Goal: Task Accomplishment & Management: Complete application form

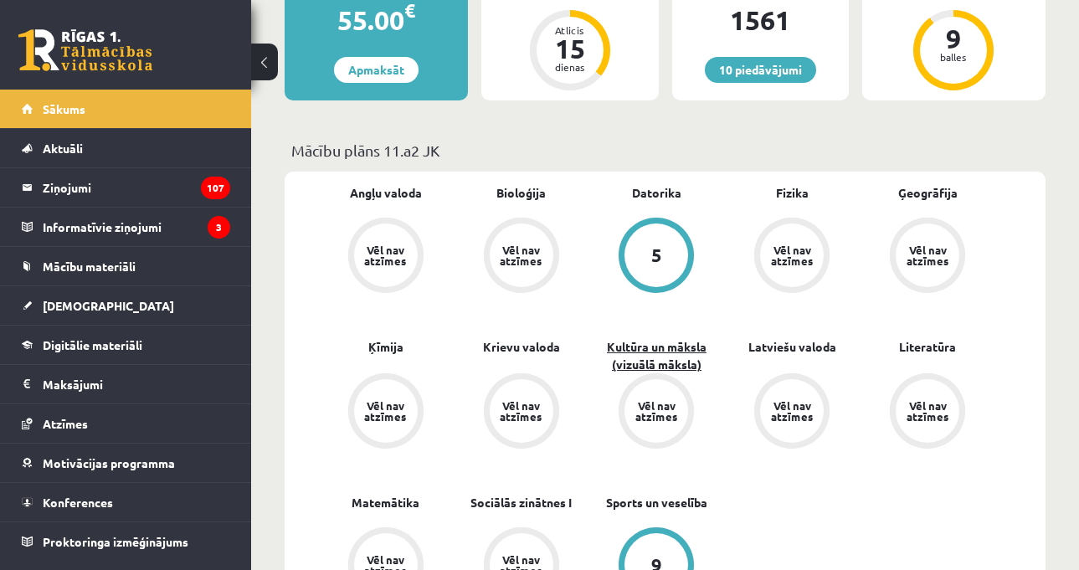
scroll to position [502, 0]
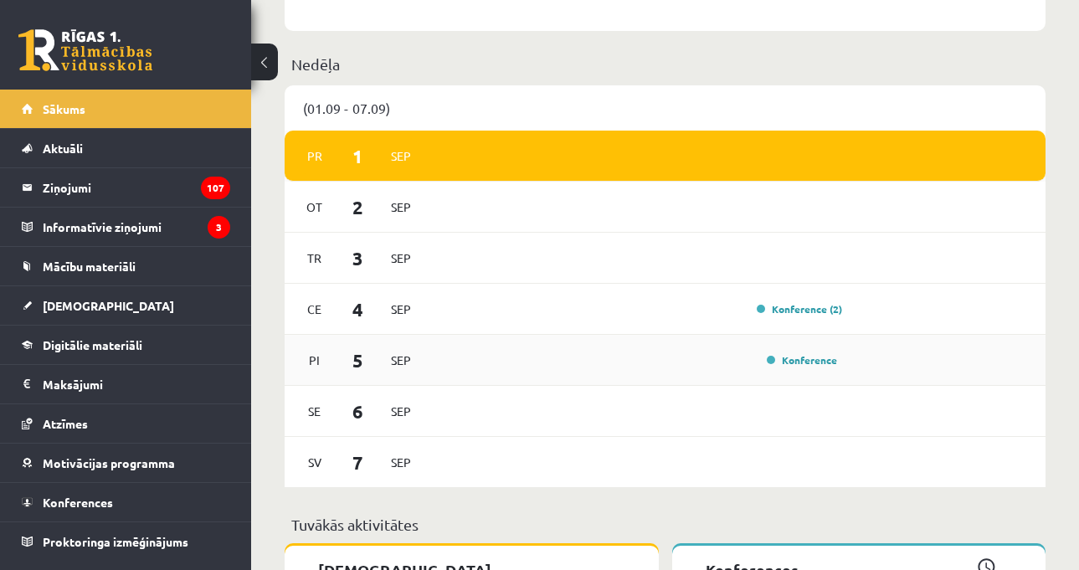
scroll to position [1088, 0]
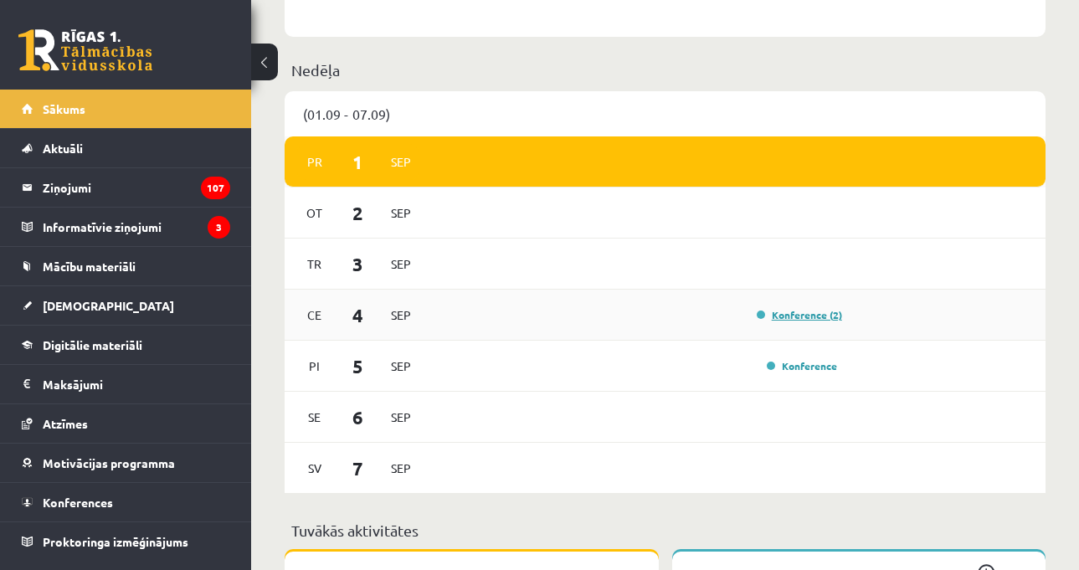
click at [808, 318] on link "Konference (2)" at bounding box center [799, 314] width 85 height 13
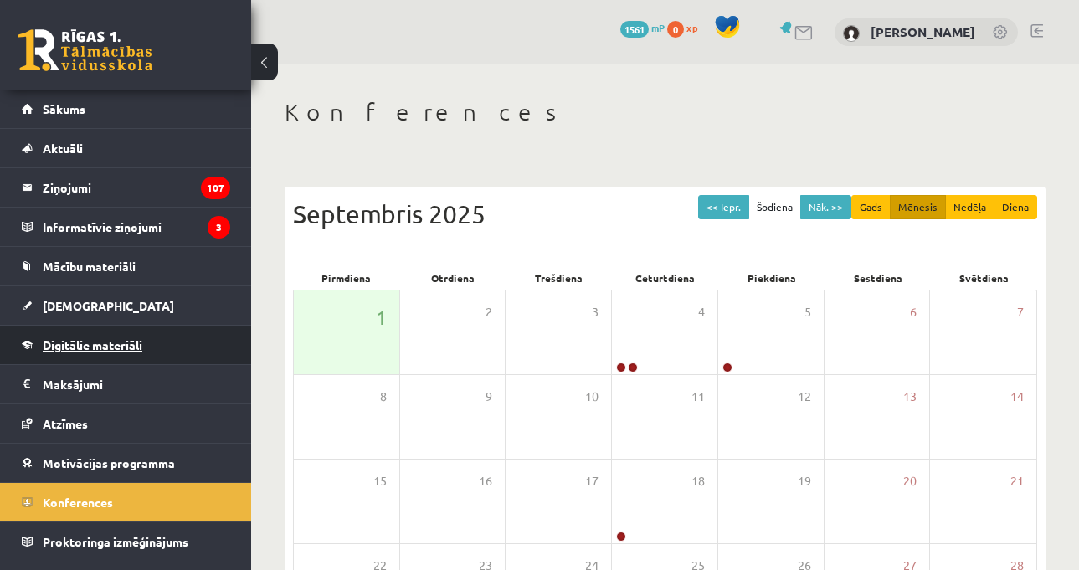
click at [138, 326] on link "Digitālie materiāli" at bounding box center [126, 345] width 208 height 39
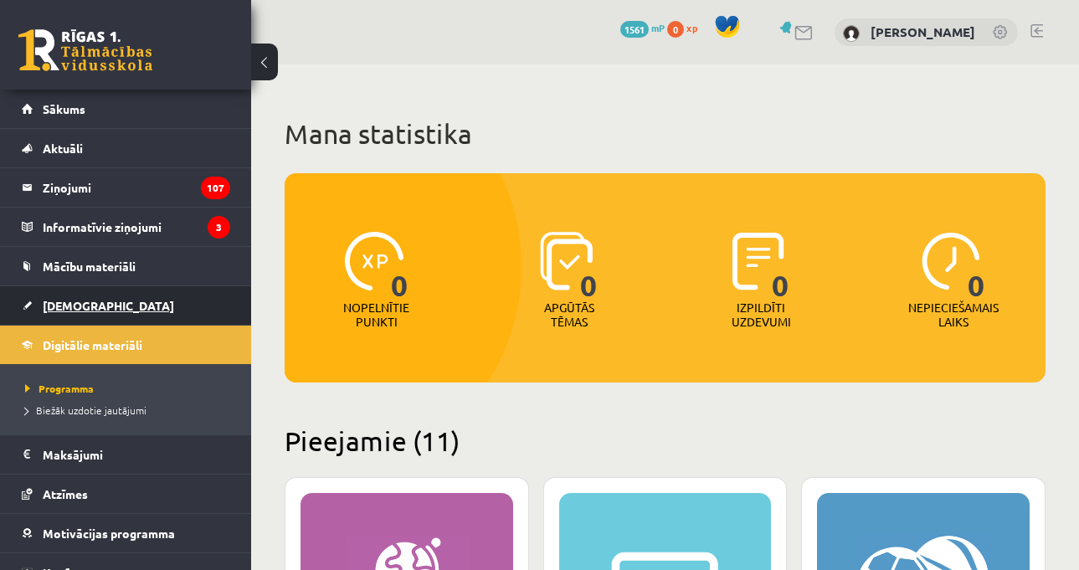
click at [114, 304] on link "[DEMOGRAPHIC_DATA]" at bounding box center [126, 305] width 208 height 39
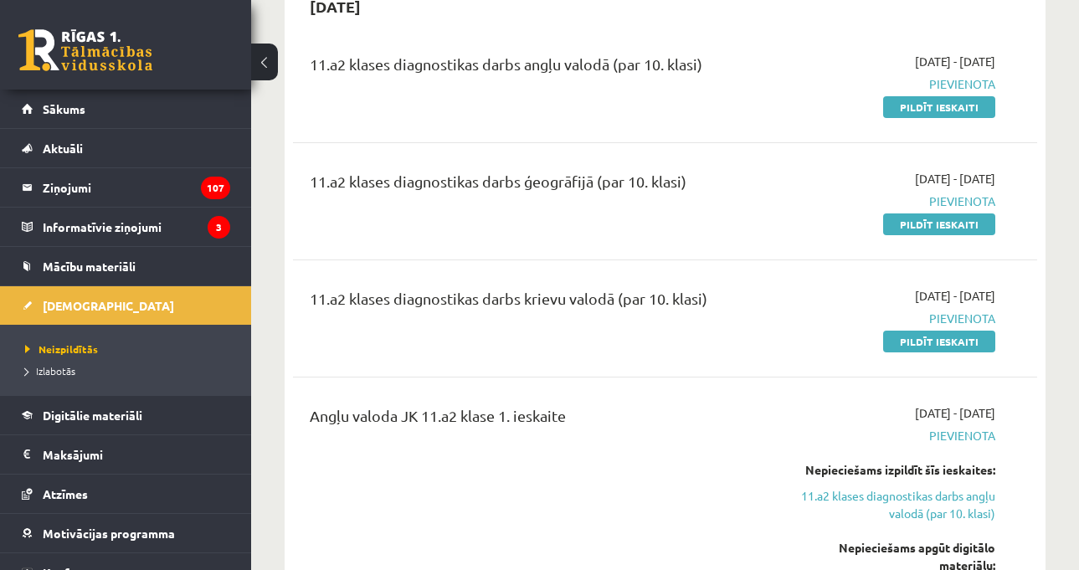
scroll to position [167, 0]
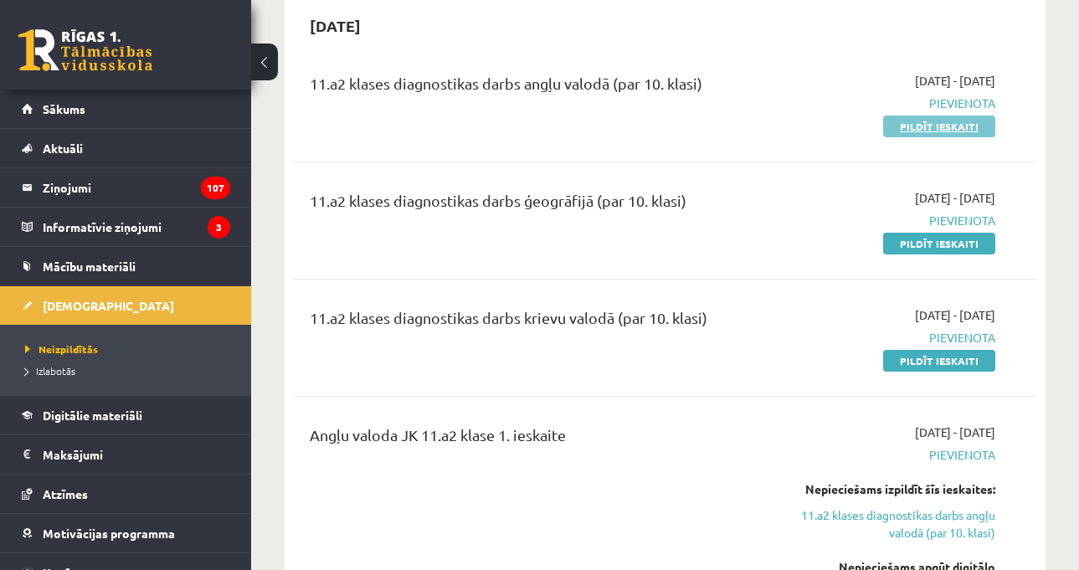
click at [942, 130] on link "Pildīt ieskaiti" at bounding box center [939, 127] width 112 height 22
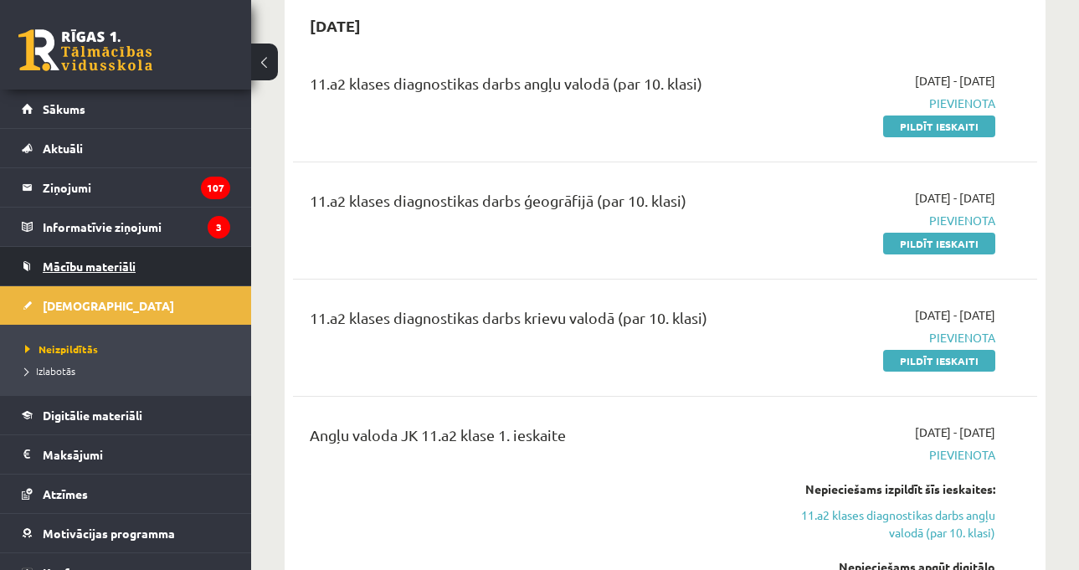
click at [81, 268] on span "Mācību materiāli" at bounding box center [89, 266] width 93 height 15
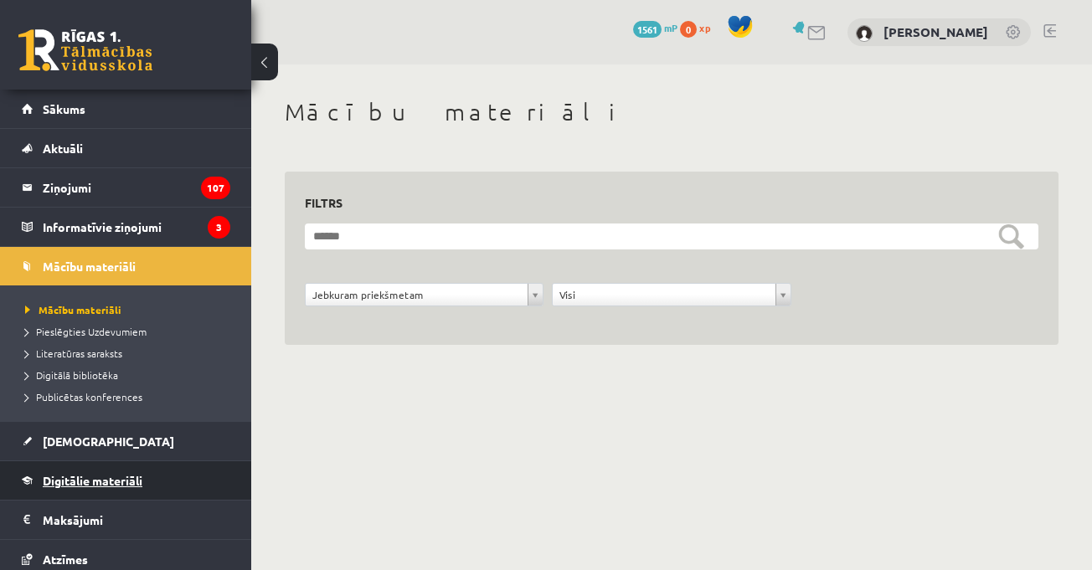
click at [111, 483] on span "Digitālie materiāli" at bounding box center [93, 480] width 100 height 15
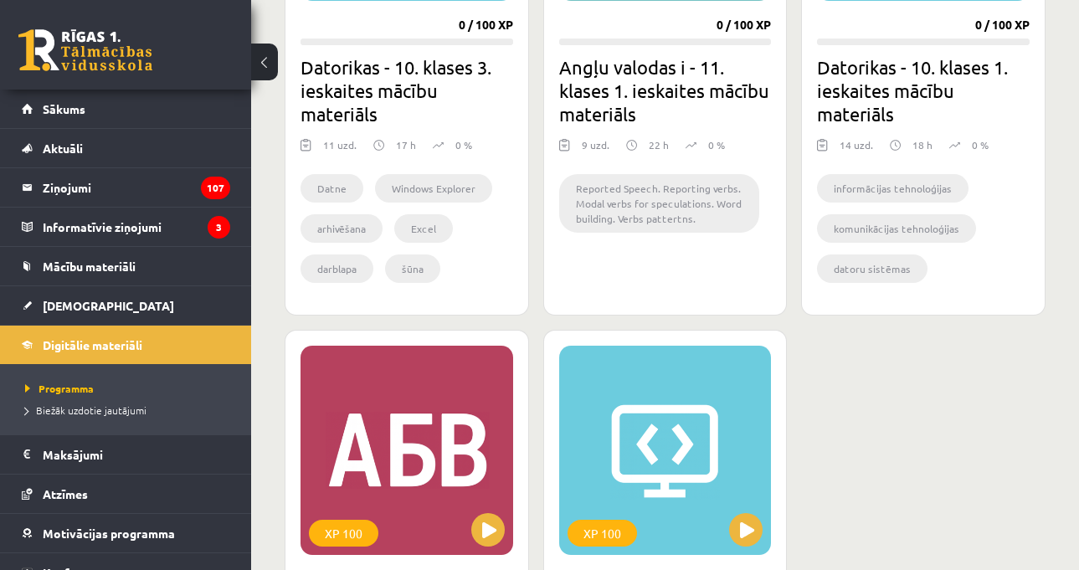
scroll to position [1590, 0]
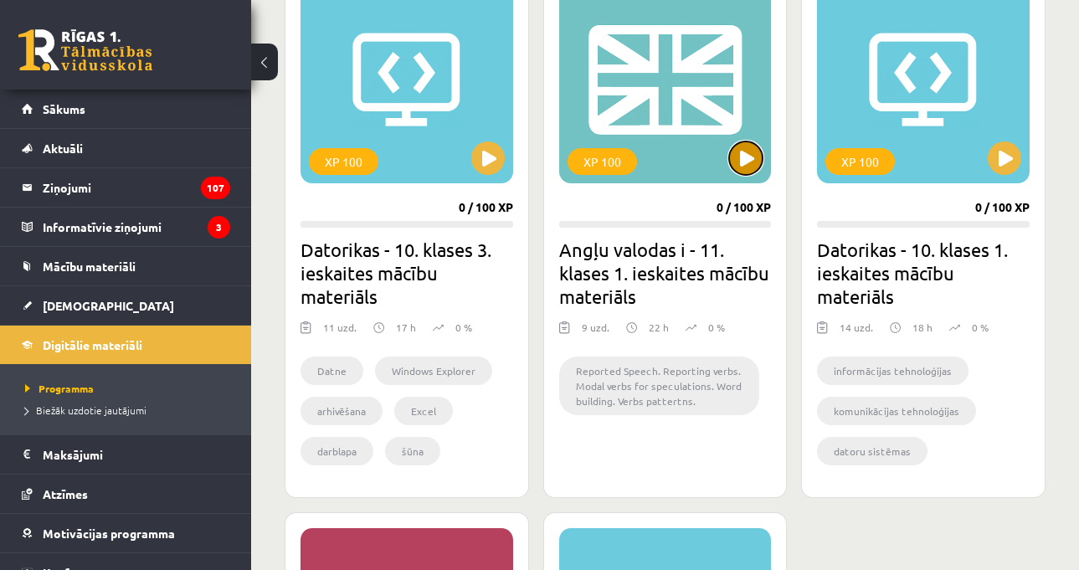
click at [754, 158] on button at bounding box center [745, 157] width 33 height 33
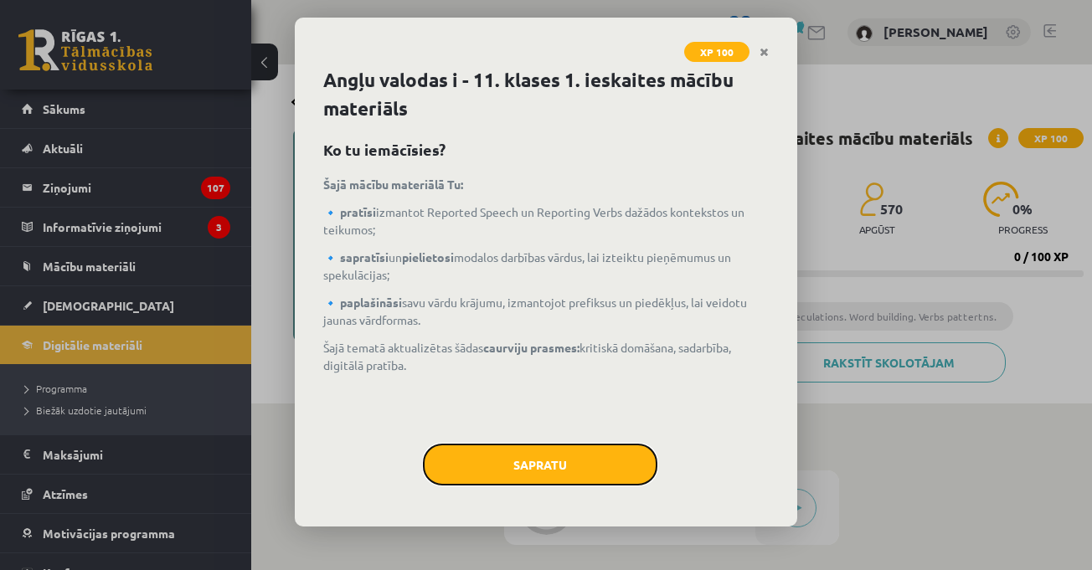
click at [514, 459] on button "Sapratu" at bounding box center [540, 465] width 234 height 42
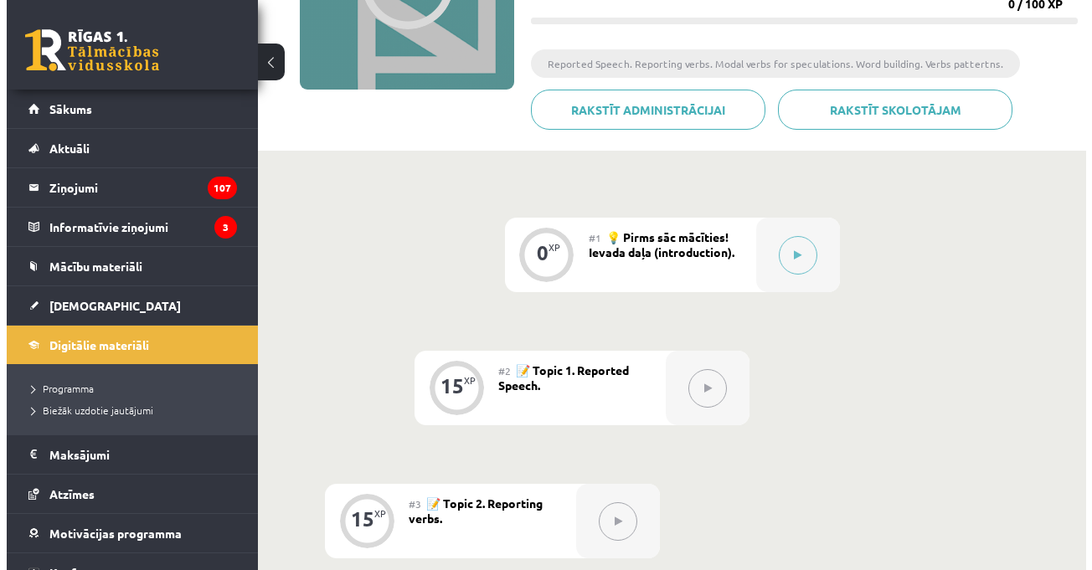
scroll to position [244, 0]
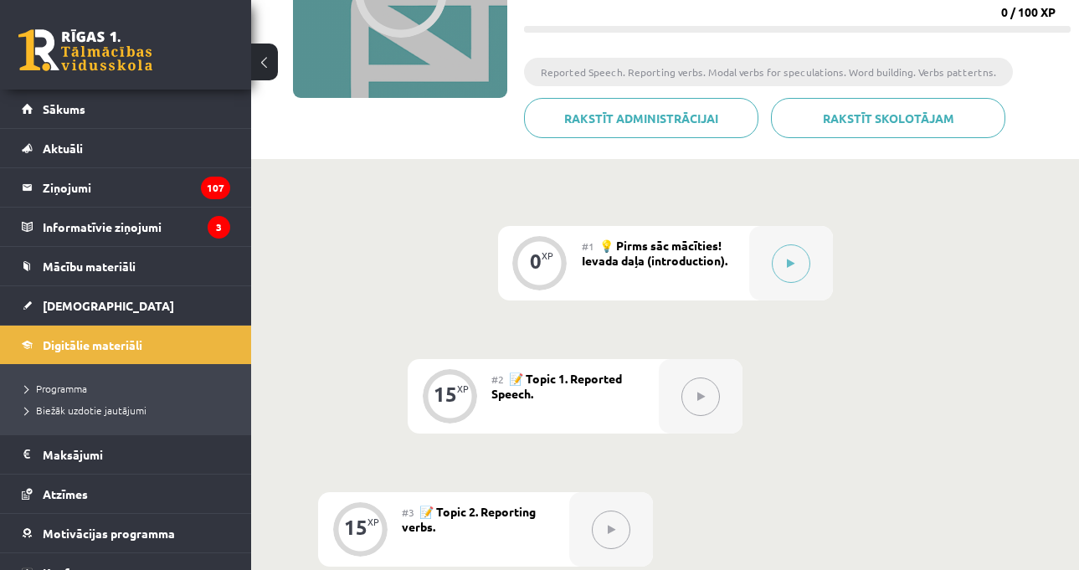
click at [731, 297] on div "#1 💡 Pirms sāc mācīties! Ievada daļa (introduction)." at bounding box center [665, 263] width 167 height 75
click at [762, 273] on div at bounding box center [791, 263] width 84 height 75
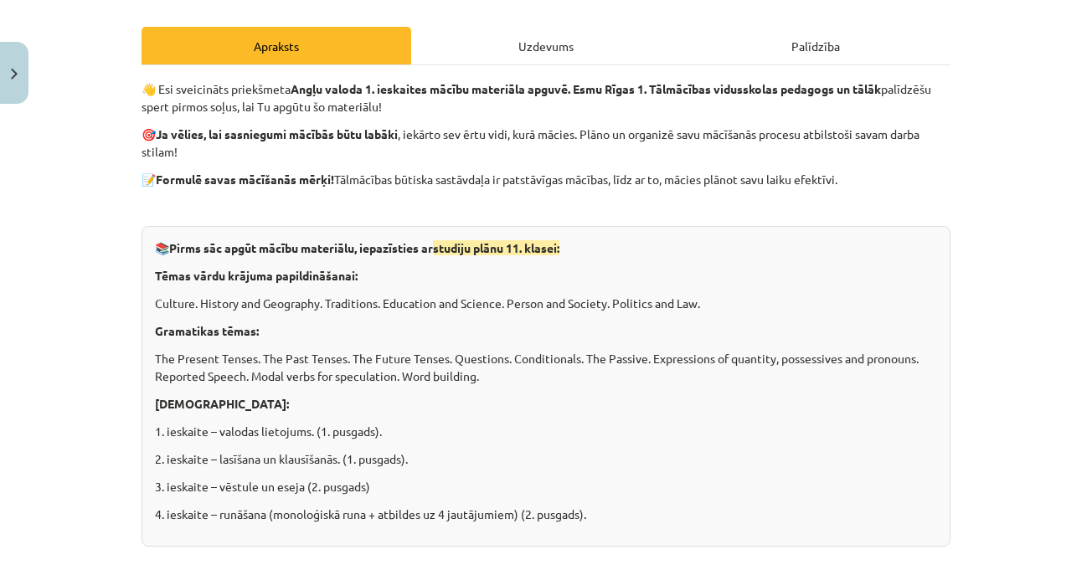
scroll to position [0, 0]
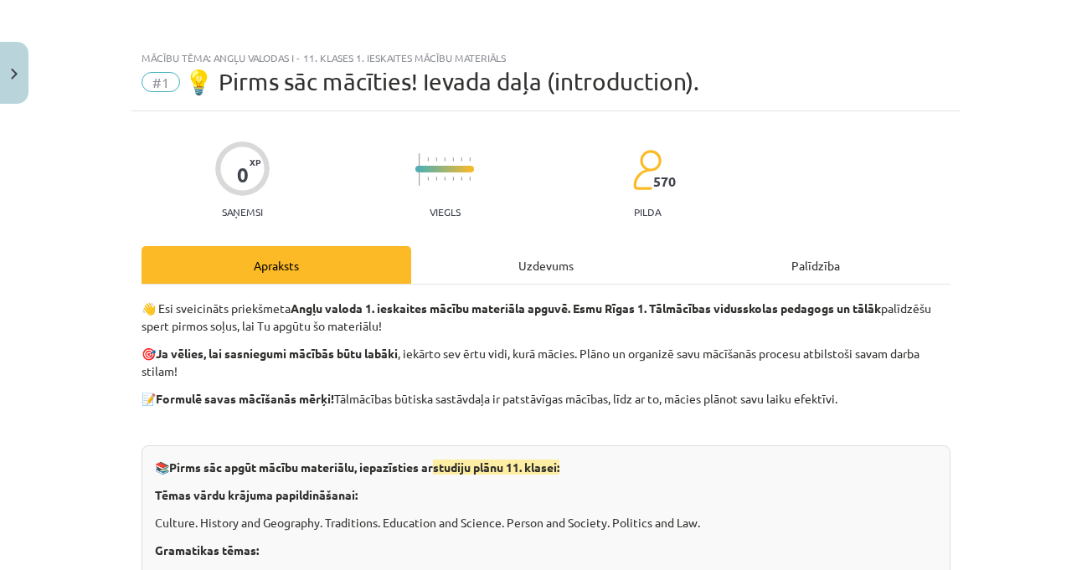
click at [507, 254] on div "Uzdevums" at bounding box center [546, 265] width 270 height 38
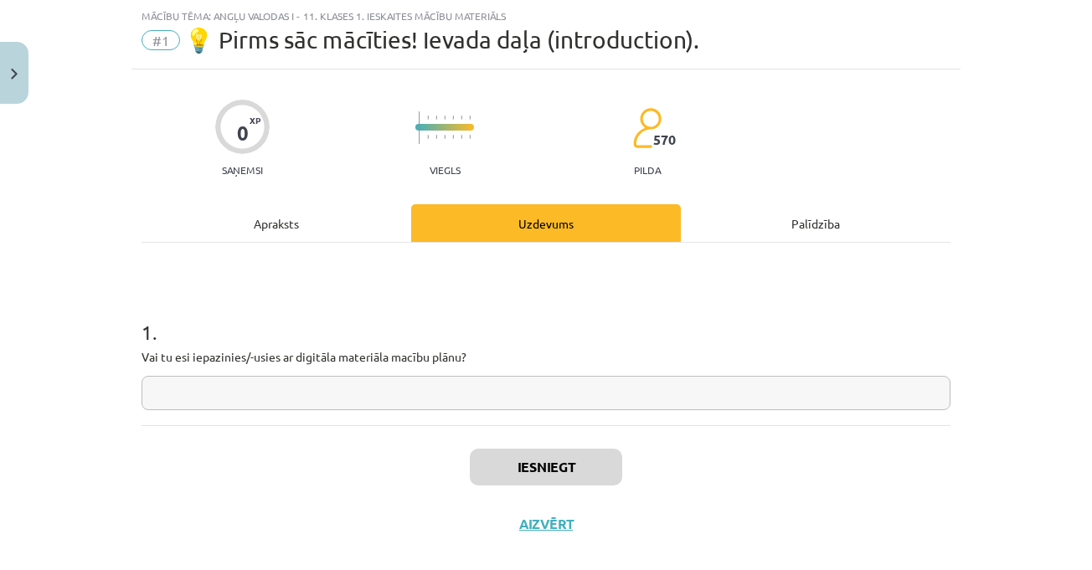
scroll to position [66, 0]
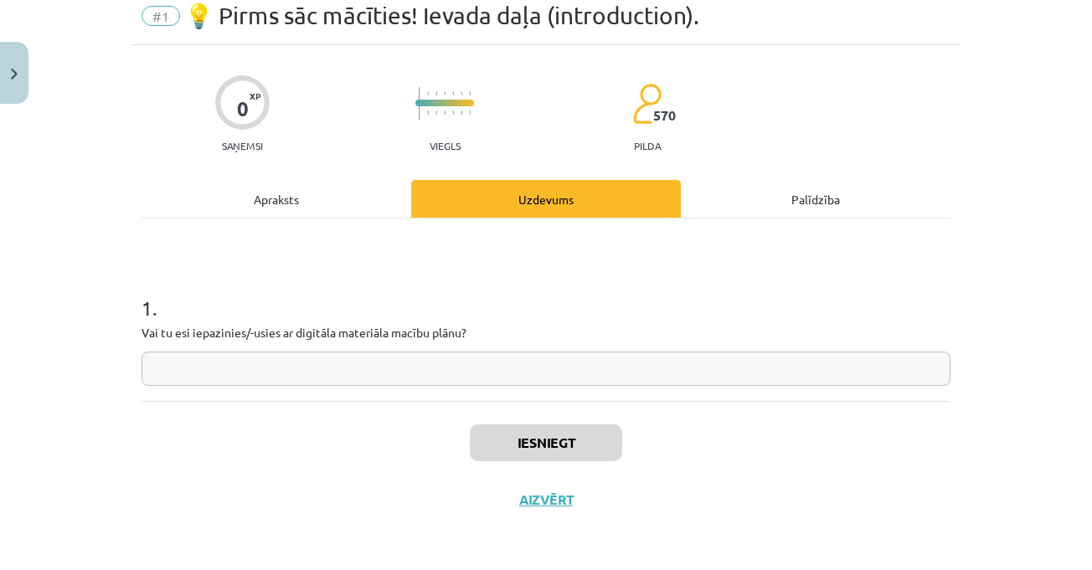
click at [652, 370] on input "text" at bounding box center [545, 369] width 809 height 34
type input "*"
click at [753, 363] on input "*" at bounding box center [545, 369] width 809 height 34
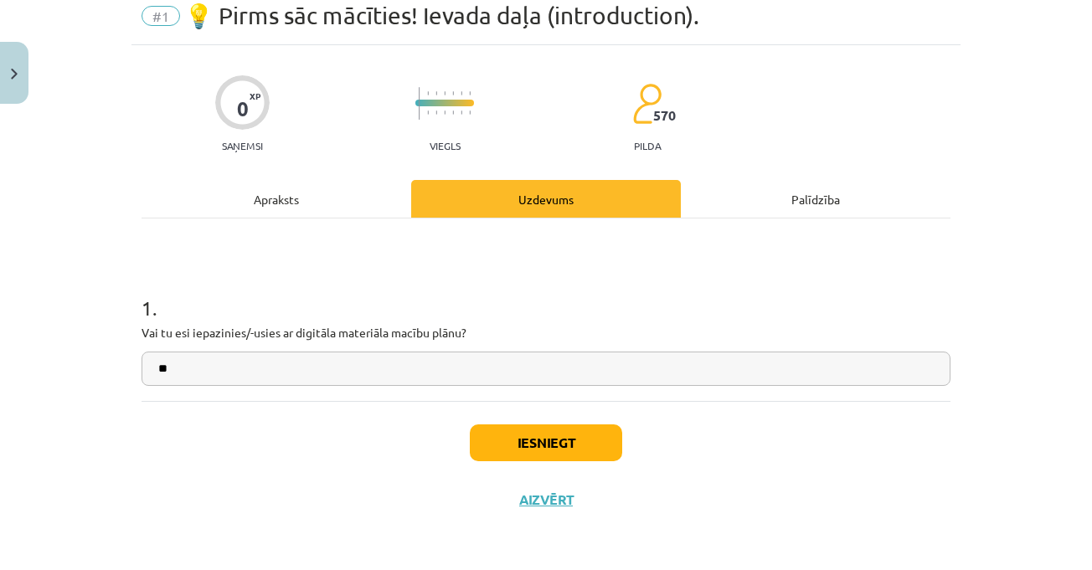
type input "**"
click at [762, 317] on h1 "1 ." at bounding box center [545, 293] width 809 height 52
click at [526, 442] on button "Iesniegt" at bounding box center [546, 442] width 152 height 37
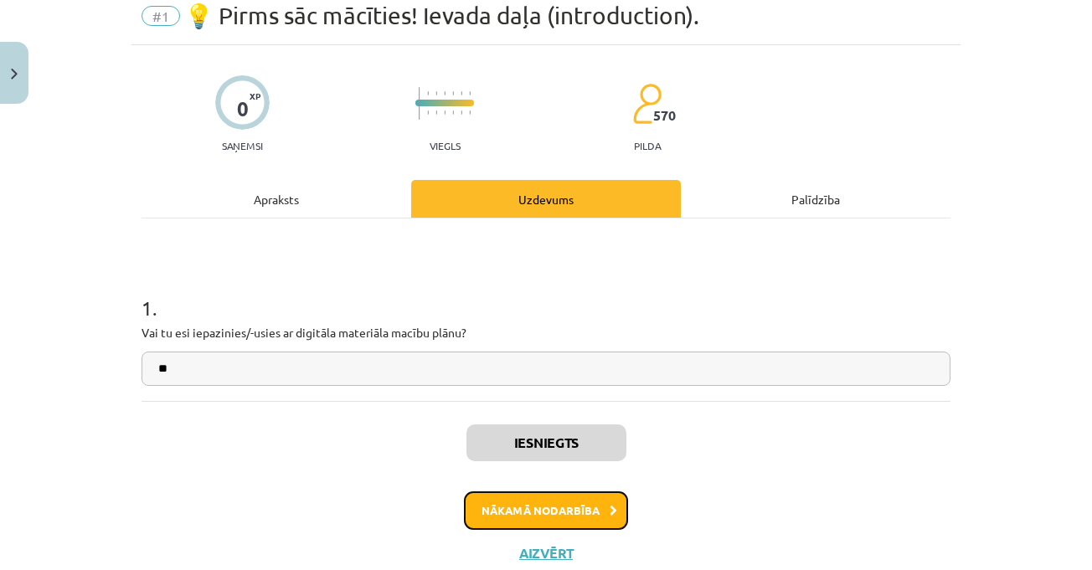
click at [586, 500] on button "Nākamā nodarbība" at bounding box center [546, 510] width 164 height 39
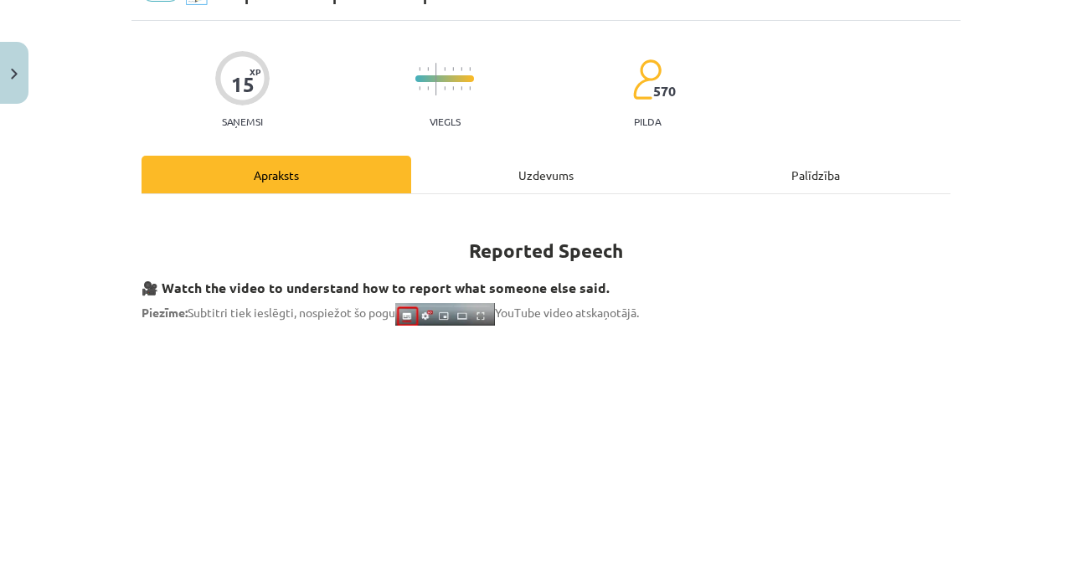
scroll to position [293, 0]
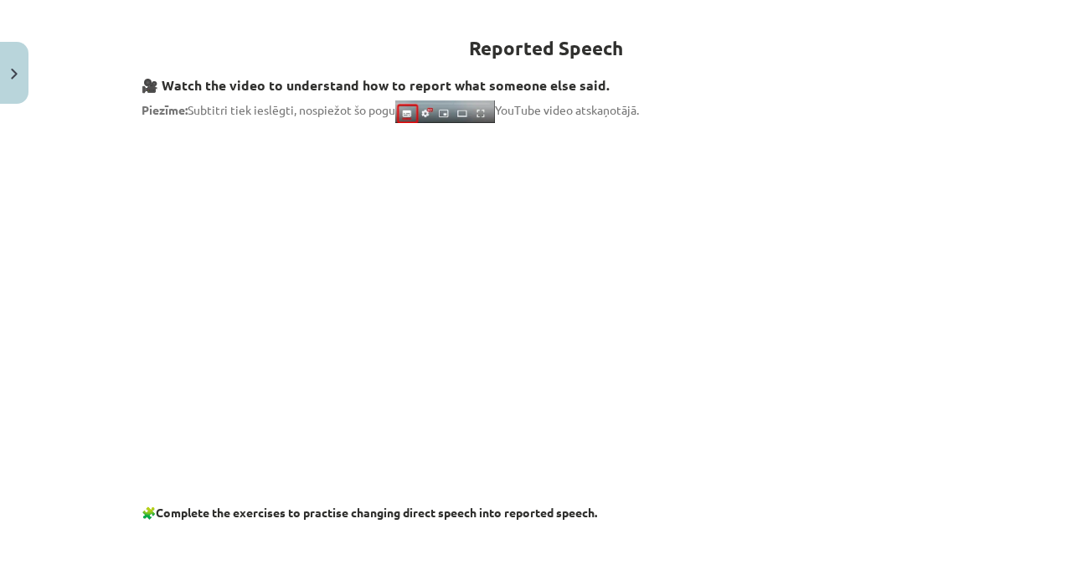
click at [900, 335] on p at bounding box center [545, 286] width 809 height 306
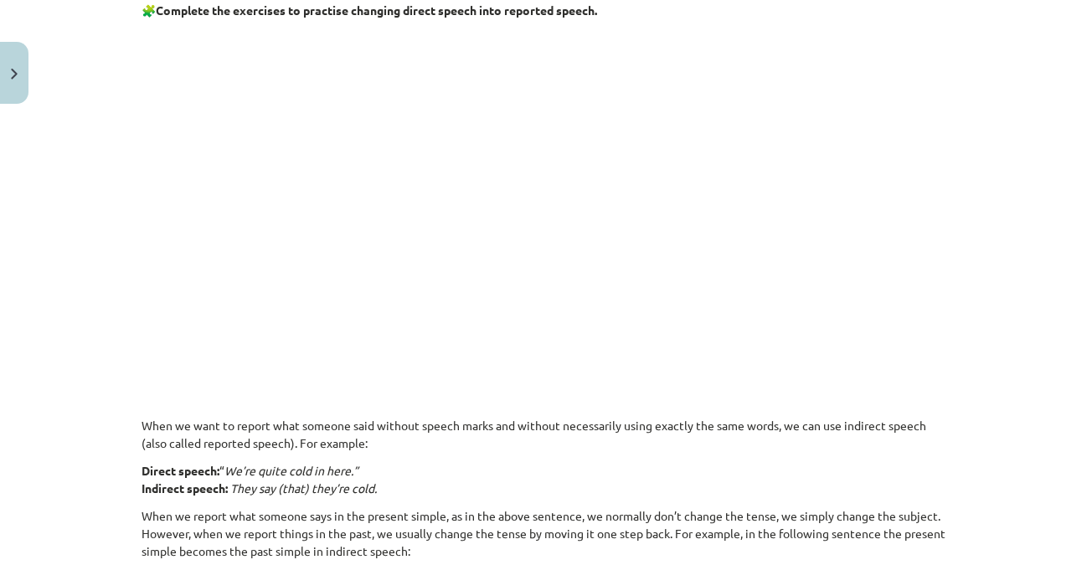
scroll to position [712, 0]
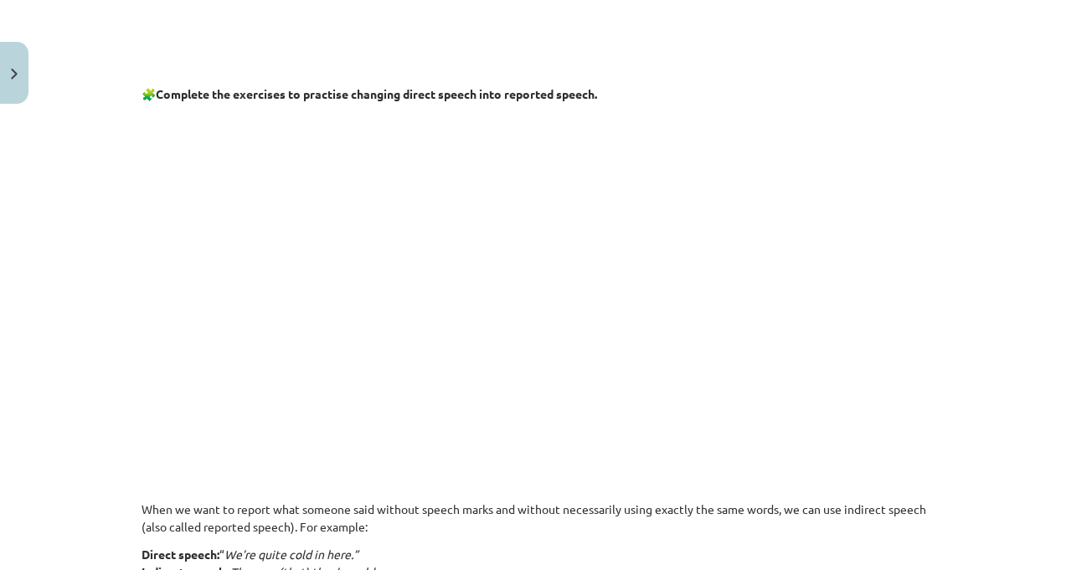
click at [906, 313] on p at bounding box center [545, 274] width 809 height 322
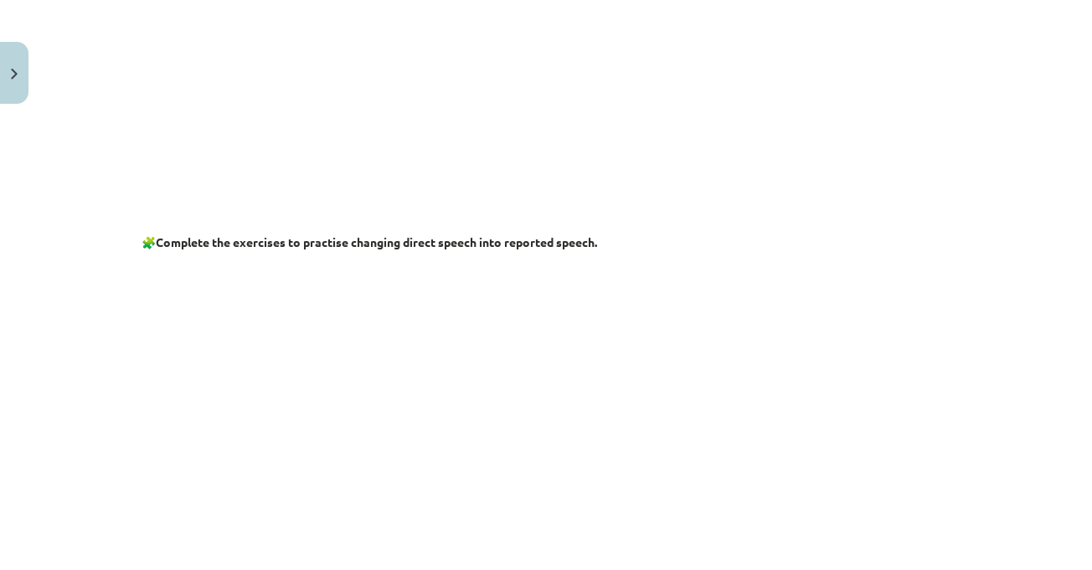
scroll to position [293, 0]
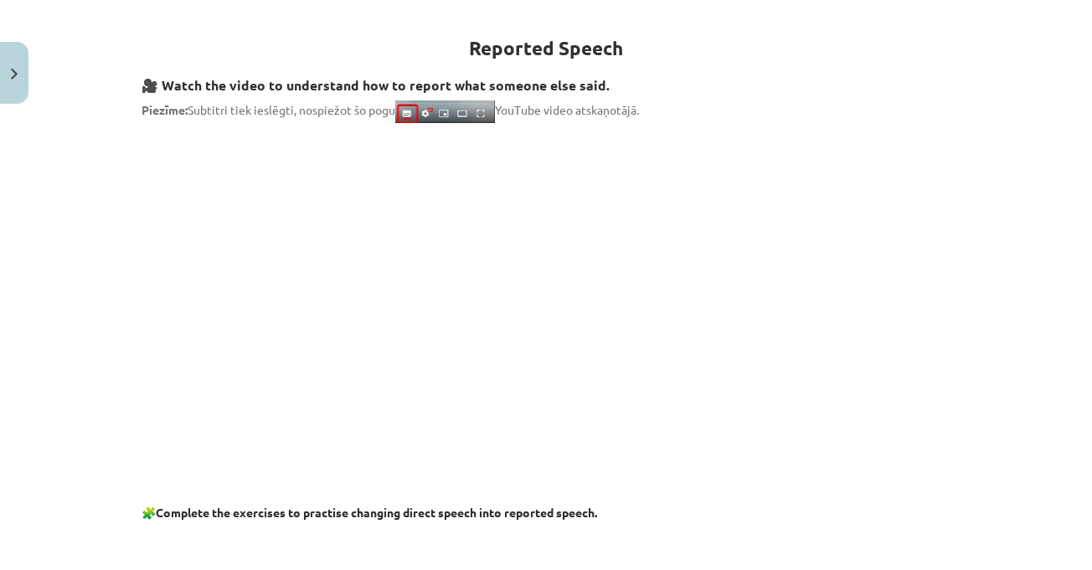
click at [888, 418] on p at bounding box center [545, 286] width 809 height 306
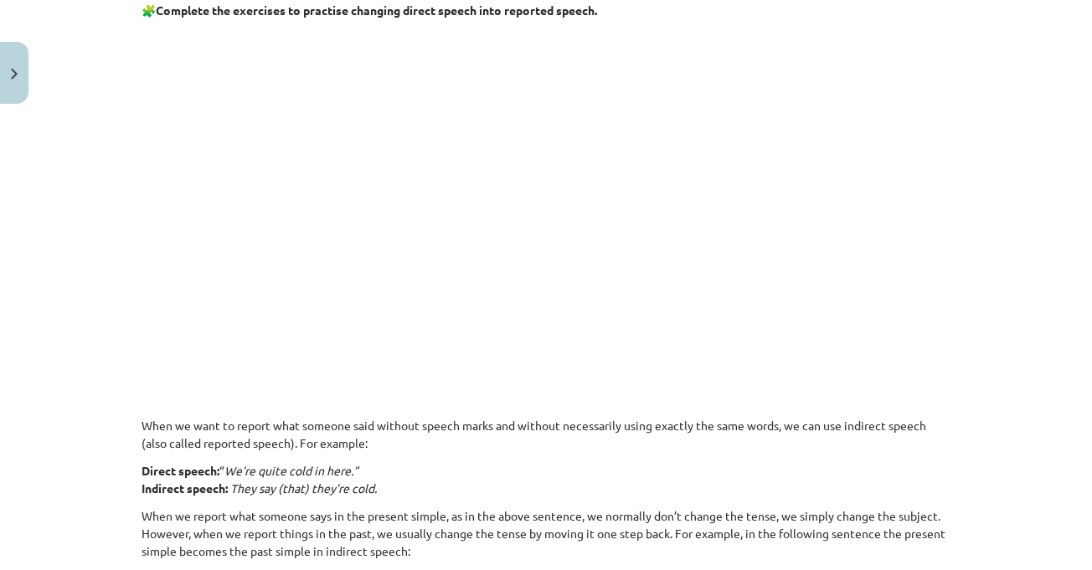
scroll to position [712, 0]
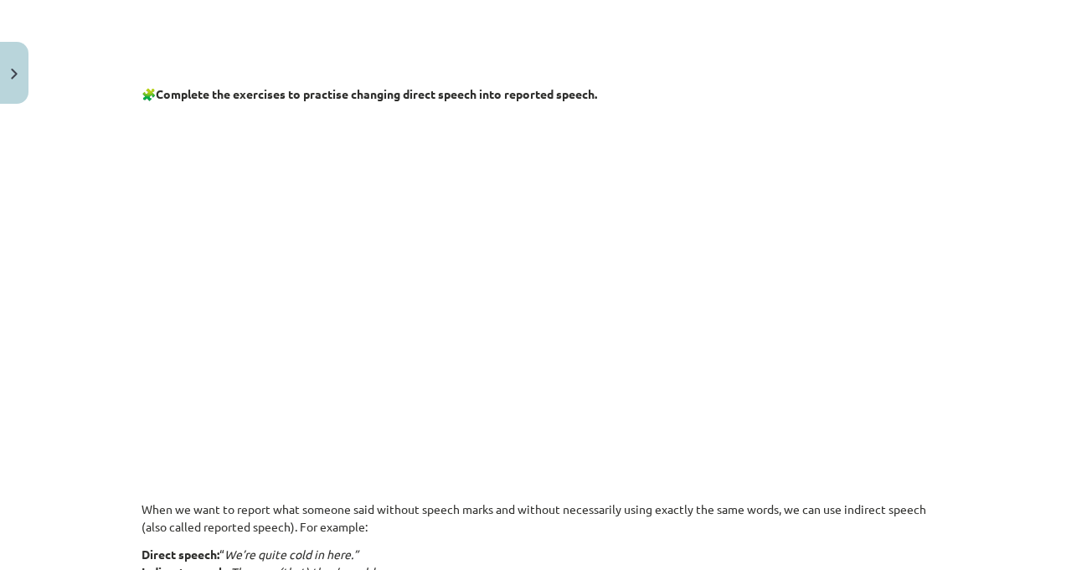
click at [927, 337] on p at bounding box center [545, 274] width 809 height 322
click at [884, 302] on p at bounding box center [545, 274] width 809 height 322
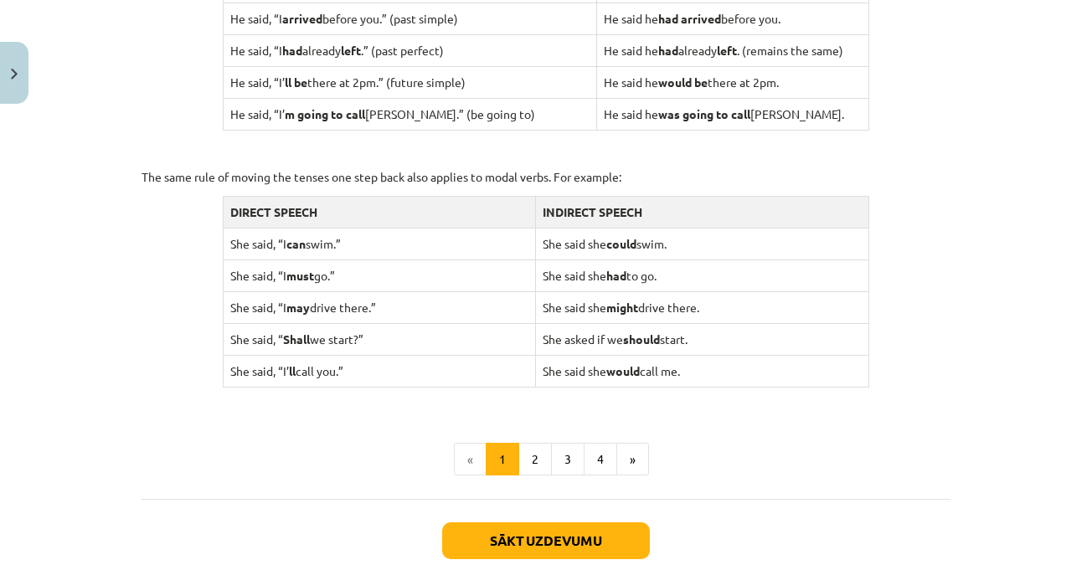
scroll to position [1632, 0]
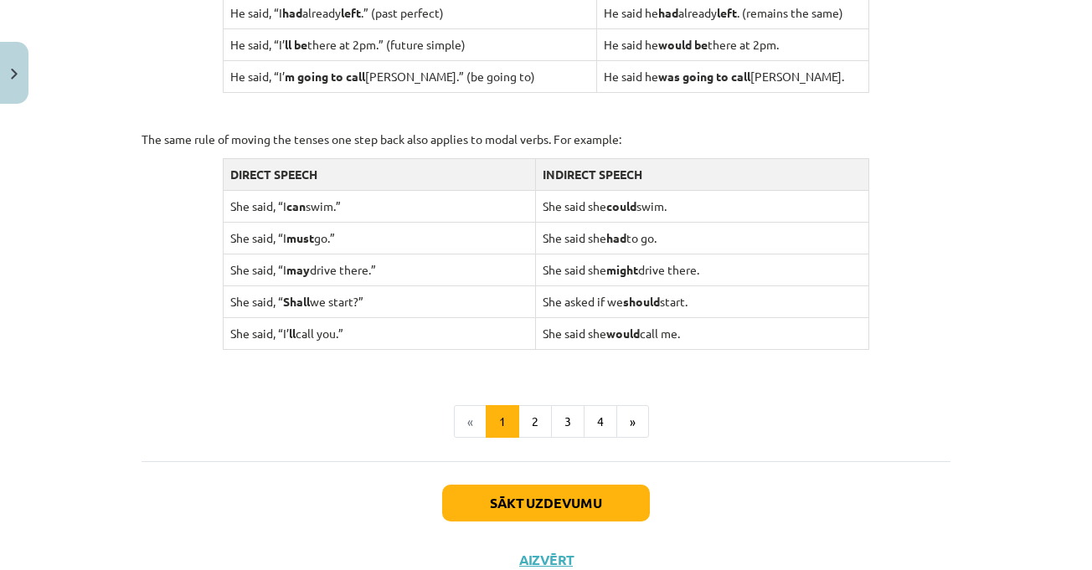
click at [539, 419] on button "2" at bounding box center [534, 421] width 33 height 33
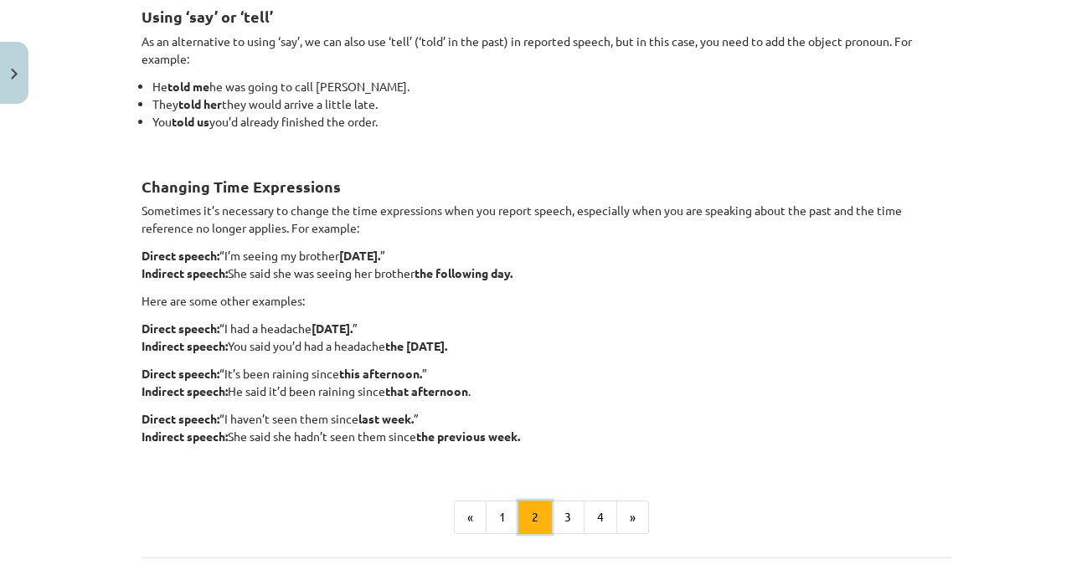
scroll to position [335, 0]
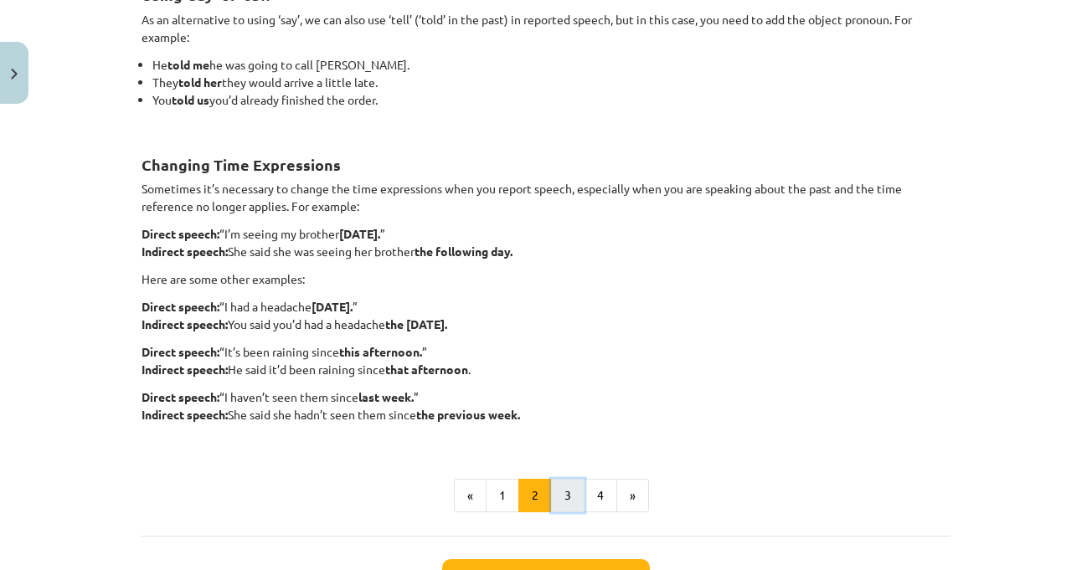
click at [563, 491] on button "3" at bounding box center [567, 495] width 33 height 33
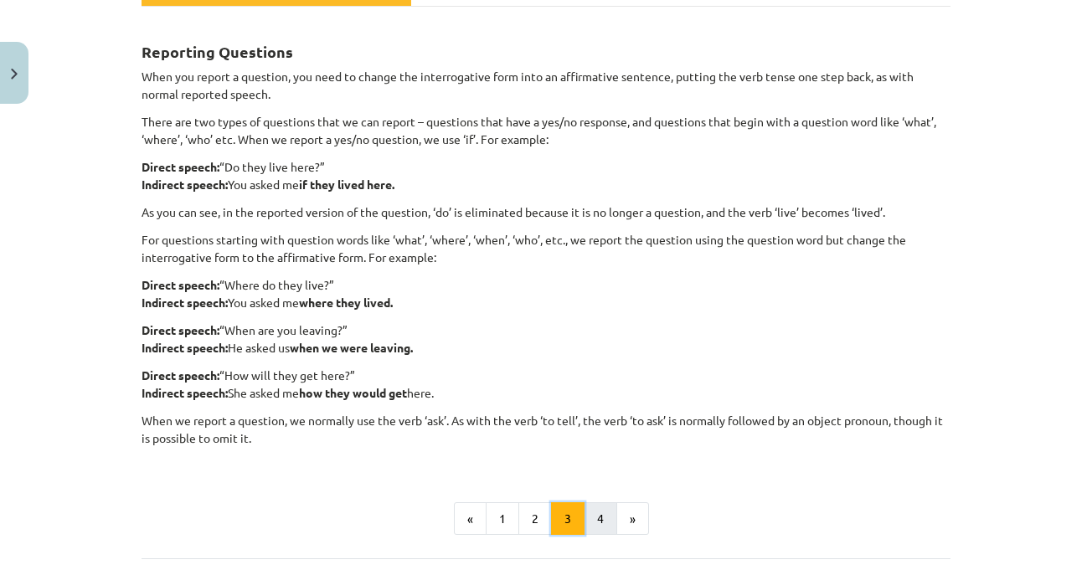
scroll to position [383, 0]
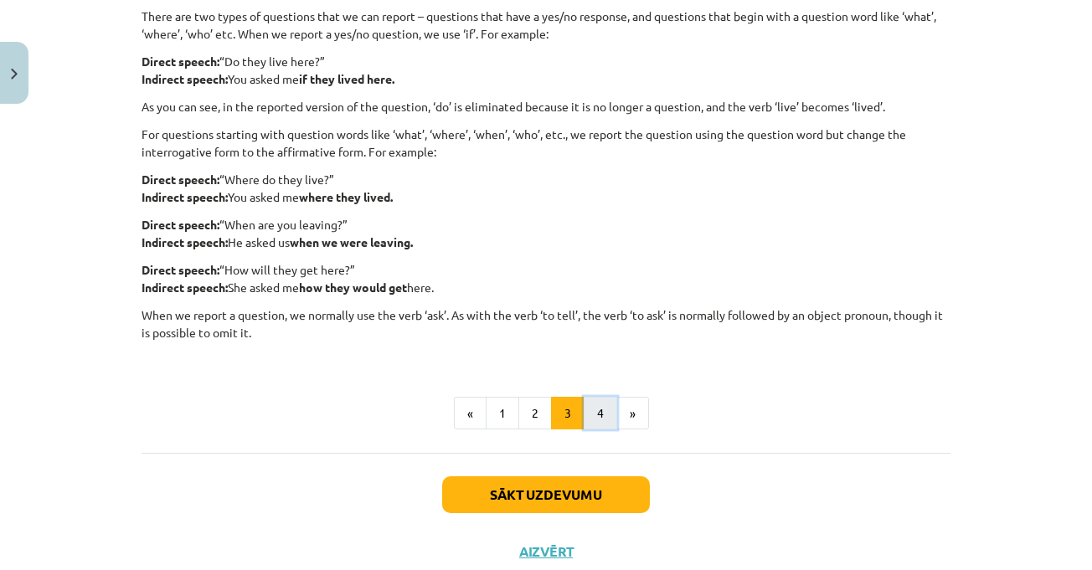
click at [598, 410] on button "4" at bounding box center [599, 413] width 33 height 33
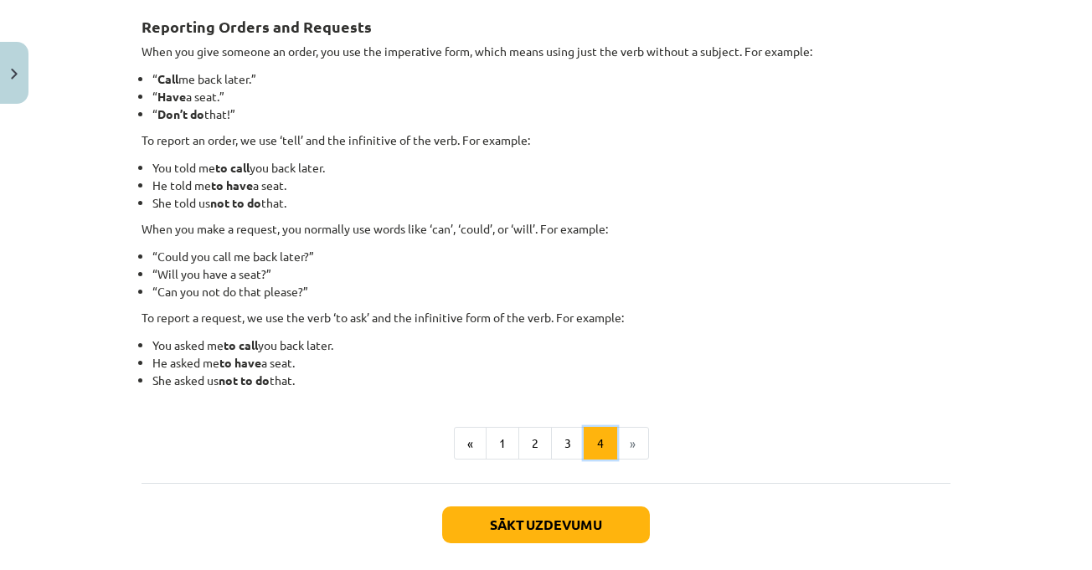
scroll to position [300, 0]
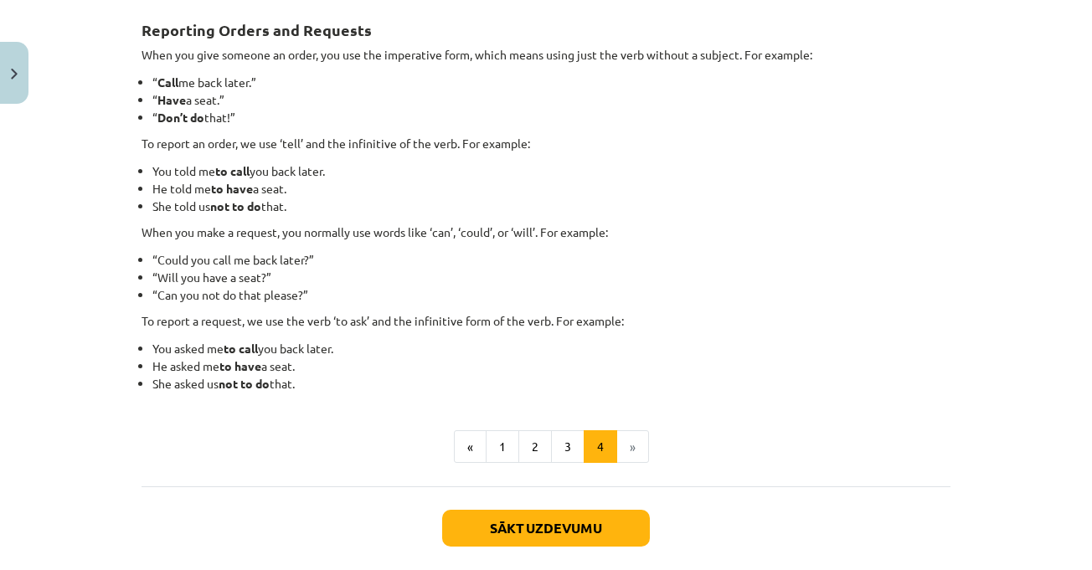
click at [659, 358] on li "He asked me to have a seat." at bounding box center [551, 366] width 798 height 18
click at [715, 353] on li "You asked me to call you back later." at bounding box center [551, 349] width 798 height 18
click at [558, 524] on button "Sākt uzdevumu" at bounding box center [546, 528] width 208 height 37
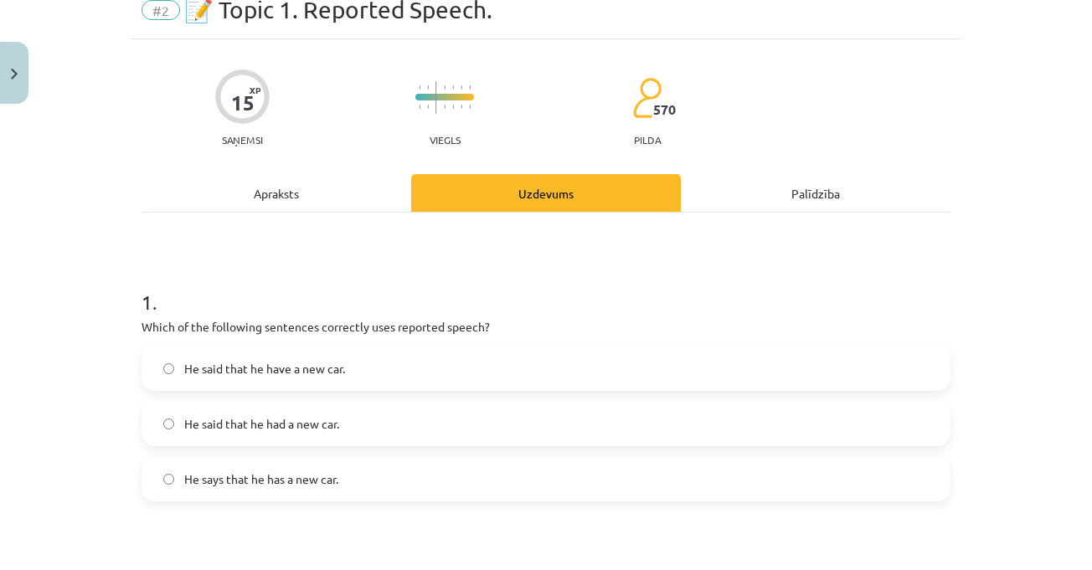
scroll to position [126, 0]
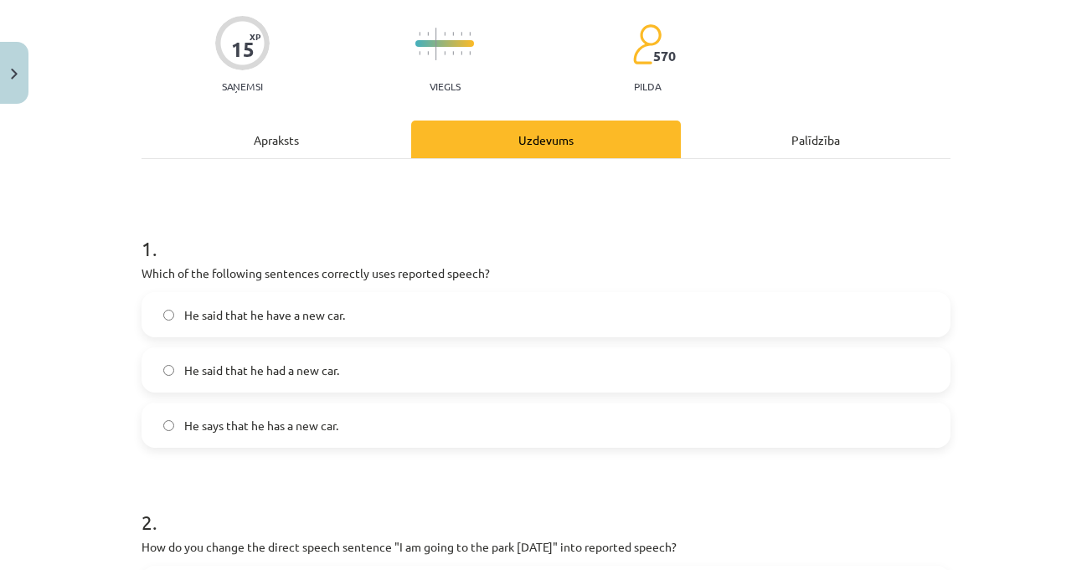
click at [818, 231] on h1 "1 ." at bounding box center [545, 234] width 809 height 52
click at [811, 234] on h1 "1 ." at bounding box center [545, 234] width 809 height 52
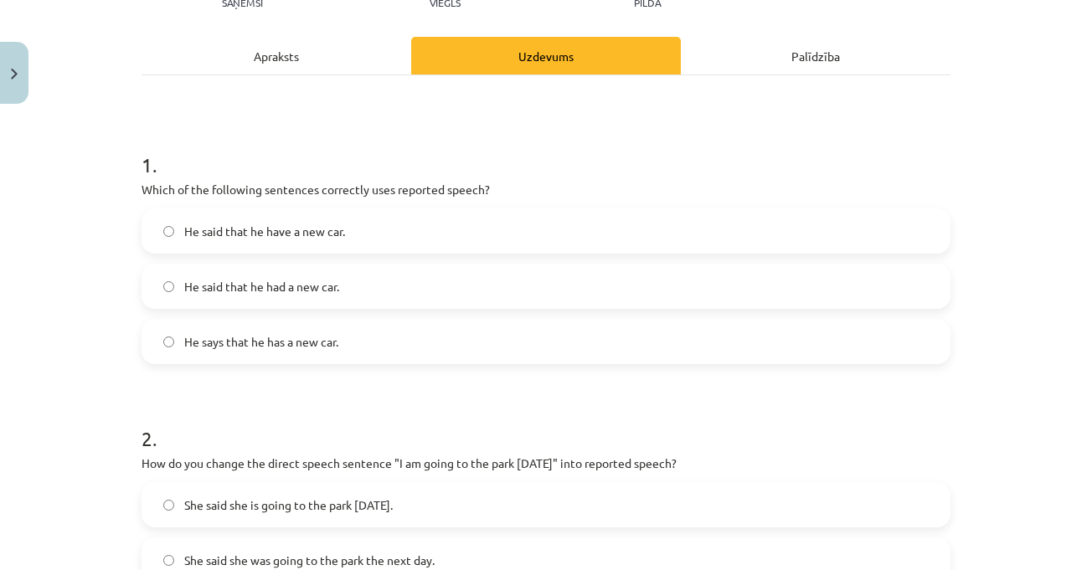
click at [485, 168] on h1 "1 ." at bounding box center [545, 150] width 809 height 52
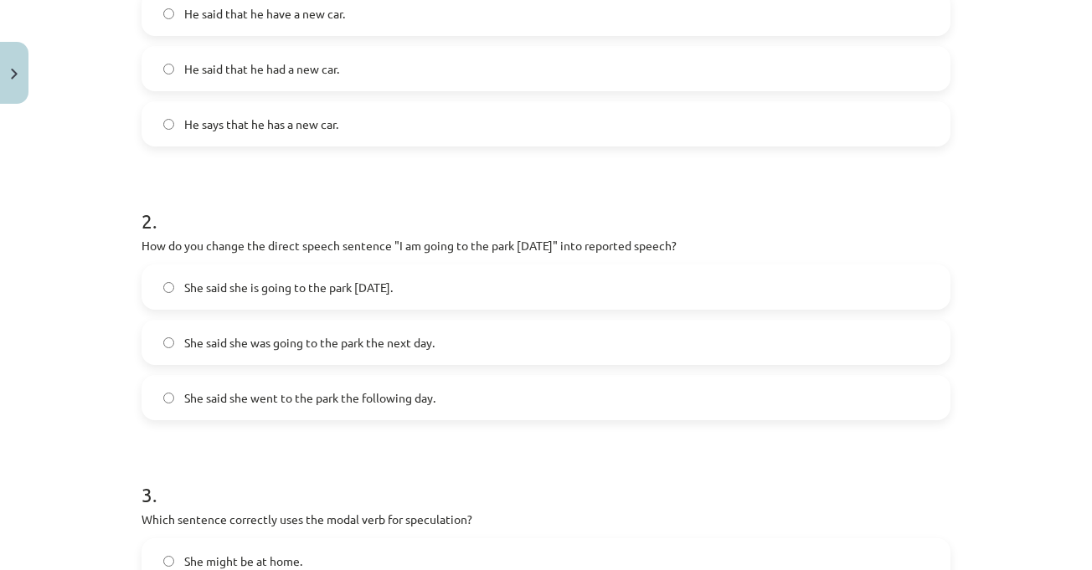
scroll to position [460, 0]
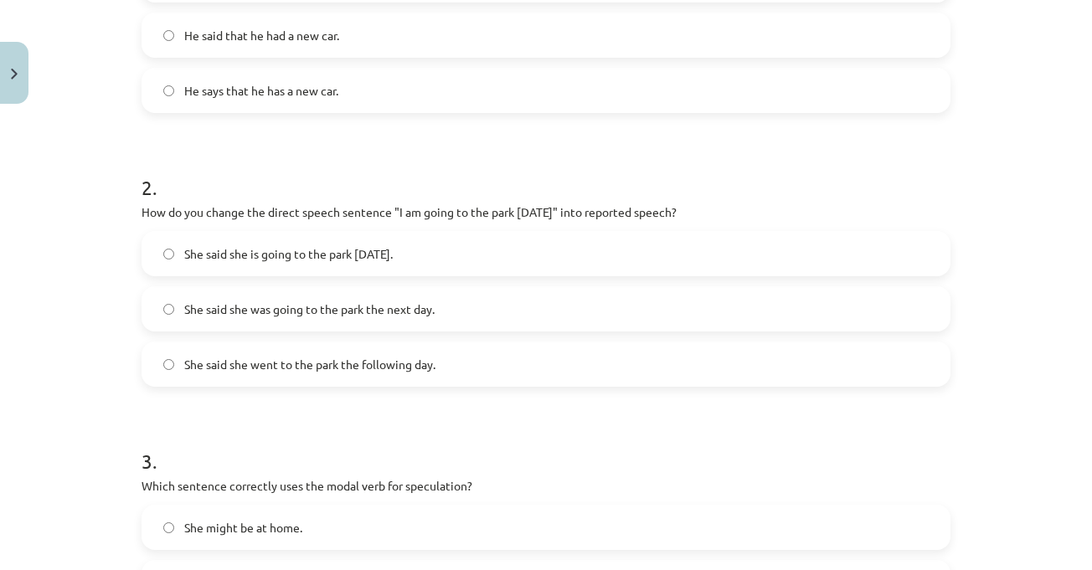
click at [351, 161] on h1 "2 ." at bounding box center [545, 172] width 809 height 52
click at [327, 313] on span "She said she was going to the park the next day." at bounding box center [309, 310] width 250 height 18
click at [486, 185] on h1 "2 ." at bounding box center [545, 172] width 809 height 52
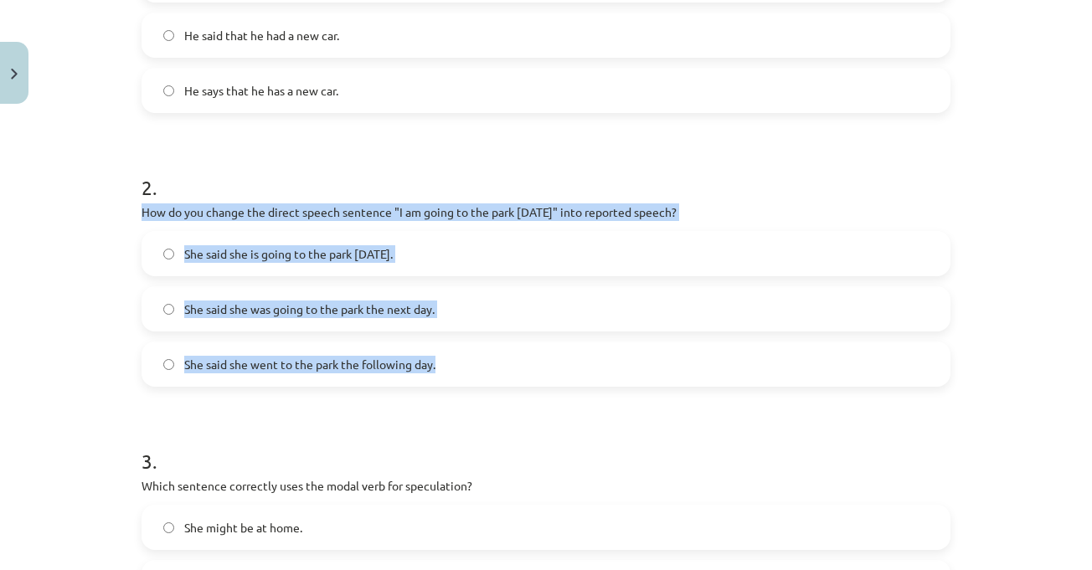
drag, startPoint x: 132, startPoint y: 213, endPoint x: 419, endPoint y: 292, distance: 297.1
click at [456, 382] on div "15 XP Saņemsi Viegls 570 pilda Apraksts Uzdevums Palīdzība 1 . Which of the fol…" at bounding box center [545, 505] width 829 height 1709
copy div "How do you change the direct speech sentence "I am going to the park [DATE]" in…"
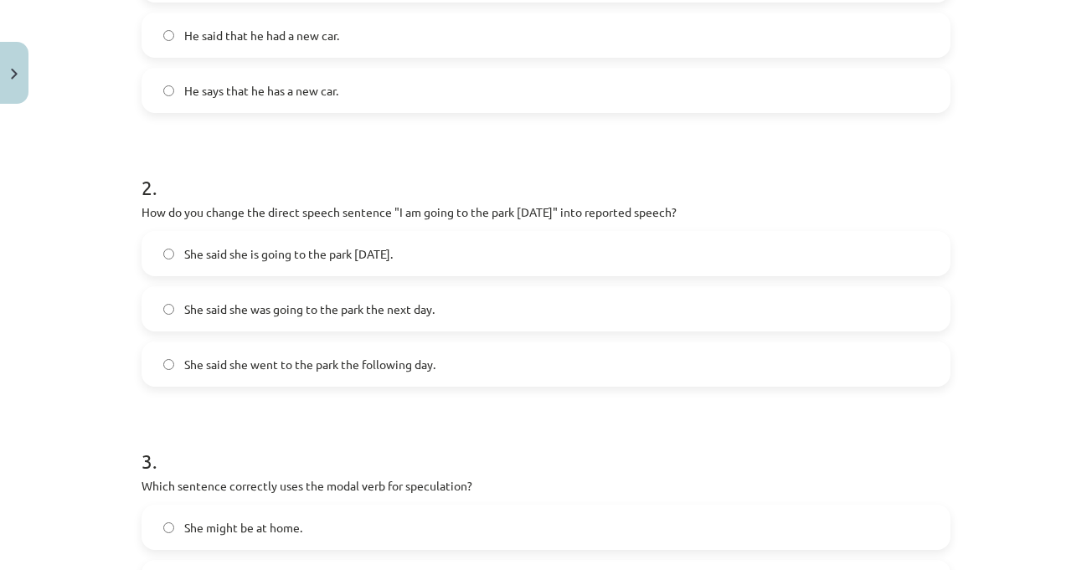
click at [596, 142] on form "1 . Which of the following sentences correctly uses reported speech? He said th…" at bounding box center [545, 540] width 809 height 1335
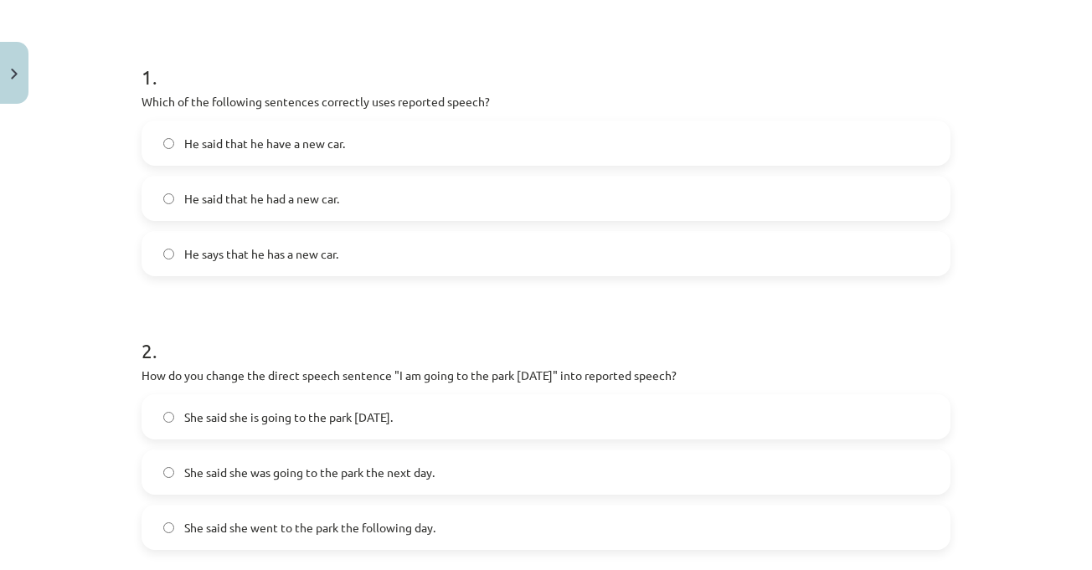
scroll to position [293, 0]
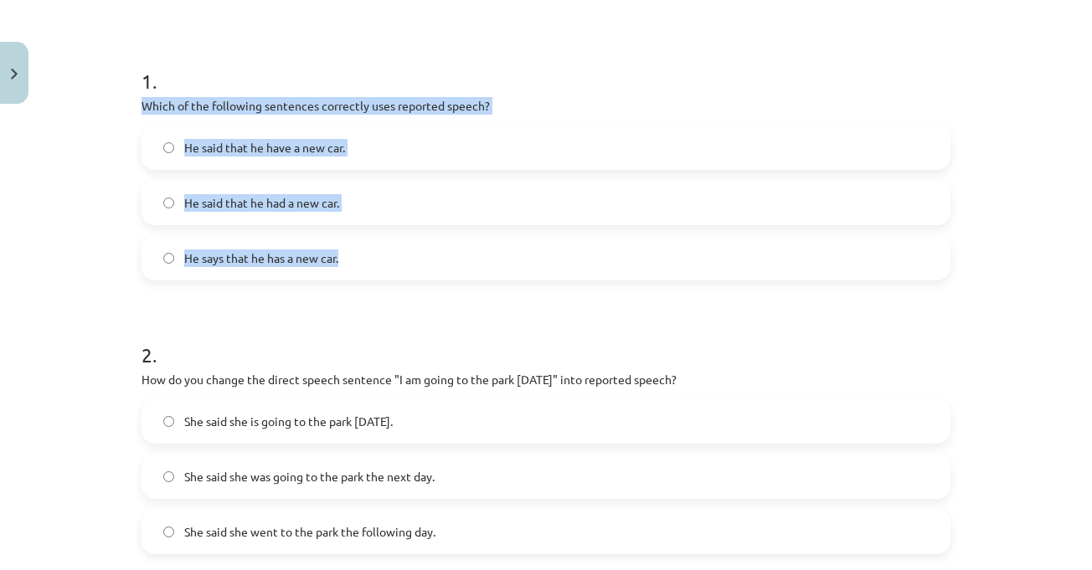
drag, startPoint x: 126, startPoint y: 100, endPoint x: 378, endPoint y: 250, distance: 293.2
copy div "Which of the following sentences correctly uses reported speech? He said that h…"
click at [344, 177] on div "He said that he have a new car. He said that he had a new car. He says that he …" at bounding box center [545, 203] width 809 height 156
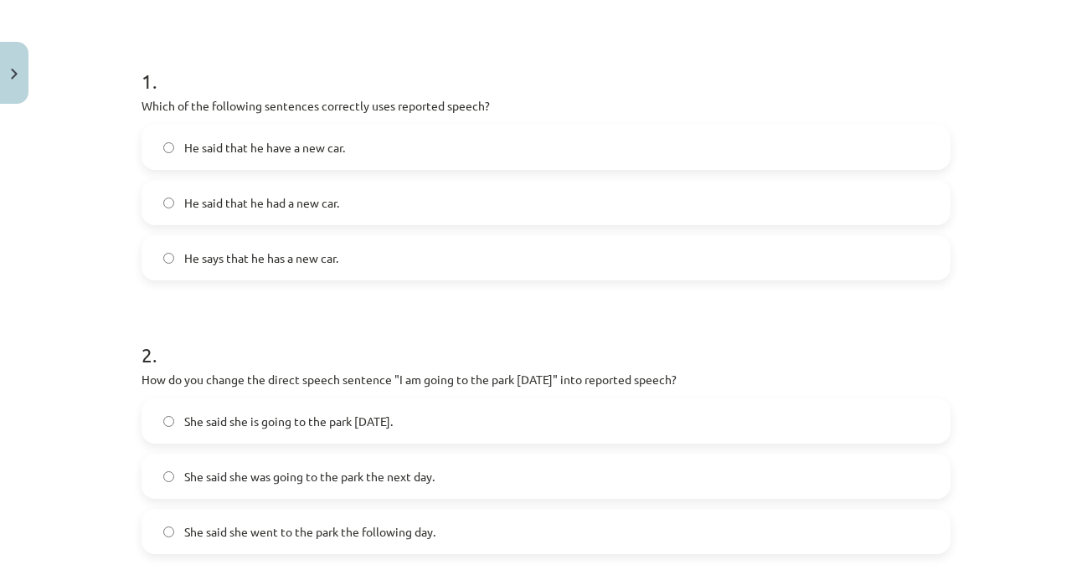
click at [344, 210] on label "He said that he had a new car." at bounding box center [545, 203] width 805 height 42
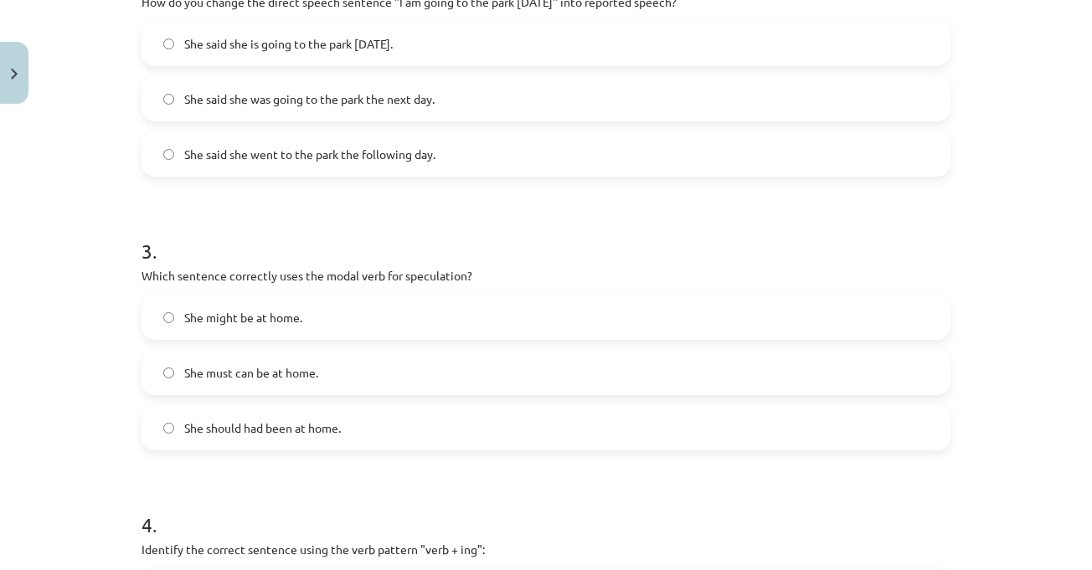
scroll to position [712, 0]
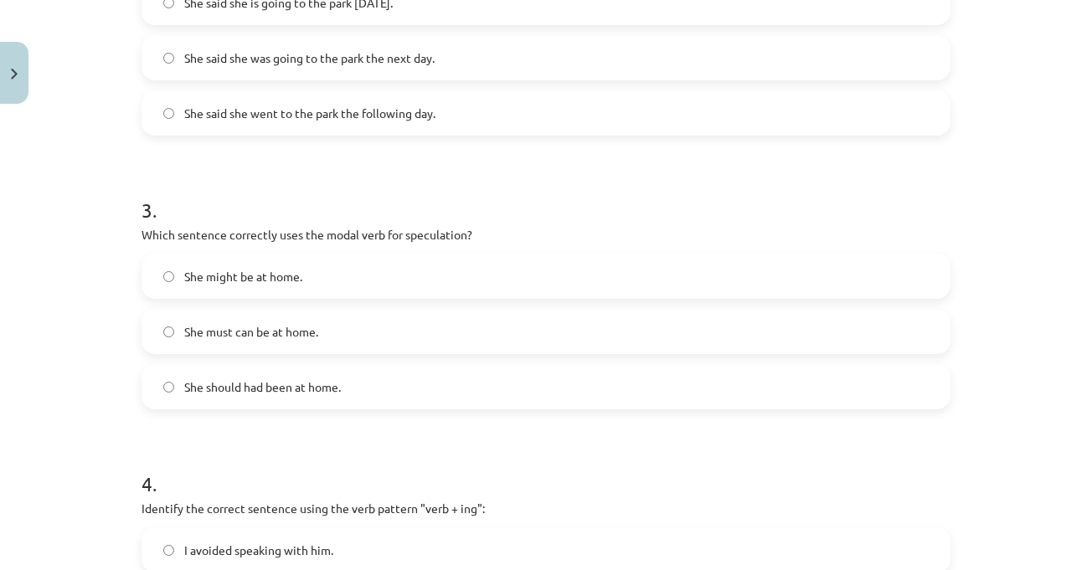
click at [381, 310] on div "She must can be at home." at bounding box center [545, 331] width 809 height 45
drag, startPoint x: 260, startPoint y: 318, endPoint x: 272, endPoint y: 302, distance: 19.8
click at [259, 318] on label "She must can be at home." at bounding box center [545, 332] width 805 height 42
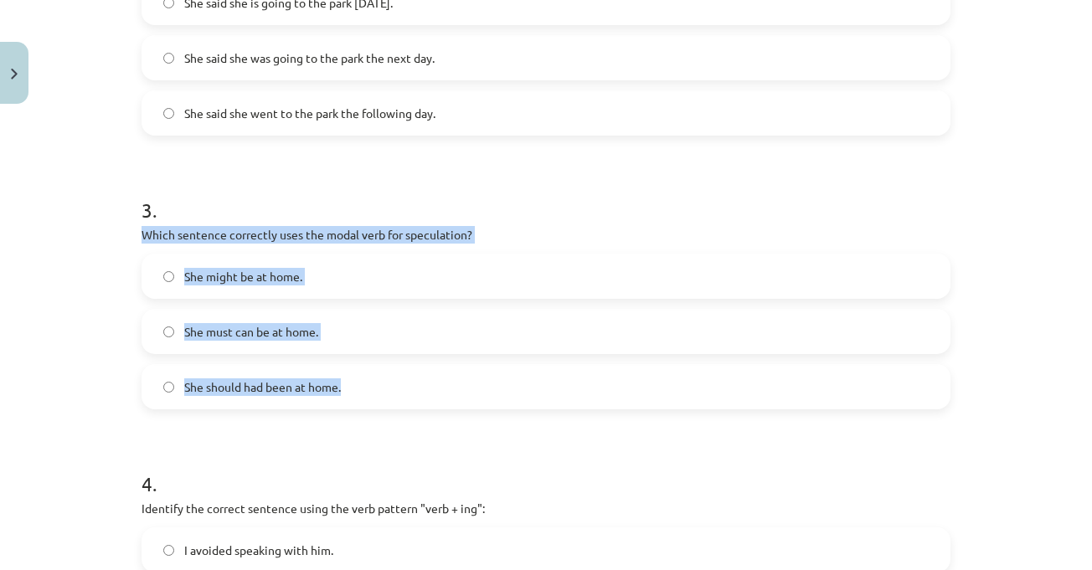
drag, startPoint x: 135, startPoint y: 229, endPoint x: 358, endPoint y: 347, distance: 252.8
click at [382, 388] on div "3 . Which sentence correctly uses the modal verb for speculation? She might be …" at bounding box center [545, 289] width 809 height 240
copy div "Which sentence correctly uses the modal verb for speculation? She might be at h…"
click at [410, 285] on label "She might be at home." at bounding box center [545, 276] width 805 height 42
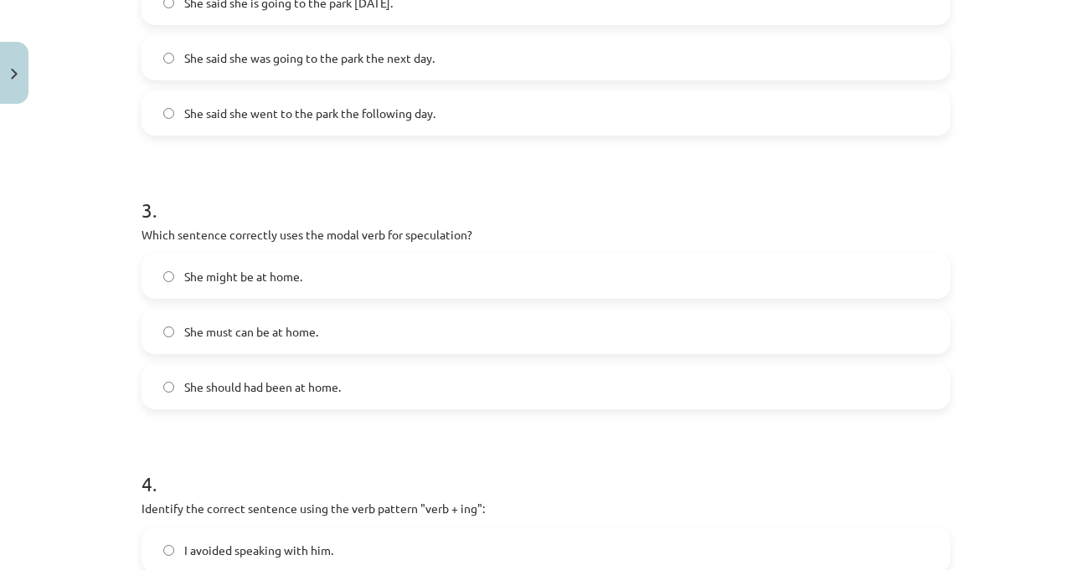
click at [1034, 331] on div "Mācību tēma: Angļu valodas i - 11. klases 1. ieskaites mācību materiāls #2 📝 To…" at bounding box center [546, 285] width 1092 height 570
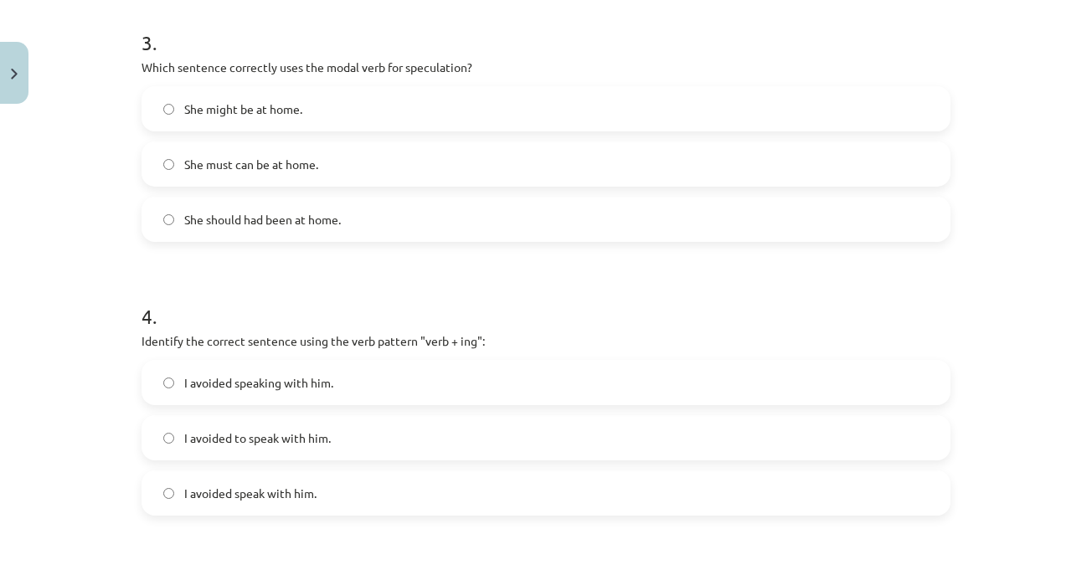
scroll to position [1046, 0]
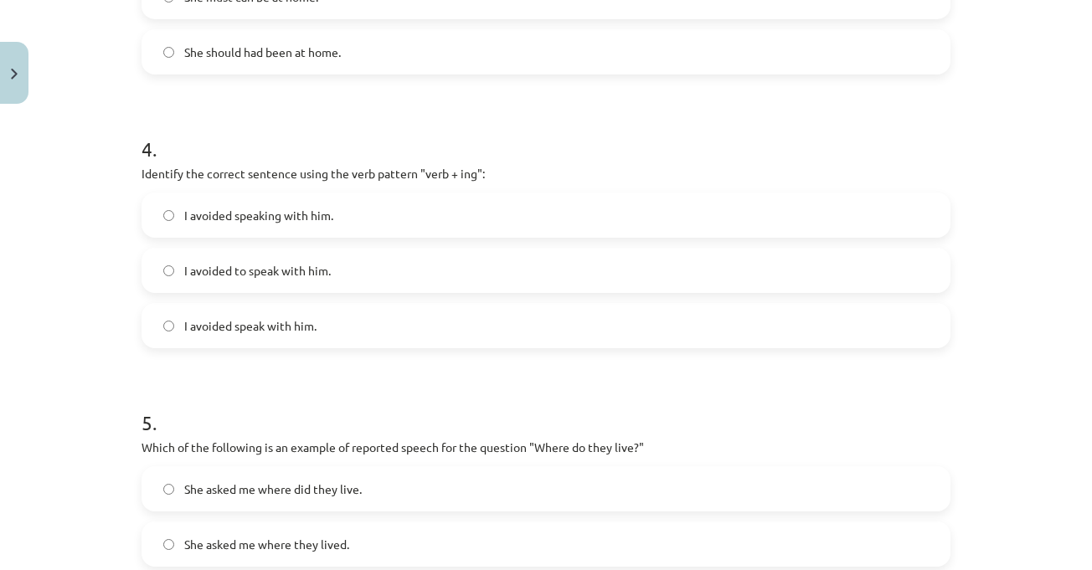
click at [386, 228] on label "I avoided speaking with him." at bounding box center [545, 215] width 805 height 42
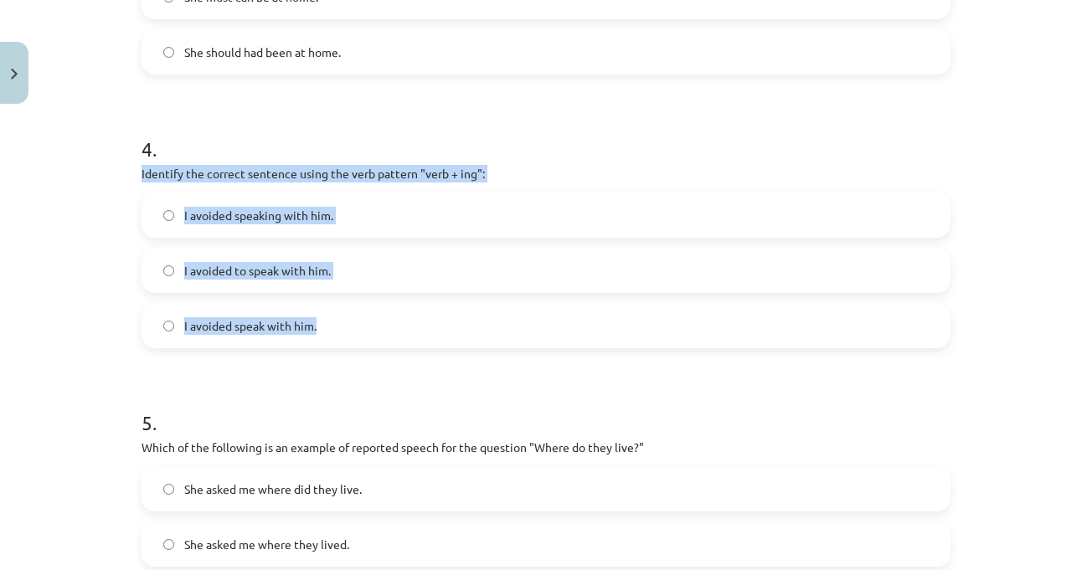
drag, startPoint x: 129, startPoint y: 172, endPoint x: 355, endPoint y: 339, distance: 281.3
copy div "Identify the correct sentence using the verb pattern "verb + ing": I avoided sp…"
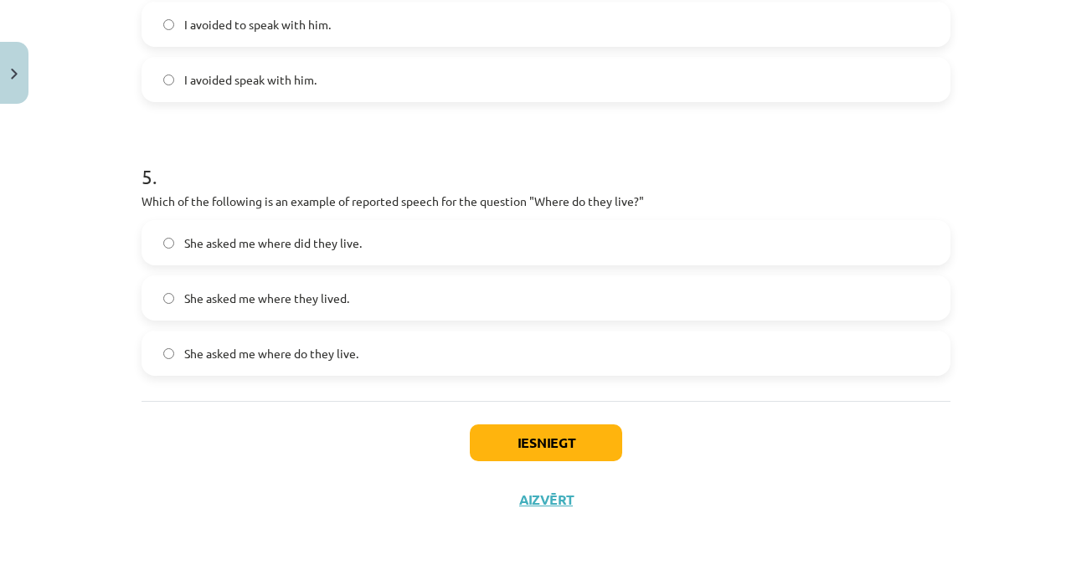
click at [978, 210] on div "Mācību tēma: Angļu valodas i - 11. klases 1. ieskaites mācību materiāls #2 📝 To…" at bounding box center [546, 285] width 1092 height 570
click at [995, 206] on div "Mācību tēma: Angļu valodas i - 11. klases 1. ieskaites mācību materiāls #2 📝 To…" at bounding box center [546, 285] width 1092 height 570
click at [515, 308] on label "She asked me where they lived." at bounding box center [545, 298] width 805 height 42
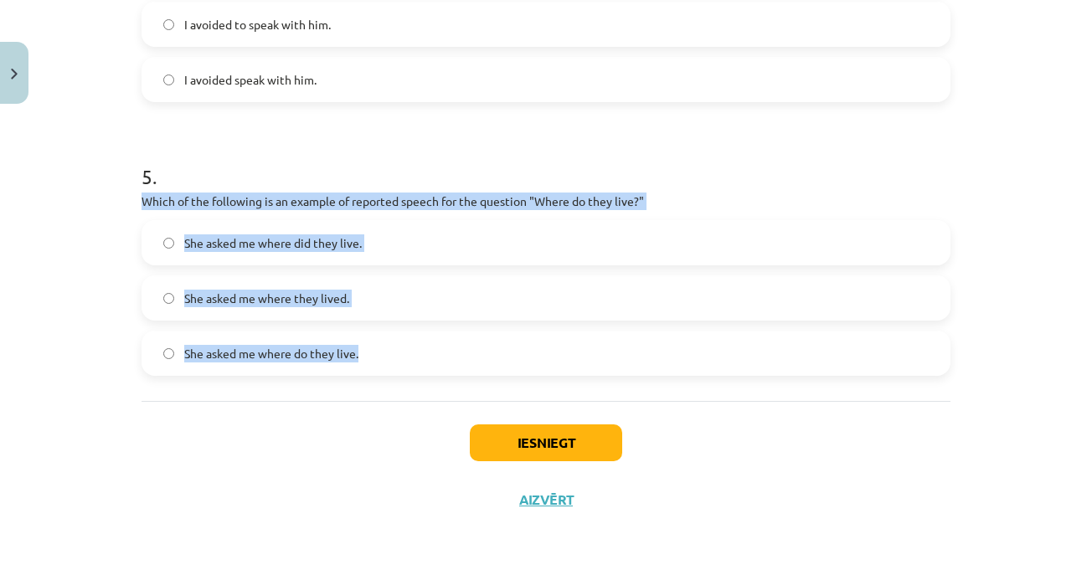
drag, startPoint x: 280, startPoint y: 296, endPoint x: 409, endPoint y: 389, distance: 158.9
copy div "Which of the following is an example of reported speech for the question "Where…"
click at [554, 445] on button "Iesniegt" at bounding box center [546, 442] width 152 height 37
click at [1040, 288] on div "Mācību tēma: Angļu valodas i - 11. klases 1. ieskaites mācību materiāls #2 📝 To…" at bounding box center [546, 285] width 1092 height 570
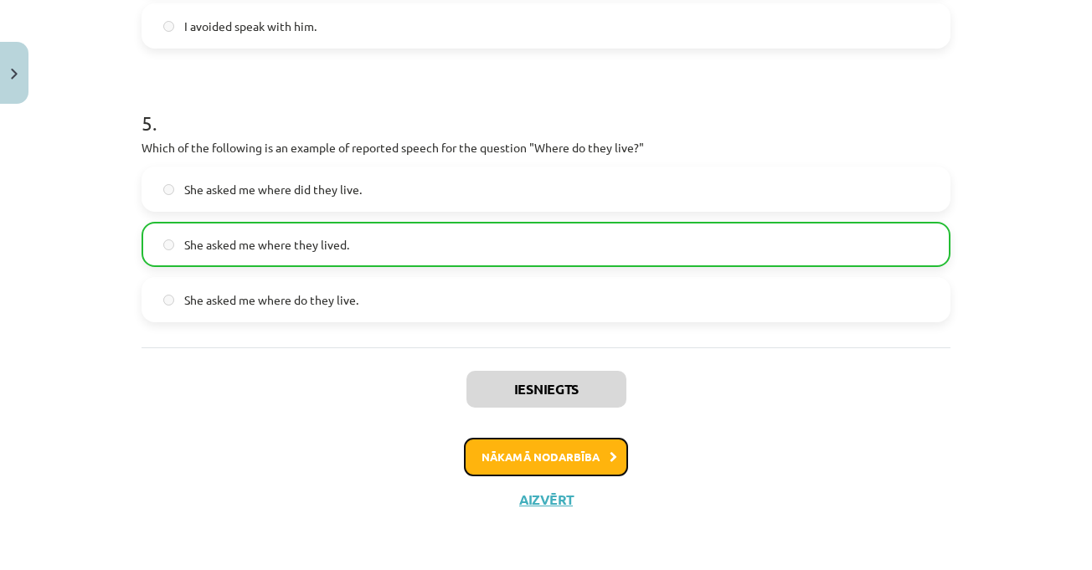
click at [599, 463] on button "Nākamā nodarbība" at bounding box center [546, 457] width 164 height 39
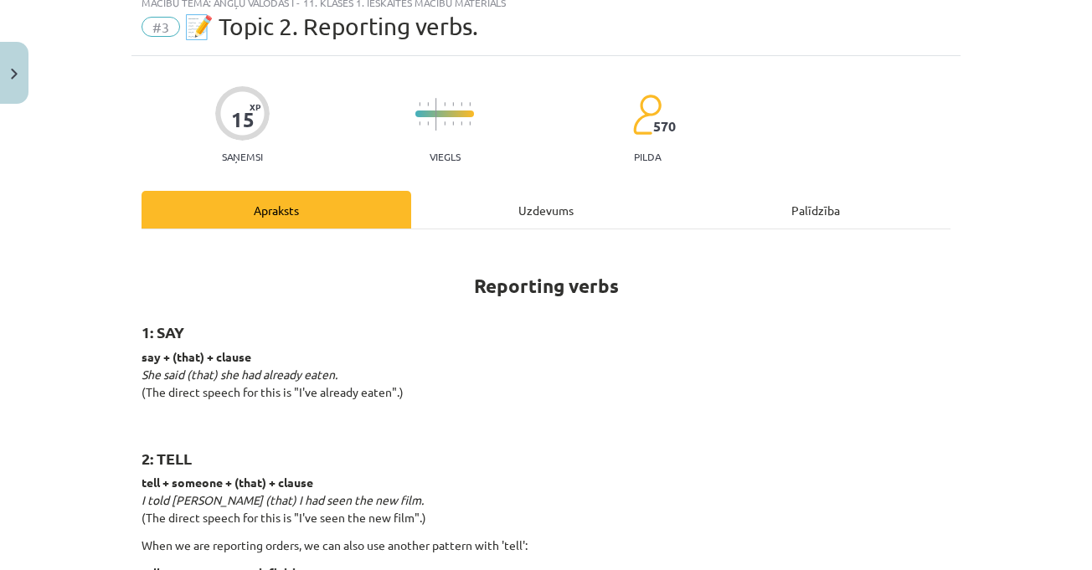
scroll to position [42, 0]
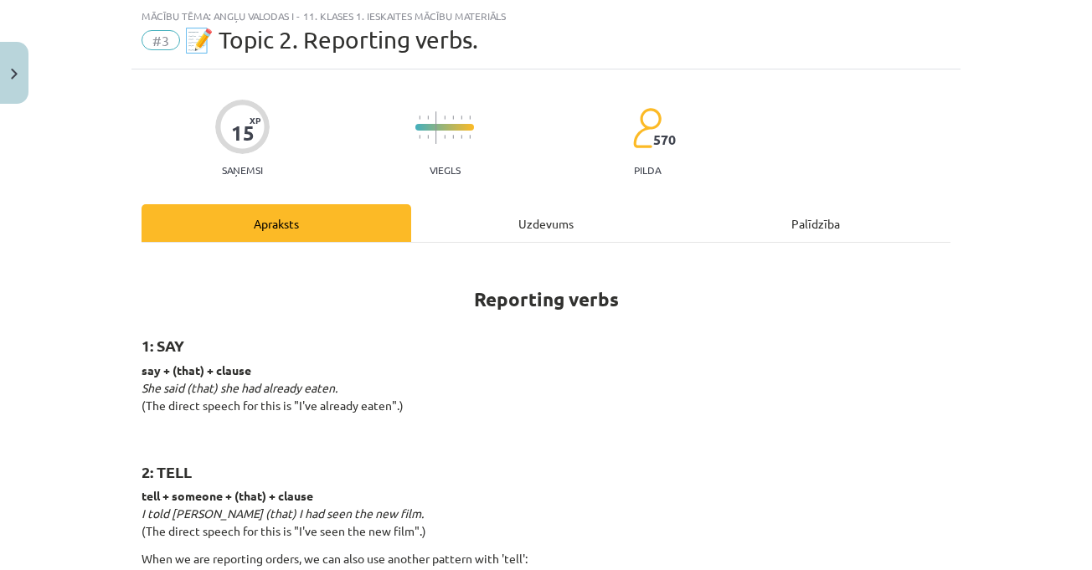
click at [965, 358] on div "Mācību tēma: Angļu valodas i - 11. klases 1. ieskaites mācību materiāls #3 📝 To…" at bounding box center [546, 285] width 1092 height 570
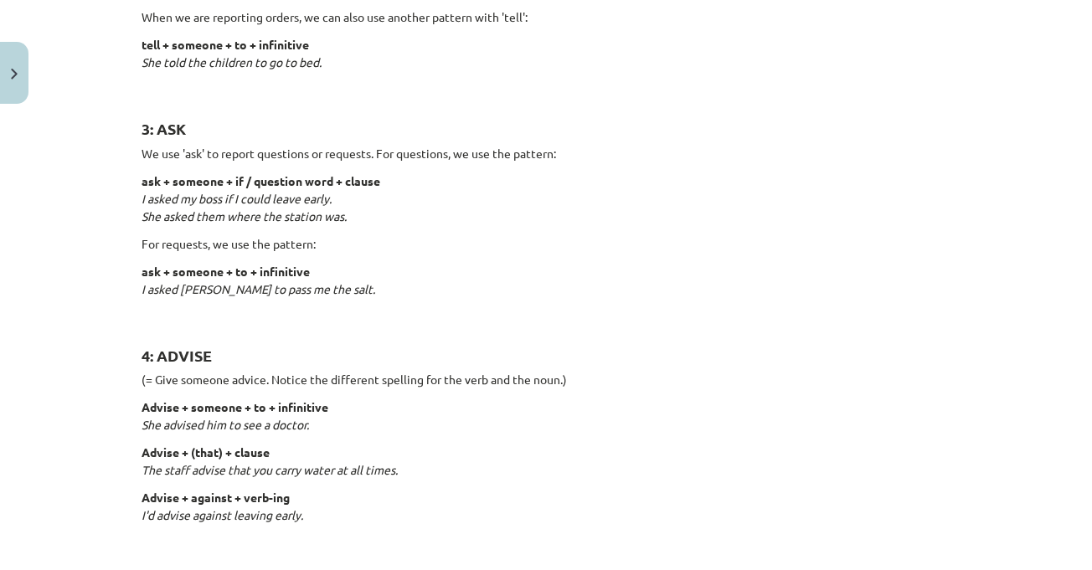
scroll to position [544, 0]
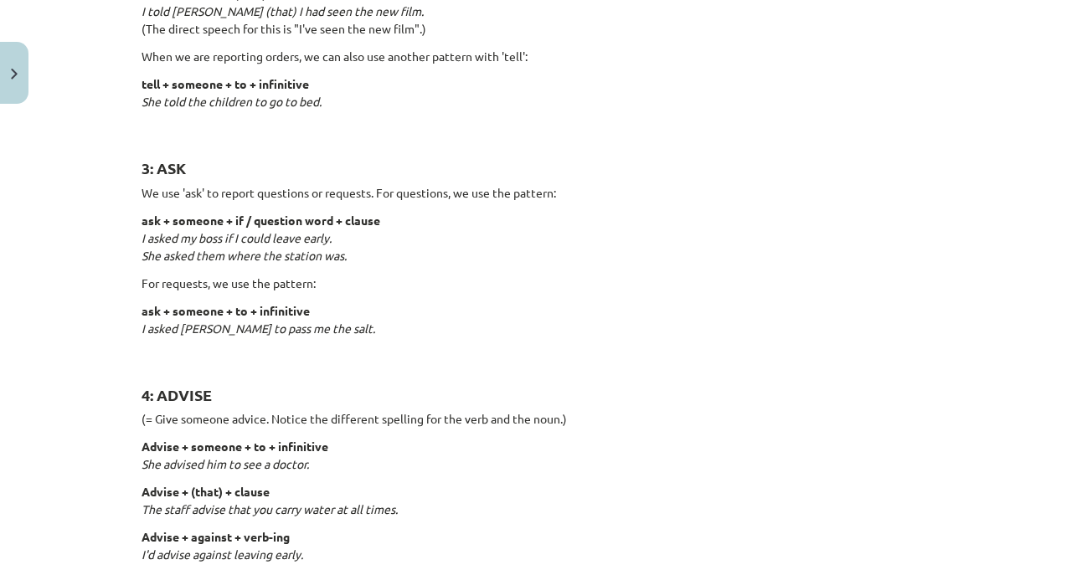
click at [642, 341] on p "ask + someone + to + infinitive I asked [PERSON_NAME] to pass me the salt." at bounding box center [545, 328] width 809 height 53
click at [645, 322] on p "ask + someone + to + infinitive I asked [PERSON_NAME] to pass me the salt." at bounding box center [545, 328] width 809 height 53
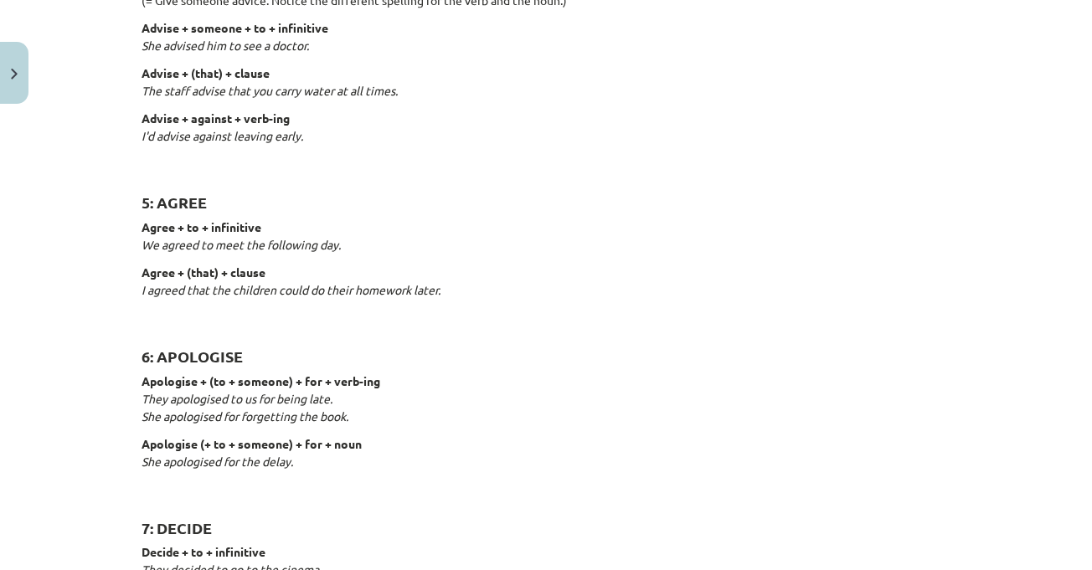
scroll to position [879, 0]
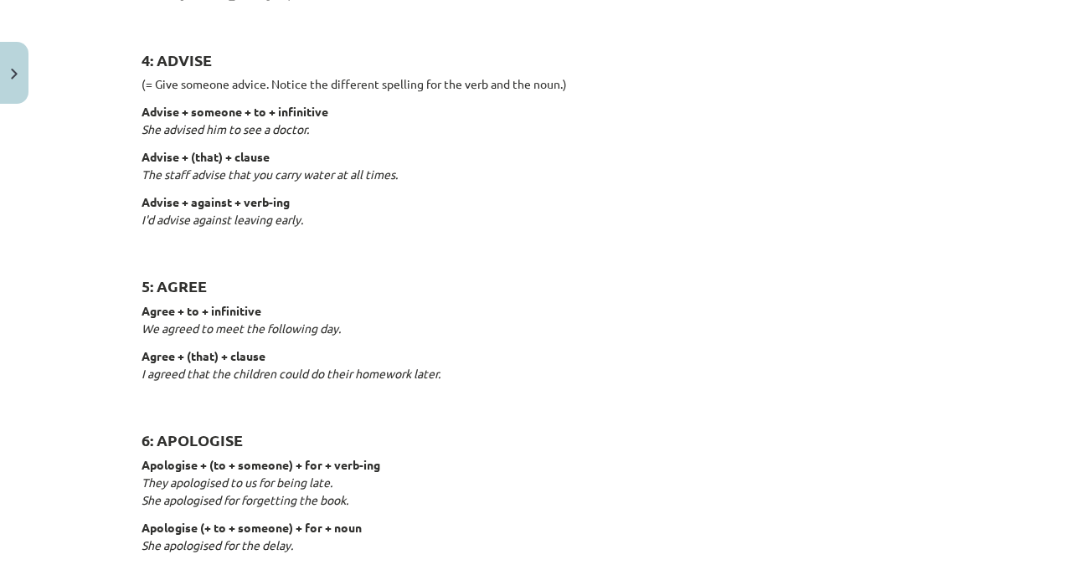
click at [730, 279] on h2 "5: AGREE" at bounding box center [545, 276] width 809 height 41
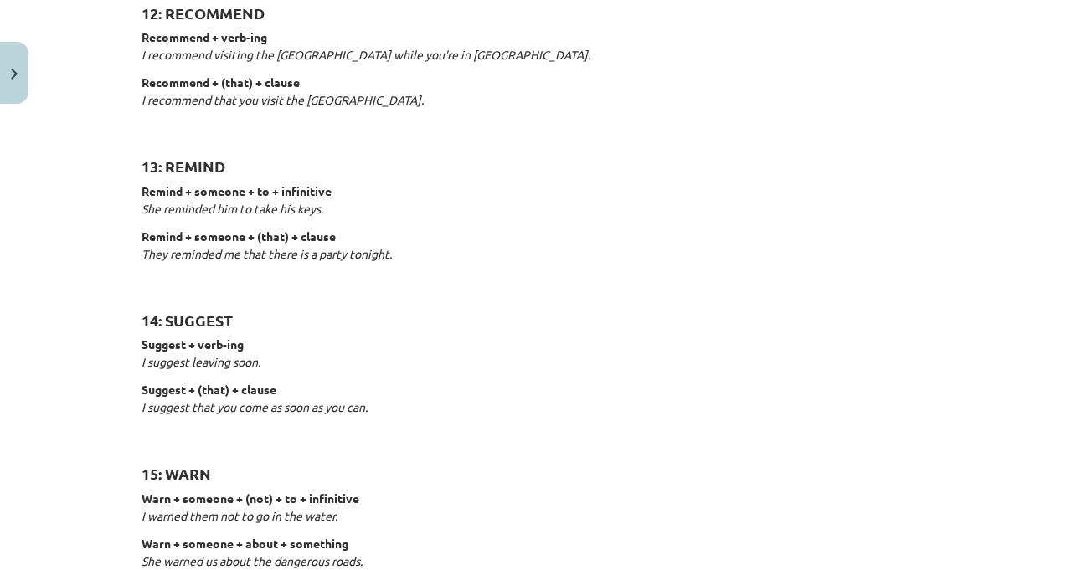
scroll to position [2661, 0]
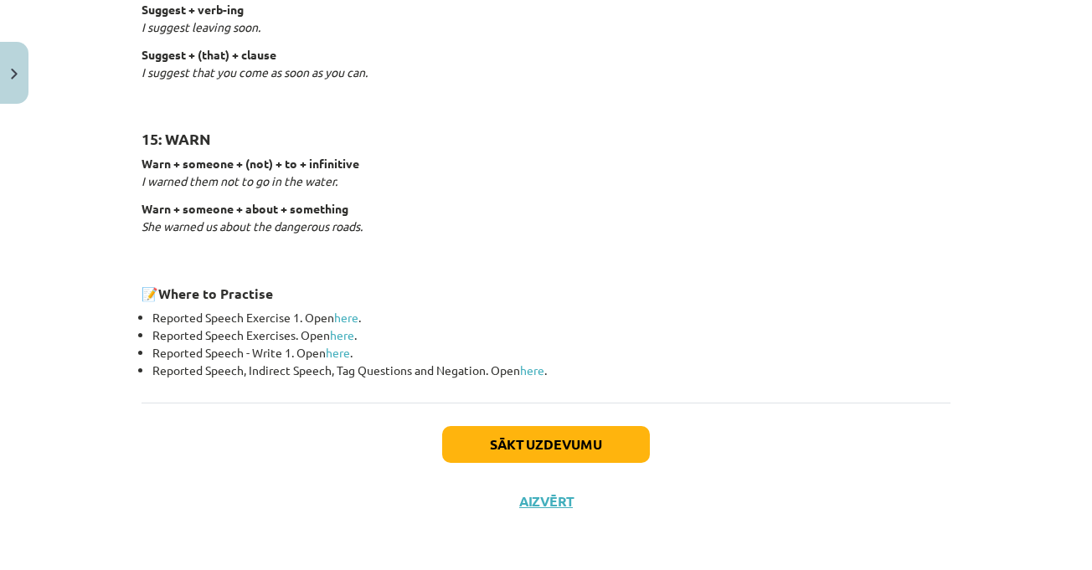
click at [570, 423] on div "Sākt uzdevumu Aizvērt" at bounding box center [545, 461] width 809 height 117
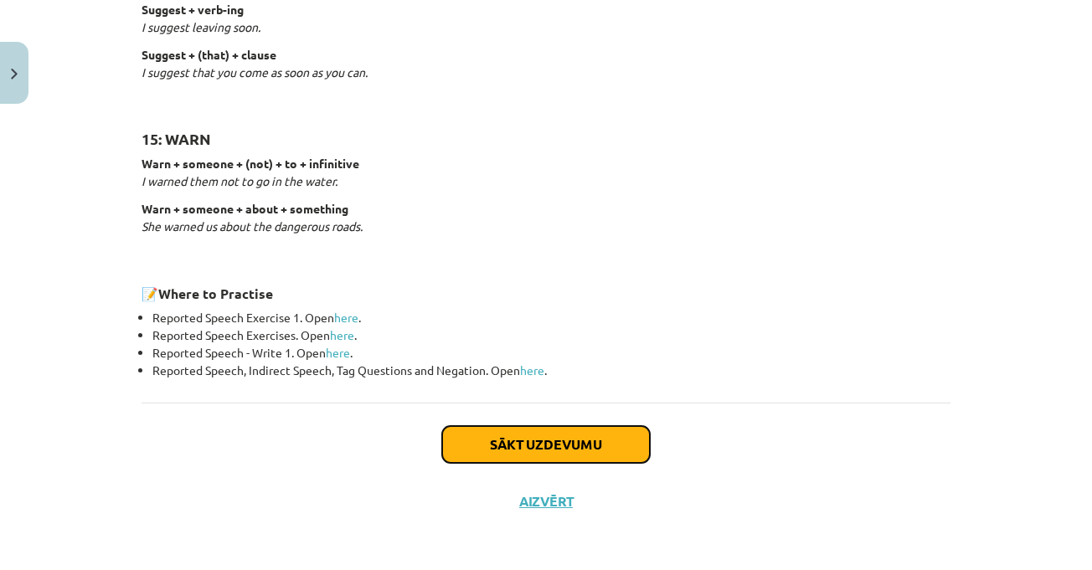
click at [587, 445] on button "Sākt uzdevumu" at bounding box center [546, 444] width 208 height 37
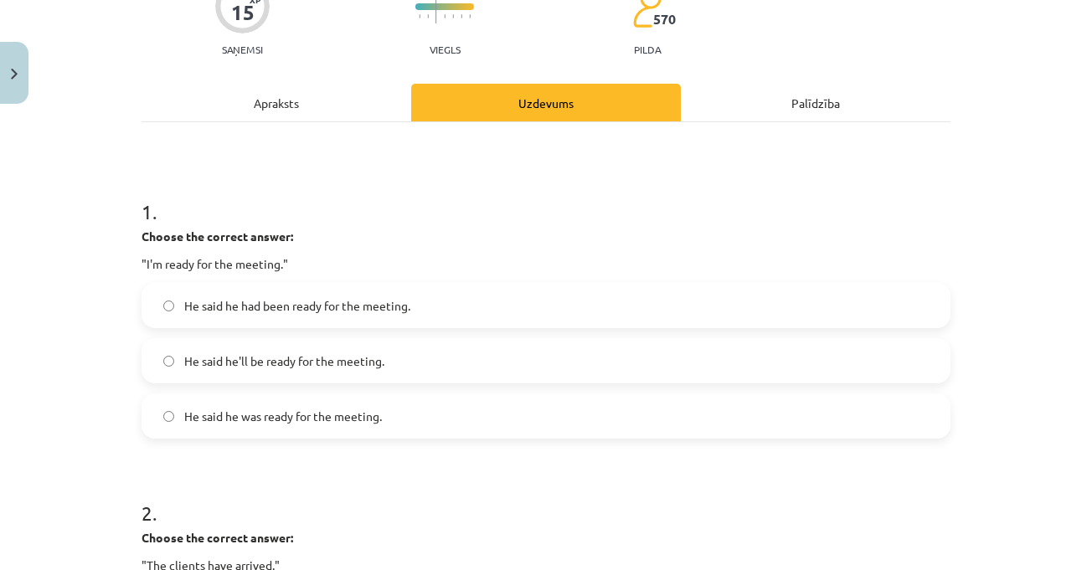
scroll to position [293, 0]
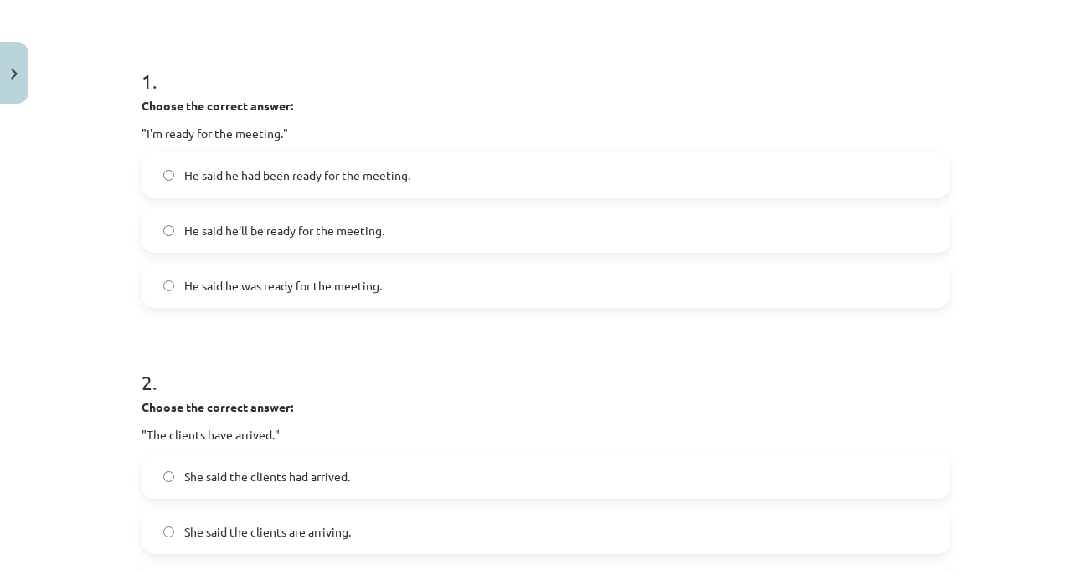
click at [499, 93] on div "1 . Choose the correct answer: "I'm ready for the meeting." He said he had been…" at bounding box center [545, 174] width 809 height 268
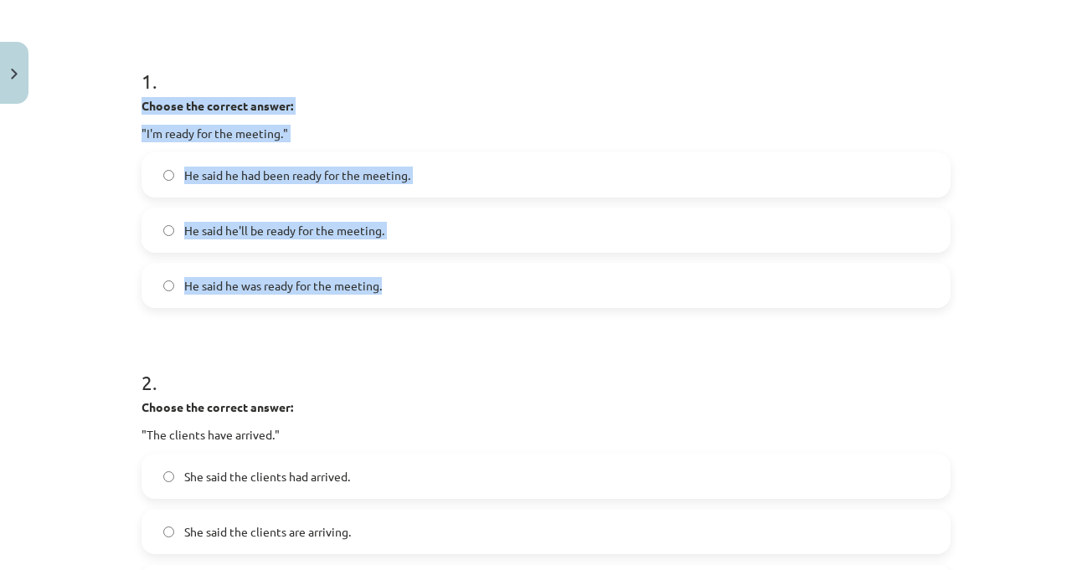
drag, startPoint x: 160, startPoint y: 122, endPoint x: 407, endPoint y: 282, distance: 294.2
copy div "Choose the correct answer: "I'm ready for the meeting." He said he had been rea…"
click at [323, 283] on span "He said he was ready for the meeting." at bounding box center [283, 286] width 198 height 18
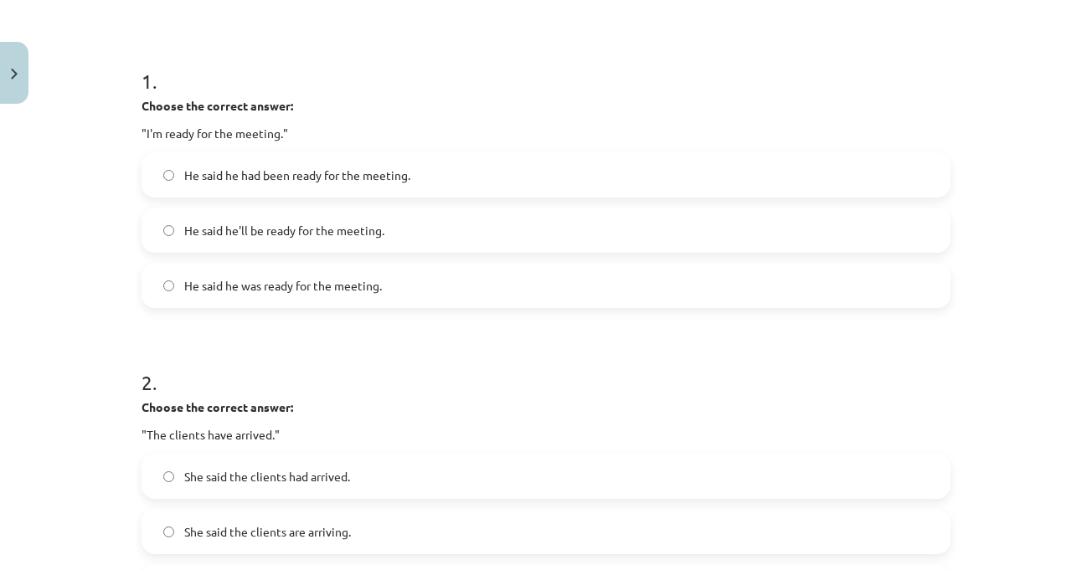
click at [1025, 265] on div "Mācību tēma: Angļu valodas i - 11. klases 1. ieskaites mācību materiāls #3 📝 To…" at bounding box center [546, 285] width 1092 height 570
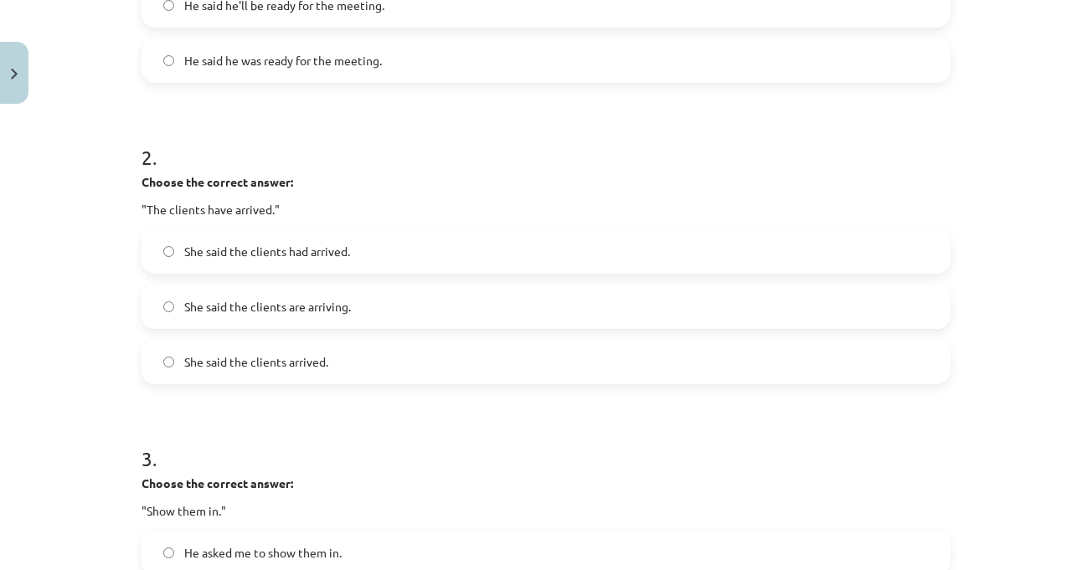
scroll to position [544, 0]
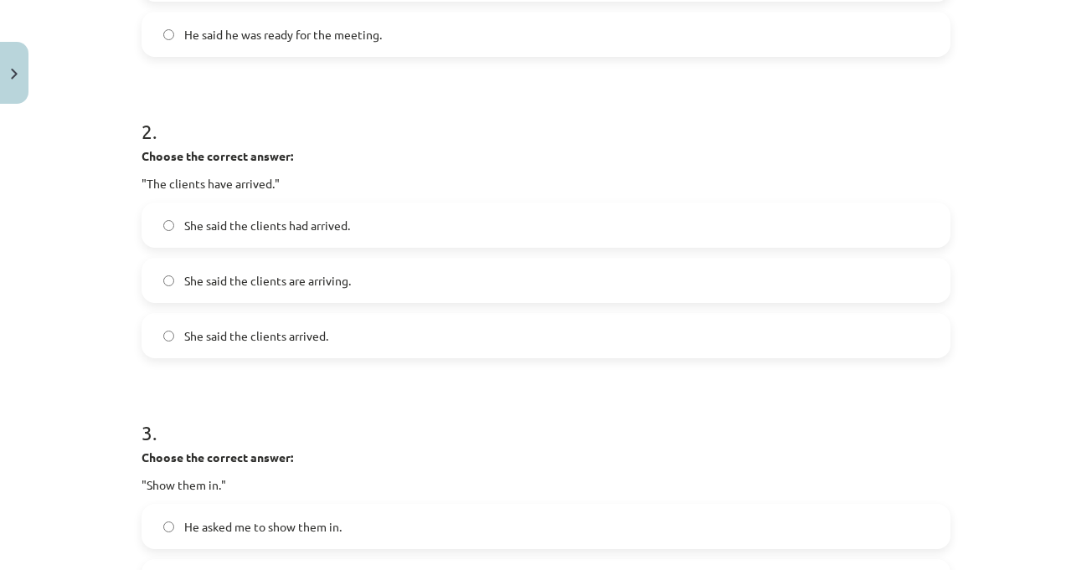
click at [418, 233] on label "She said the clients had arrived." at bounding box center [545, 225] width 805 height 42
click at [1049, 355] on div "Mācību tēma: Angļu valodas i - 11. klases 1. ieskaites mācību materiāls #3 📝 To…" at bounding box center [546, 285] width 1092 height 570
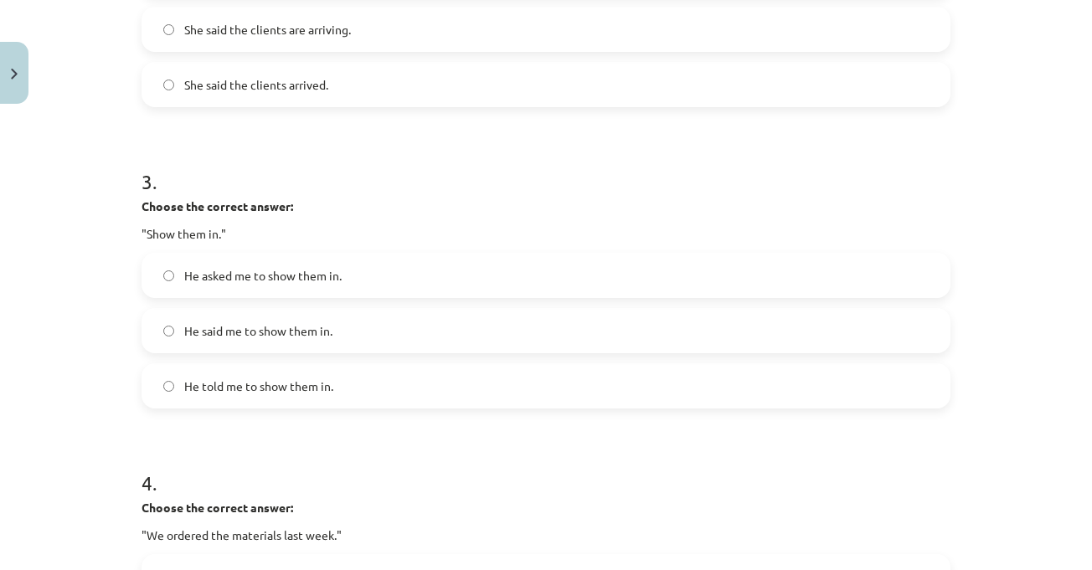
scroll to position [460, 0]
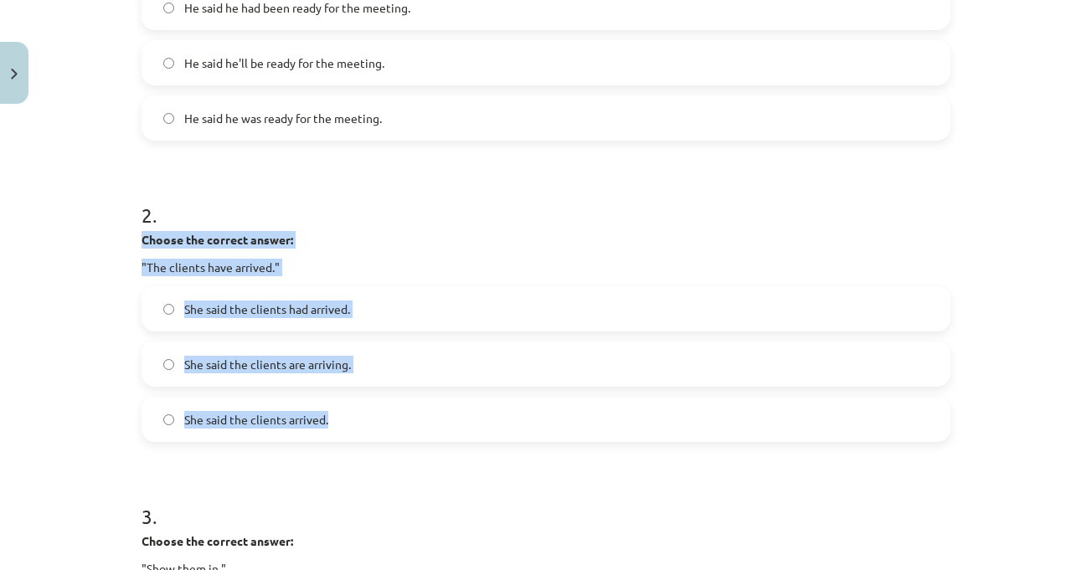
drag, startPoint x: 134, startPoint y: 238, endPoint x: 336, endPoint y: 427, distance: 276.6
click at [336, 427] on div "15 XP Saņemsi Viegls 570 pilda Apraksts Uzdevums Palīdzība 1 . Choose the corre…" at bounding box center [545, 574] width 829 height 1847
copy div "Choose the correct answer: "The clients have arrived." She said the clients had…"
click at [753, 229] on div "2 . Choose the correct answer: "The clients have arrived." She said the clients…" at bounding box center [545, 308] width 809 height 268
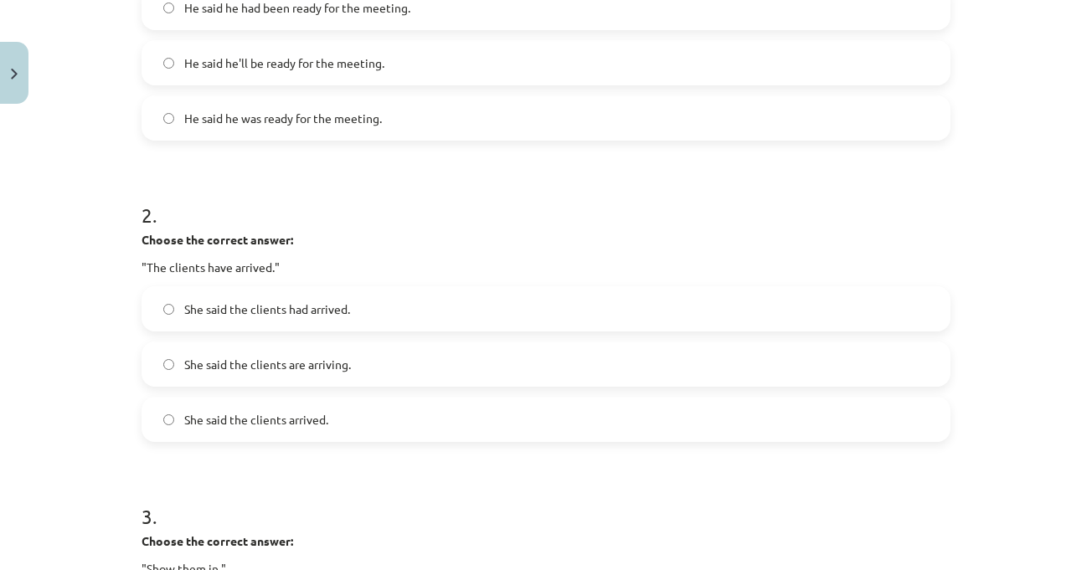
click at [335, 296] on label "She said the clients had arrived." at bounding box center [545, 309] width 805 height 42
click at [1046, 409] on div "Mācību tēma: Angļu valodas i - 11. klases 1. ieskaites mācību materiāls #3 📝 To…" at bounding box center [546, 285] width 1092 height 570
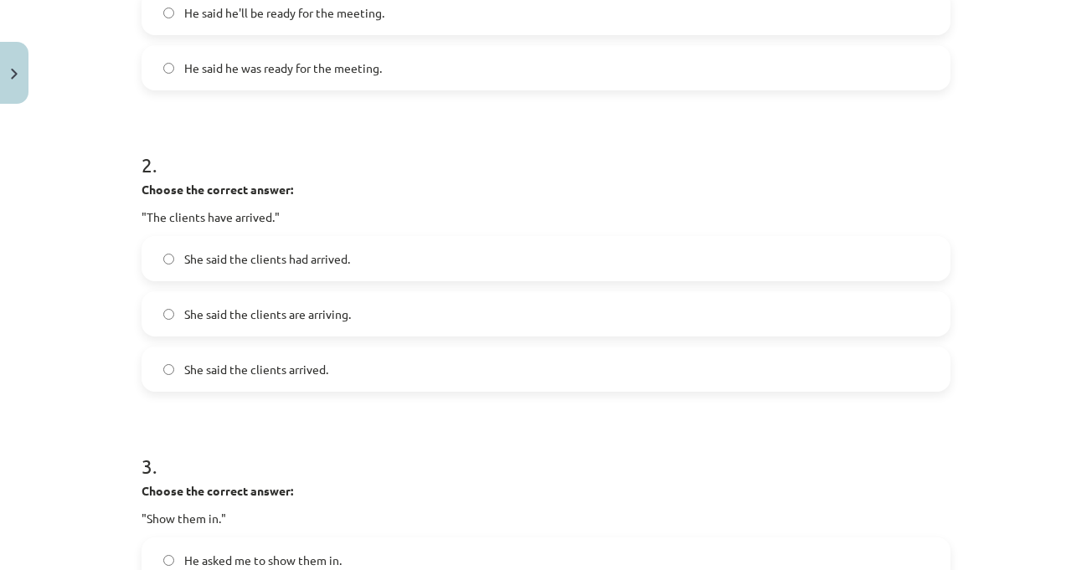
scroll to position [628, 0]
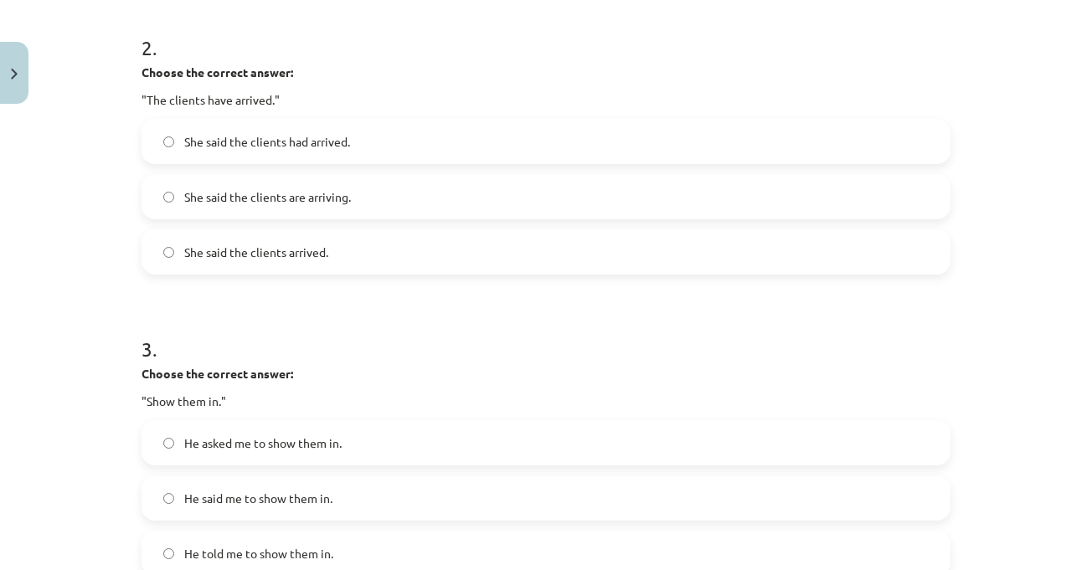
click at [1058, 424] on div "Mācību tēma: Angļu valodas i - 11. klases 1. ieskaites mācību materiāls #3 📝 To…" at bounding box center [546, 285] width 1092 height 570
click at [980, 391] on div "Mācību tēma: Angļu valodas i - 11. klases 1. ieskaites mācību materiāls #3 📝 To…" at bounding box center [546, 285] width 1092 height 570
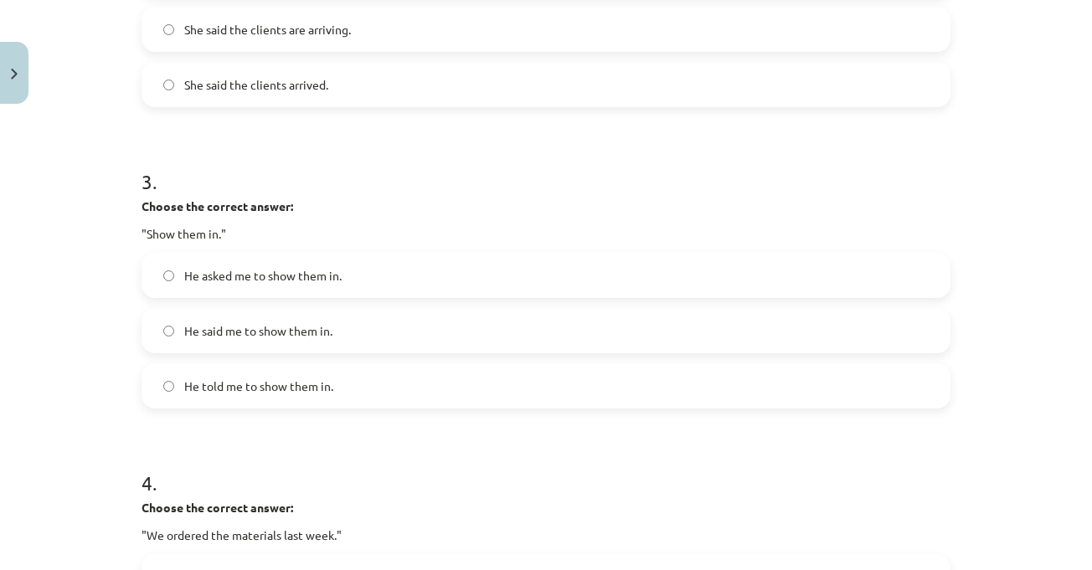
scroll to position [879, 0]
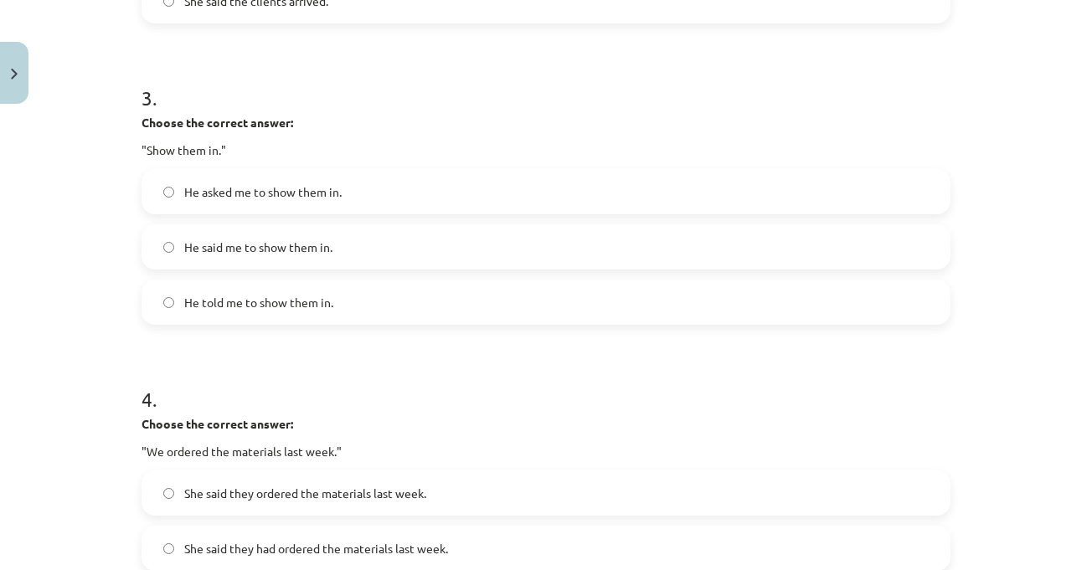
click at [970, 350] on div "Mācību tēma: Angļu valodas i - 11. klases 1. ieskaites mācību materiāls #3 📝 To…" at bounding box center [546, 285] width 1092 height 570
click at [455, 304] on label "He told me to show them in." at bounding box center [545, 302] width 805 height 42
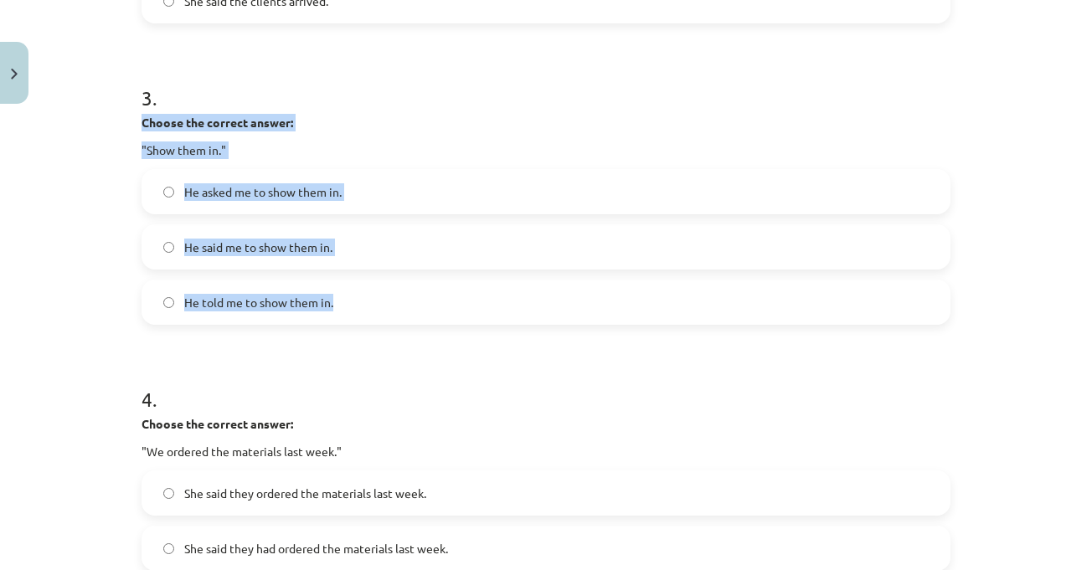
drag, startPoint x: 126, startPoint y: 120, endPoint x: 333, endPoint y: 316, distance: 284.8
click at [333, 316] on div "15 XP Saņemsi Viegls 570 pilda Apraksts Uzdevums Palīdzība 1 . Choose the corre…" at bounding box center [545, 155] width 829 height 1847
copy div "Choose the correct answer: "Show them in." He asked me to show them in. He said…"
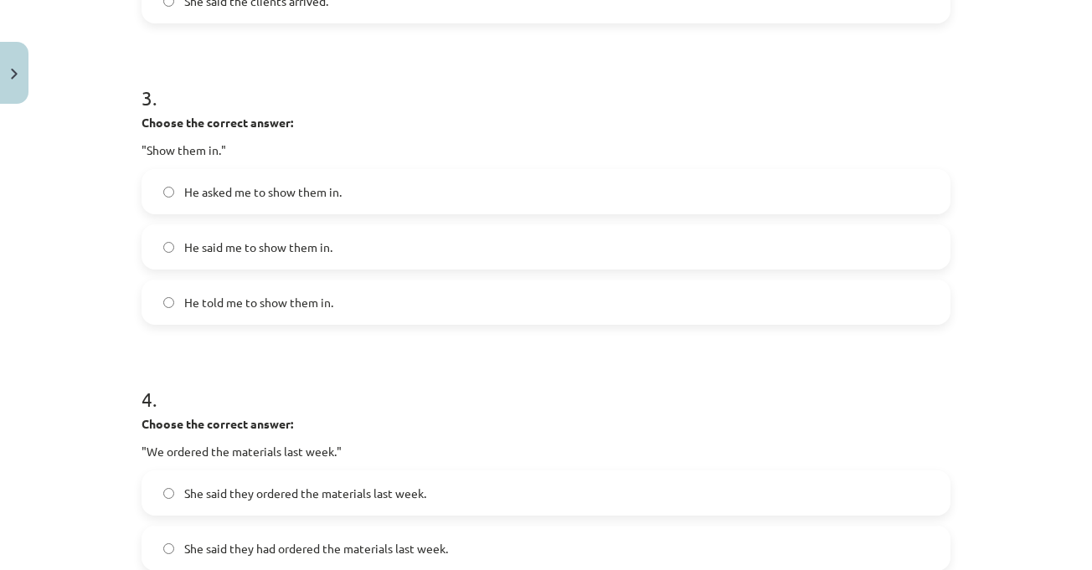
click at [994, 353] on div "Mācību tēma: Angļu valodas i - 11. klases 1. ieskaites mācību materiāls #3 📝 To…" at bounding box center [546, 285] width 1092 height 570
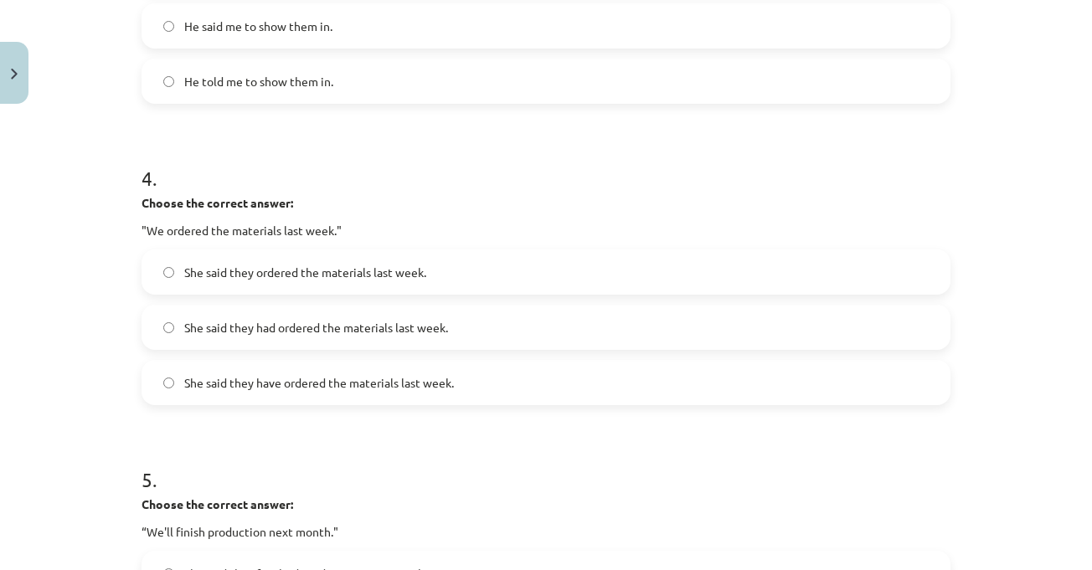
scroll to position [1130, 0]
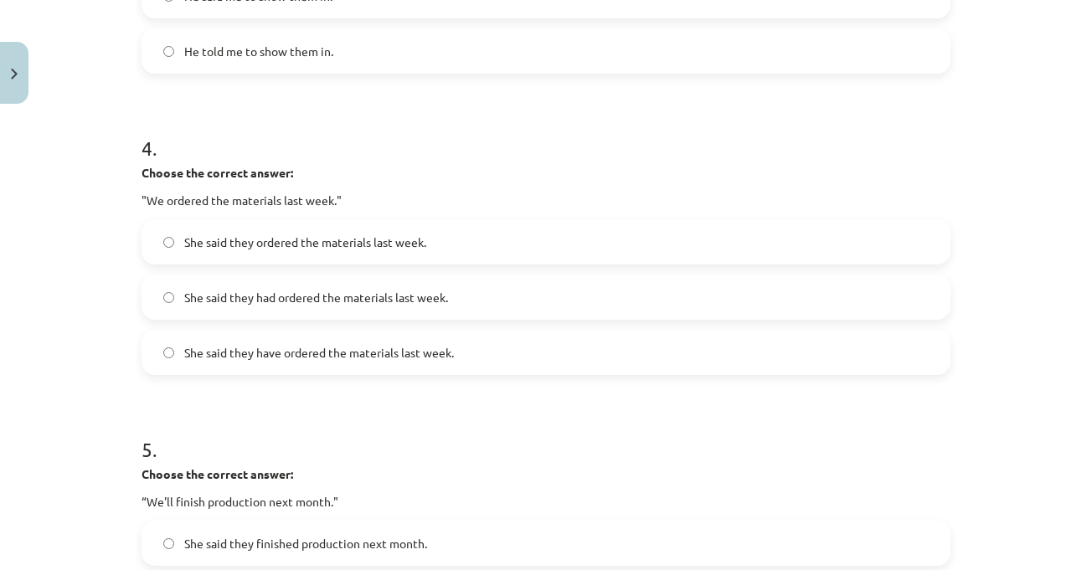
click at [998, 355] on div "Mācību tēma: Angļu valodas i - 11. klases 1. ieskaites mācību materiāls #3 📝 To…" at bounding box center [546, 285] width 1092 height 570
click at [537, 229] on label "She said they ordered the materials last week." at bounding box center [545, 242] width 805 height 42
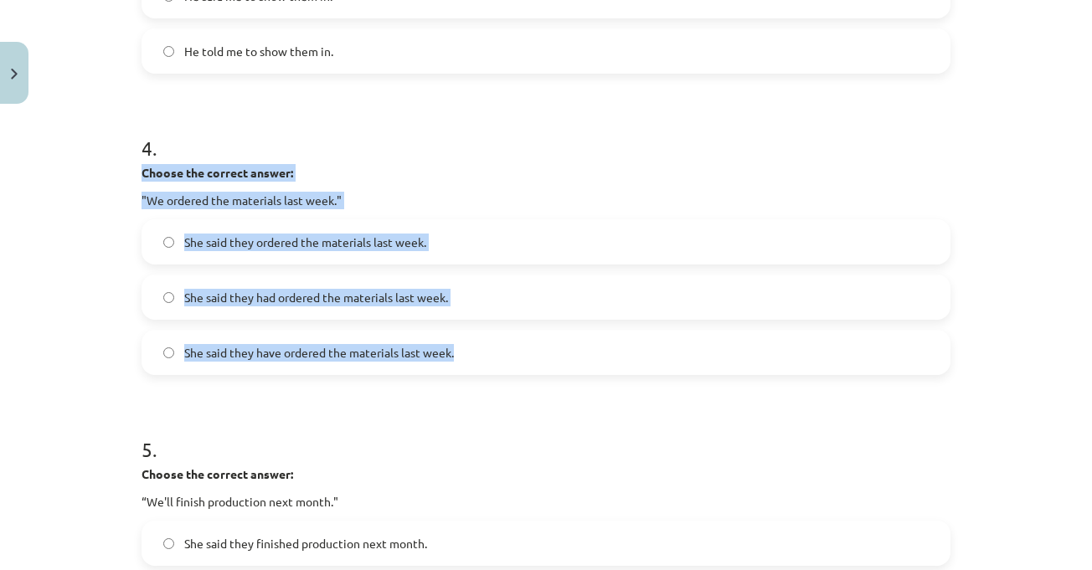
drag, startPoint x: 131, startPoint y: 172, endPoint x: 451, endPoint y: 361, distance: 372.3
copy div "Choose the correct answer: "We ordered the materials last week." She said they …"
click at [355, 285] on label "She said they had ordered the materials last week." at bounding box center [545, 297] width 805 height 42
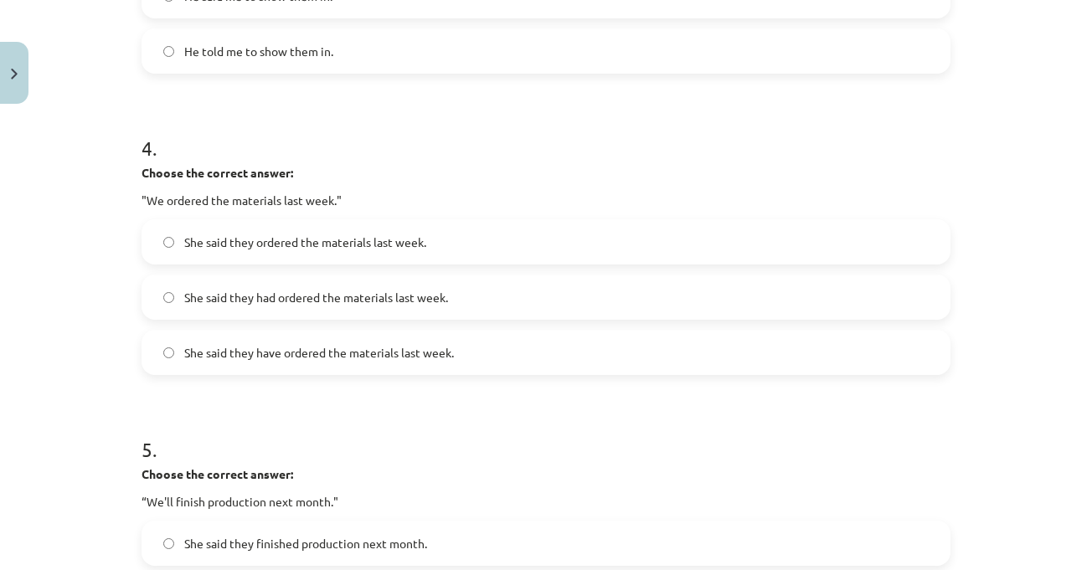
click at [1012, 298] on div "Mācību tēma: Angļu valodas i - 11. klases 1. ieskaites mācību materiāls #3 📝 To…" at bounding box center [546, 285] width 1092 height 570
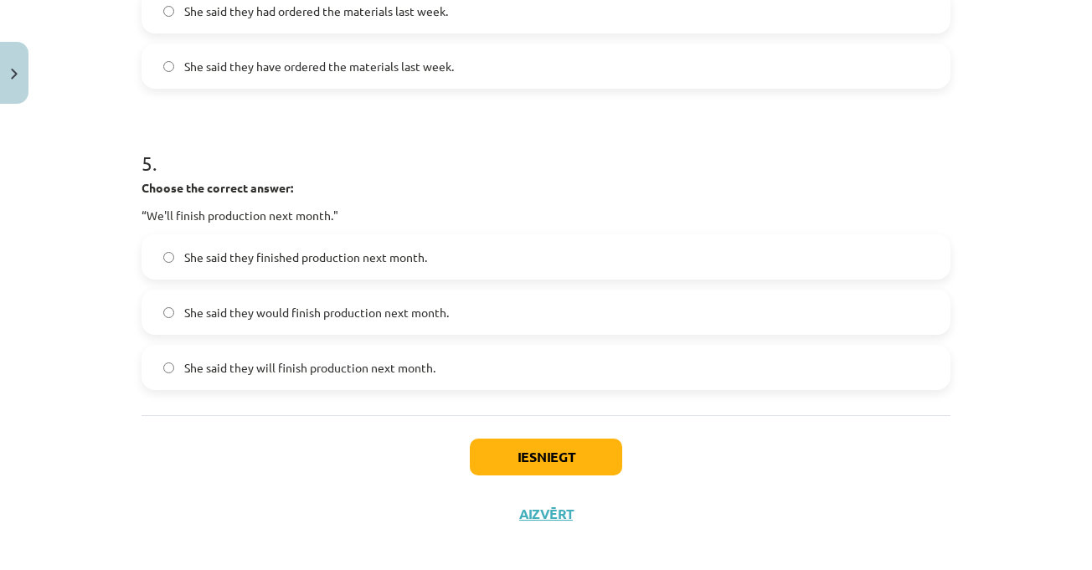
scroll to position [1431, 0]
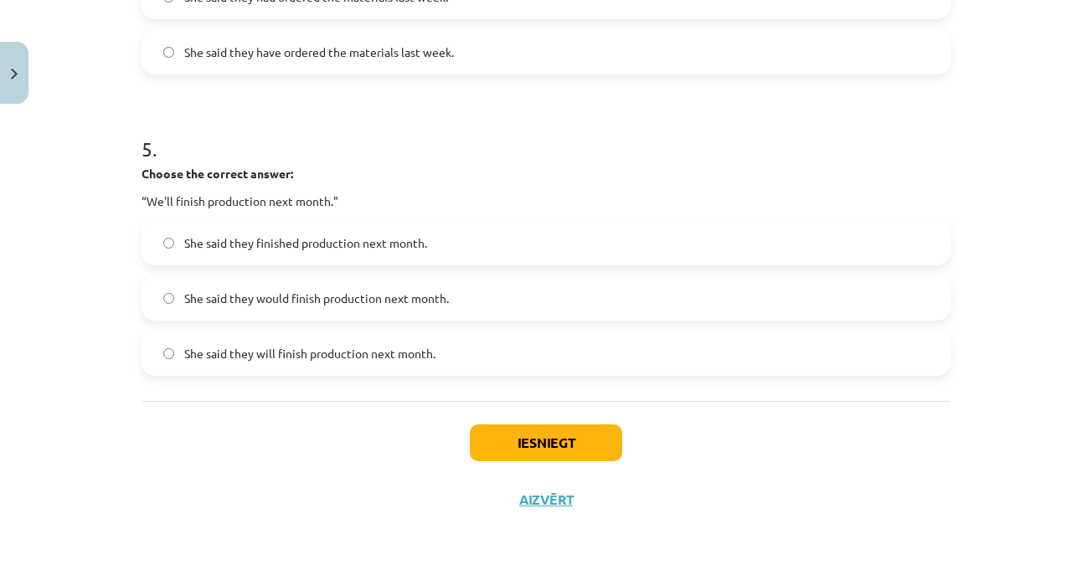
click at [1030, 299] on div "Mācību tēma: Angļu valodas i - 11. klases 1. ieskaites mācību materiāls #3 📝 To…" at bounding box center [546, 285] width 1092 height 570
click at [1044, 311] on div "Mācību tēma: Angļu valodas i - 11. klases 1. ieskaites mācību materiāls #3 📝 To…" at bounding box center [546, 285] width 1092 height 570
click at [998, 352] on div "Mācību tēma: Angļu valodas i - 11. klases 1. ieskaites mācību materiāls #3 📝 To…" at bounding box center [546, 285] width 1092 height 570
click at [412, 181] on p "Choose the correct answer:" at bounding box center [545, 174] width 809 height 18
click at [413, 178] on p "Choose the correct answer:" at bounding box center [545, 174] width 809 height 18
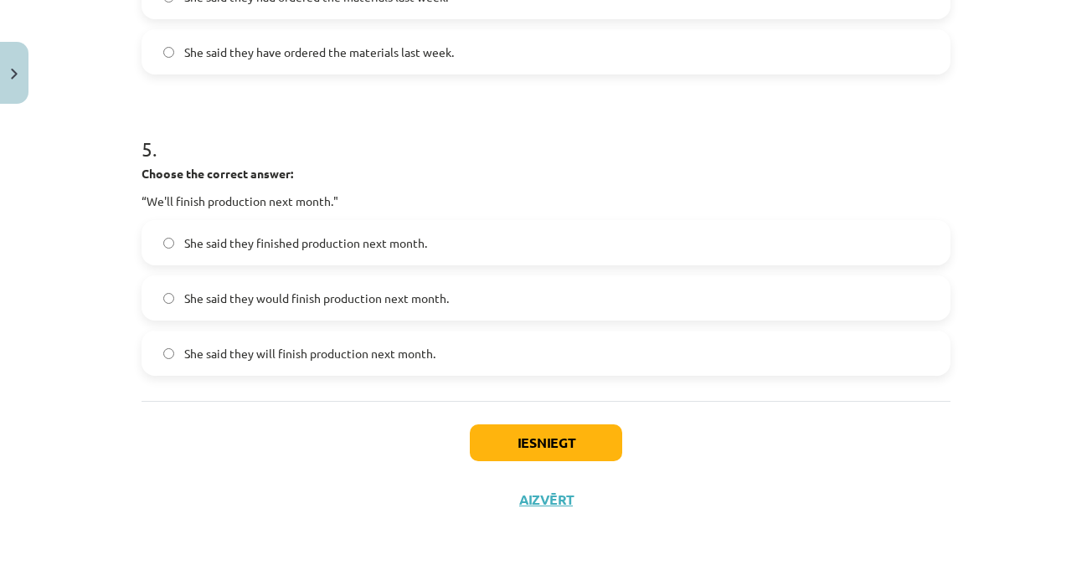
click at [361, 359] on label "She said they will finish production next month." at bounding box center [545, 353] width 805 height 42
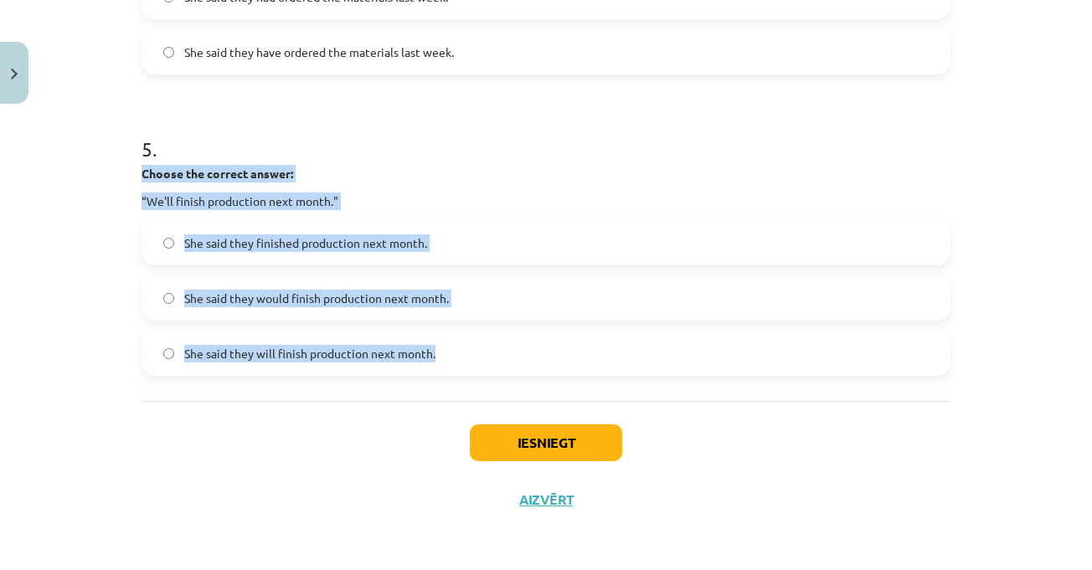
drag, startPoint x: 146, startPoint y: 185, endPoint x: 452, endPoint y: 342, distance: 343.7
click at [452, 342] on div "5 . Choose the correct answer: “We'll finish production next month." She said t…" at bounding box center [545, 242] width 809 height 268
copy div "Choose the correct answer: “We'll finish production next month." She said they …"
click at [389, 162] on div "5 . Choose the correct answer: “We'll finish production next month." She said t…" at bounding box center [545, 242] width 809 height 268
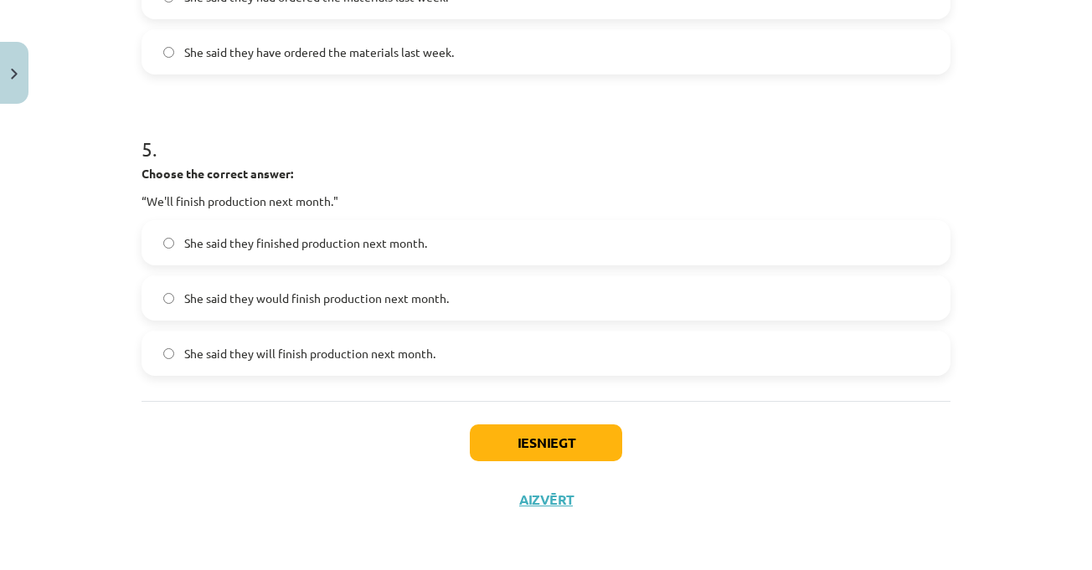
click at [368, 310] on label "She said they would finish production next month." at bounding box center [545, 298] width 805 height 42
click at [551, 436] on button "Iesniegt" at bounding box center [546, 442] width 152 height 37
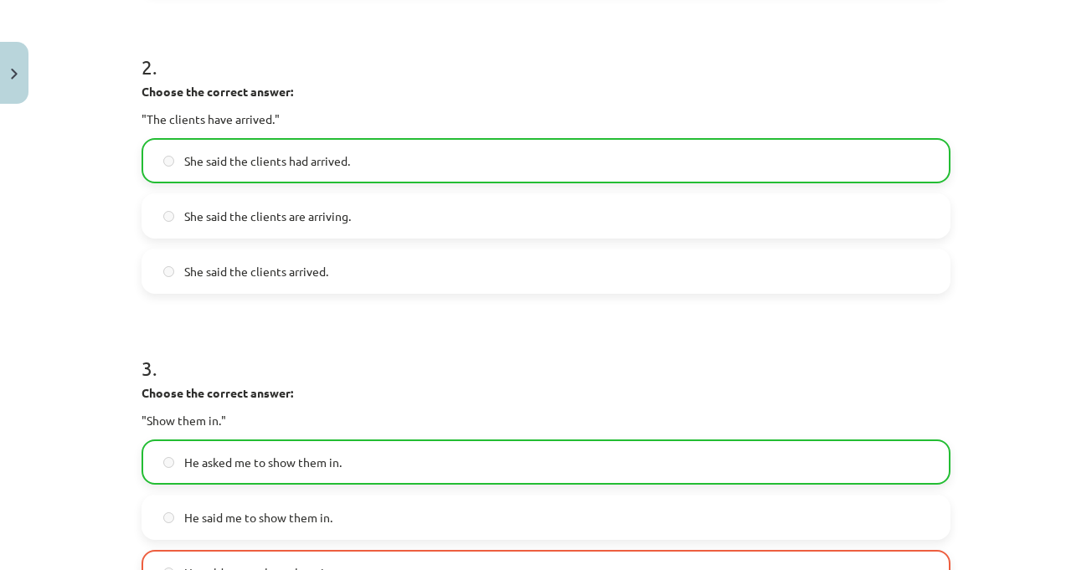
scroll to position [510, 0]
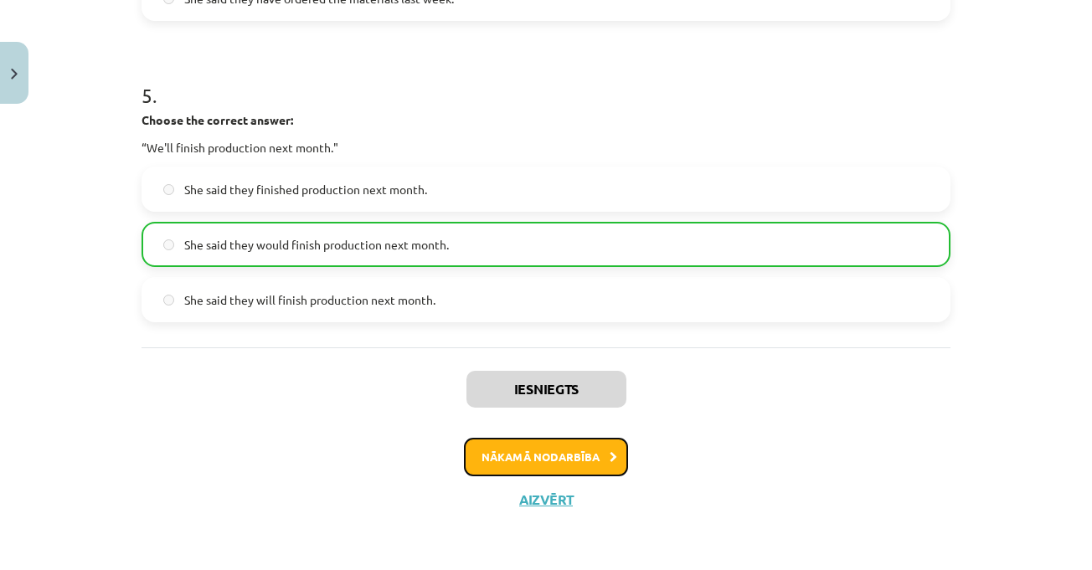
click at [532, 460] on button "Nākamā nodarbība" at bounding box center [546, 457] width 164 height 39
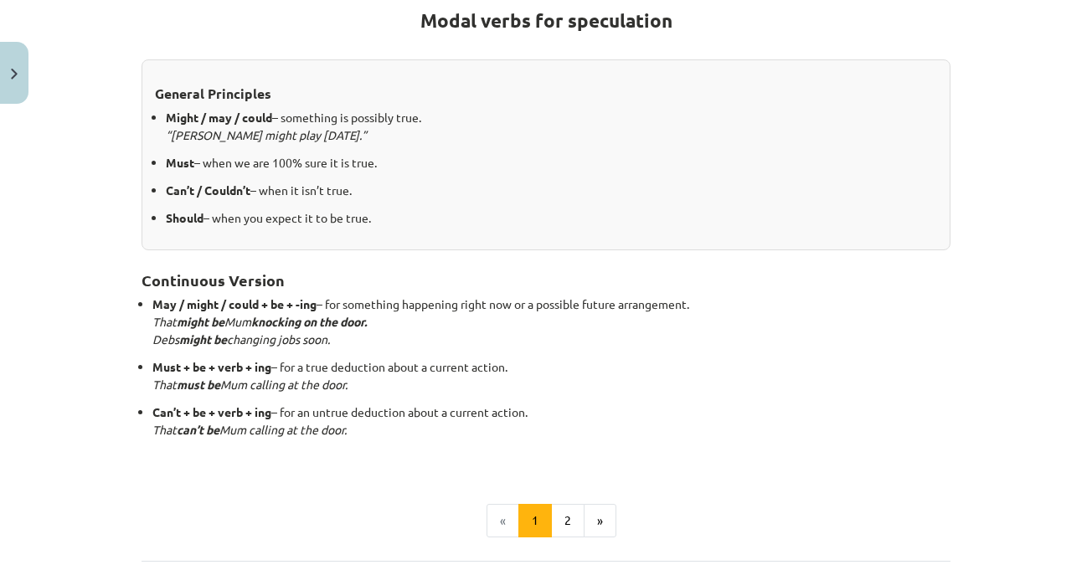
scroll to position [293, 0]
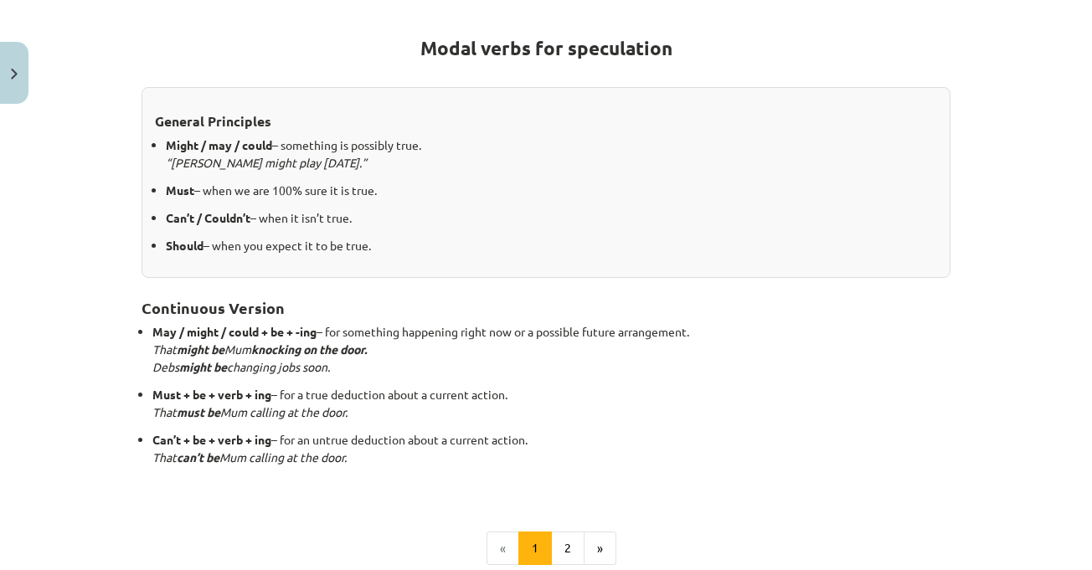
click at [897, 352] on p "May / might / could + be + -ing – for something happening right now or a possib…" at bounding box center [551, 349] width 798 height 53
click at [563, 555] on button "2" at bounding box center [567, 548] width 33 height 33
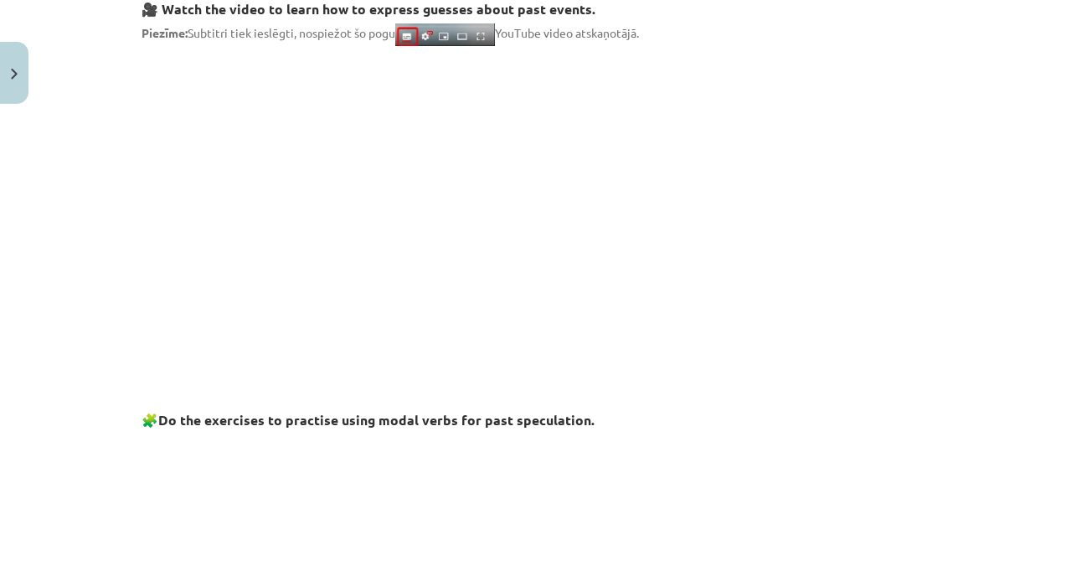
scroll to position [383, 0]
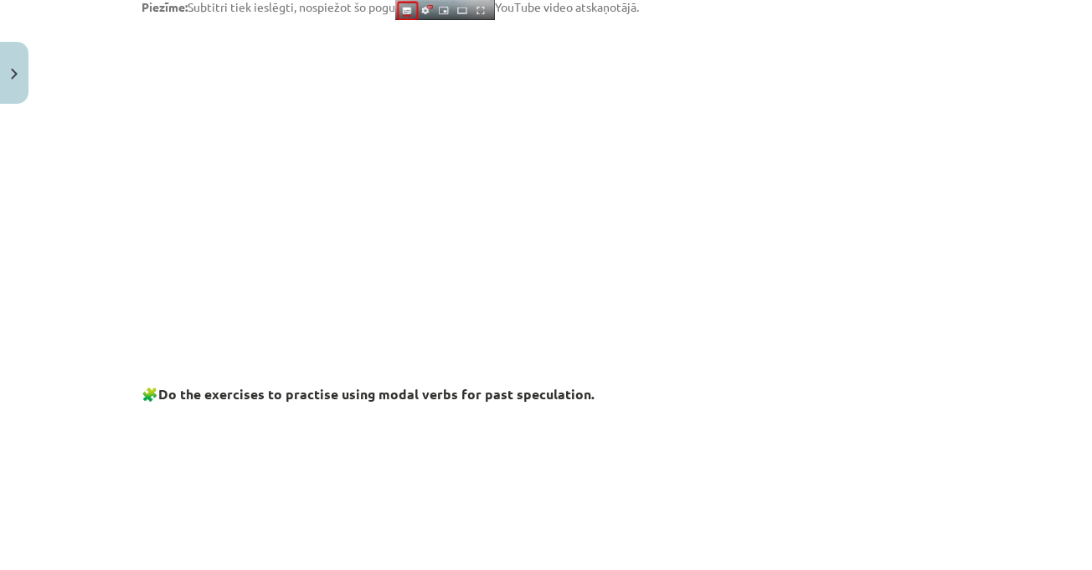
click at [1051, 243] on div "Mācību tēma: Angļu valodas i - 11. klases 1. ieskaites mācību materiāls #4 📝 To…" at bounding box center [546, 285] width 1092 height 570
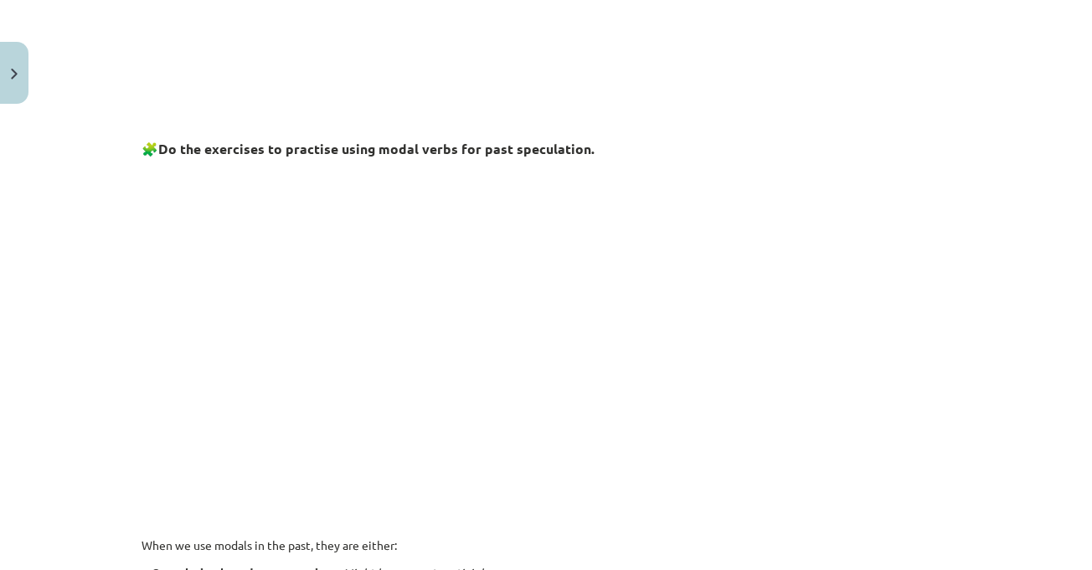
scroll to position [635, 0]
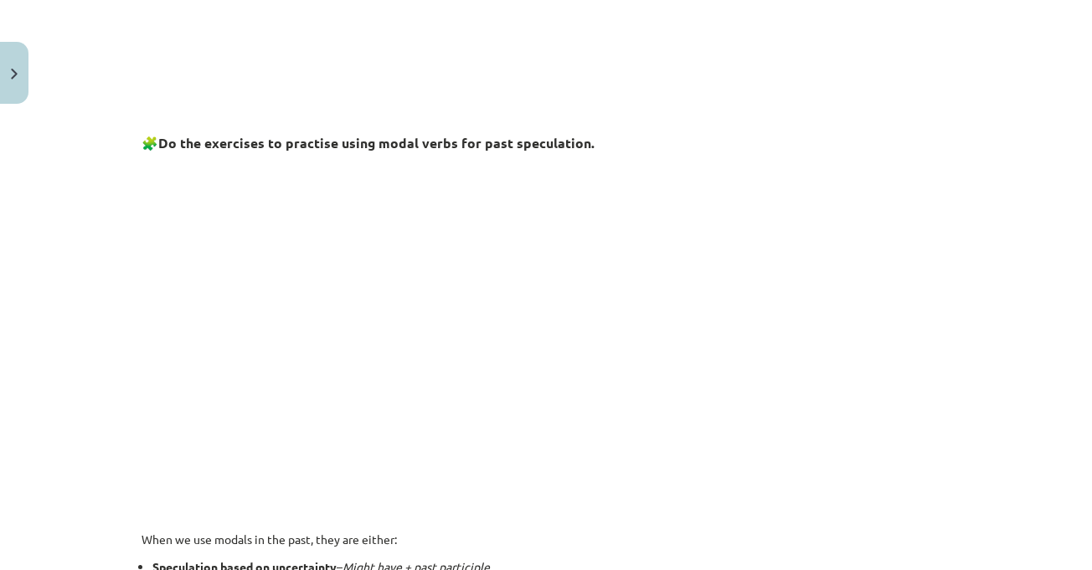
click at [1035, 208] on div "Mācību tēma: Angļu valodas i - 11. klases 1. ieskaites mācību materiāls #4 📝 To…" at bounding box center [546, 285] width 1092 height 570
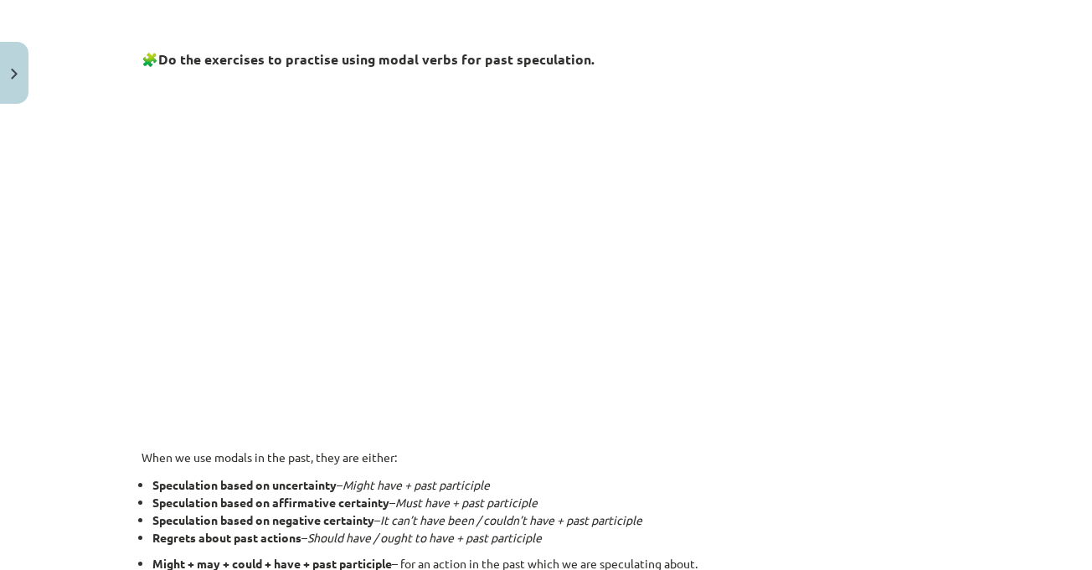
click at [977, 303] on div "Mācību tēma: Angļu valodas i - 11. klases 1. ieskaites mācību materiāls #4 📝 To…" at bounding box center [546, 285] width 1092 height 570
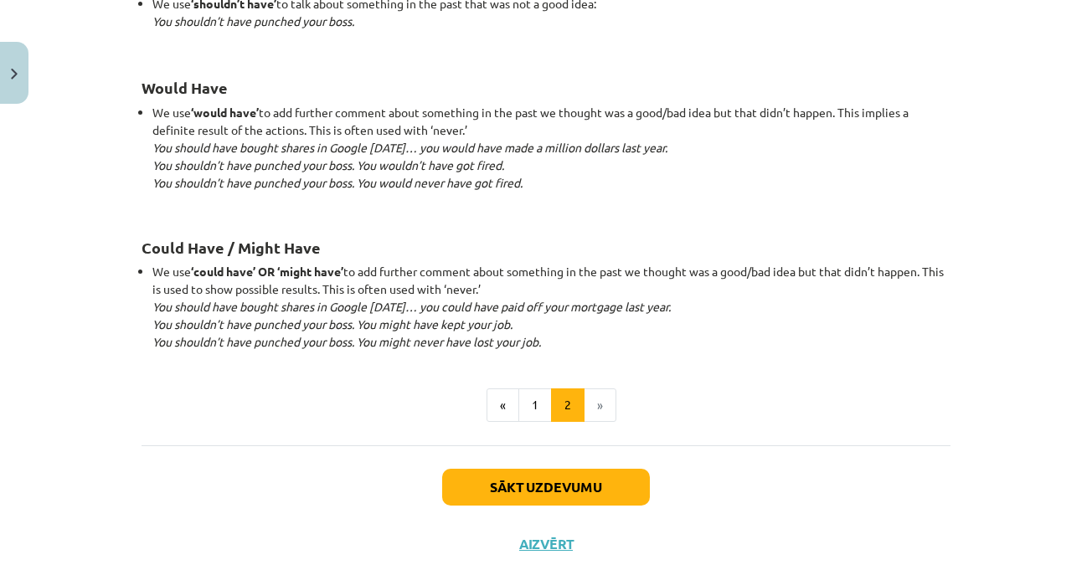
scroll to position [1639, 0]
click at [580, 480] on button "Sākt uzdevumu" at bounding box center [546, 486] width 208 height 37
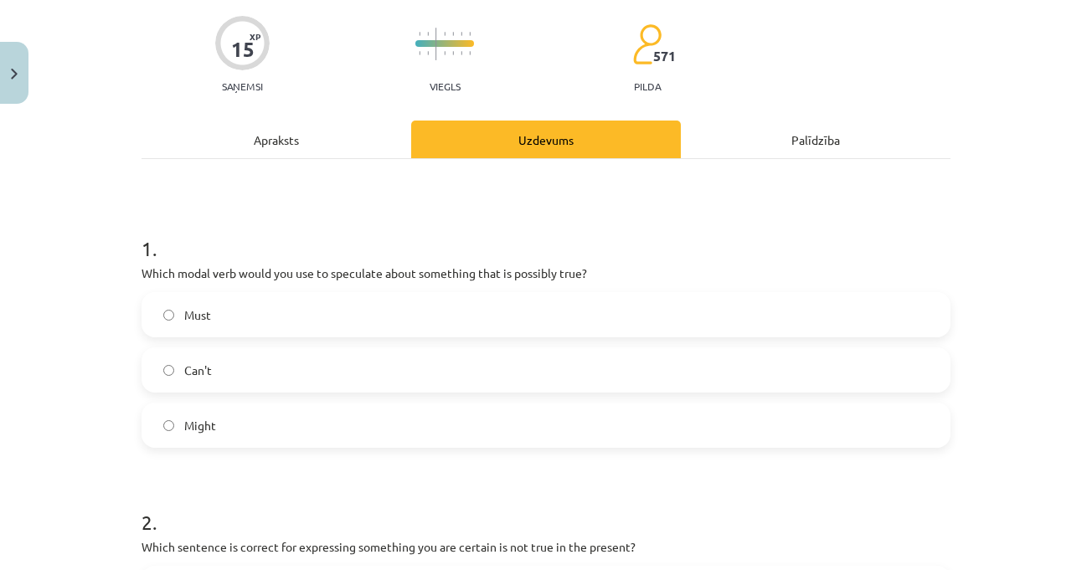
scroll to position [209, 0]
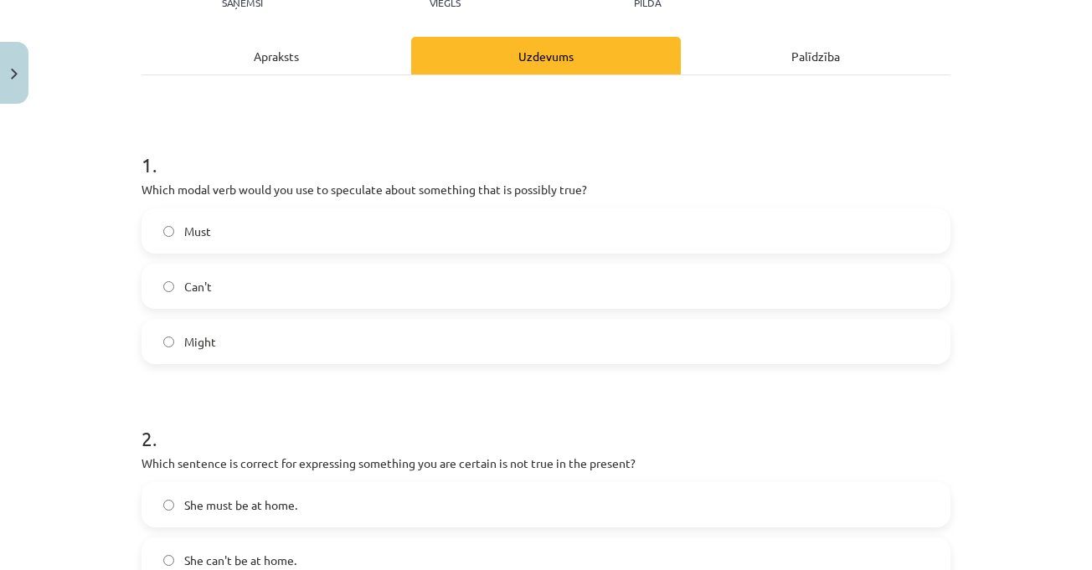
click at [296, 400] on h1 "2 ." at bounding box center [545, 424] width 809 height 52
click at [239, 348] on label "Might" at bounding box center [545, 342] width 805 height 42
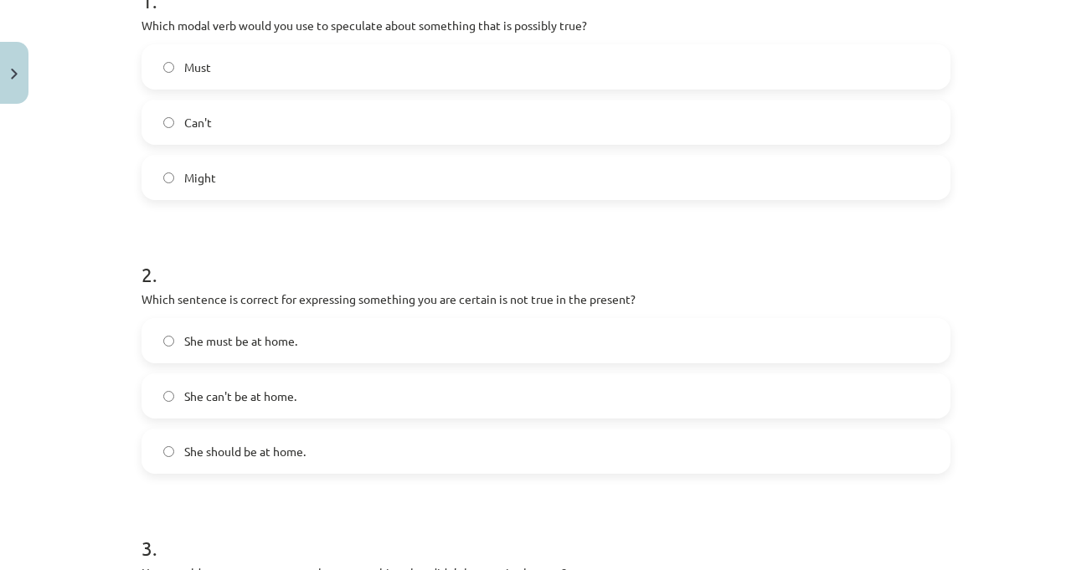
scroll to position [377, 0]
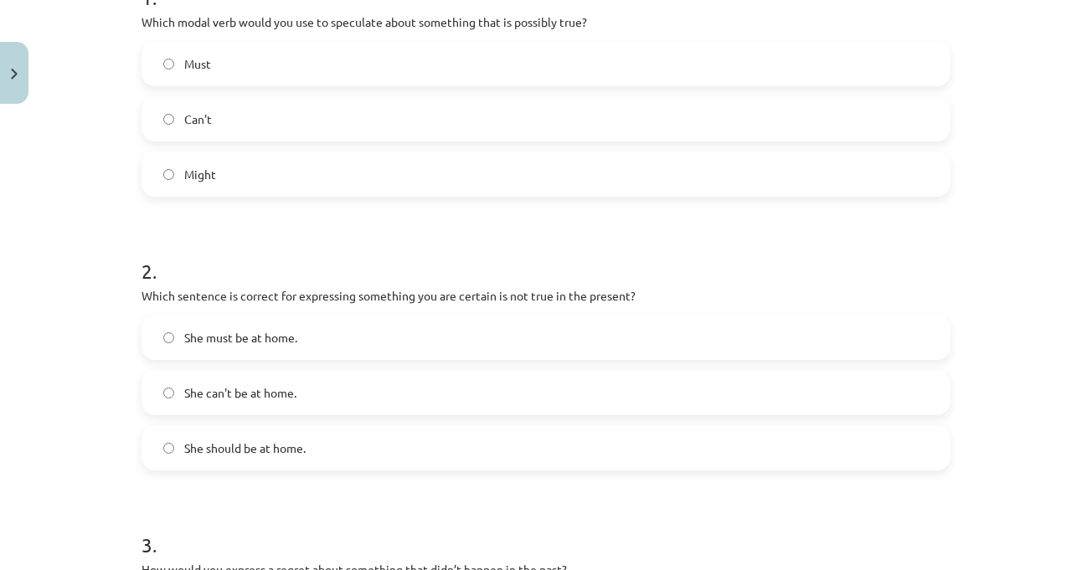
click at [999, 338] on div "Mācību tēma: Angļu valodas i - 11. klases 1. ieskaites mācību materiāls #4 📝 To…" at bounding box center [546, 285] width 1092 height 570
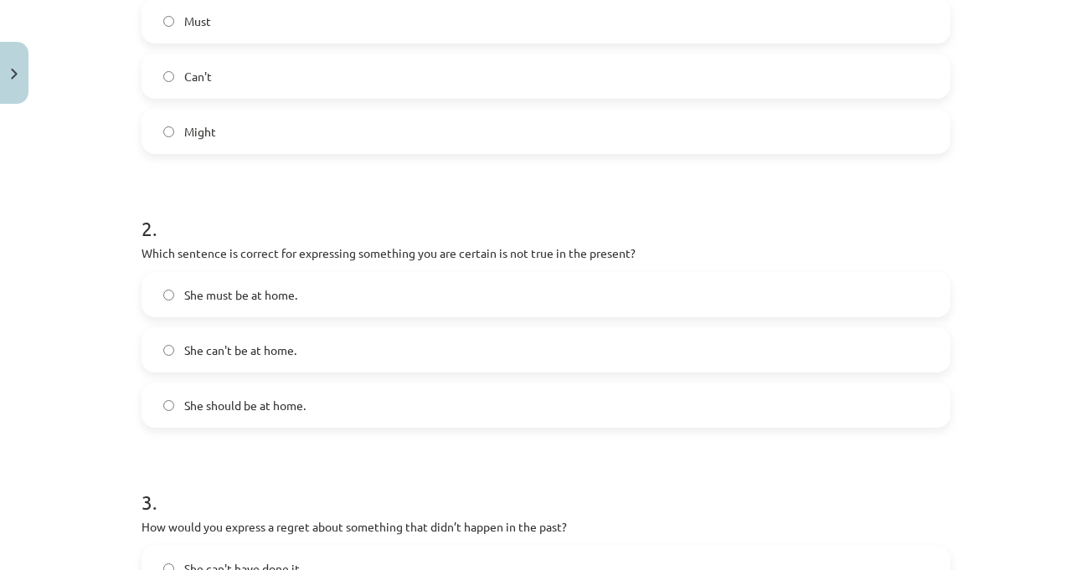
scroll to position [460, 0]
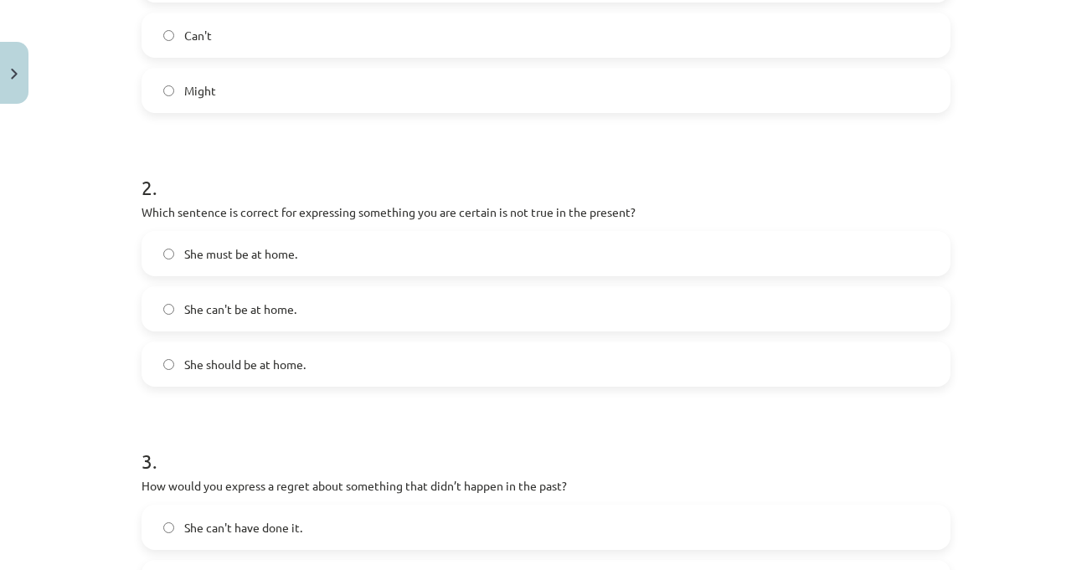
click at [1017, 317] on div "Mācību tēma: Angļu valodas i - 11. klases 1. ieskaites mācību materiāls #4 📝 To…" at bounding box center [546, 285] width 1092 height 570
click at [979, 281] on div "Mācību tēma: Angļu valodas i - 11. klases 1. ieskaites mācību materiāls #4 📝 To…" at bounding box center [546, 285] width 1092 height 570
click at [1020, 311] on div "Mācību tēma: Angļu valodas i - 11. klases 1. ieskaites mācību materiāls #4 📝 To…" at bounding box center [546, 285] width 1092 height 570
click at [362, 306] on label "She can't be at home." at bounding box center [545, 309] width 805 height 42
click at [991, 262] on div "Mācību tēma: Angļu valodas i - 11. klases 1. ieskaites mācību materiāls #4 📝 To…" at bounding box center [546, 285] width 1092 height 570
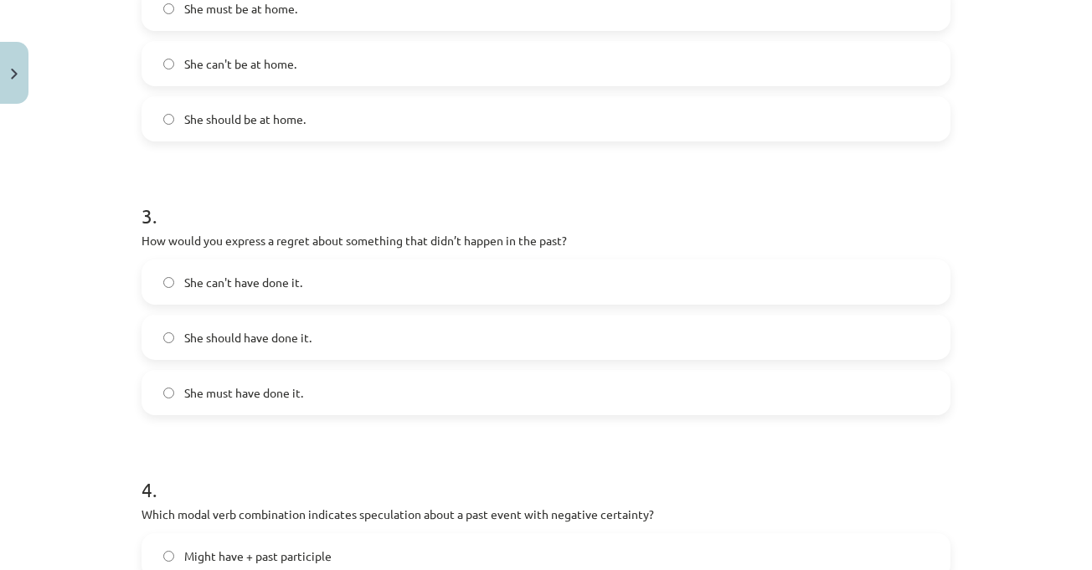
scroll to position [712, 0]
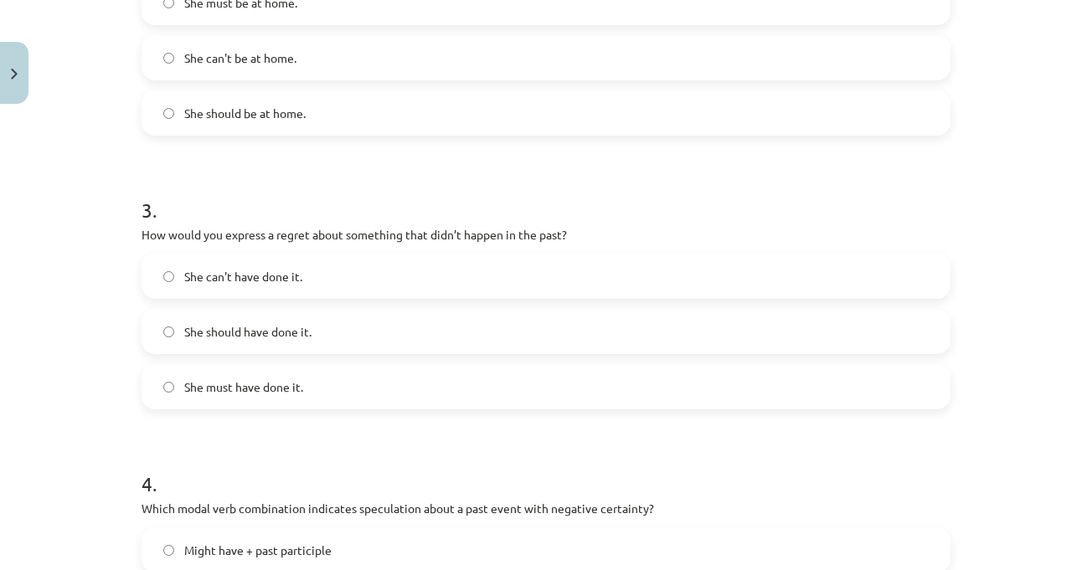
click at [994, 240] on div "Mācību tēma: Angļu valodas i - 11. klases 1. ieskaites mācību materiāls #4 📝 To…" at bounding box center [546, 285] width 1092 height 570
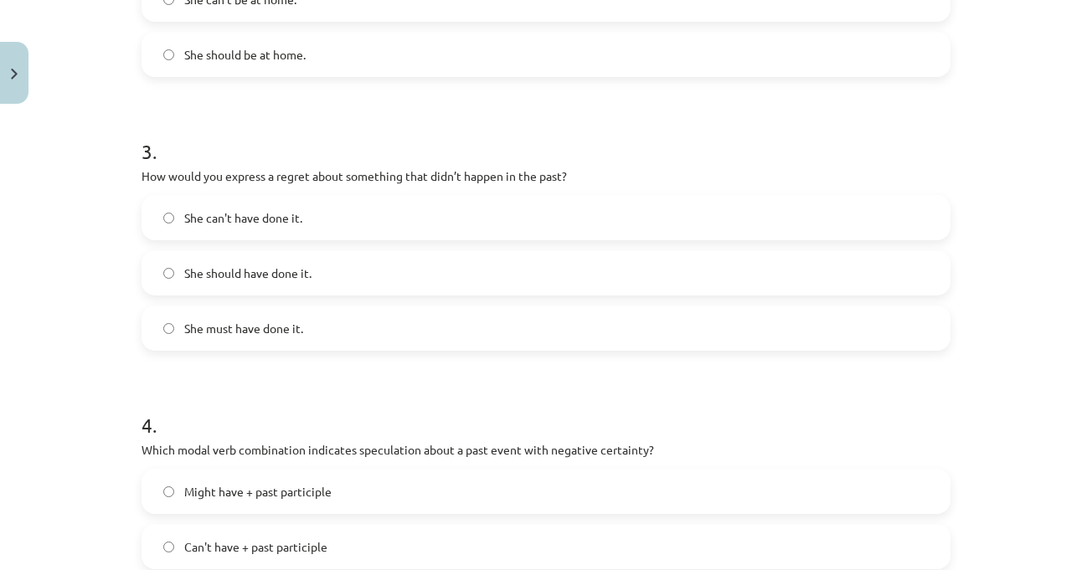
scroll to position [795, 0]
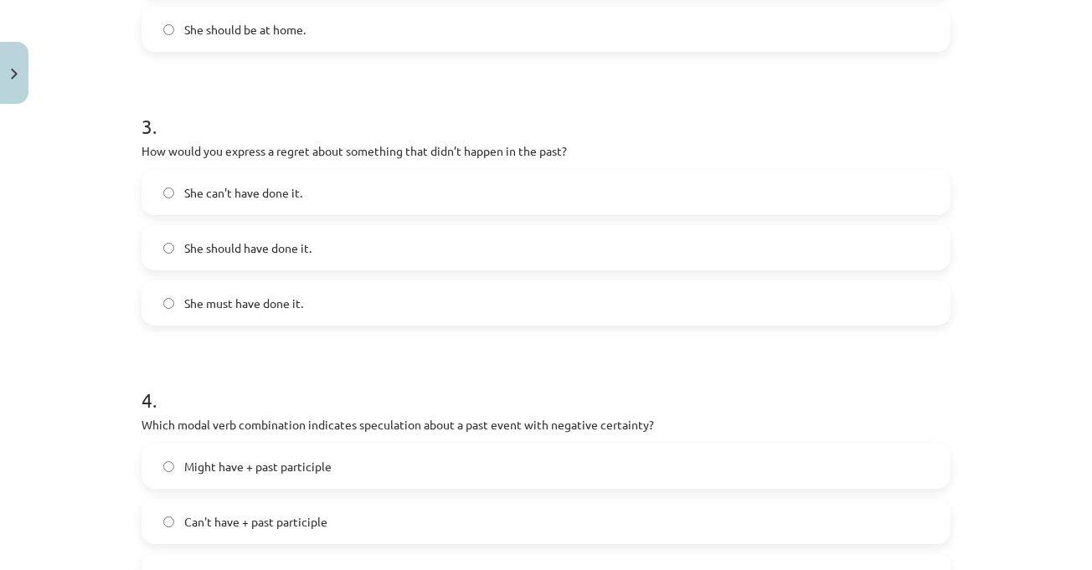
click at [524, 263] on label "She should have done it." at bounding box center [545, 248] width 805 height 42
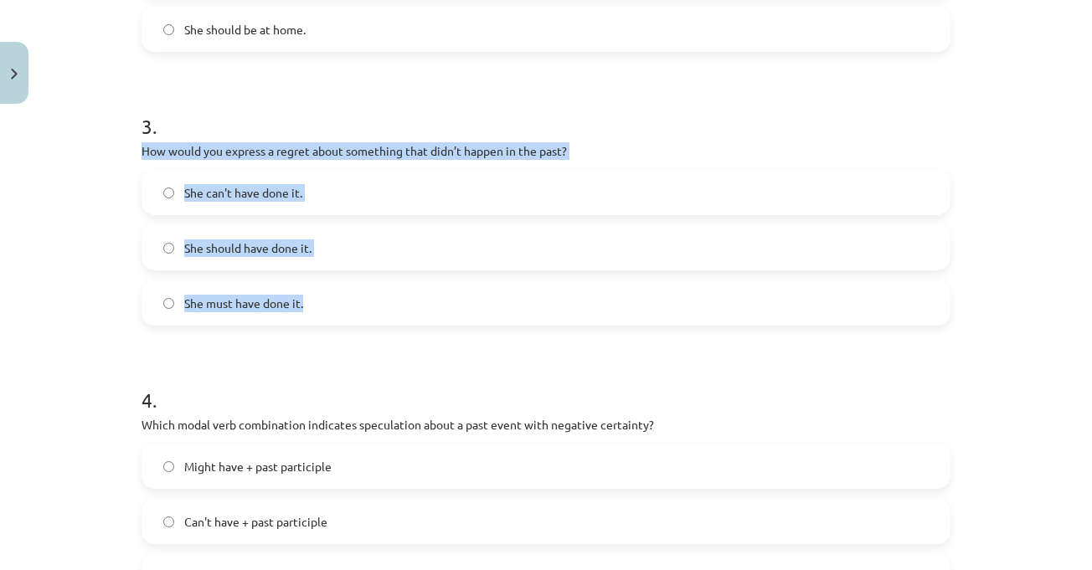
drag, startPoint x: 144, startPoint y: 156, endPoint x: 347, endPoint y: 279, distance: 237.7
click at [347, 280] on div "3 . How would you express a regret about something that didn’t happen in the pa…" at bounding box center [545, 205] width 809 height 240
click at [262, 244] on span "She should have done it." at bounding box center [247, 248] width 127 height 18
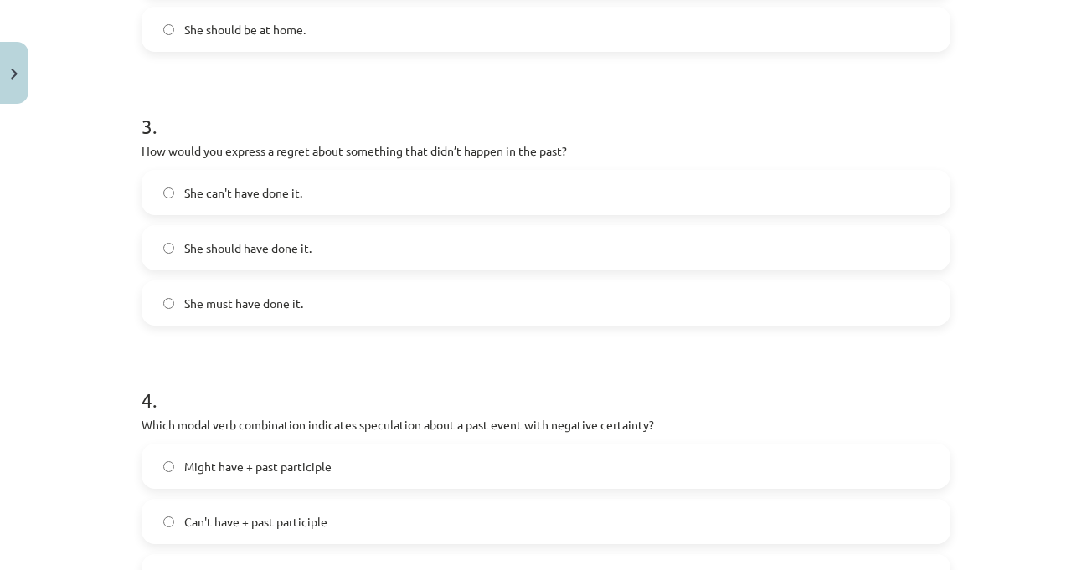
click at [1042, 354] on div "Mācību tēma: Angļu valodas i - 11. klases 1. ieskaites mācību materiāls #4 📝 To…" at bounding box center [546, 285] width 1092 height 570
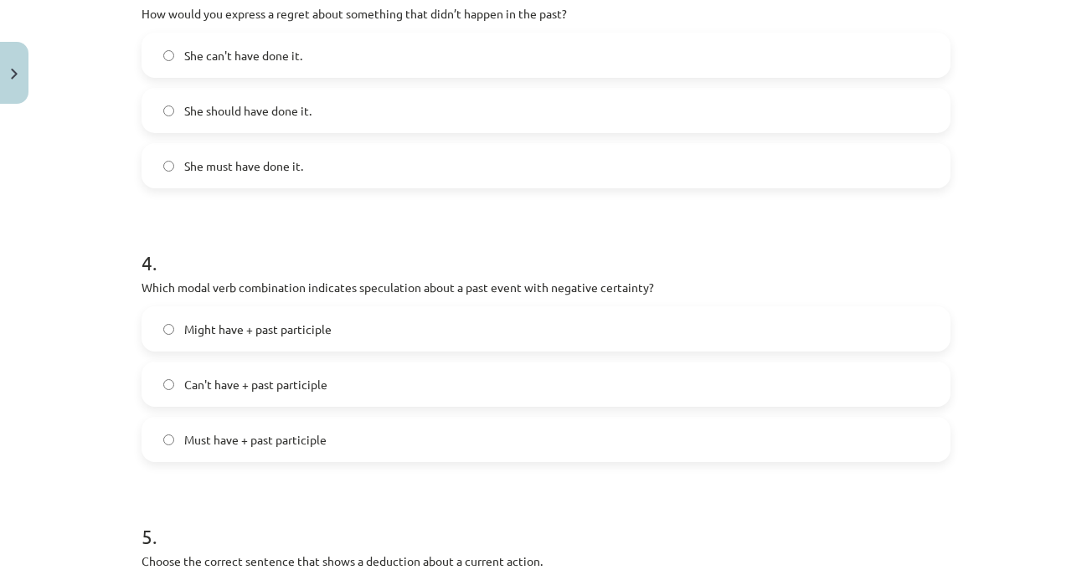
scroll to position [963, 0]
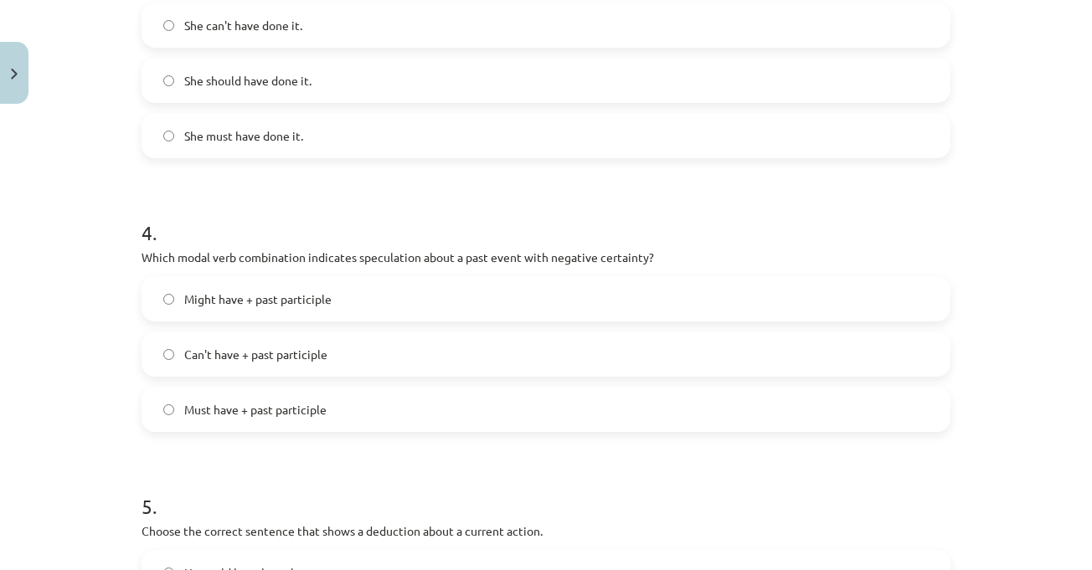
click at [1029, 334] on div "Mācību tēma: Angļu valodas i - 11. klases 1. ieskaites mācību materiāls #4 📝 To…" at bounding box center [546, 285] width 1092 height 570
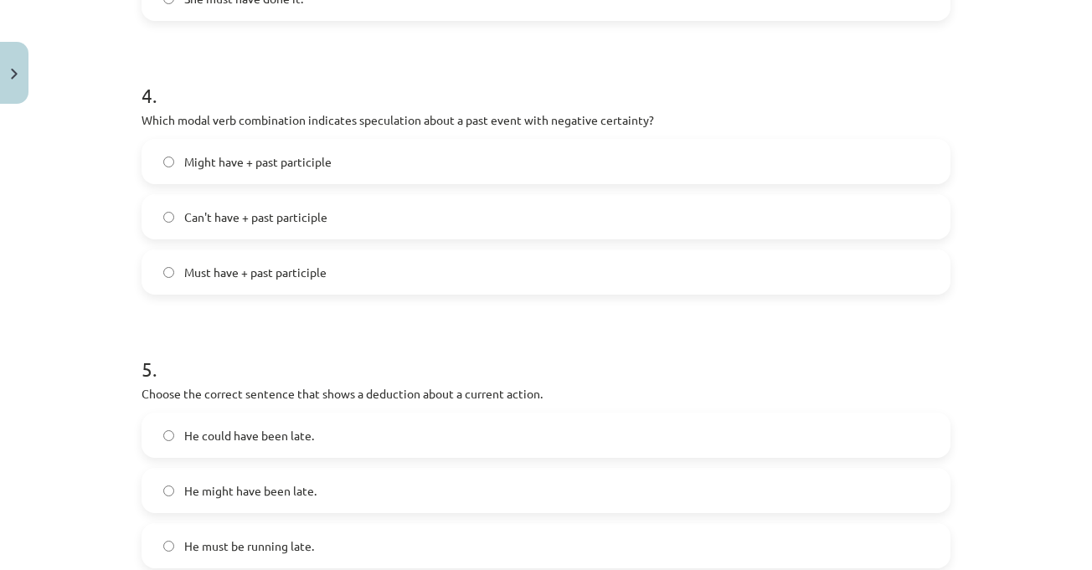
scroll to position [1130, 0]
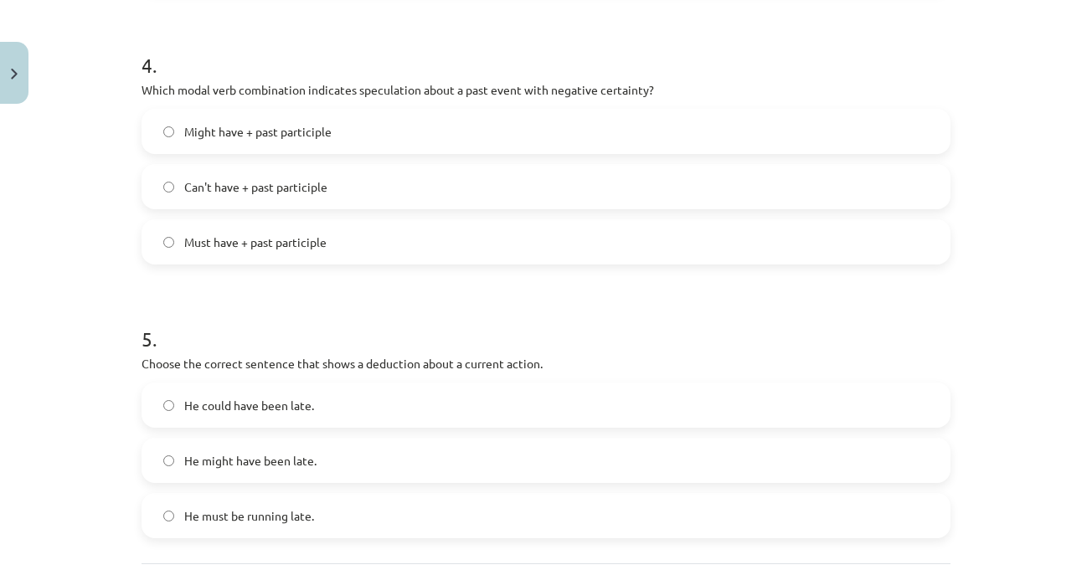
click at [285, 182] on span "Can't have + past participle" at bounding box center [255, 187] width 143 height 18
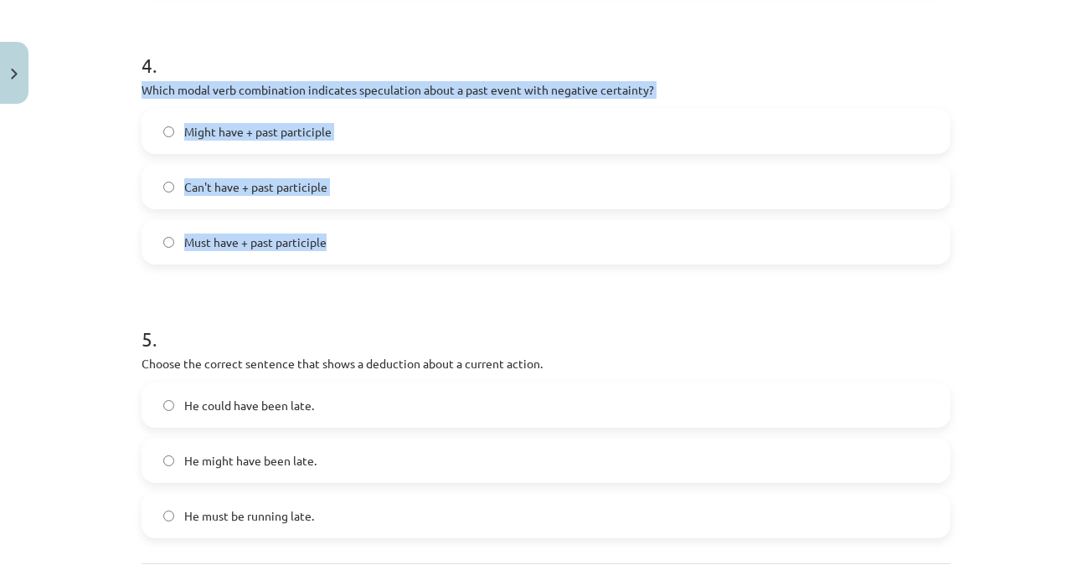
drag, startPoint x: 137, startPoint y: 90, endPoint x: 338, endPoint y: 235, distance: 247.7
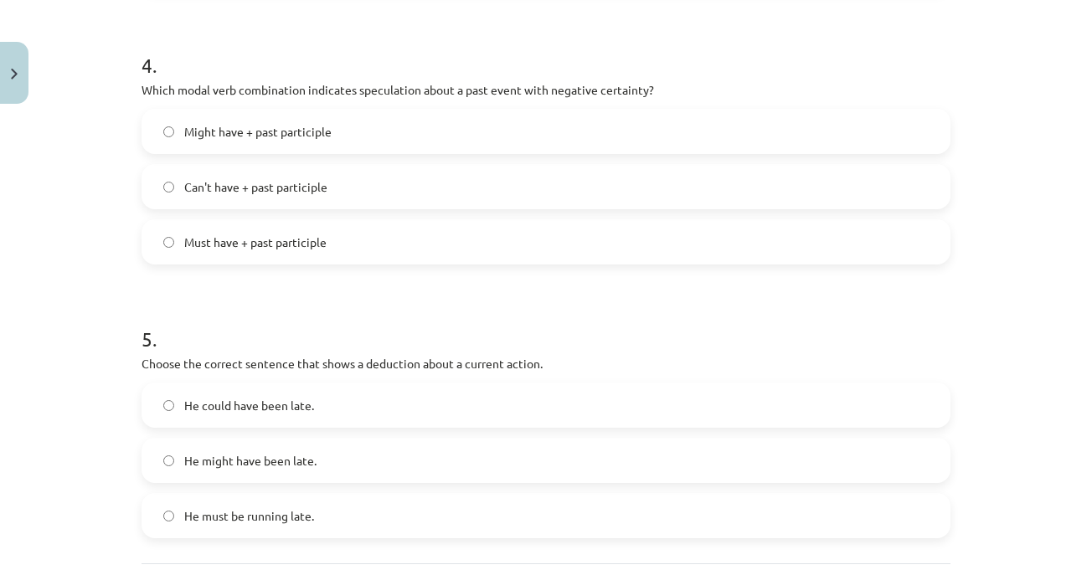
click at [1046, 299] on div "Mācību tēma: Angļu valodas i - 11. klases 1. ieskaites mācību materiāls #4 📝 To…" at bounding box center [546, 285] width 1092 height 570
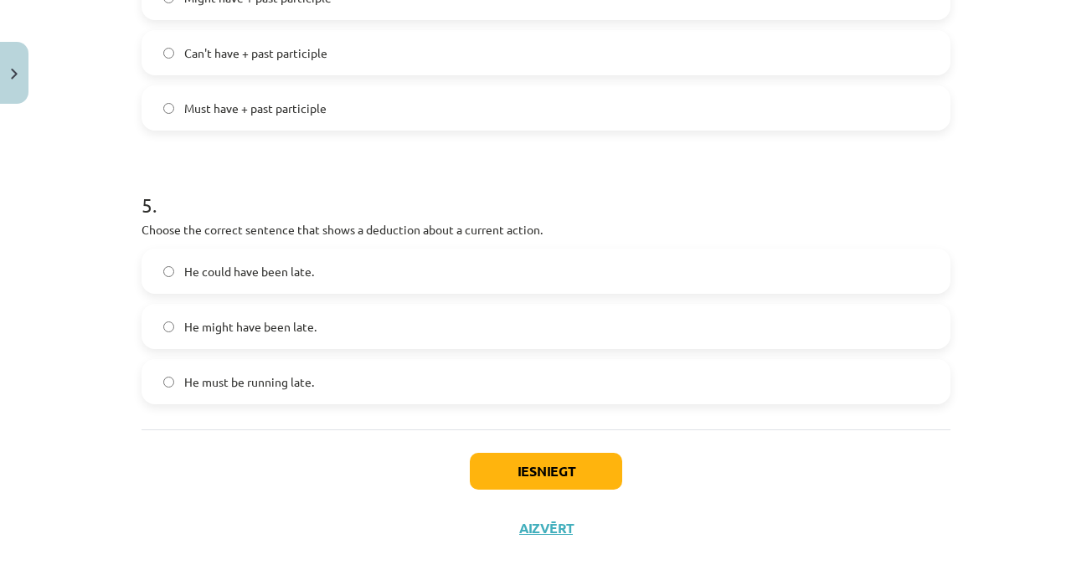
scroll to position [1292, 0]
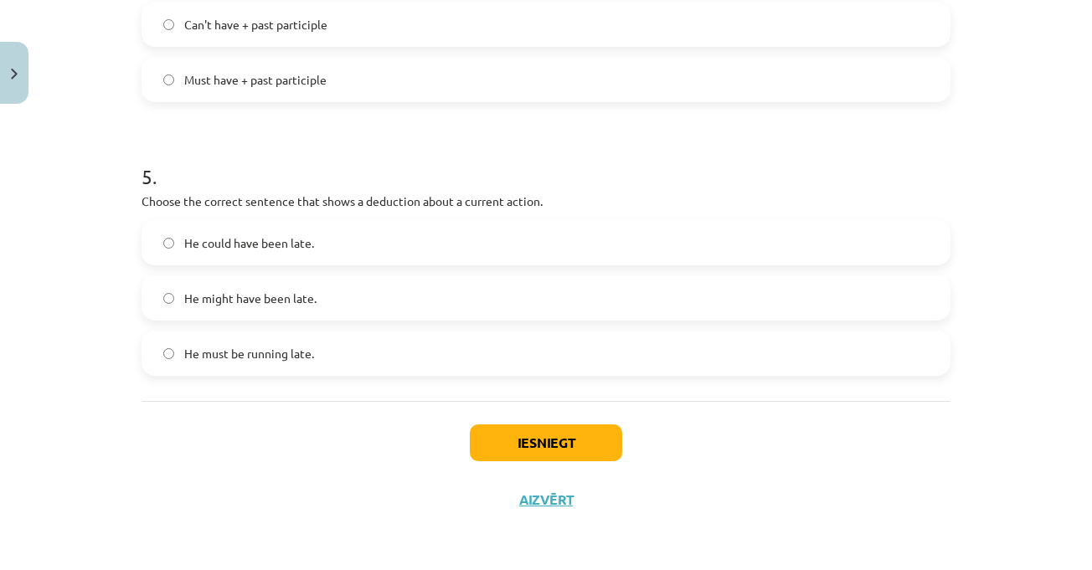
click at [1030, 318] on div "Mācību tēma: Angļu valodas i - 11. klases 1. ieskaites mācību materiāls #4 📝 To…" at bounding box center [546, 285] width 1092 height 570
click at [1035, 295] on div "Mācību tēma: Angļu valodas i - 11. klases 1. ieskaites mācību materiāls #4 📝 To…" at bounding box center [546, 285] width 1092 height 570
click at [373, 295] on label "He might have been late." at bounding box center [545, 298] width 805 height 42
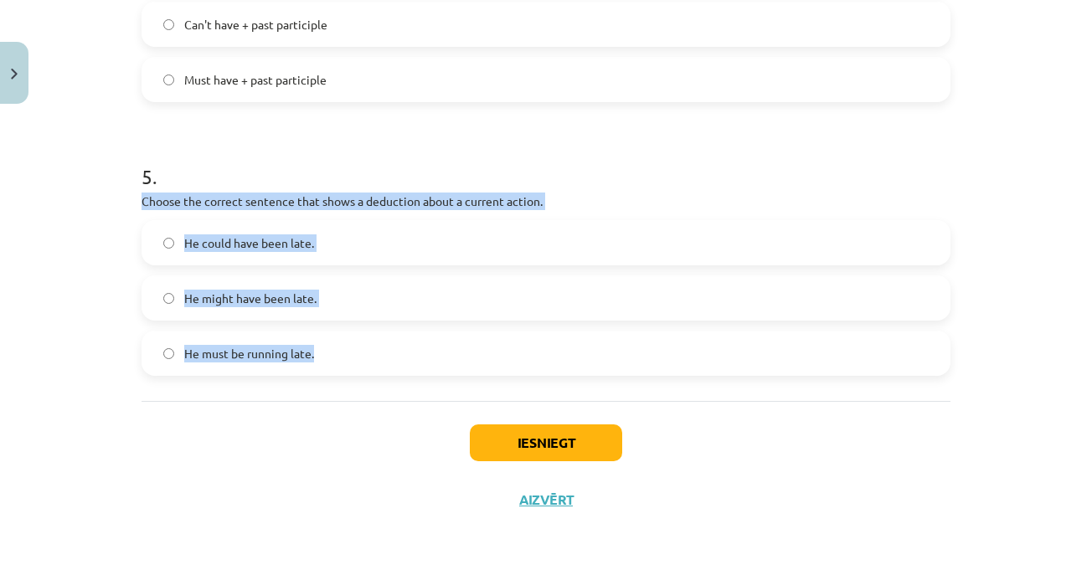
drag, startPoint x: 130, startPoint y: 200, endPoint x: 330, endPoint y: 361, distance: 256.6
click at [251, 346] on span "He must be running late." at bounding box center [249, 354] width 130 height 18
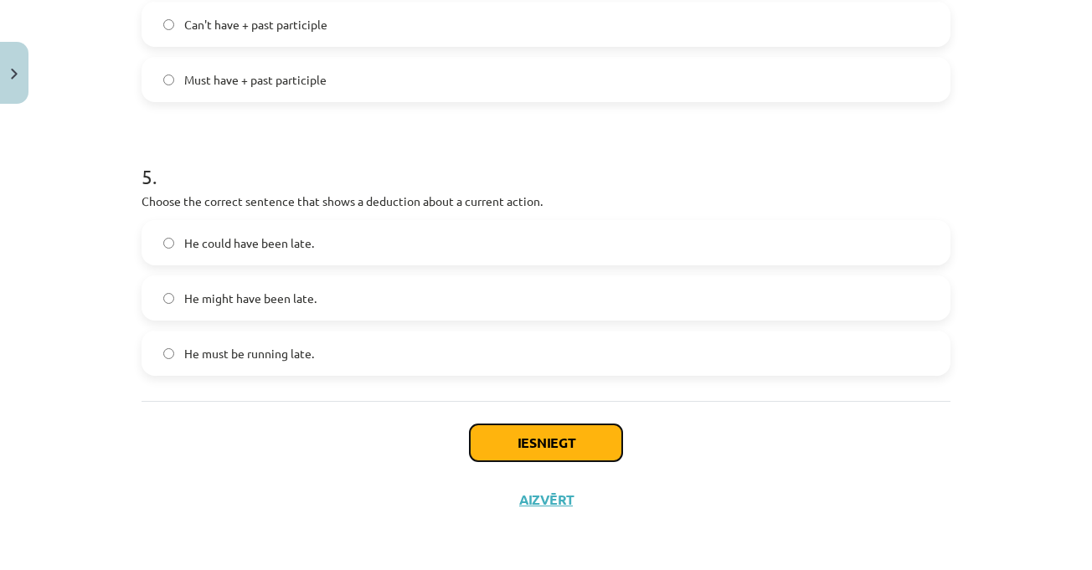
click at [503, 444] on button "Iesniegt" at bounding box center [546, 442] width 152 height 37
click at [1022, 335] on div "Mācību tēma: Angļu valodas i - 11. klases 1. ieskaites mācību materiāls #4 📝 To…" at bounding box center [546, 285] width 1092 height 570
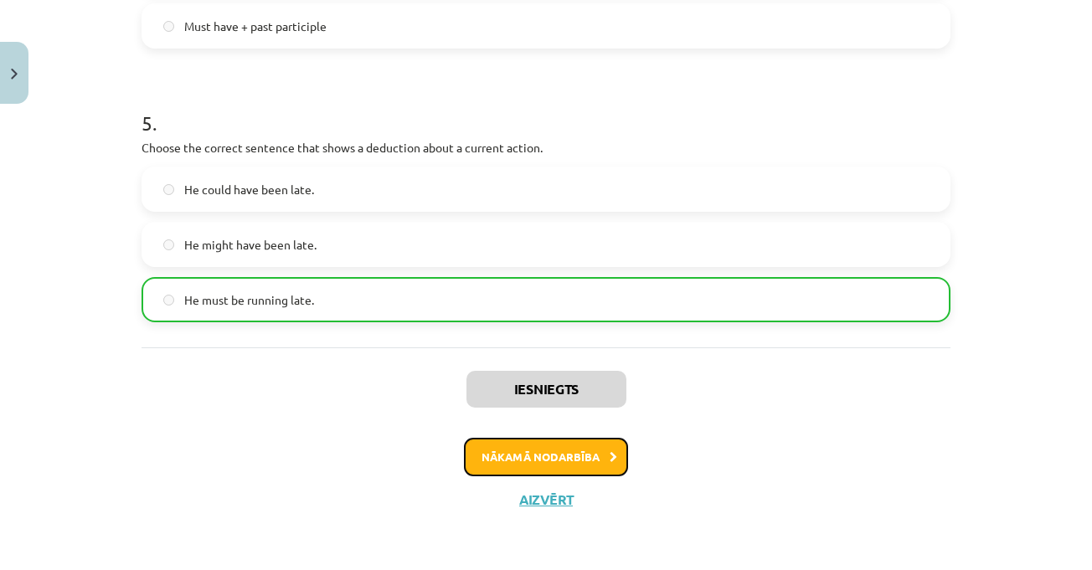
drag, startPoint x: 577, startPoint y: 458, endPoint x: 600, endPoint y: 453, distance: 24.0
click at [578, 458] on button "Nākamā nodarbība" at bounding box center [546, 457] width 164 height 39
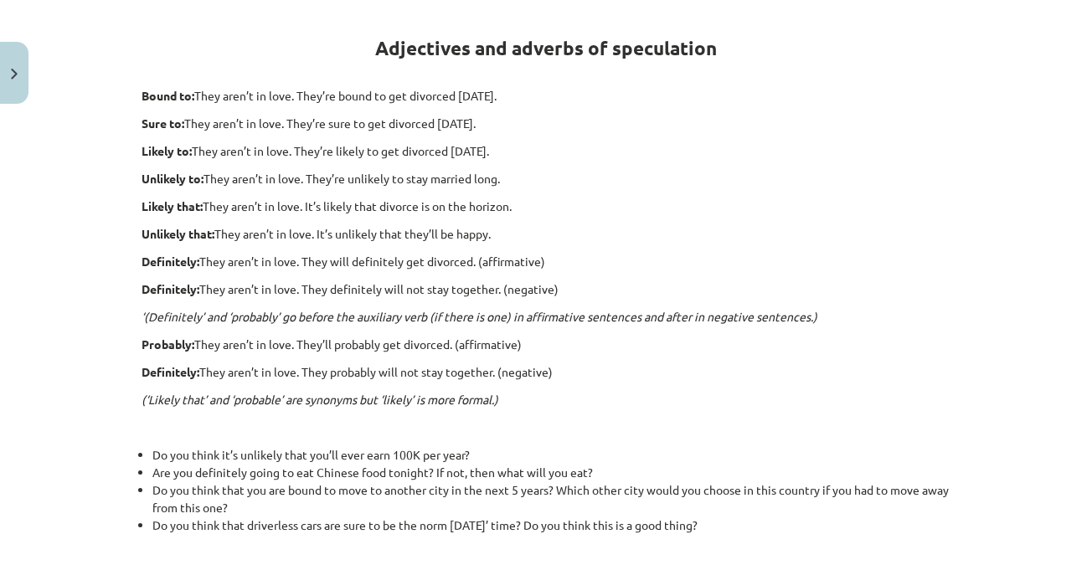
scroll to position [584, 0]
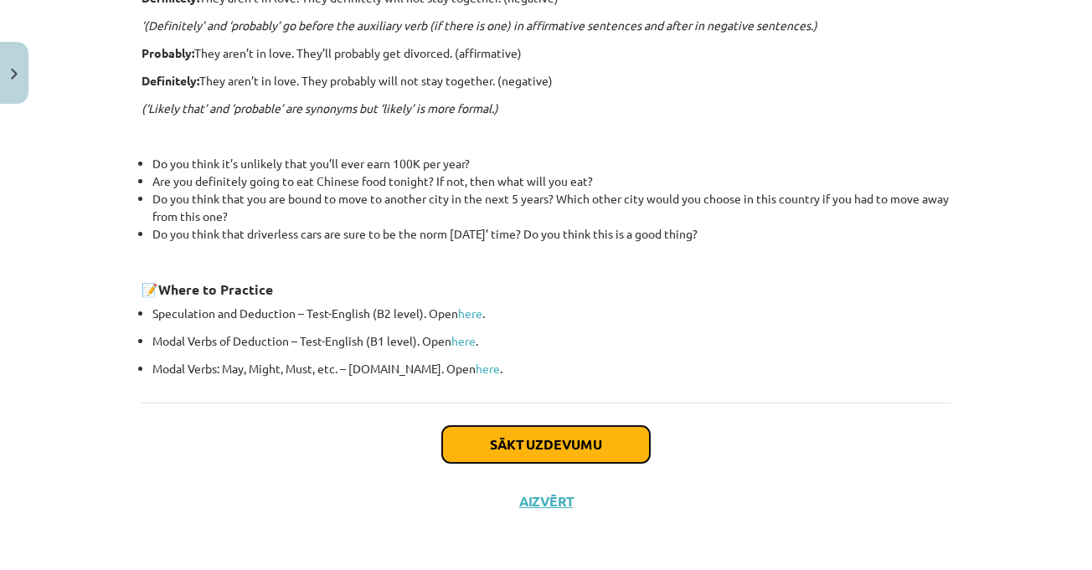
click at [572, 438] on button "Sākt uzdevumu" at bounding box center [546, 444] width 208 height 37
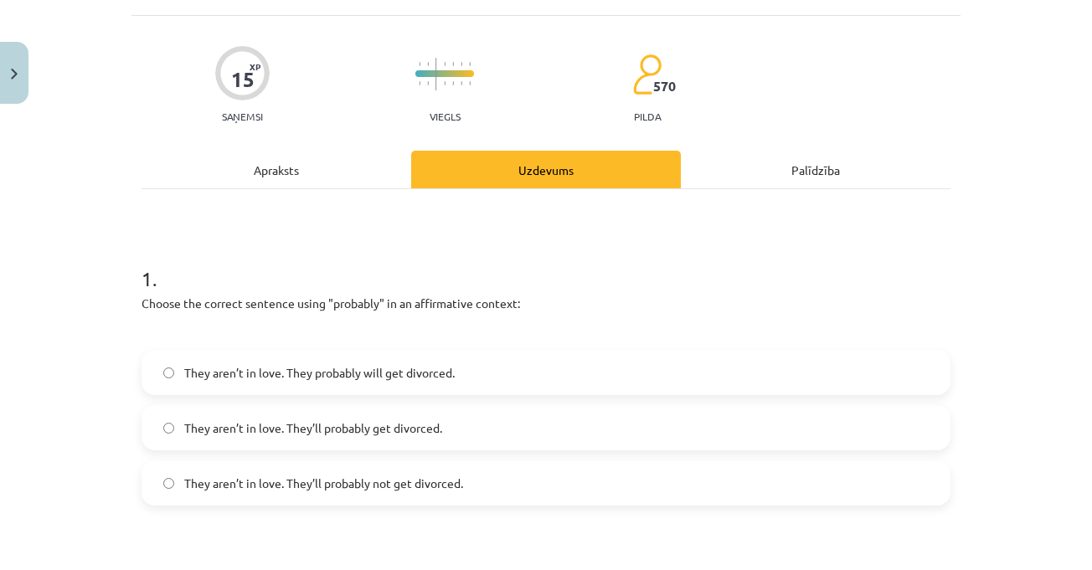
scroll to position [126, 0]
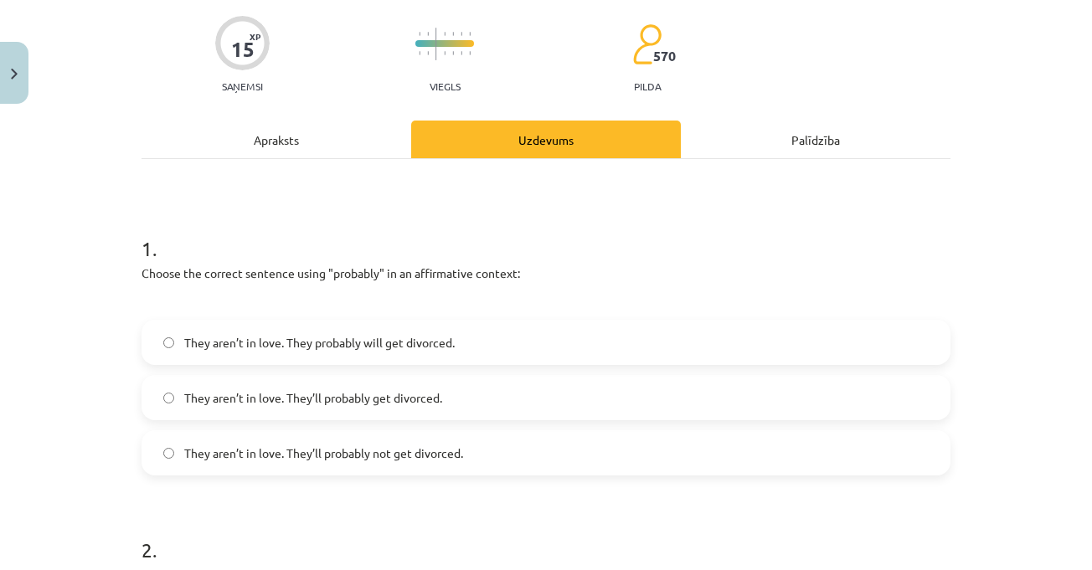
click at [700, 245] on h1 "1 ." at bounding box center [545, 234] width 809 height 52
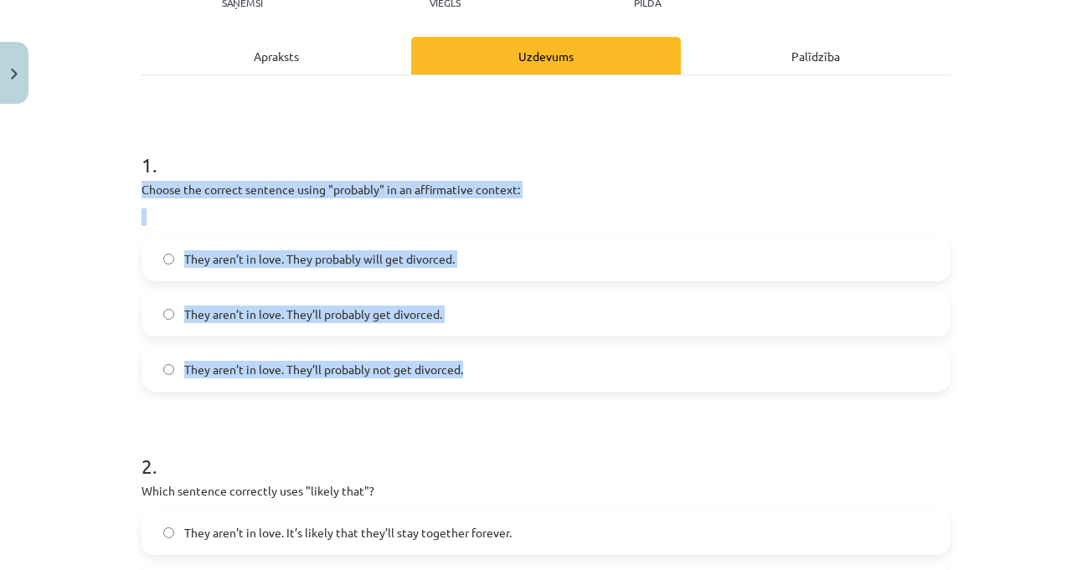
drag, startPoint x: 136, startPoint y: 192, endPoint x: 489, endPoint y: 356, distance: 388.7
click at [489, 356] on div "1 . Choose the correct sentence using "probably" in an affirmative context: The…" at bounding box center [545, 258] width 809 height 268
click at [461, 309] on label "They aren’t in love. They’ll probably get divorced." at bounding box center [545, 314] width 805 height 42
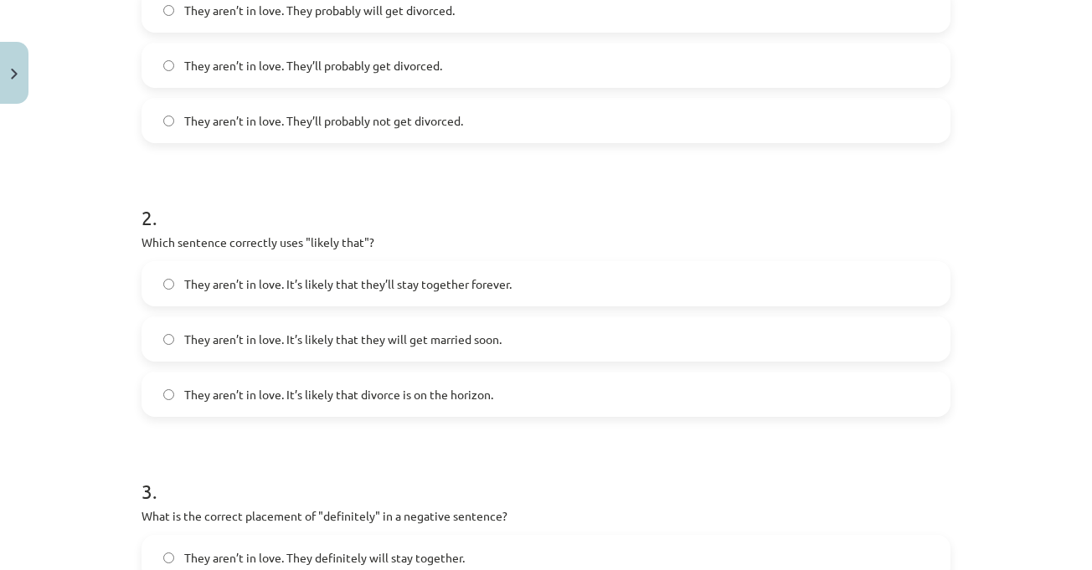
scroll to position [460, 0]
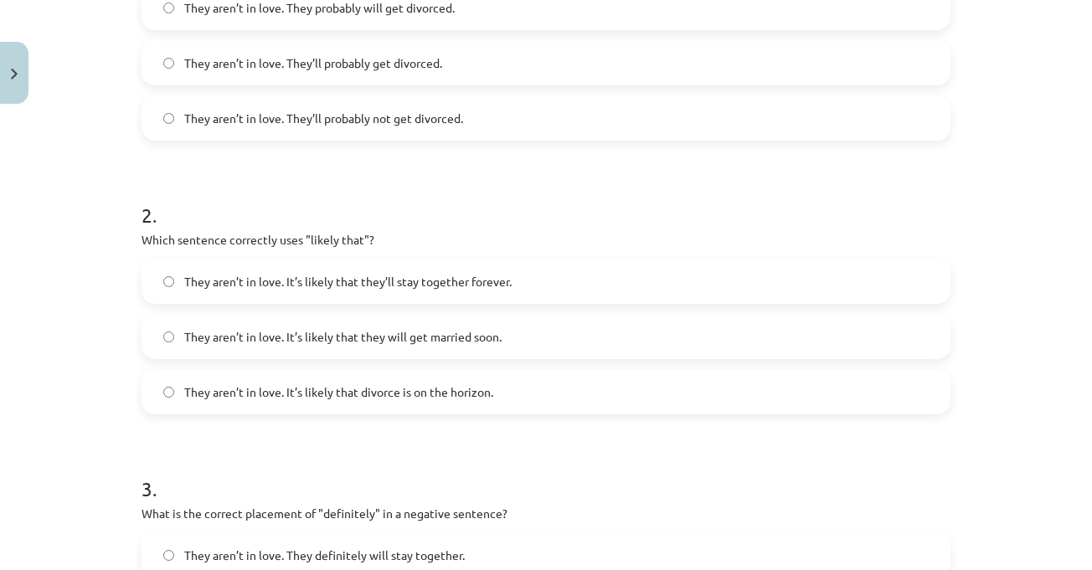
click at [775, 277] on label "They aren’t in love. It’s likely that they’ll stay together forever." at bounding box center [545, 281] width 805 height 42
click at [1042, 313] on div "Mācību tēma: Angļu valodas i - 11. klases 1. ieskaites mācību materiāls #5 📝 To…" at bounding box center [546, 285] width 1092 height 570
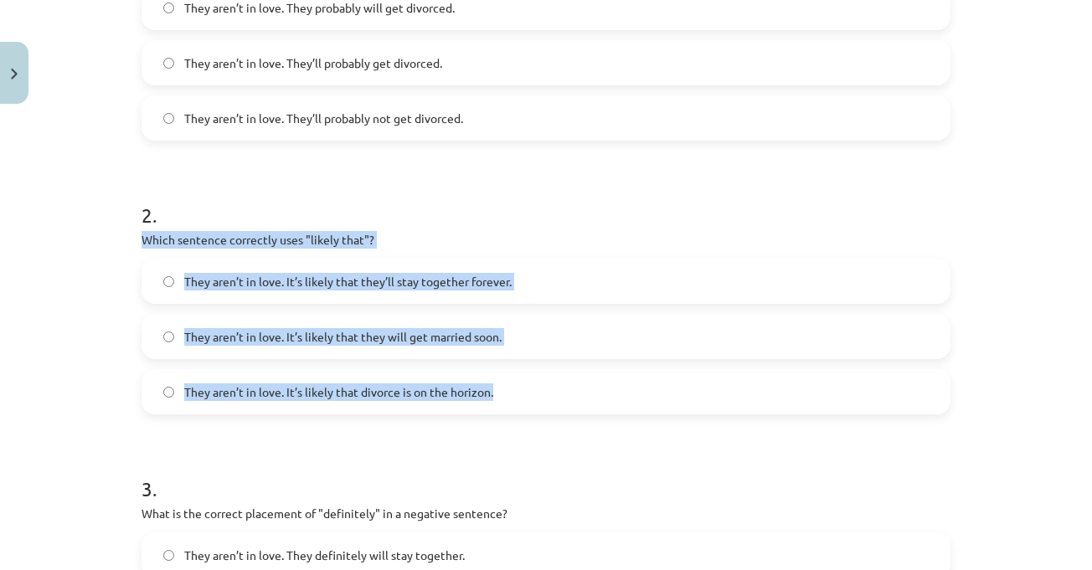
drag, startPoint x: 133, startPoint y: 241, endPoint x: 496, endPoint y: 399, distance: 396.3
click at [496, 399] on div "15 XP Saņemsi Viegls 570 pilda Apraksts Uzdevums Palīdzība 1 . Choose the corre…" at bounding box center [545, 519] width 829 height 1737
click at [434, 405] on label "They aren’t in love. It’s likely that divorce is on the horizon." at bounding box center [545, 392] width 805 height 42
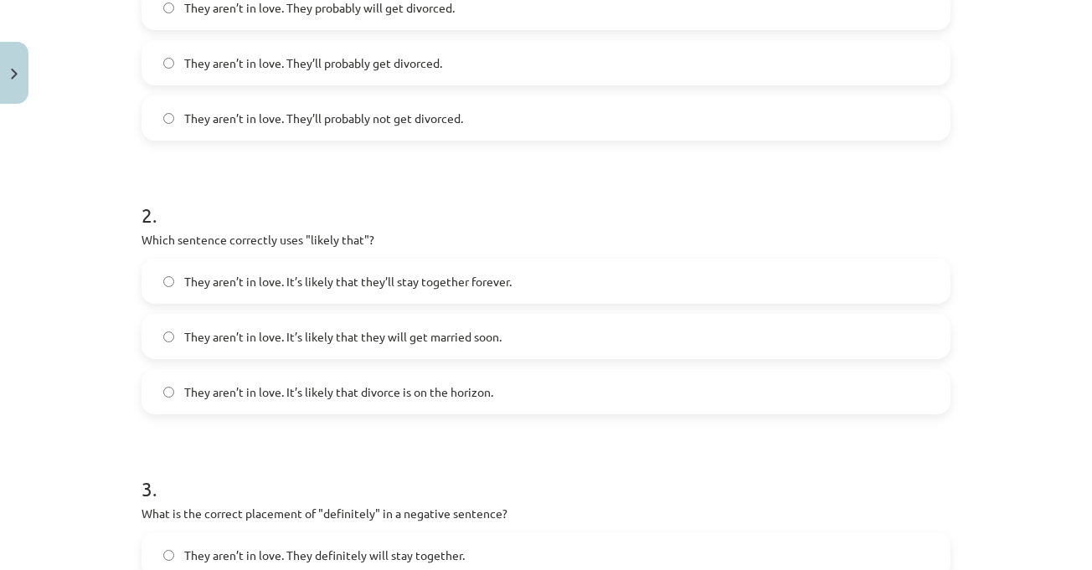
click at [1051, 390] on div "Mācību tēma: Angļu valodas i - 11. klases 1. ieskaites mācību materiāls #5 📝 To…" at bounding box center [546, 285] width 1092 height 570
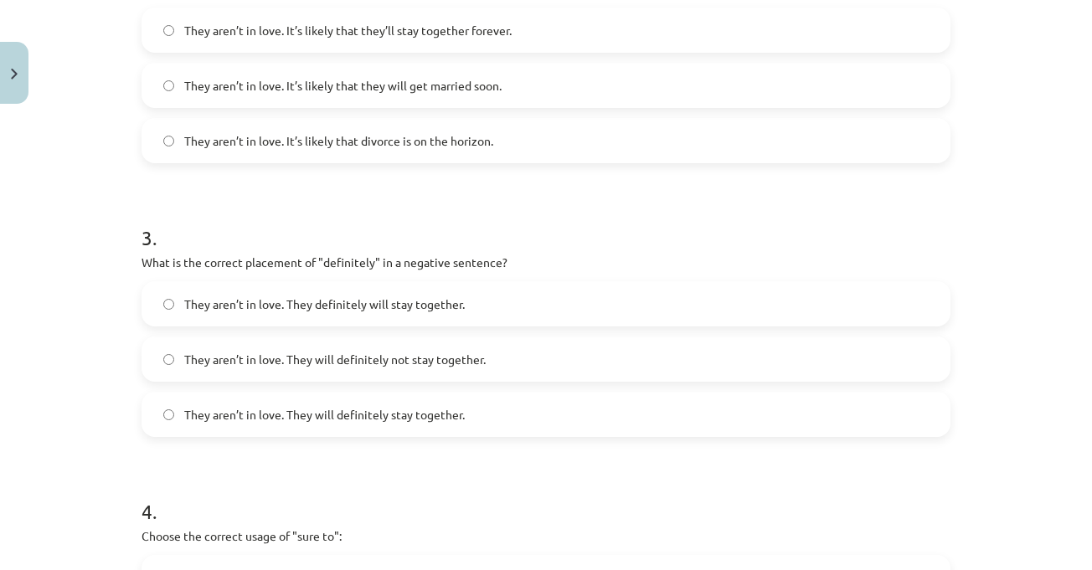
scroll to position [795, 0]
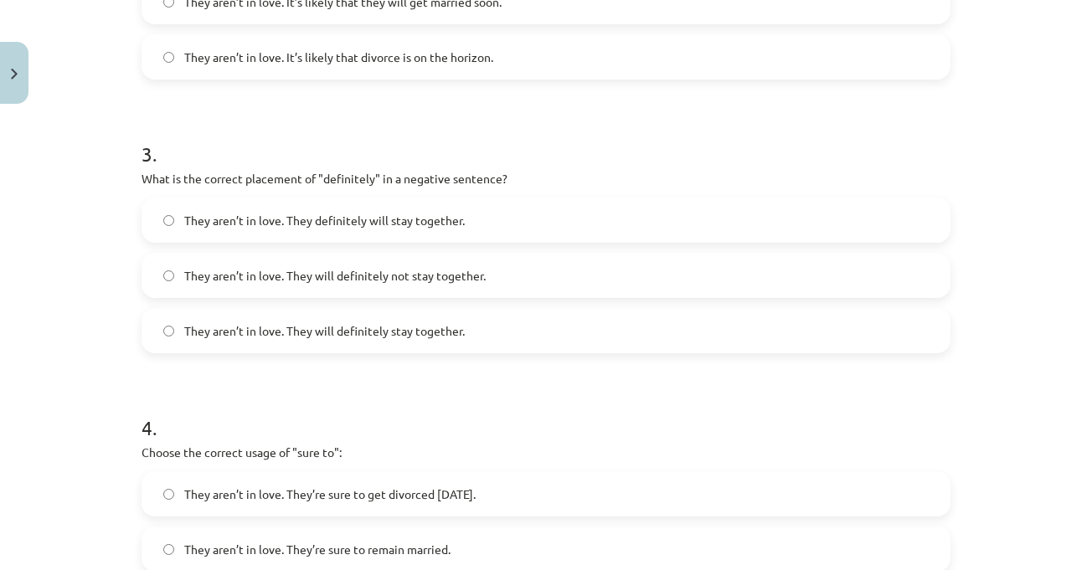
click at [584, 270] on label "They aren’t in love. They will definitely not stay together." at bounding box center [545, 275] width 805 height 42
click at [981, 411] on div "Mācību tēma: Angļu valodas i - 11. klases 1. ieskaites mācību materiāls #5 📝 To…" at bounding box center [546, 285] width 1092 height 570
click at [956, 390] on div "Mācību tēma: Angļu valodas i - 11. klases 1. ieskaites mācību materiāls #5 📝 To…" at bounding box center [546, 285] width 1092 height 570
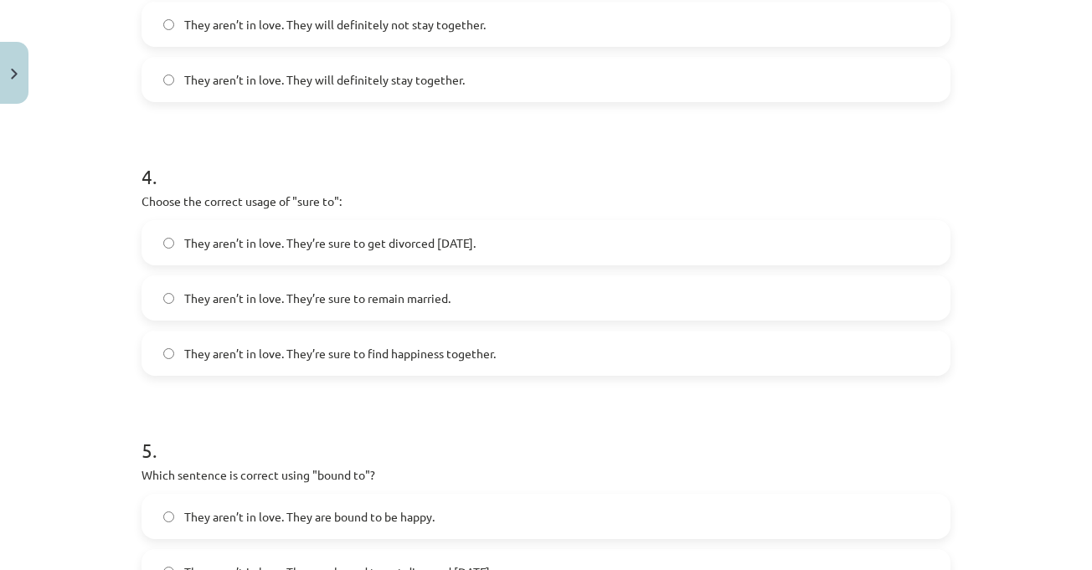
click at [1030, 346] on div "Mācību tēma: Angļu valodas i - 11. klases 1. ieskaites mācību materiāls #5 📝 To…" at bounding box center [546, 285] width 1092 height 570
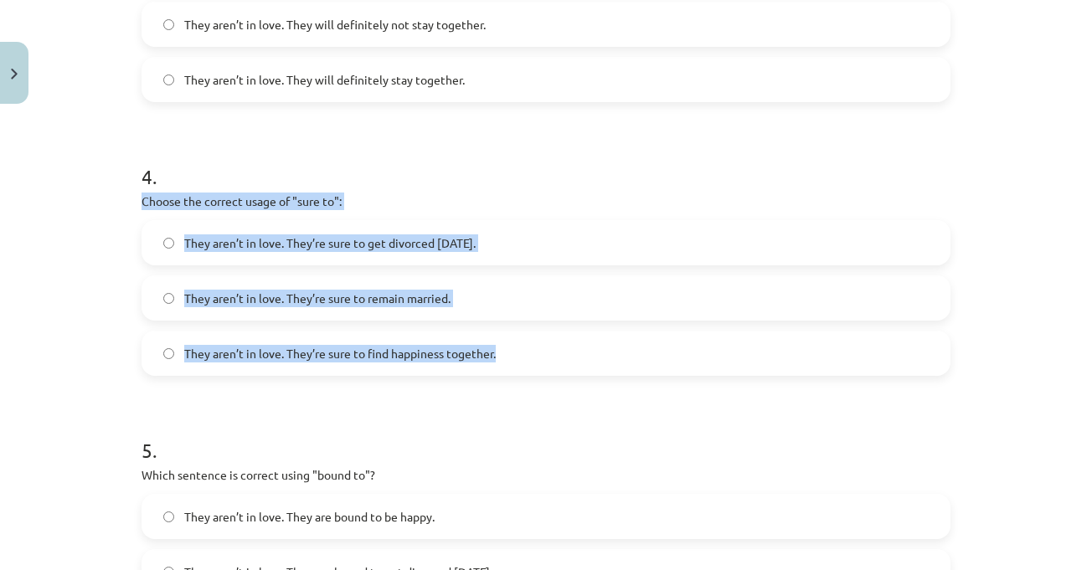
drag, startPoint x: 136, startPoint y: 200, endPoint x: 513, endPoint y: 342, distance: 403.5
click at [513, 342] on div "4 . Choose the correct usage of "sure to": They aren’t in love. They’re sure to…" at bounding box center [545, 256] width 809 height 240
click at [525, 367] on label "They aren’t in love. They’re sure to find happiness together." at bounding box center [545, 353] width 805 height 42
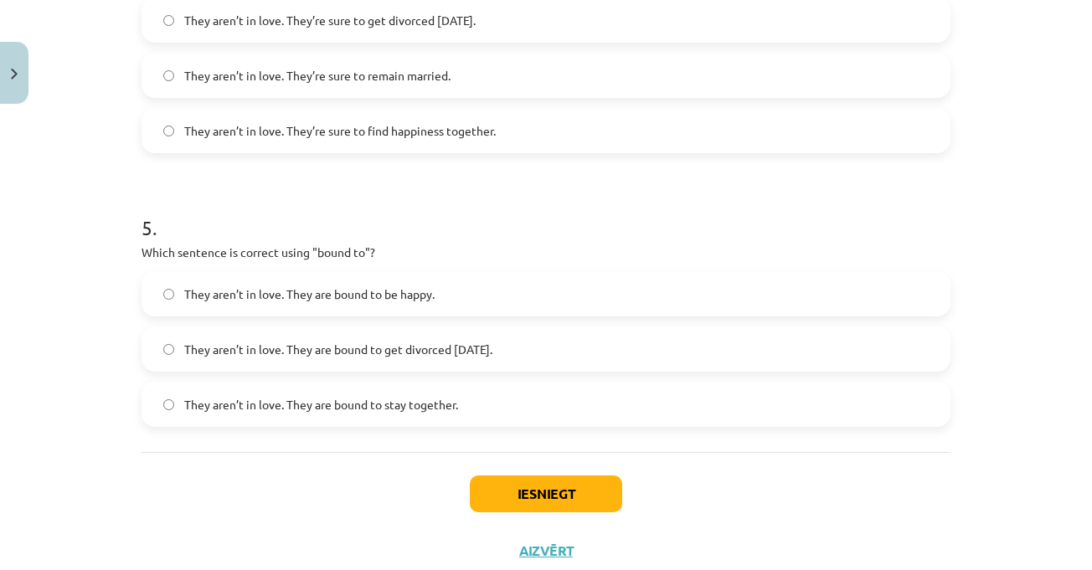
scroll to position [1297, 0]
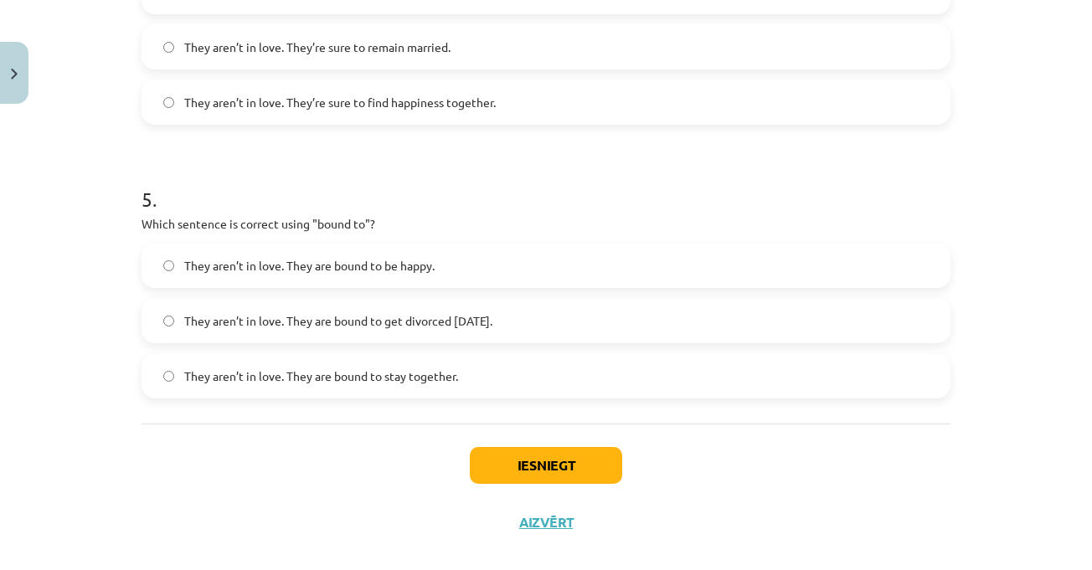
click at [1017, 395] on div "Mācību tēma: Angļu valodas i - 11. klases 1. ieskaites mācību materiāls #5 📝 To…" at bounding box center [546, 285] width 1092 height 570
click at [527, 167] on h1 "5 ." at bounding box center [545, 184] width 809 height 52
click at [1004, 265] on div "Mācību tēma: Angļu valodas i - 11. klases 1. ieskaites mācību materiāls #5 📝 To…" at bounding box center [546, 285] width 1092 height 570
click at [1038, 258] on div "Mācību tēma: Angļu valodas i - 11. klases 1. ieskaites mācību materiāls #5 📝 To…" at bounding box center [546, 285] width 1092 height 570
click at [401, 266] on span "They aren’t in love. They are bound to be happy." at bounding box center [309, 266] width 250 height 18
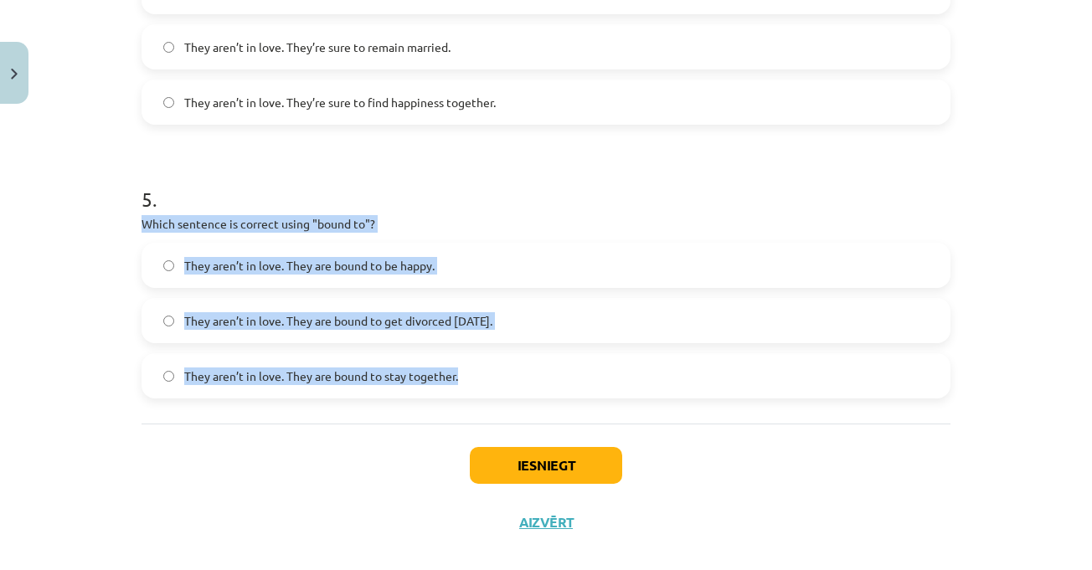
drag, startPoint x: 244, startPoint y: 276, endPoint x: 462, endPoint y: 368, distance: 237.1
click at [471, 378] on label "They aren’t in love. They are bound to stay together." at bounding box center [545, 376] width 805 height 42
click at [547, 471] on button "Iesniegt" at bounding box center [546, 465] width 152 height 37
click at [1011, 362] on div "Mācību tēma: Angļu valodas i - 11. klases 1. ieskaites mācību materiāls #5 📝 To…" at bounding box center [546, 285] width 1092 height 570
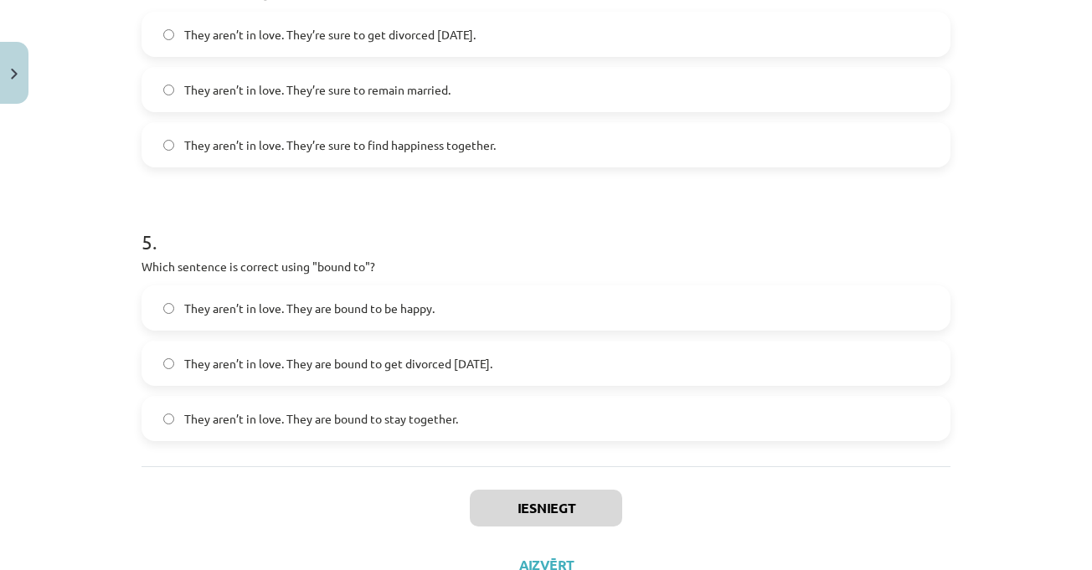
scroll to position [1214, 0]
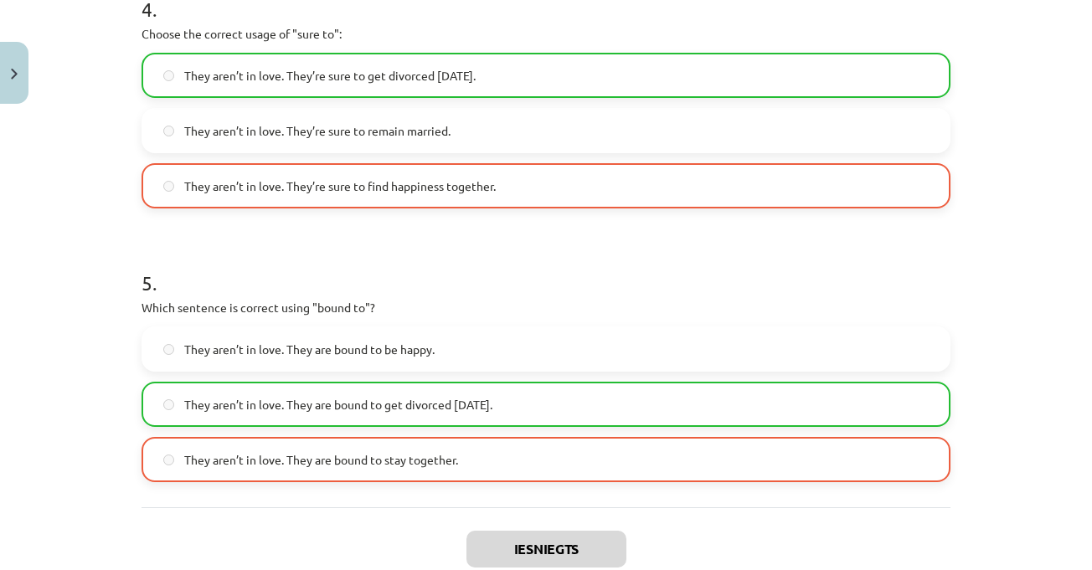
click at [1047, 392] on div "Mācību tēma: Angļu valodas i - 11. klases 1. ieskaites mācību materiāls #5 📝 To…" at bounding box center [546, 285] width 1092 height 570
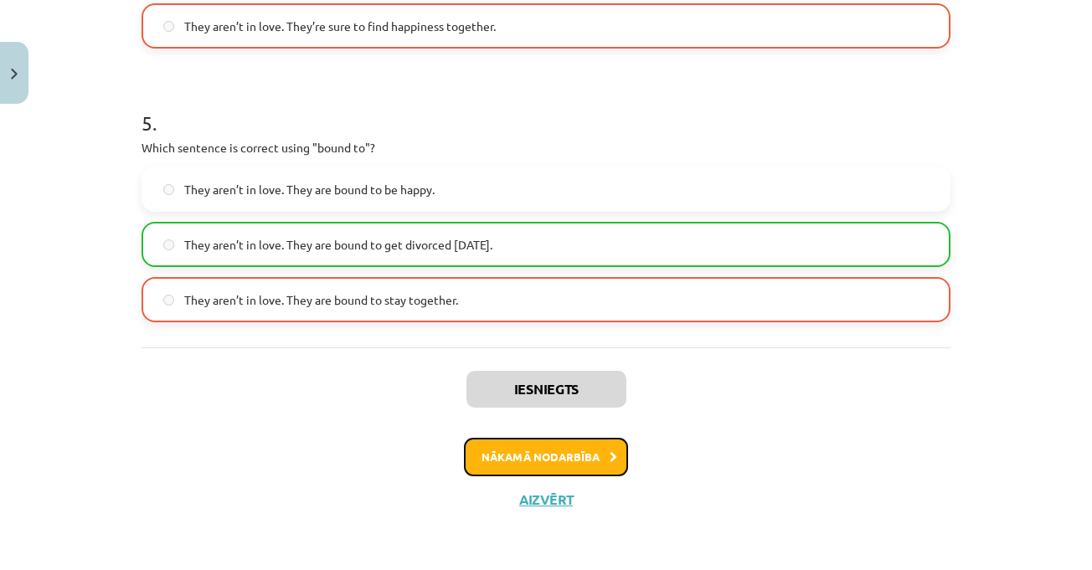
click at [581, 462] on button "Nākamā nodarbība" at bounding box center [546, 457] width 164 height 39
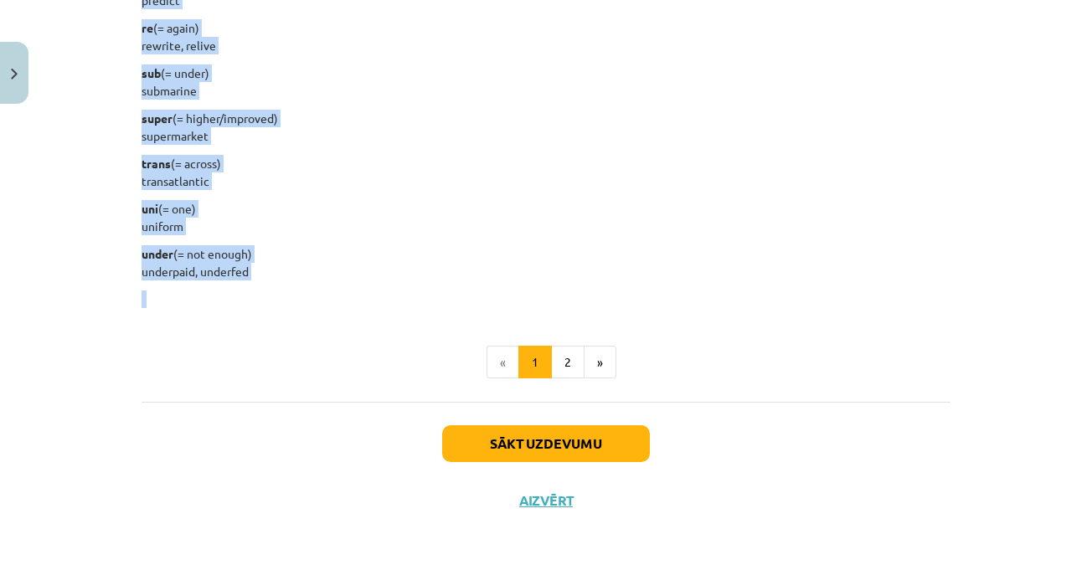
scroll to position [2164, 0]
drag, startPoint x: 131, startPoint y: 179, endPoint x: 261, endPoint y: 269, distance: 157.7
drag, startPoint x: 533, startPoint y: 80, endPoint x: 540, endPoint y: 99, distance: 19.6
click at [533, 80] on p "sub (= under) submarine" at bounding box center [545, 81] width 809 height 35
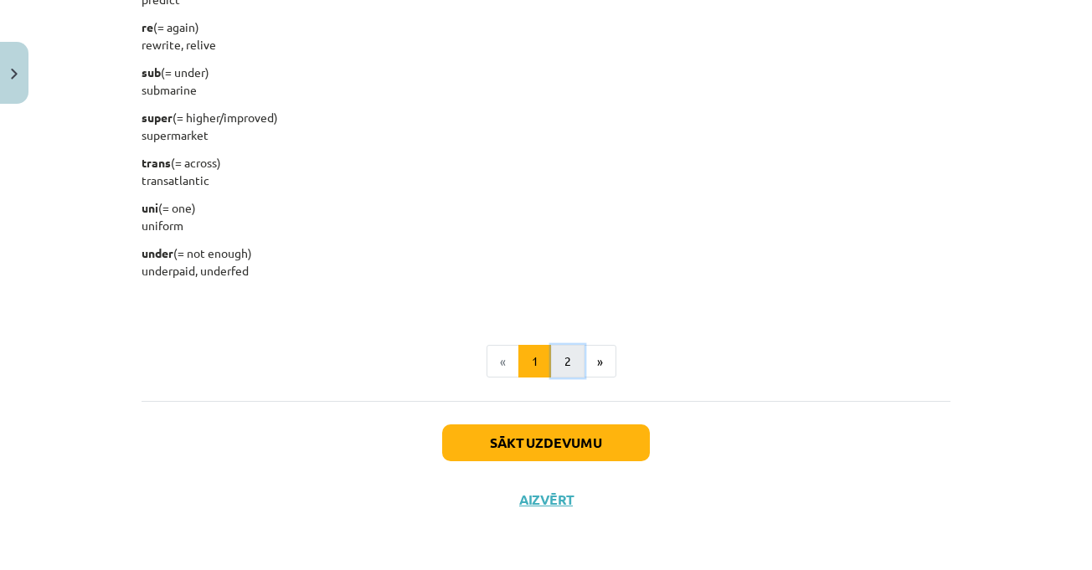
click at [556, 367] on button "2" at bounding box center [567, 361] width 33 height 33
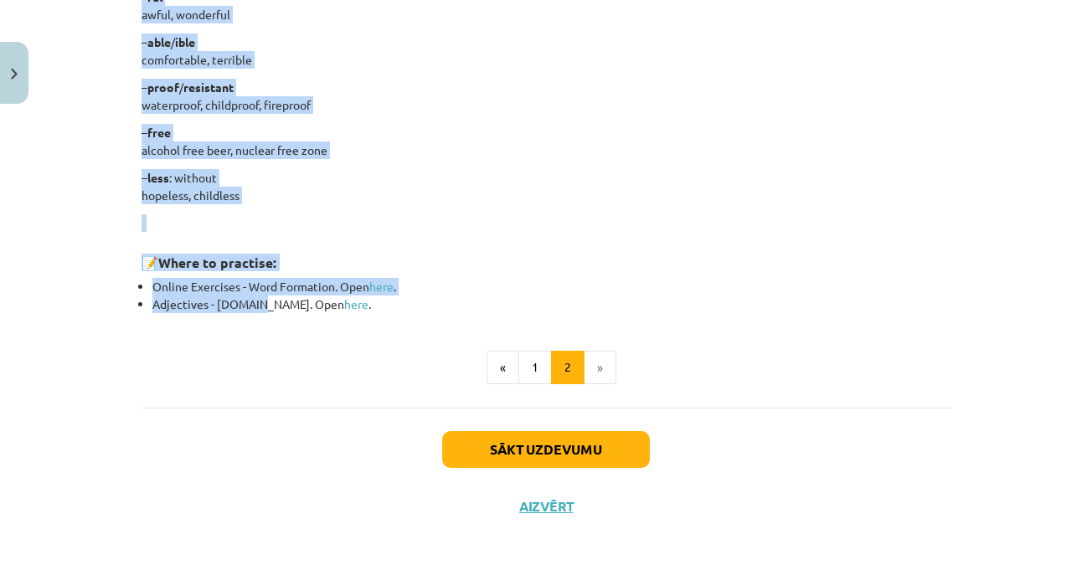
scroll to position [1479, 0]
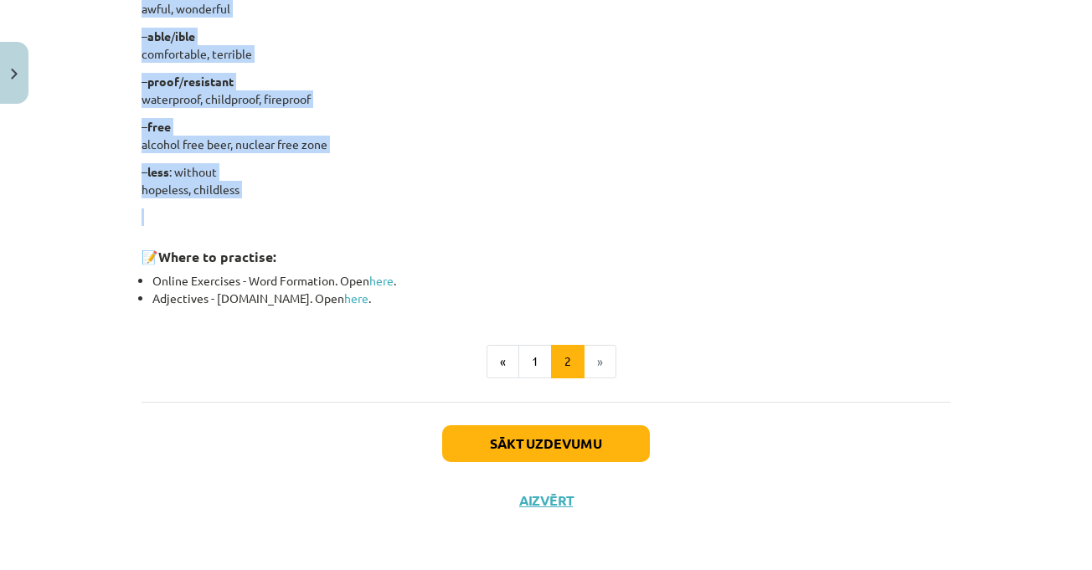
drag, startPoint x: 131, startPoint y: 145, endPoint x: 288, endPoint y: 218, distance: 173.8
click at [789, 128] on p "– free alcohol free beer, nuclear free zone" at bounding box center [545, 135] width 809 height 35
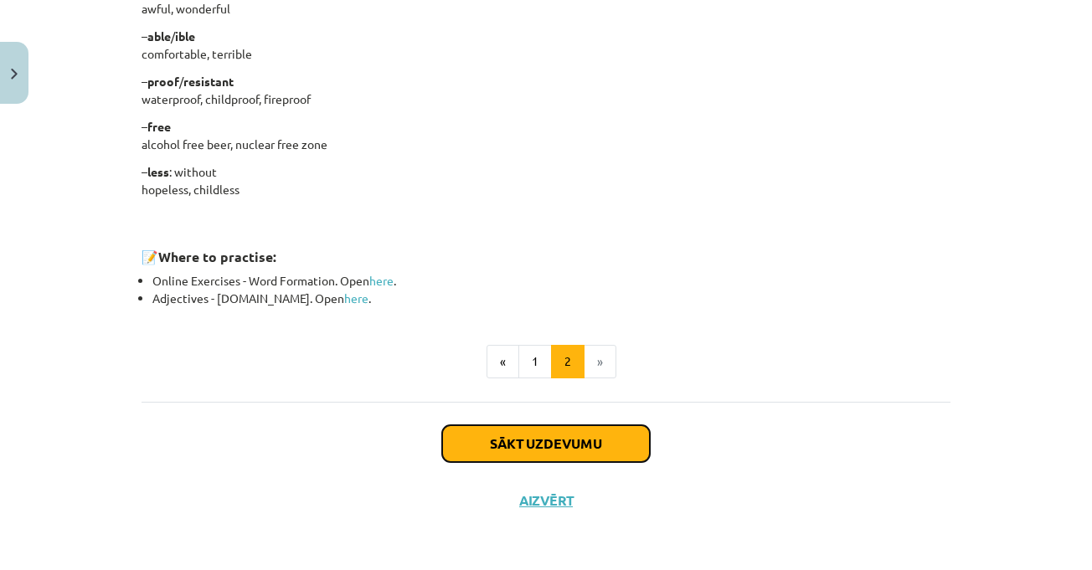
click at [519, 446] on button "Sākt uzdevumu" at bounding box center [546, 443] width 208 height 37
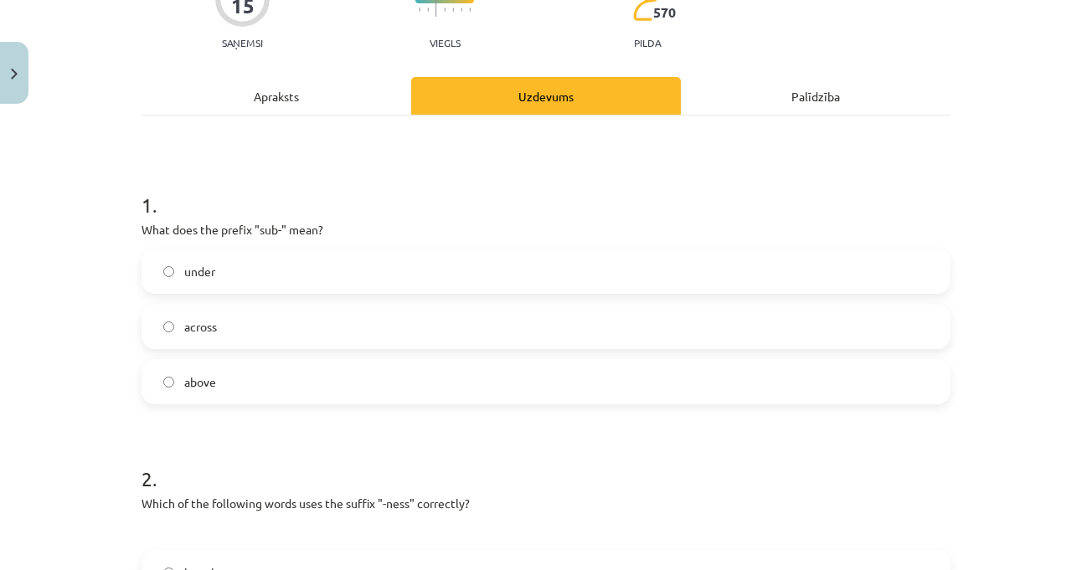
scroll to position [293, 0]
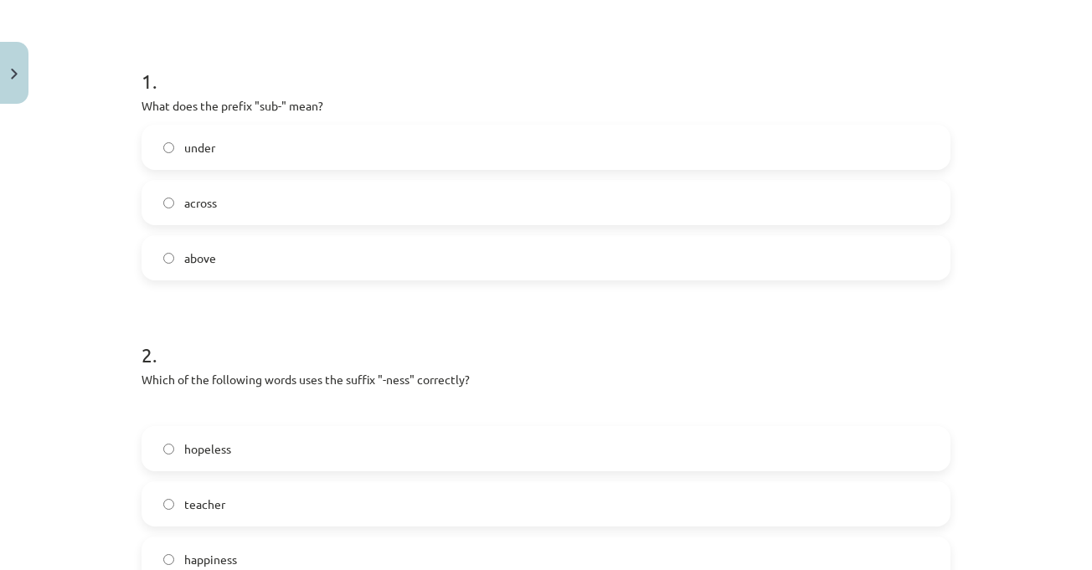
click at [301, 64] on h1 "1 ." at bounding box center [545, 66] width 809 height 52
click at [256, 147] on label "under" at bounding box center [545, 147] width 805 height 42
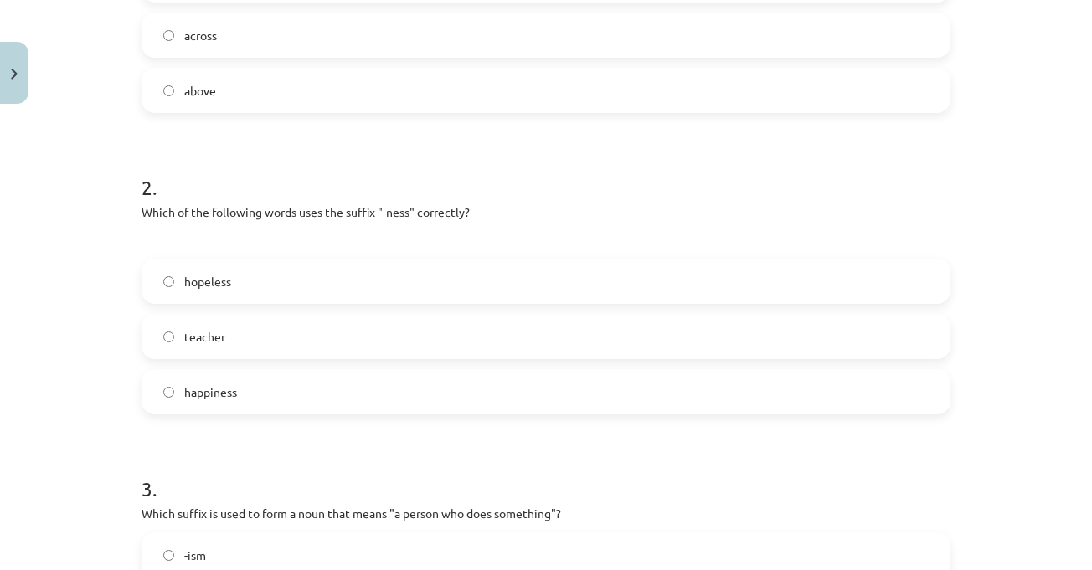
click at [996, 332] on div "Mācību tēma: Angļu valodas i - 11. klases 1. ieskaites mācību materiāls #6 📝 To…" at bounding box center [546, 285] width 1092 height 570
click at [306, 199] on div "2 . Which of the following words uses the suffix "-ness" correctly? hopeless te…" at bounding box center [545, 280] width 809 height 268
click at [201, 396] on span "happiness" at bounding box center [210, 392] width 53 height 18
click at [988, 363] on div "Mācību tēma: Angļu valodas i - 11. klases 1. ieskaites mācību materiāls #6 📝 To…" at bounding box center [546, 285] width 1092 height 570
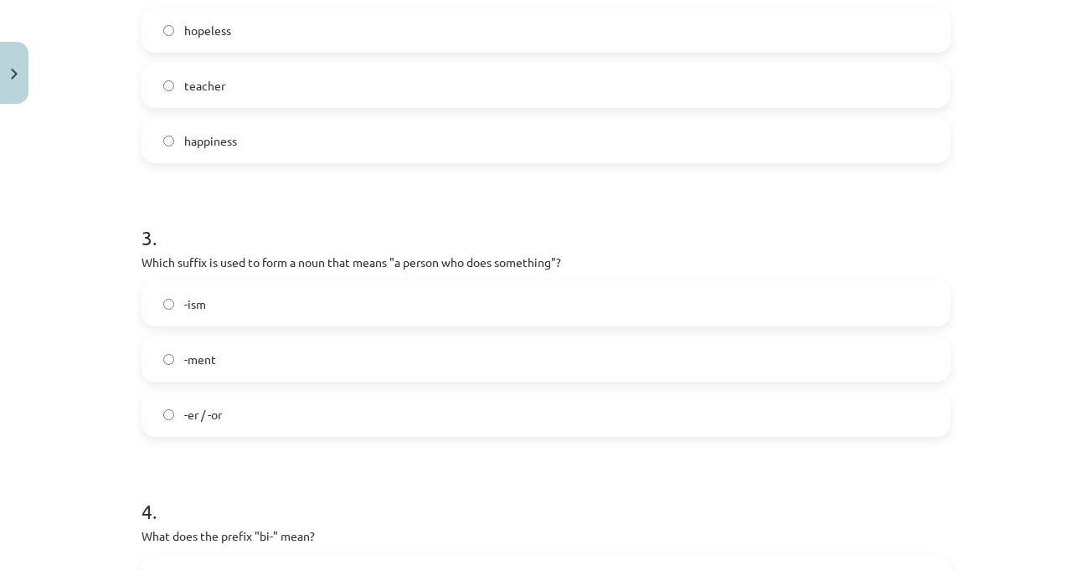
scroll to position [795, 0]
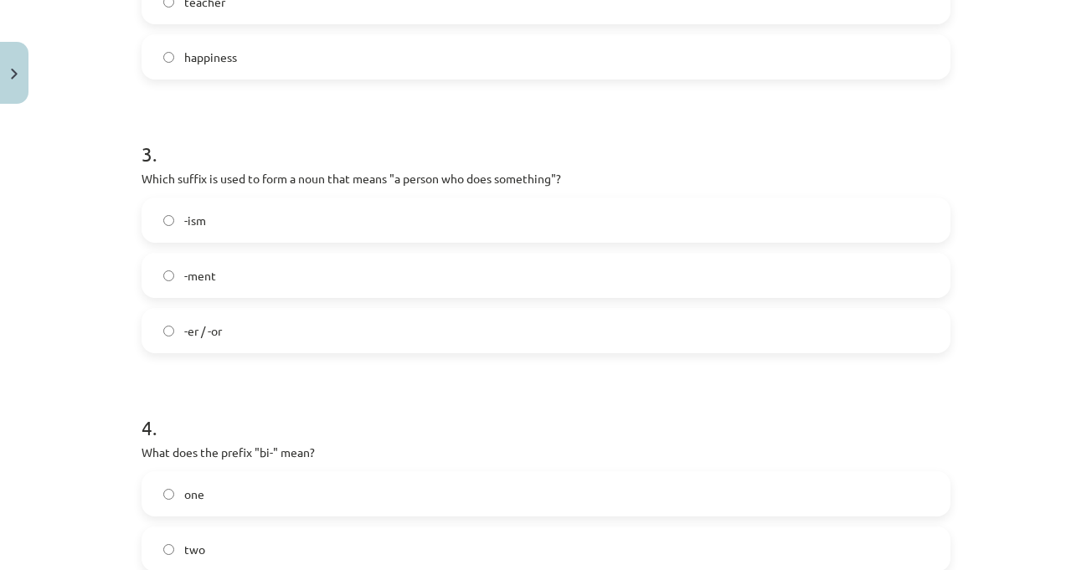
click at [981, 369] on div "Mācību tēma: Angļu valodas i - 11. klases 1. ieskaites mācību materiāls #6 📝 To…" at bounding box center [546, 285] width 1092 height 570
click at [313, 395] on h1 "4 ." at bounding box center [545, 413] width 809 height 52
click at [303, 396] on h1 "4 ." at bounding box center [545, 413] width 809 height 52
click at [303, 342] on label "-er / -or" at bounding box center [545, 331] width 805 height 42
click at [1035, 387] on div "Mācību tēma: Angļu valodas i - 11. klases 1. ieskaites mācību materiāls #6 📝 To…" at bounding box center [546, 285] width 1092 height 570
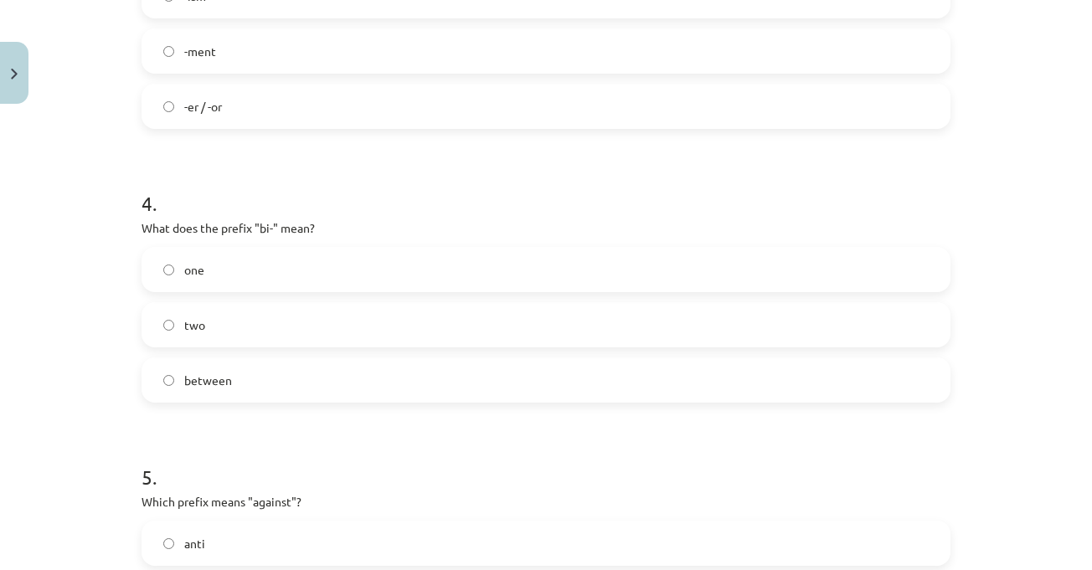
scroll to position [1046, 0]
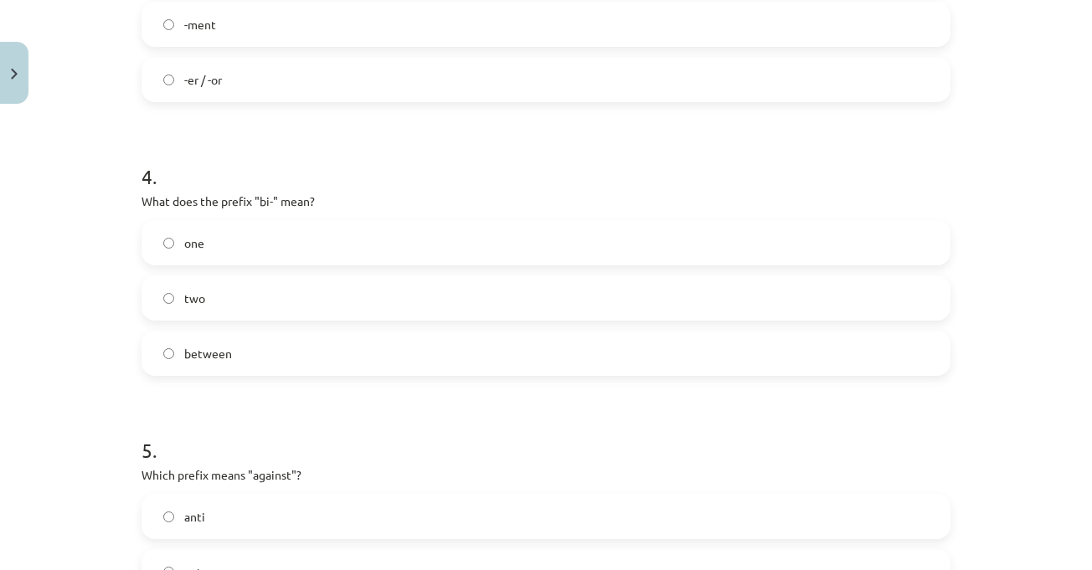
click at [486, 286] on label "two" at bounding box center [545, 298] width 805 height 42
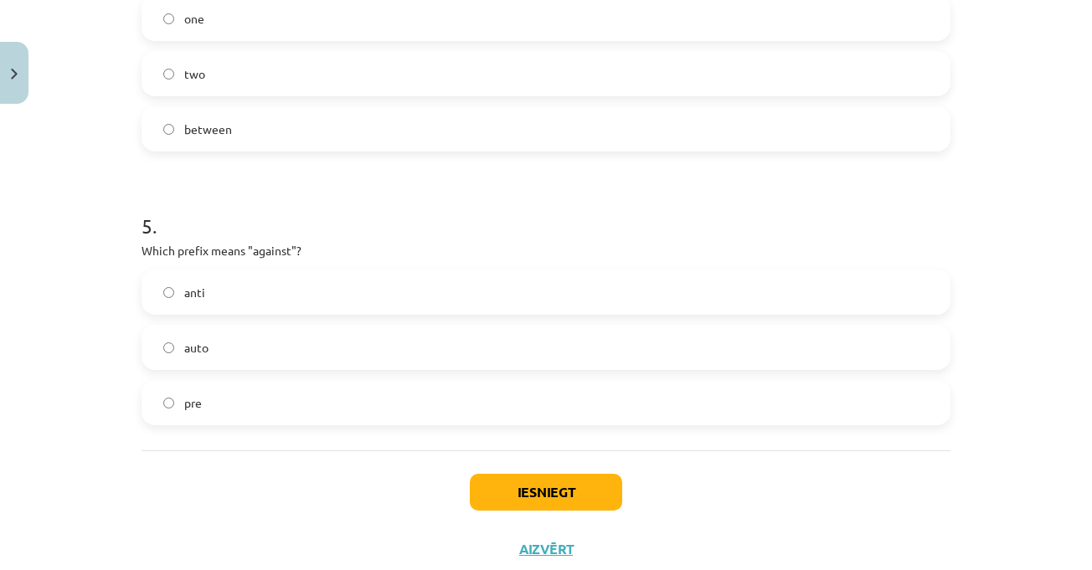
scroll to position [1297, 0]
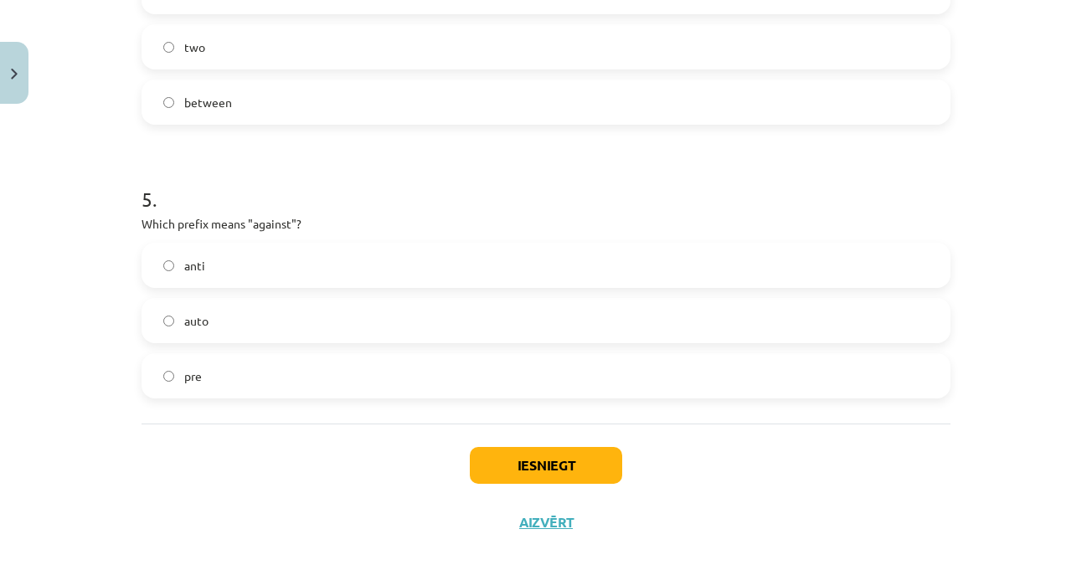
click at [299, 254] on label "anti" at bounding box center [545, 265] width 805 height 42
click at [496, 460] on button "Iesniegt" at bounding box center [546, 465] width 152 height 37
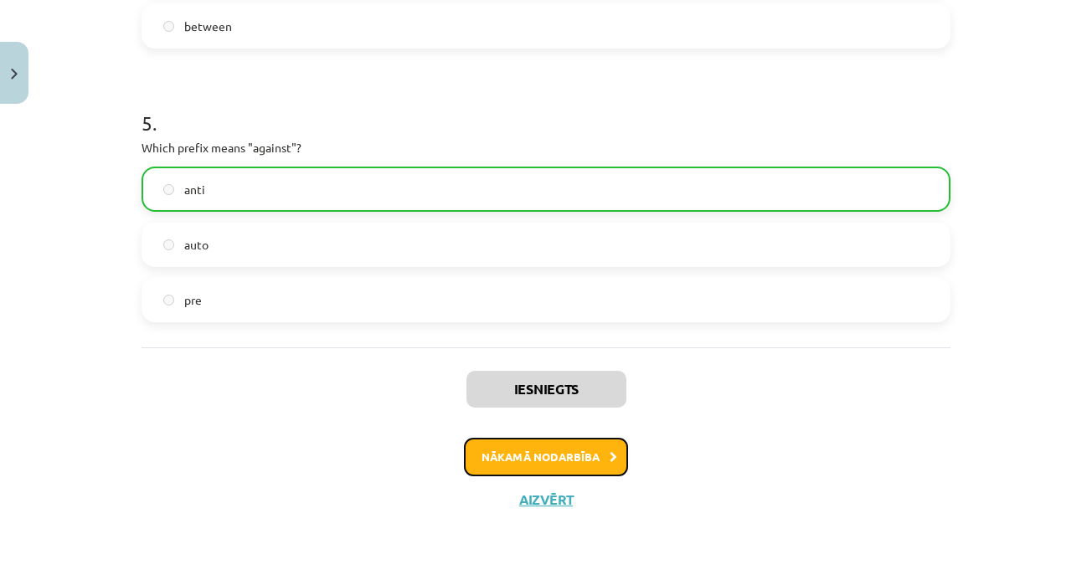
click at [583, 462] on button "Nākamā nodarbība" at bounding box center [546, 457] width 164 height 39
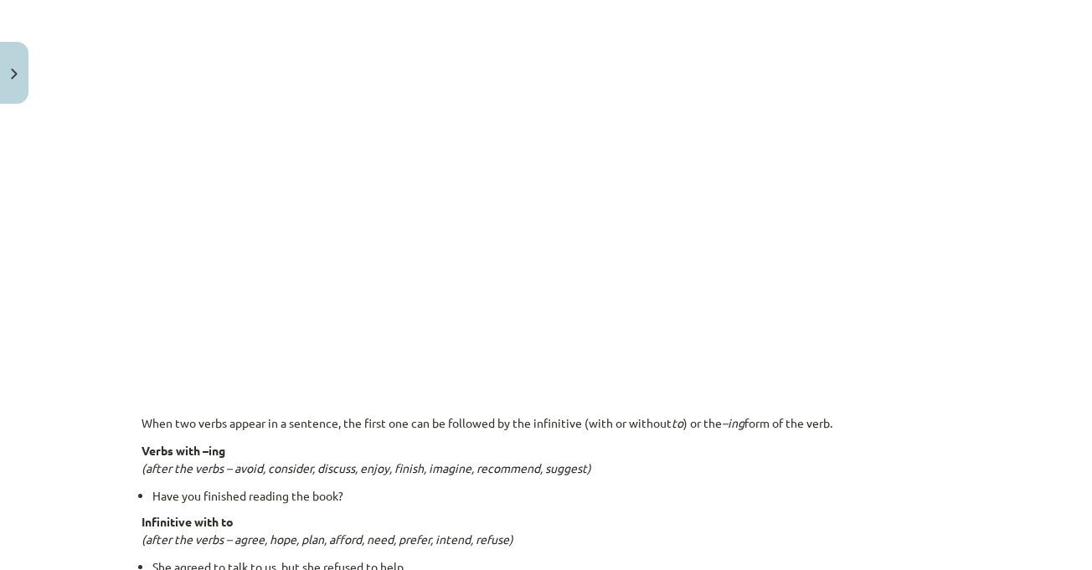
scroll to position [963, 0]
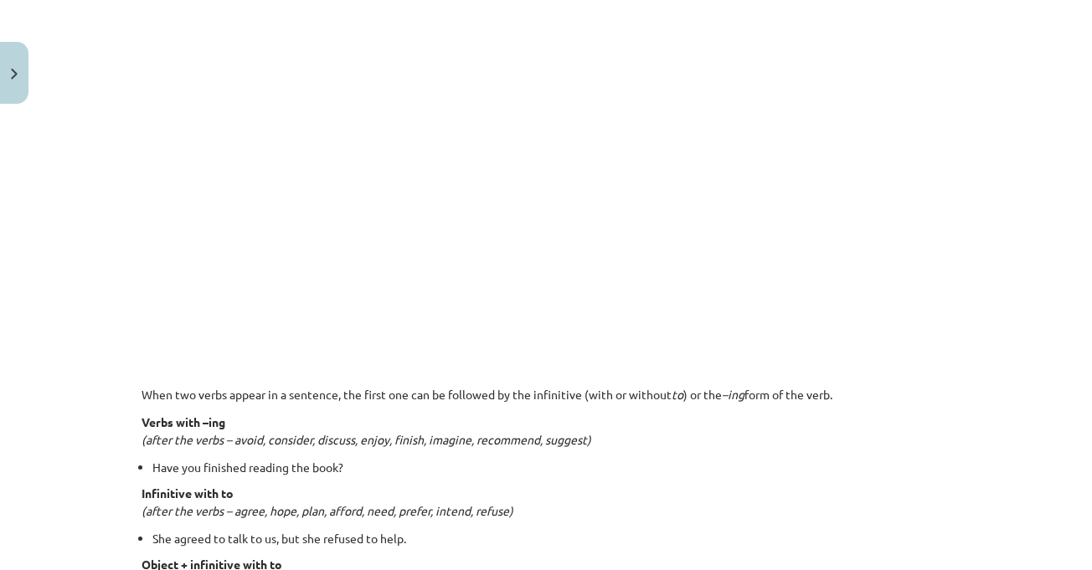
click at [437, 359] on p at bounding box center [545, 367] width 809 height 18
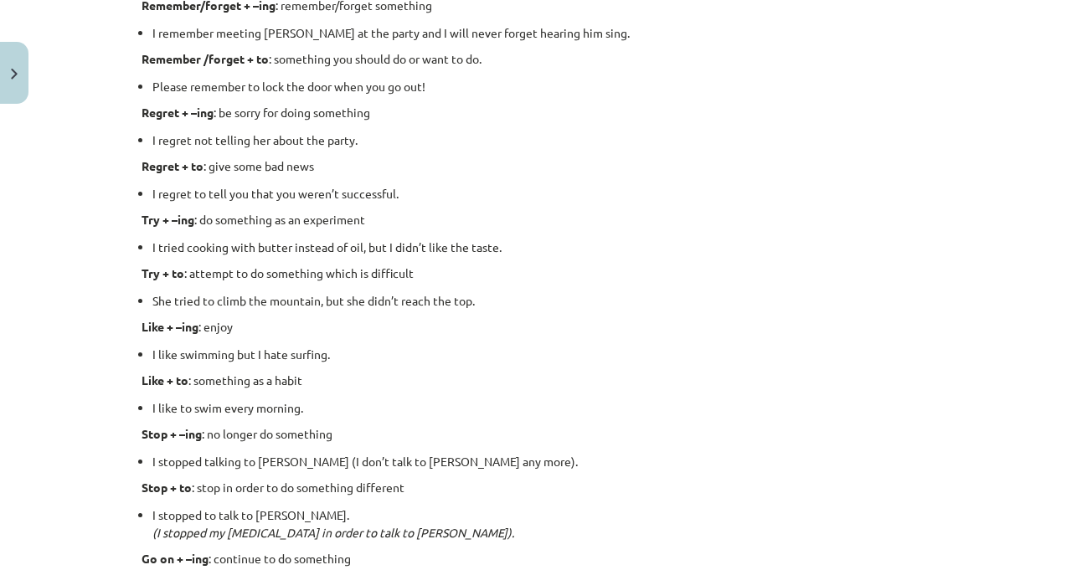
scroll to position [1776, 0]
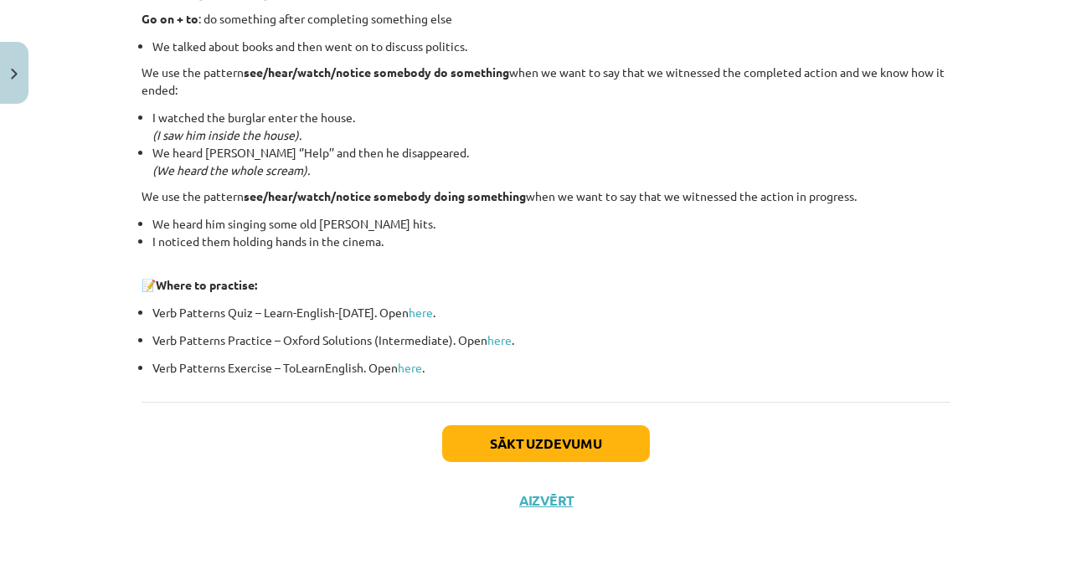
scroll to position [2287, 0]
click at [548, 429] on button "Sākt uzdevumu" at bounding box center [546, 442] width 208 height 37
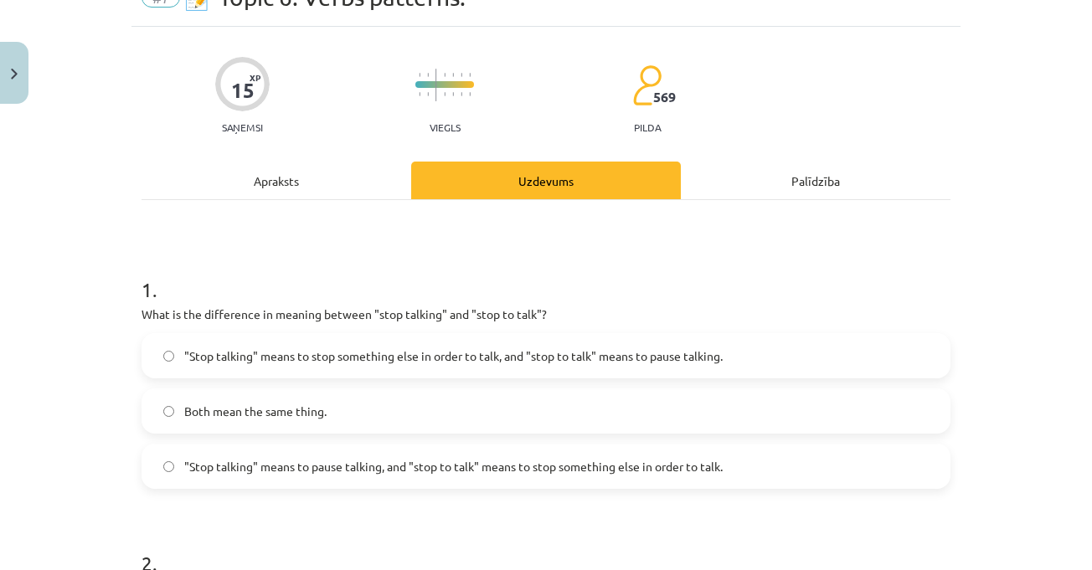
scroll to position [126, 0]
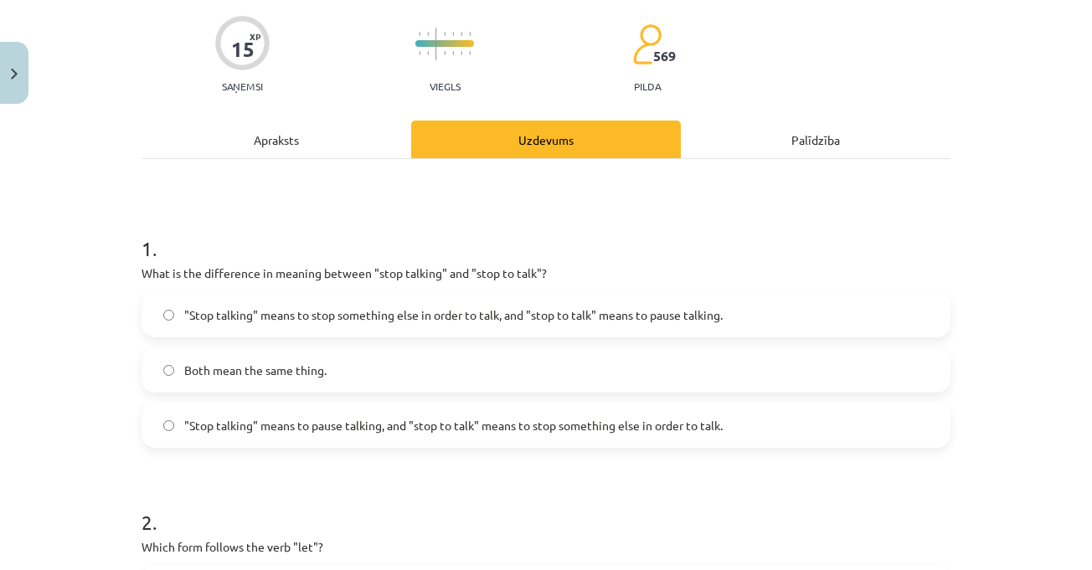
click at [1005, 297] on div "Mācību tēma: Angļu valodas i - 11. klases 1. ieskaites mācību materiāls #7 📝 To…" at bounding box center [546, 285] width 1092 height 570
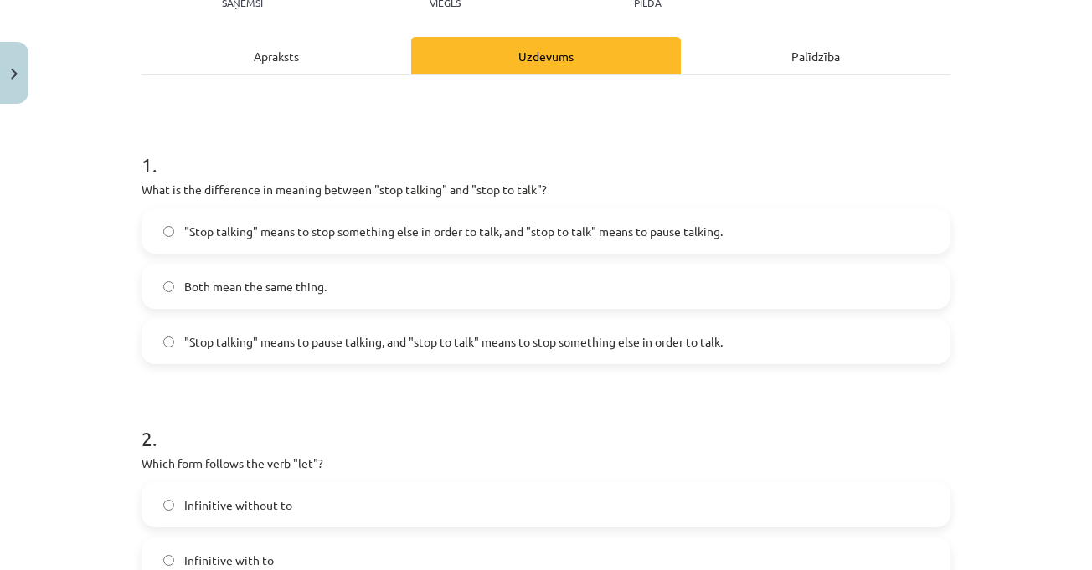
click at [302, 58] on div "Apraksts" at bounding box center [276, 56] width 270 height 38
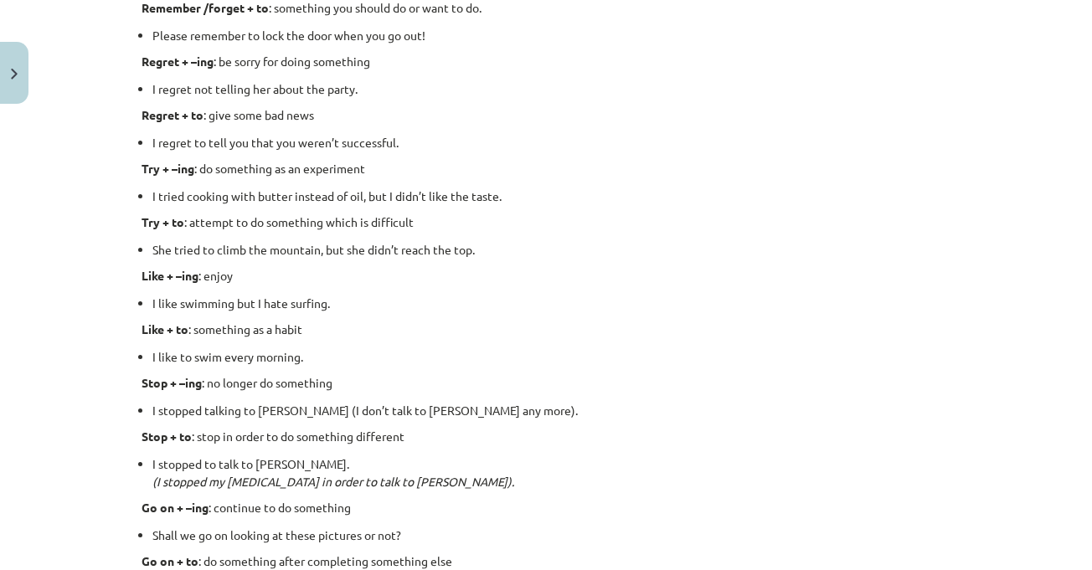
scroll to position [1784, 0]
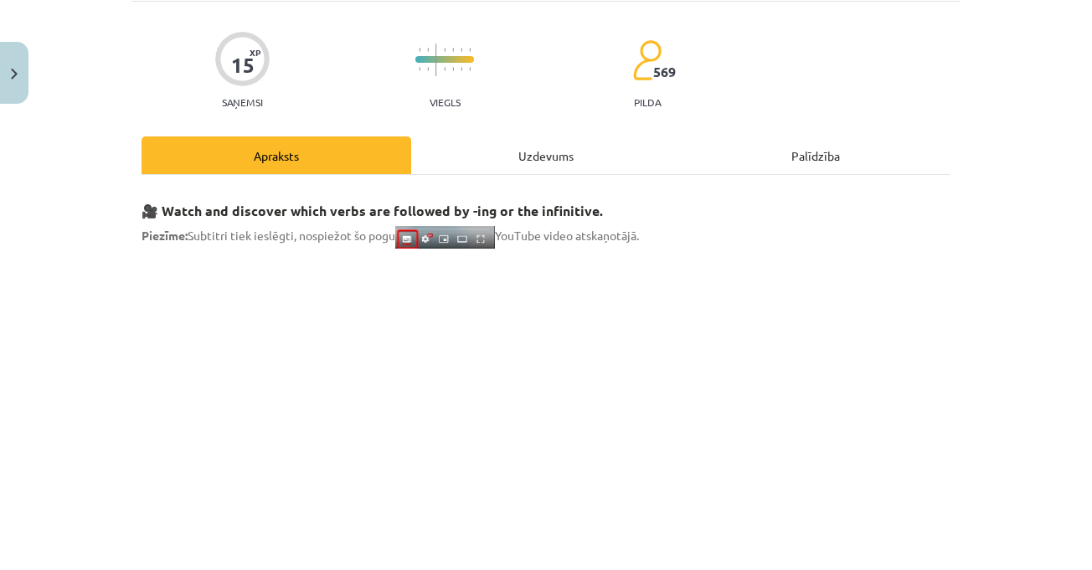
click at [541, 162] on div "Uzdevums" at bounding box center [546, 155] width 270 height 38
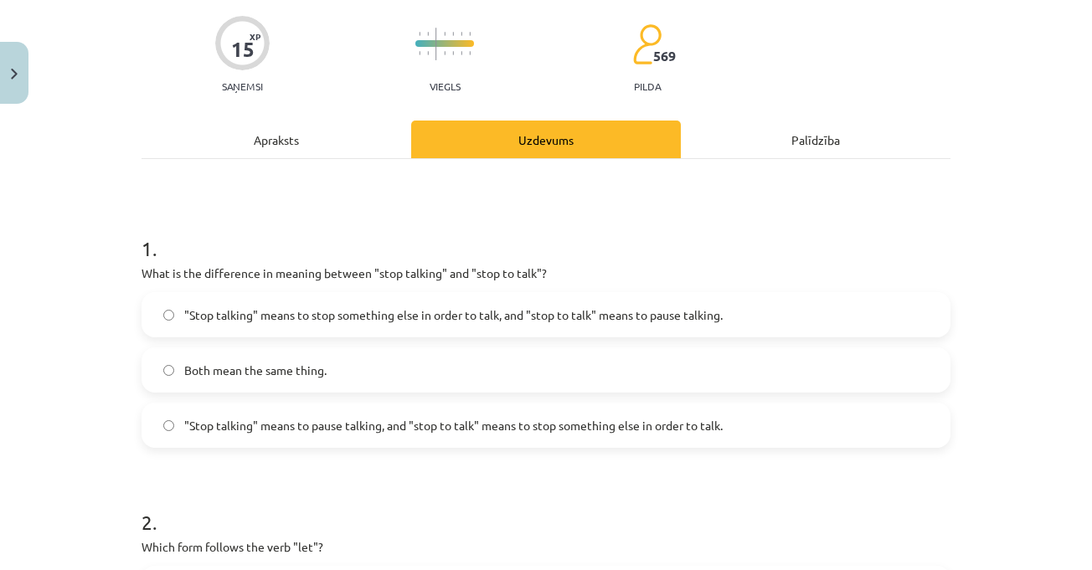
scroll to position [293, 0]
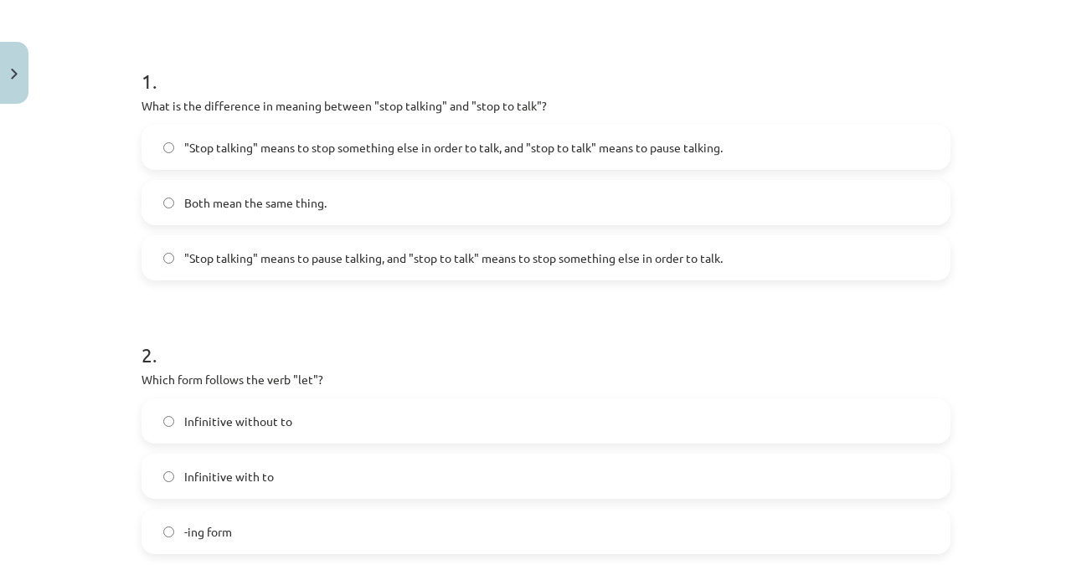
click at [564, 74] on h1 "1 ." at bounding box center [545, 66] width 809 height 52
click at [480, 151] on span ""Stop talking" means to stop something else in order to talk, and "stop to talk…" at bounding box center [453, 148] width 538 height 18
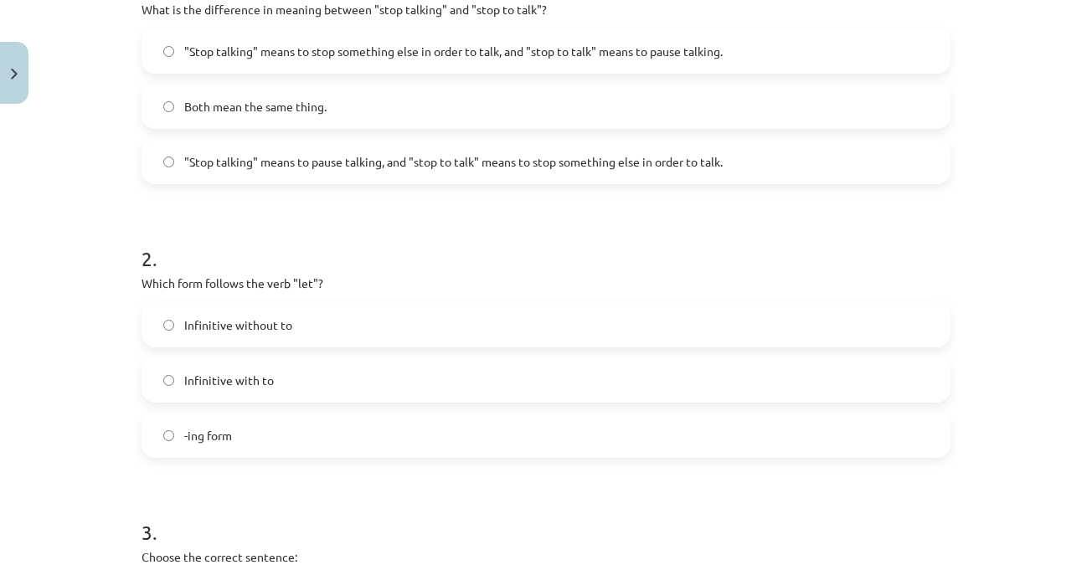
scroll to position [460, 0]
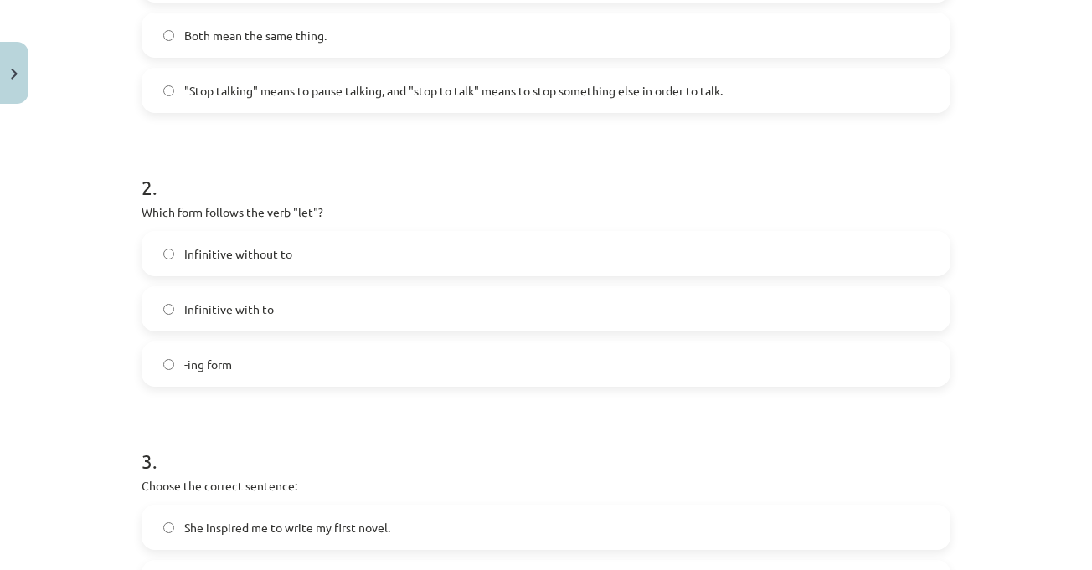
click at [367, 167] on h1 "2 ." at bounding box center [545, 172] width 809 height 52
click at [226, 378] on label "-ing form" at bounding box center [545, 364] width 805 height 42
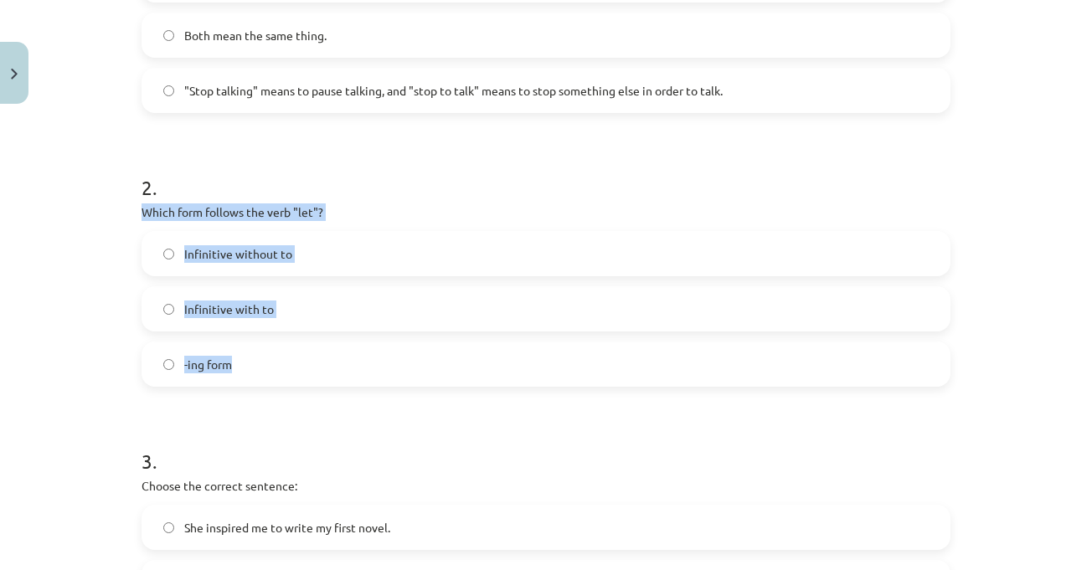
drag, startPoint x: 132, startPoint y: 214, endPoint x: 280, endPoint y: 357, distance: 205.4
click at [280, 357] on div "15 XP Saņemsi Viegls 569 pilda Apraksts Uzdevums Palīdzība 1 . What is the diff…" at bounding box center [545, 505] width 829 height 1709
click at [295, 308] on label "Infinitive with to" at bounding box center [545, 309] width 805 height 42
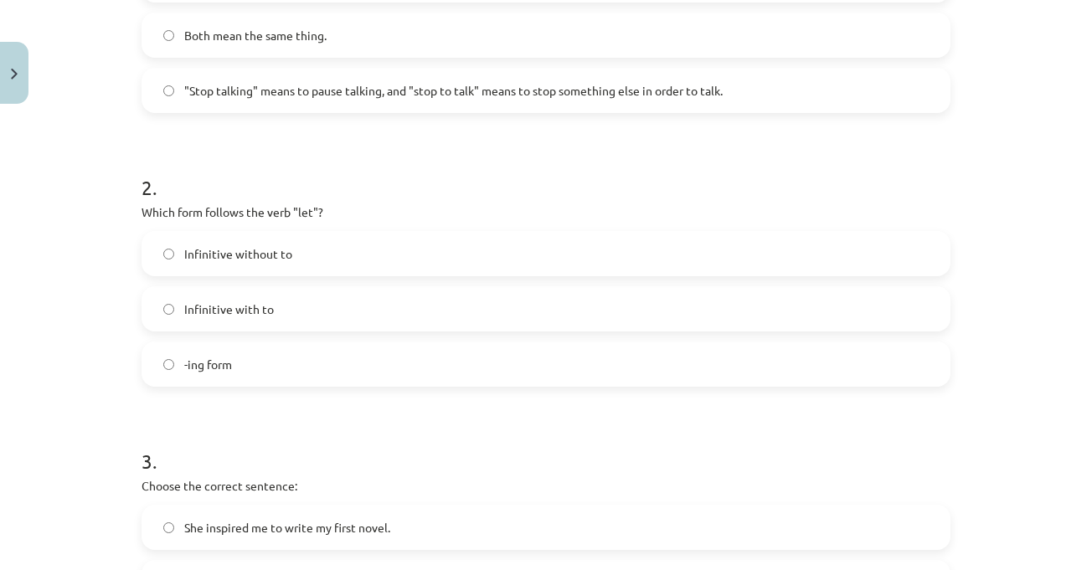
click at [429, 262] on label "Infinitive without to" at bounding box center [545, 254] width 805 height 42
click at [1044, 357] on div "Mācību tēma: Angļu valodas i - 11. klases 1. ieskaites mācību materiāls #7 📝 To…" at bounding box center [546, 285] width 1092 height 570
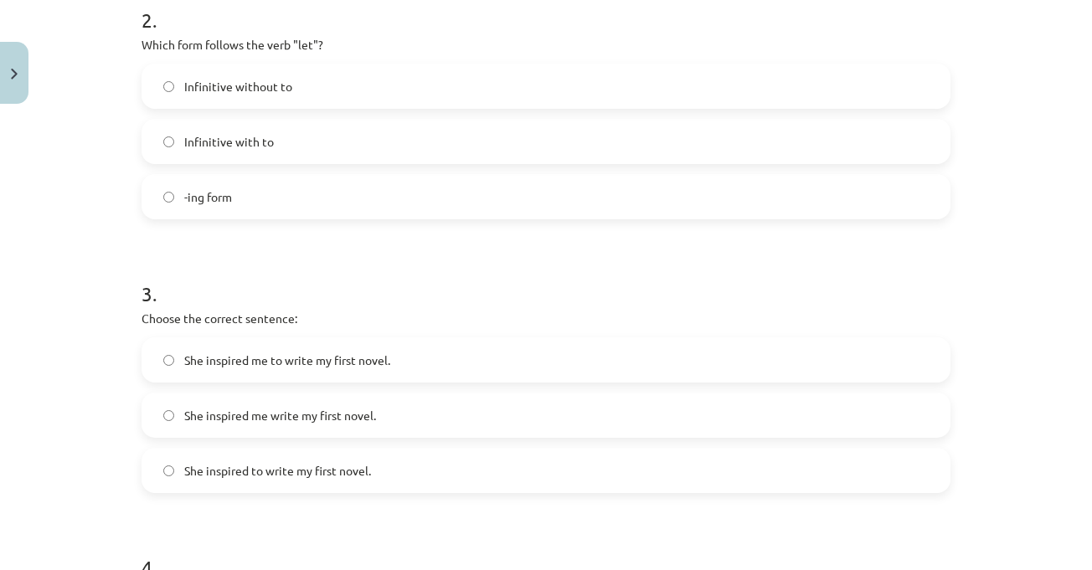
scroll to position [795, 0]
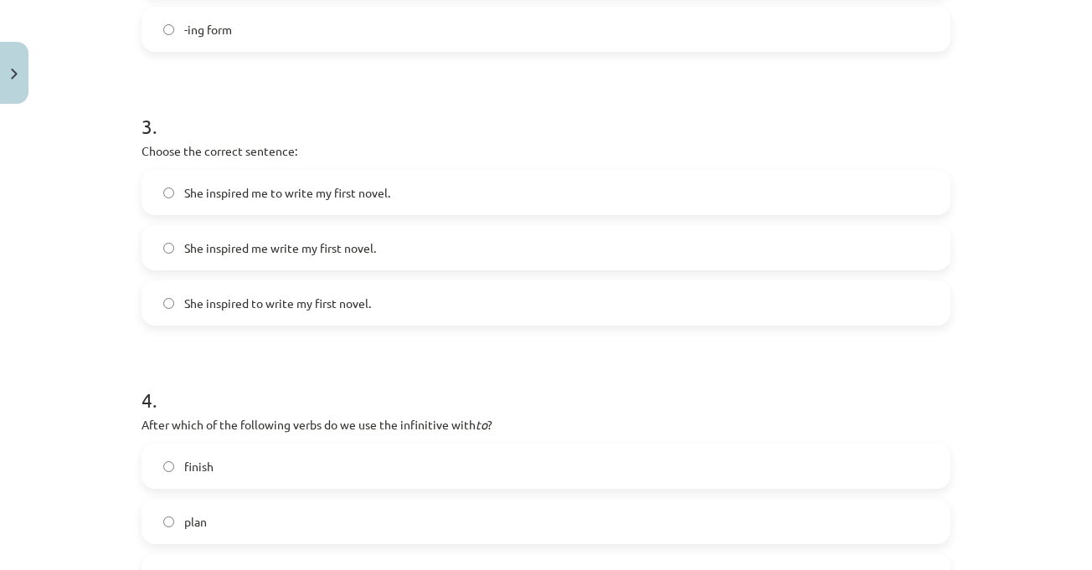
click at [1056, 361] on div "Mācību tēma: Angļu valodas i - 11. klases 1. ieskaites mācību materiāls #7 📝 To…" at bounding box center [546, 285] width 1092 height 570
click at [1043, 346] on div "Mācību tēma: Angļu valodas i - 11. klases 1. ieskaites mācību materiāls #7 📝 To…" at bounding box center [546, 285] width 1092 height 570
click at [1002, 352] on div "Mācību tēma: Angļu valodas i - 11. klases 1. ieskaites mācību materiāls #7 📝 To…" at bounding box center [546, 285] width 1092 height 570
click at [1008, 362] on div "Mācību tēma: Angļu valodas i - 11. klases 1. ieskaites mācību materiāls #7 📝 To…" at bounding box center [546, 285] width 1092 height 570
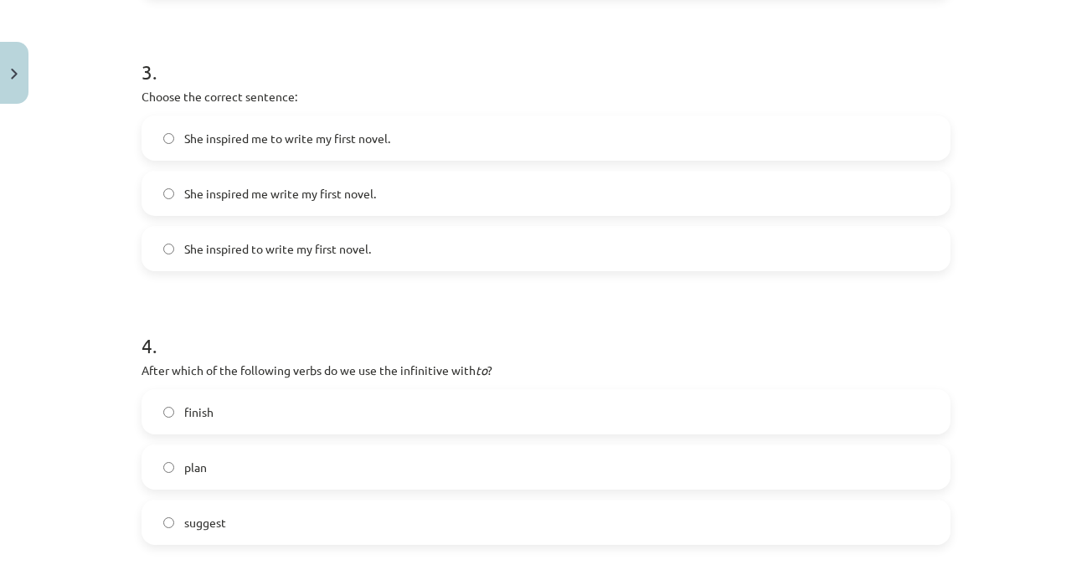
scroll to position [879, 0]
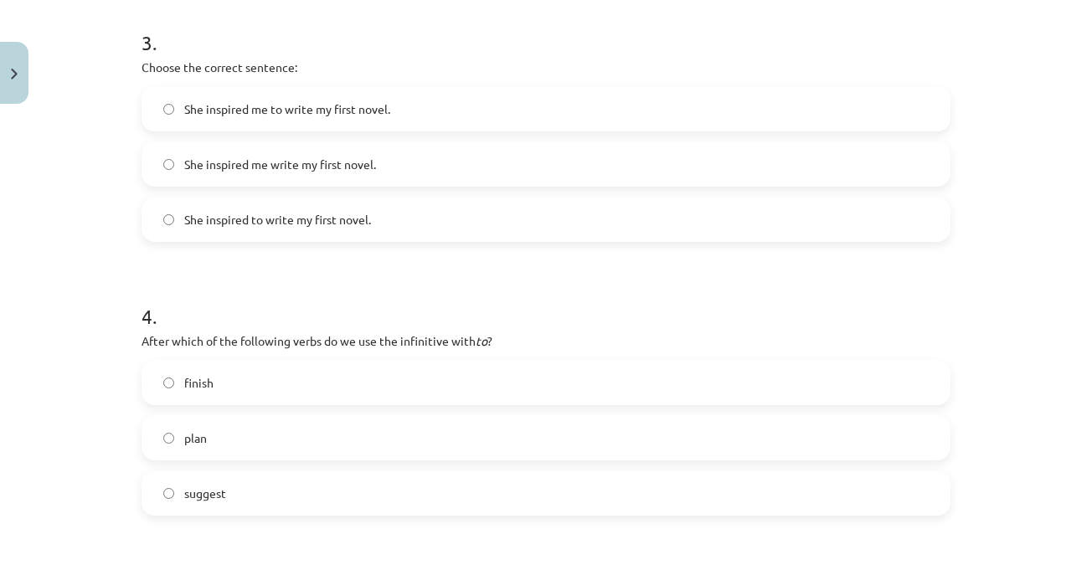
click at [1019, 352] on div "Mācību tēma: Angļu valodas i - 11. klases 1. ieskaites mācību materiāls #7 📝 To…" at bounding box center [546, 285] width 1092 height 570
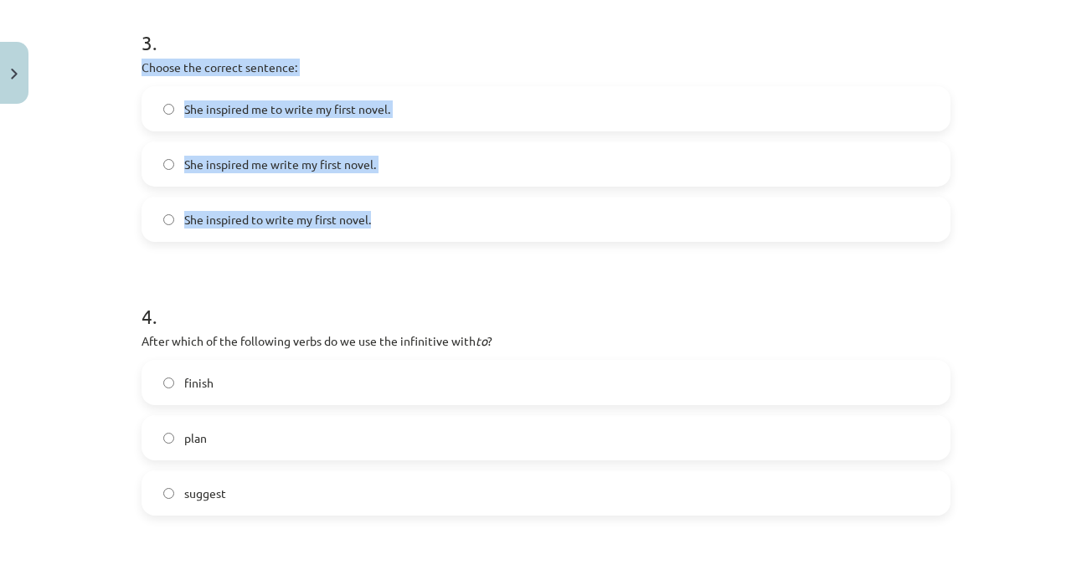
drag, startPoint x: 136, startPoint y: 69, endPoint x: 420, endPoint y: 226, distance: 324.8
click at [420, 226] on div "3 . Choose the correct sentence: She inspired me to write my first novel. She i…" at bounding box center [545, 122] width 809 height 240
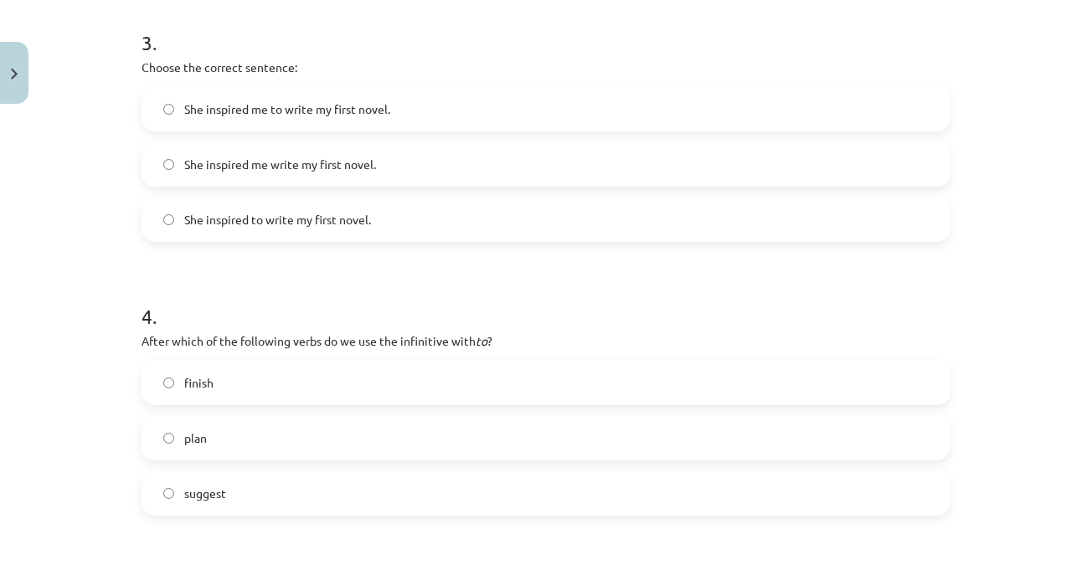
click at [326, 242] on form "1 . What is the difference in meaning between "stop talking" and "stop to talk"…" at bounding box center [545, 121] width 809 height 1335
click at [403, 117] on label "She inspired me to write my first novel." at bounding box center [545, 109] width 805 height 42
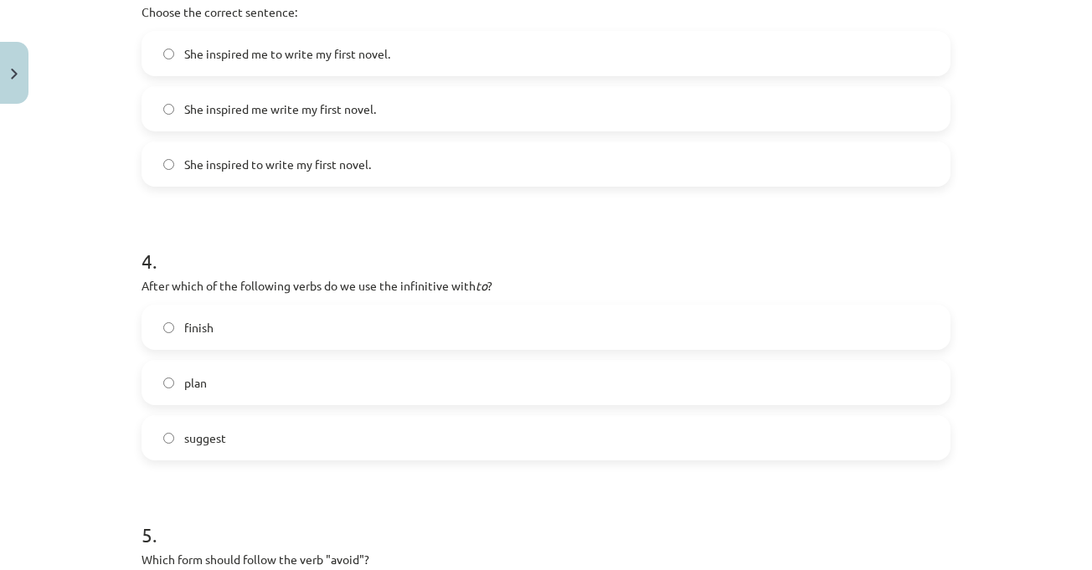
scroll to position [963, 0]
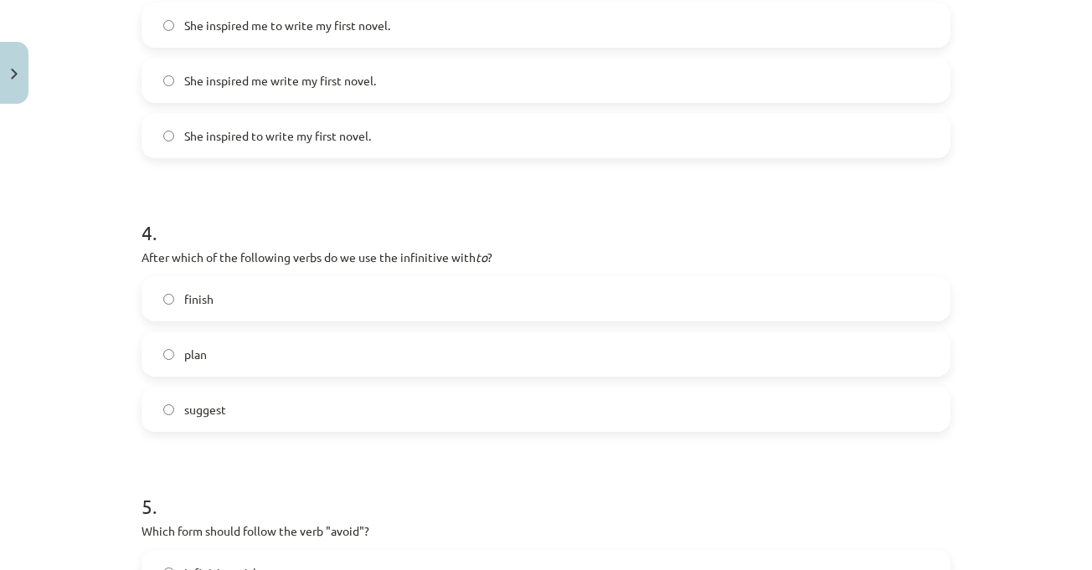
click at [1013, 257] on div "Mācību tēma: Angļu valodas i - 11. klases 1. ieskaites mācību materiāls #7 📝 To…" at bounding box center [546, 285] width 1092 height 570
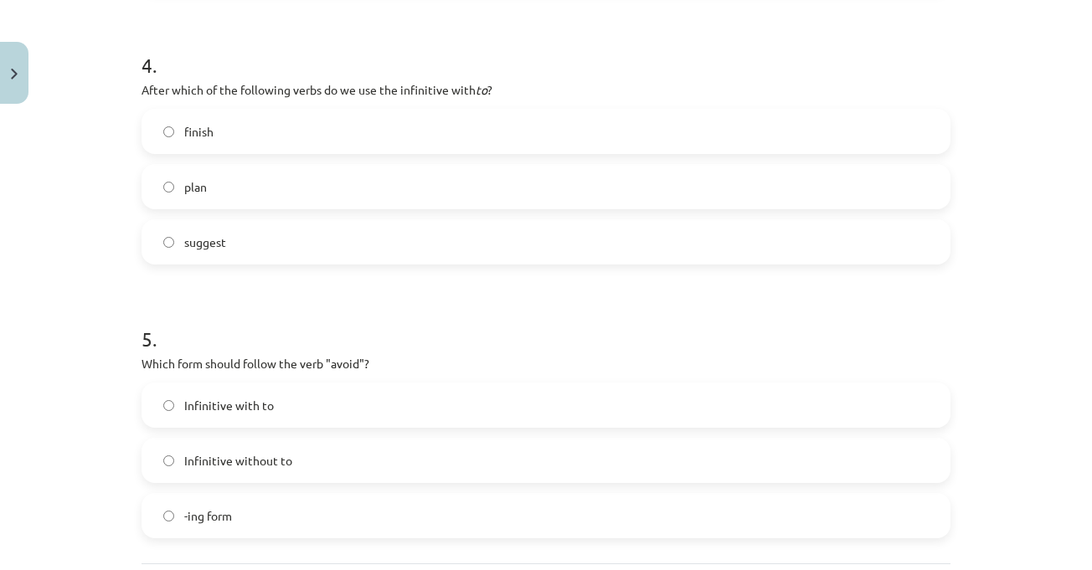
scroll to position [1214, 0]
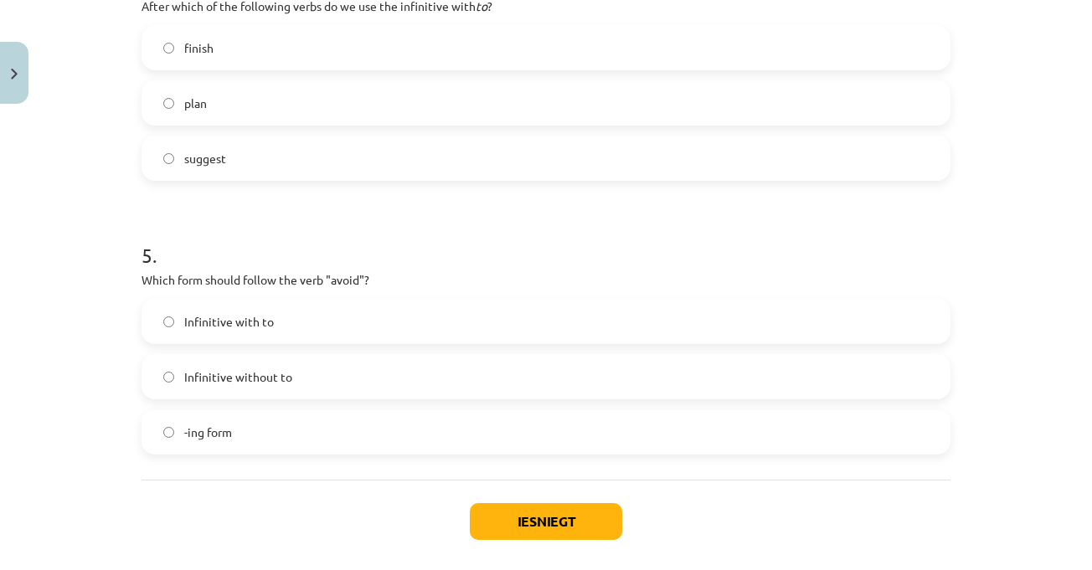
click at [1015, 233] on div "Mācību tēma: Angļu valodas i - 11. klases 1. ieskaites mācību materiāls #7 📝 To…" at bounding box center [546, 285] width 1092 height 570
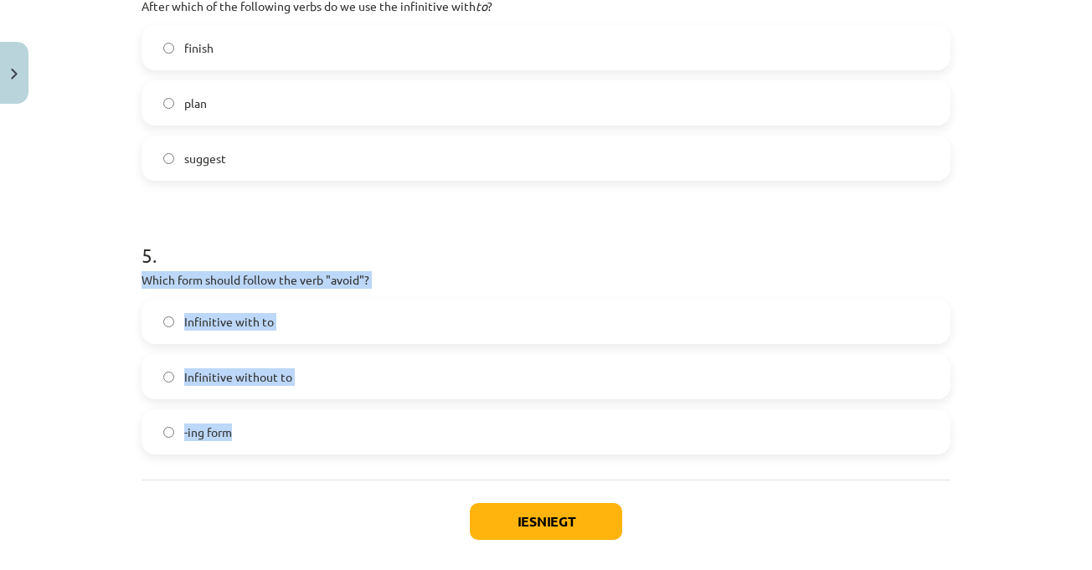
drag, startPoint x: 134, startPoint y: 279, endPoint x: 284, endPoint y: 429, distance: 212.5
click at [250, 432] on label "-ing form" at bounding box center [545, 432] width 805 height 42
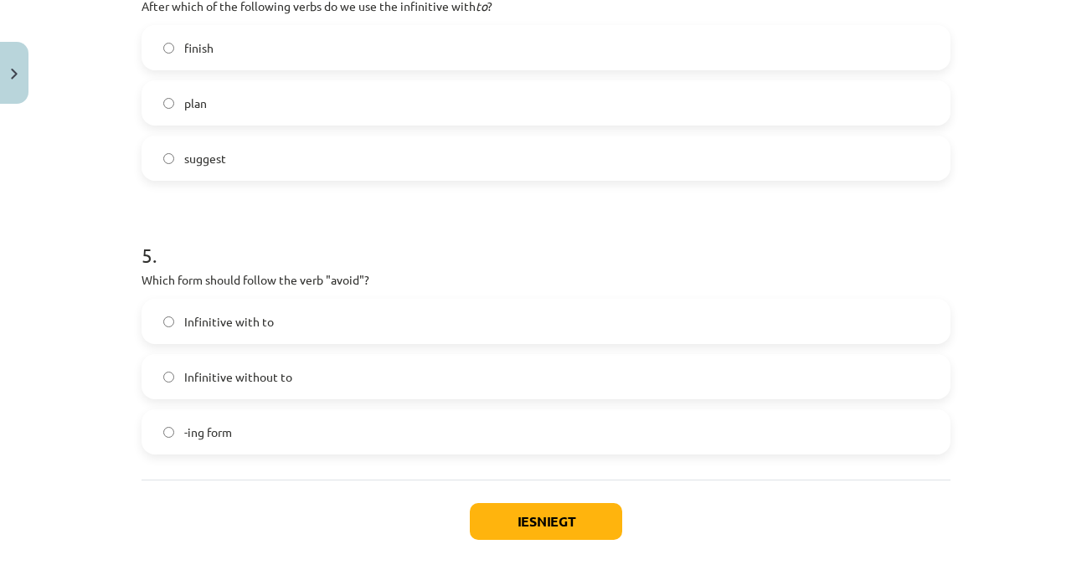
click at [372, 218] on h1 "5 ." at bounding box center [545, 240] width 809 height 52
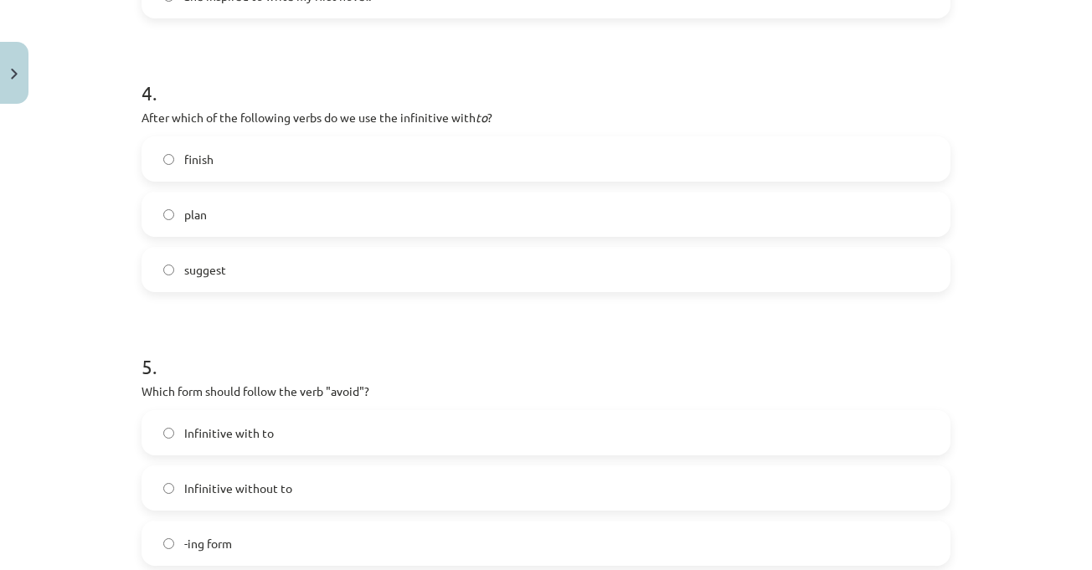
scroll to position [1046, 0]
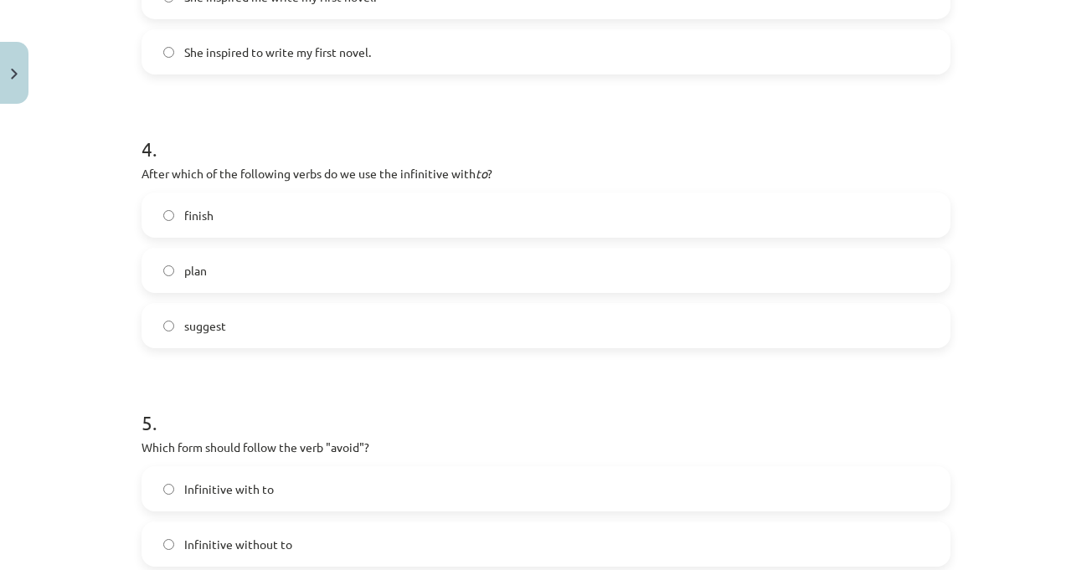
click at [388, 146] on h1 "4 ." at bounding box center [545, 134] width 809 height 52
drag, startPoint x: 228, startPoint y: 218, endPoint x: 240, endPoint y: 209, distance: 15.1
click at [228, 218] on label "finish" at bounding box center [545, 215] width 805 height 42
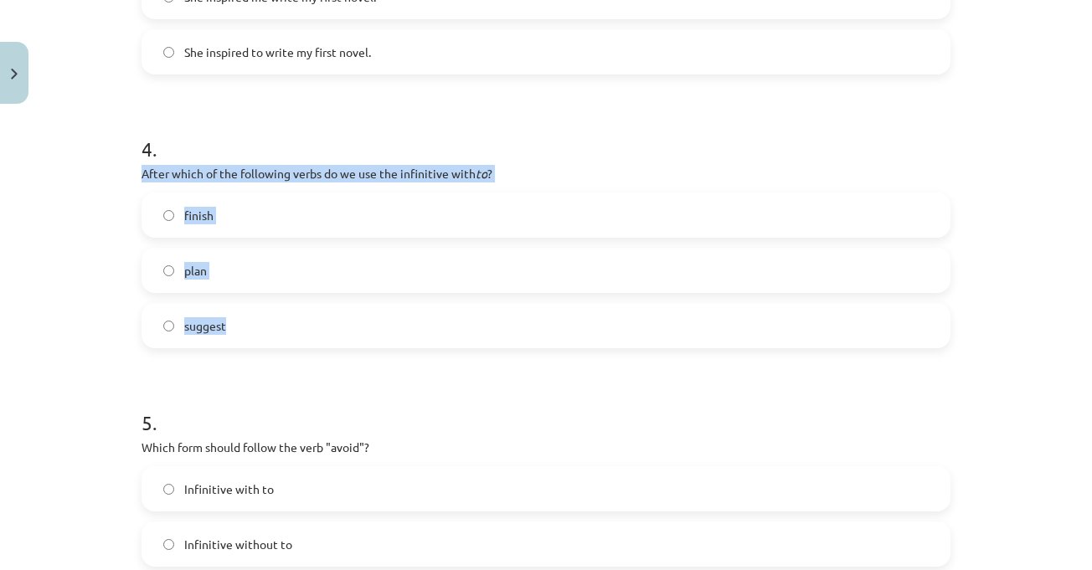
drag, startPoint x: 126, startPoint y: 179, endPoint x: 285, endPoint y: 308, distance: 204.1
click at [270, 272] on label "plan" at bounding box center [545, 270] width 805 height 42
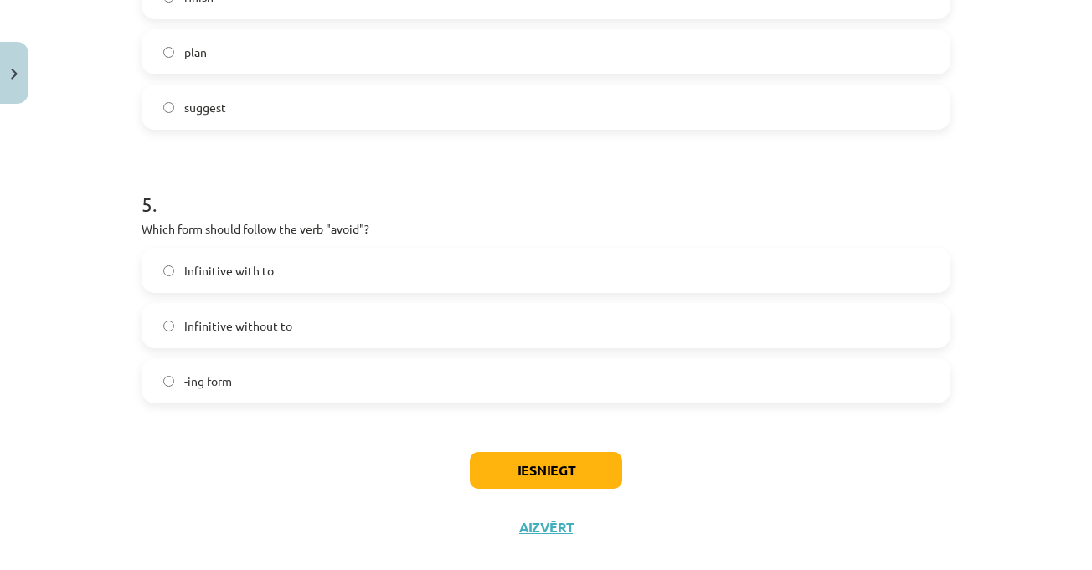
scroll to position [1292, 0]
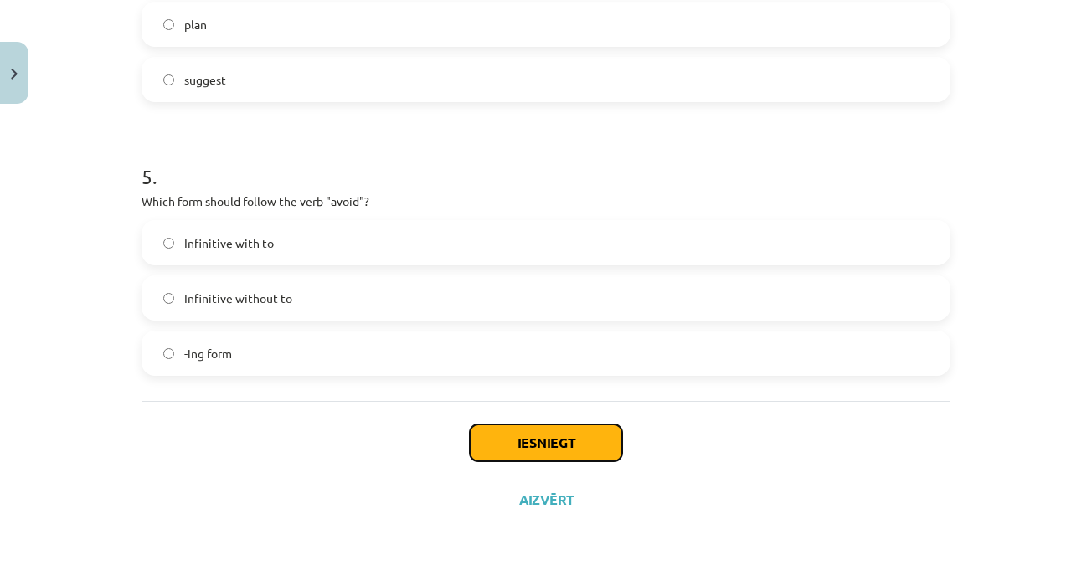
click at [562, 437] on button "Iesniegt" at bounding box center [546, 442] width 152 height 37
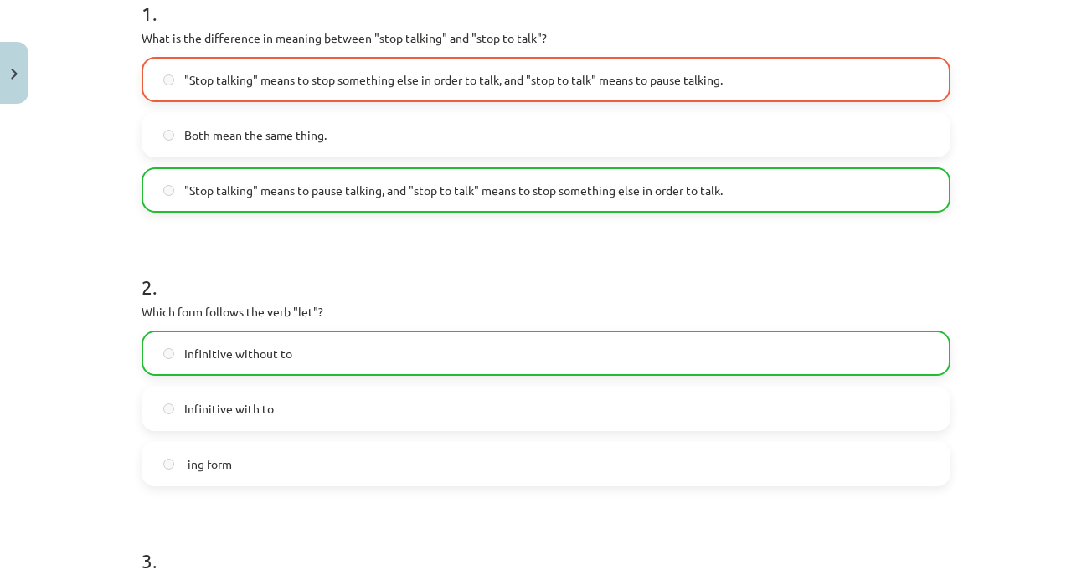
scroll to position [288, 0]
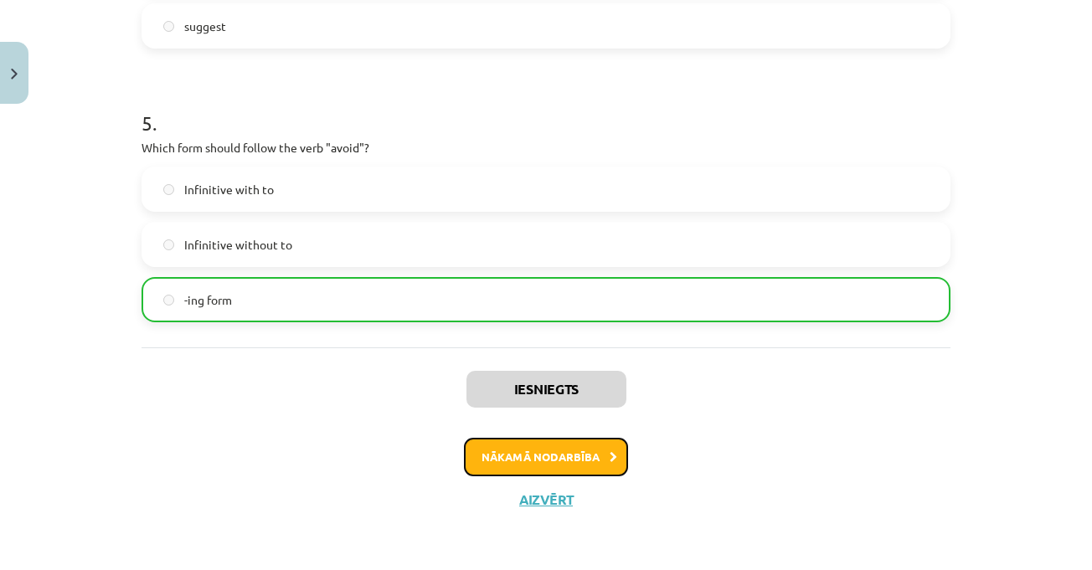
drag, startPoint x: 558, startPoint y: 459, endPoint x: 564, endPoint y: 452, distance: 9.5
click at [558, 457] on button "Nākamā nodarbība" at bounding box center [546, 457] width 164 height 39
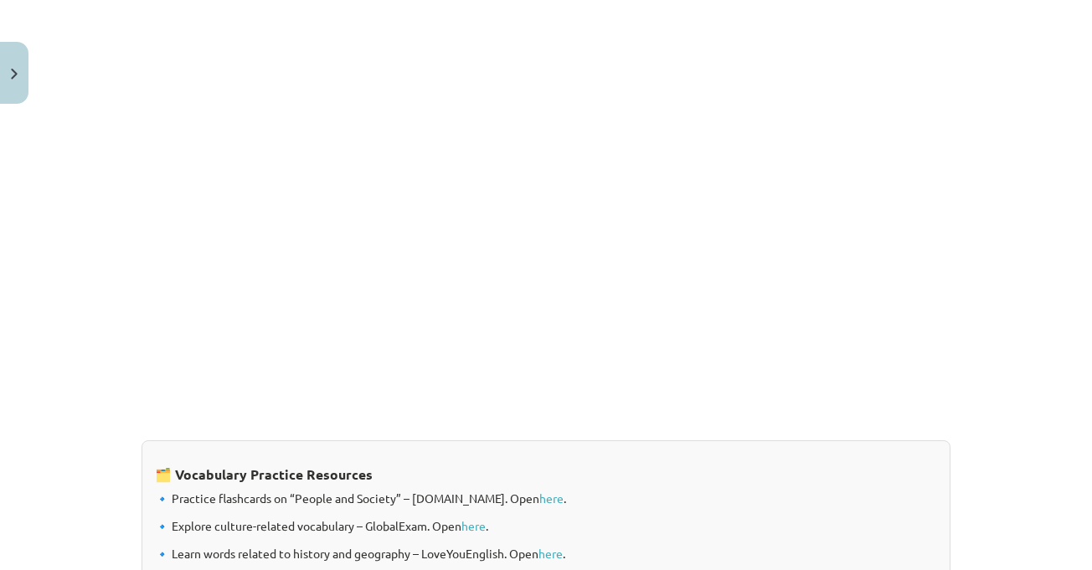
scroll to position [1071, 0]
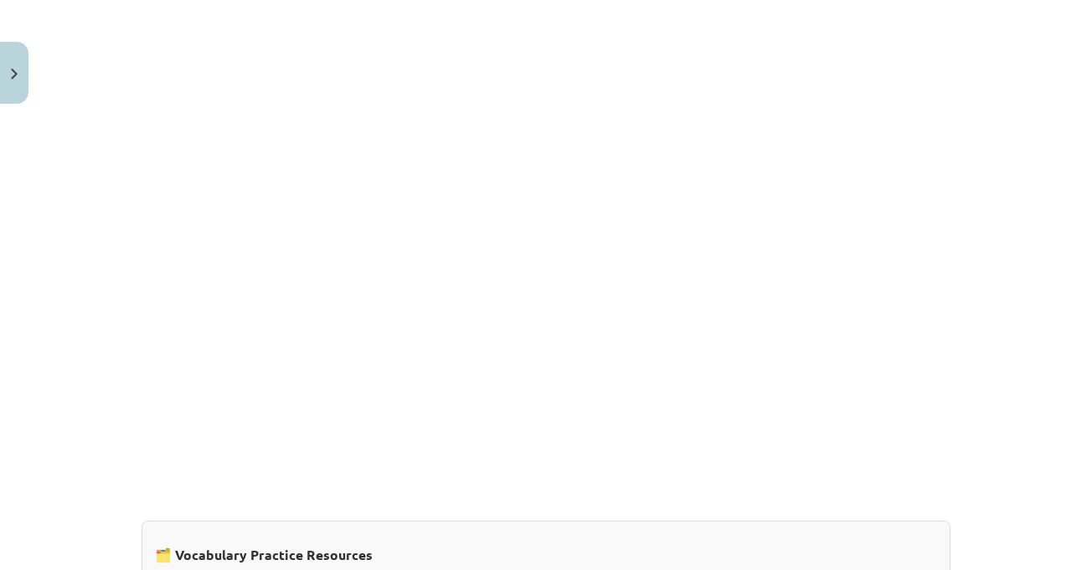
click at [1010, 238] on div "Mācību tēma: Angļu valodas i - 11. klases 1. ieskaites mācību materiāls #8 🔤 To…" at bounding box center [546, 285] width 1092 height 570
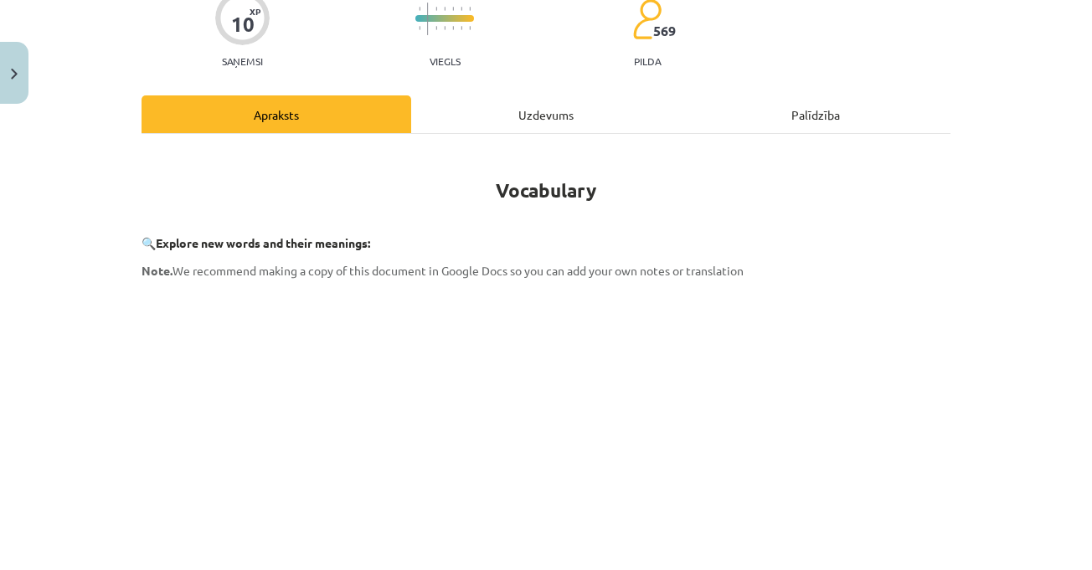
scroll to position [0, 0]
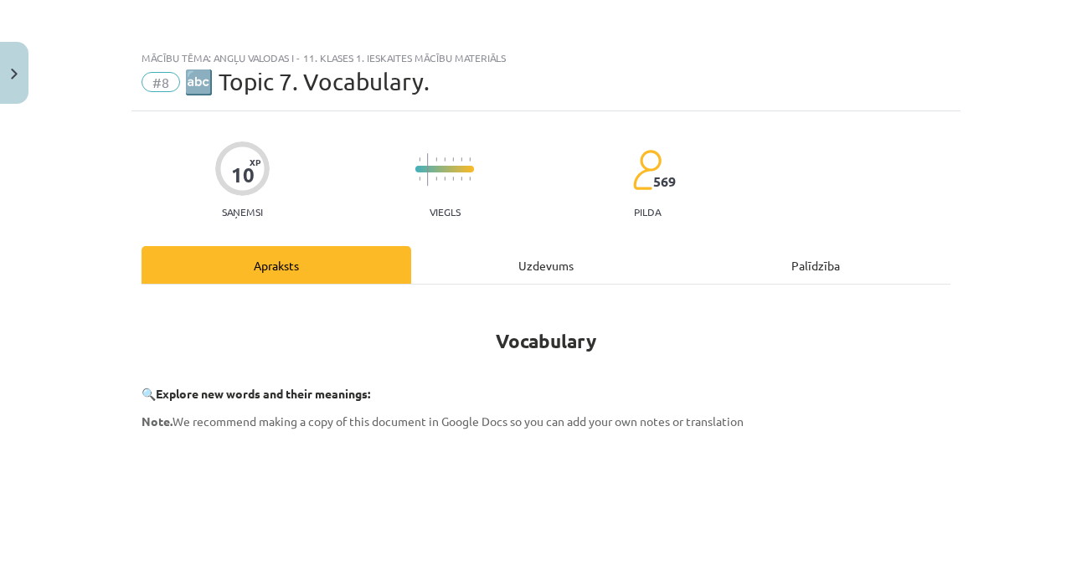
click at [554, 254] on div "Uzdevums" at bounding box center [546, 265] width 270 height 38
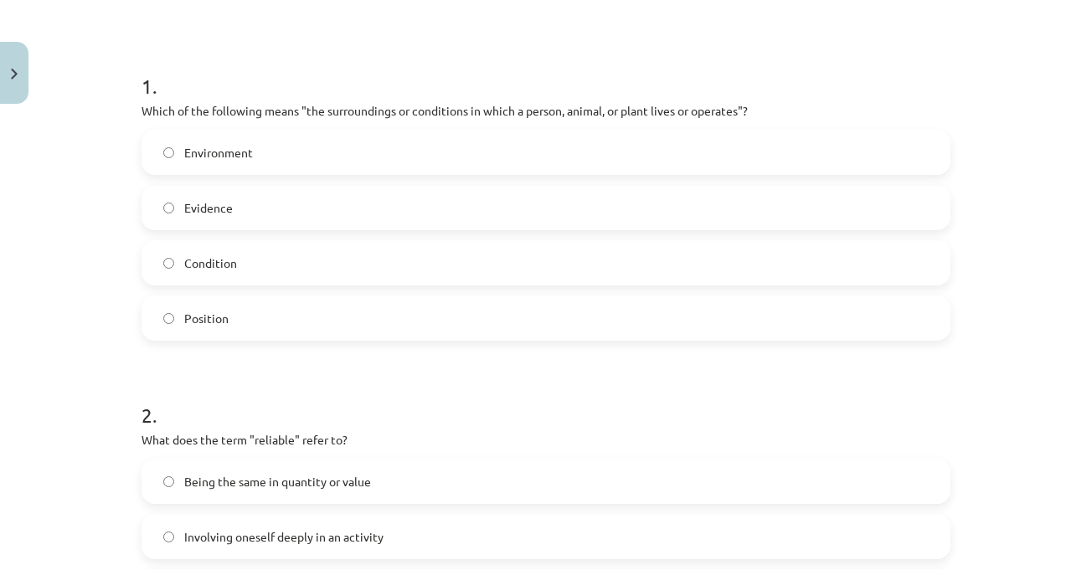
scroll to position [293, 0]
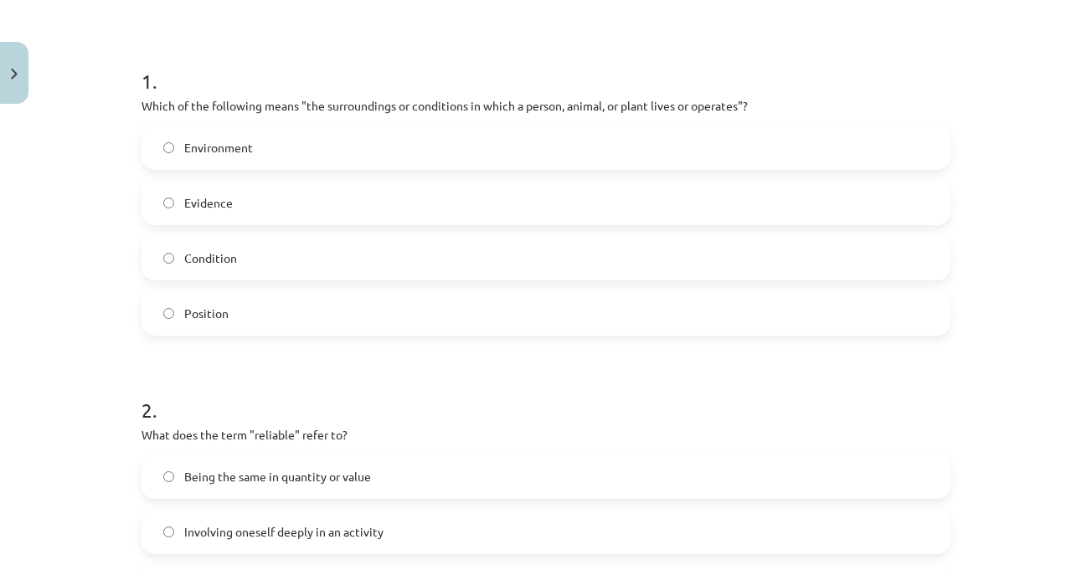
click at [337, 90] on h1 "1 ." at bounding box center [545, 66] width 809 height 52
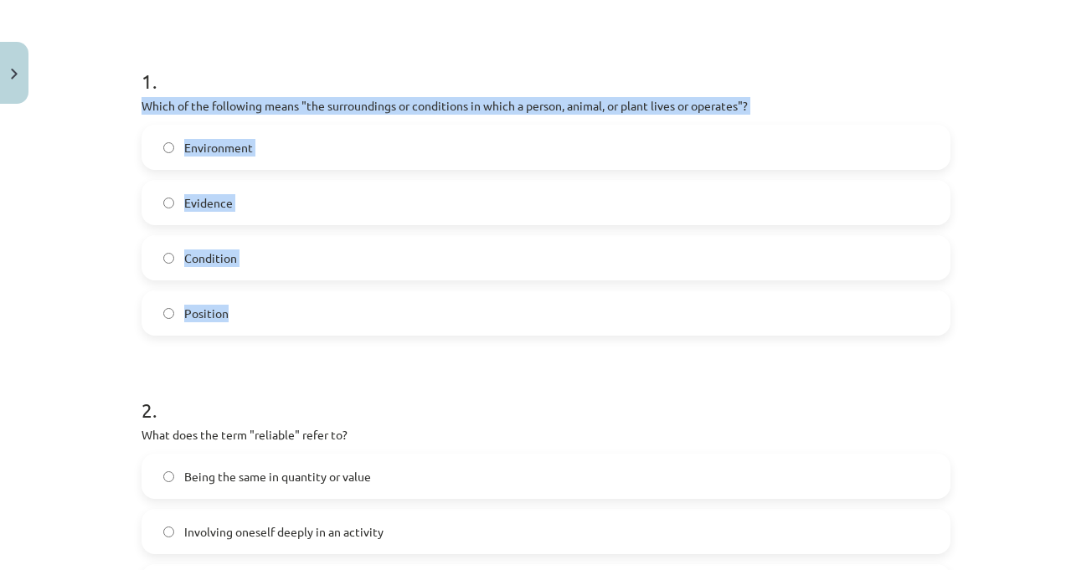
drag, startPoint x: 134, startPoint y: 103, endPoint x: 270, endPoint y: 307, distance: 245.6
drag, startPoint x: 247, startPoint y: 153, endPoint x: 633, endPoint y: 373, distance: 444.3
click at [248, 153] on label "Environment" at bounding box center [545, 147] width 805 height 42
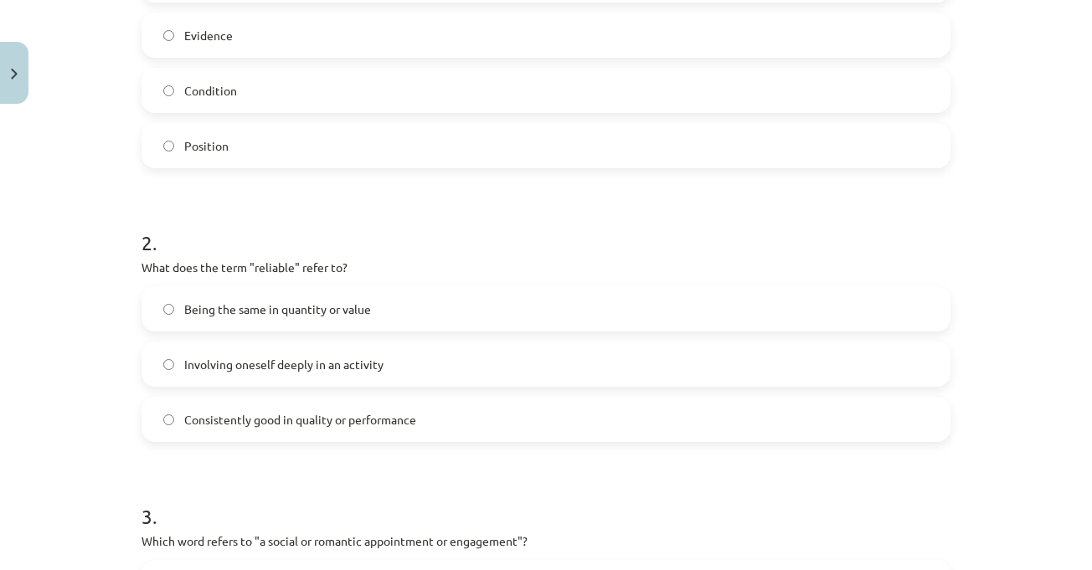
click at [960, 322] on div "Mācību tēma: Angļu valodas i - 11. klases 1. ieskaites mācību materiāls #8 🔤 To…" at bounding box center [546, 285] width 1092 height 570
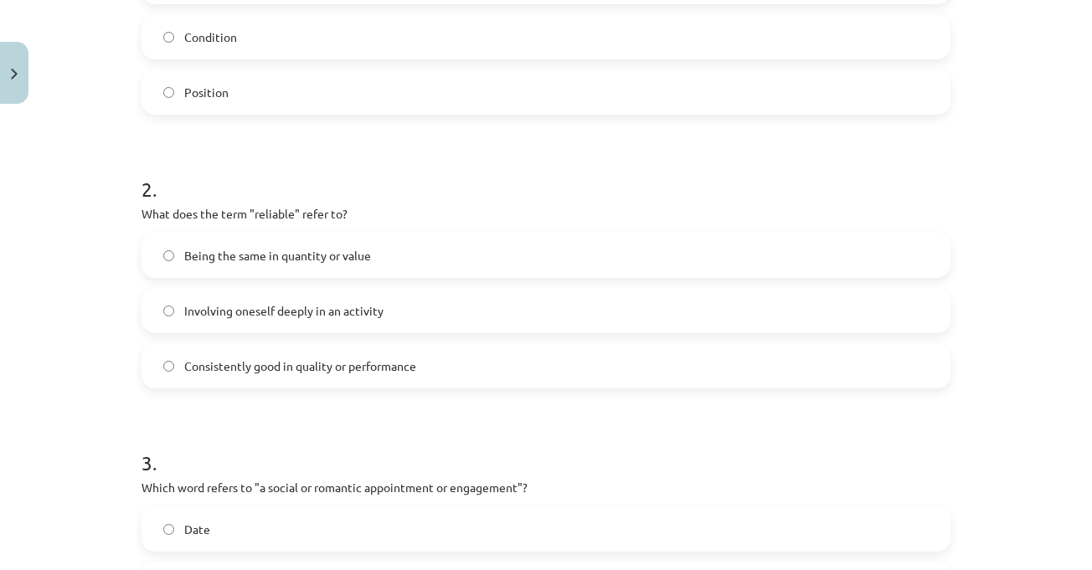
scroll to position [544, 0]
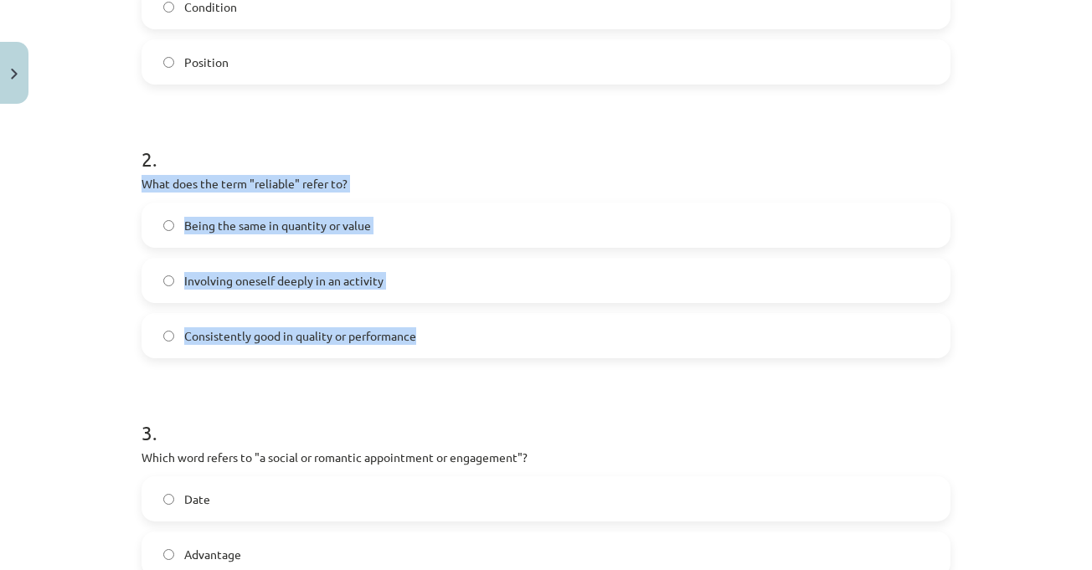
drag, startPoint x: 129, startPoint y: 182, endPoint x: 417, endPoint y: 343, distance: 330.2
click at [417, 343] on div "10 XP Saņemsi Viegls 569 pilda Apraksts Uzdevums Palīdzība 1 . Which of the fol…" at bounding box center [545, 449] width 829 height 1765
click at [421, 326] on label "Consistently good in quality or performance" at bounding box center [545, 336] width 805 height 42
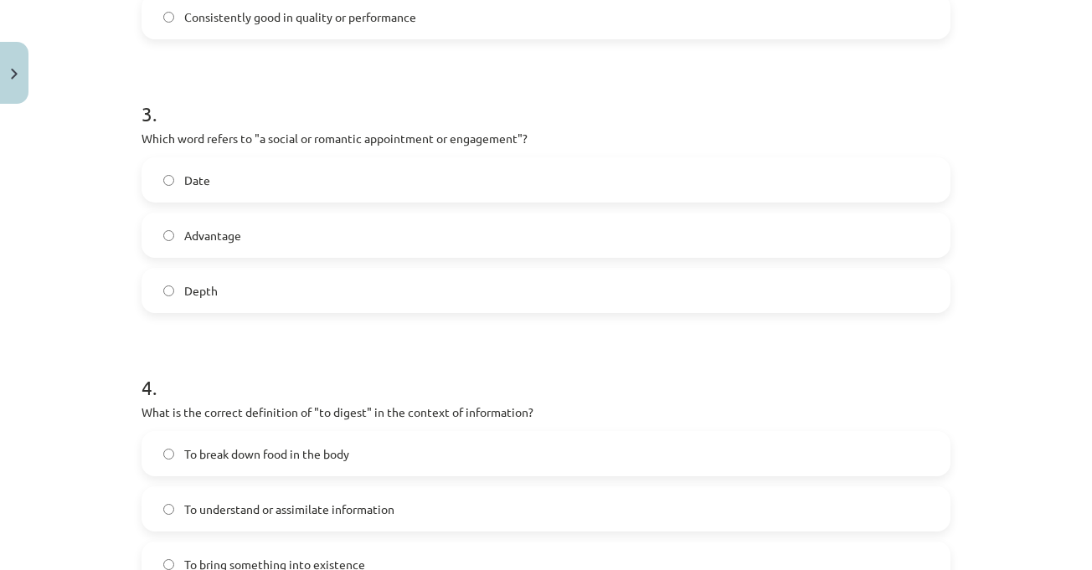
scroll to position [879, 0]
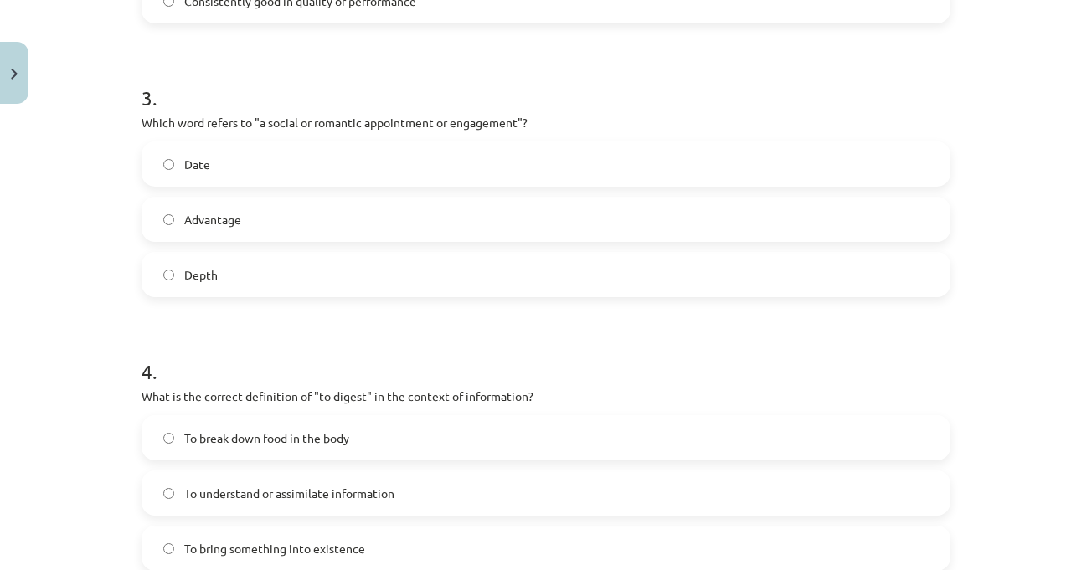
click at [299, 165] on label "Date" at bounding box center [545, 164] width 805 height 42
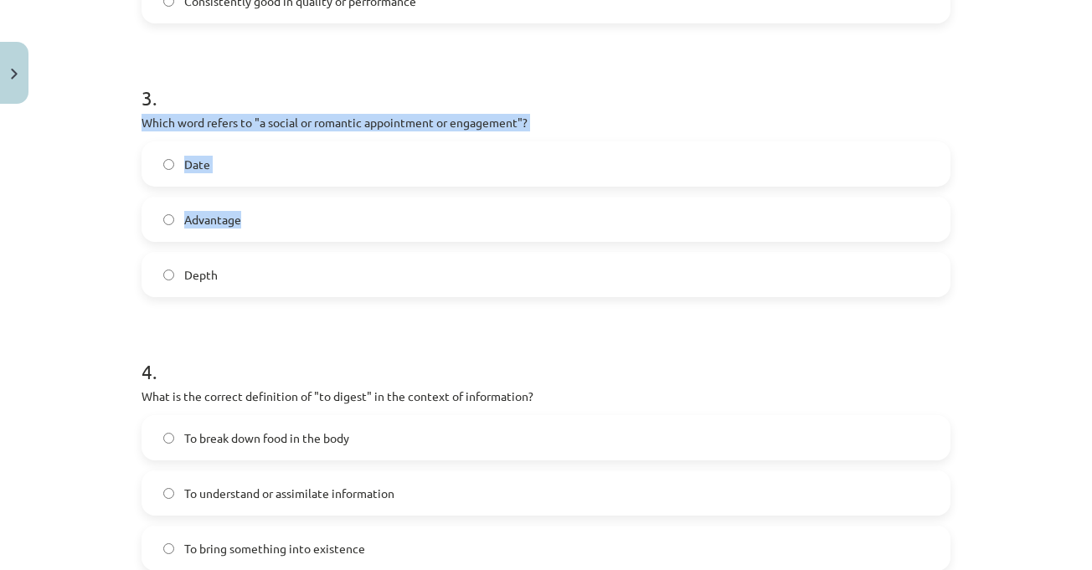
drag, startPoint x: 126, startPoint y: 120, endPoint x: 276, endPoint y: 239, distance: 191.8
click at [276, 239] on div "10 XP Saņemsi Viegls 569 pilda Apraksts Uzdevums Palīdzība 1 . Which of the fol…" at bounding box center [545, 114] width 829 height 1765
click at [116, 122] on div "Mācību tēma: Angļu valodas i - 11. klases 1. ieskaites mācību materiāls #8 🔤 To…" at bounding box center [546, 285] width 1092 height 570
drag, startPoint x: 117, startPoint y: 121, endPoint x: 240, endPoint y: 268, distance: 191.3
click at [240, 268] on div "Mācību tēma: Angļu valodas i - 11. klases 1. ieskaites mācību materiāls #8 🔤 To…" at bounding box center [546, 285] width 1092 height 570
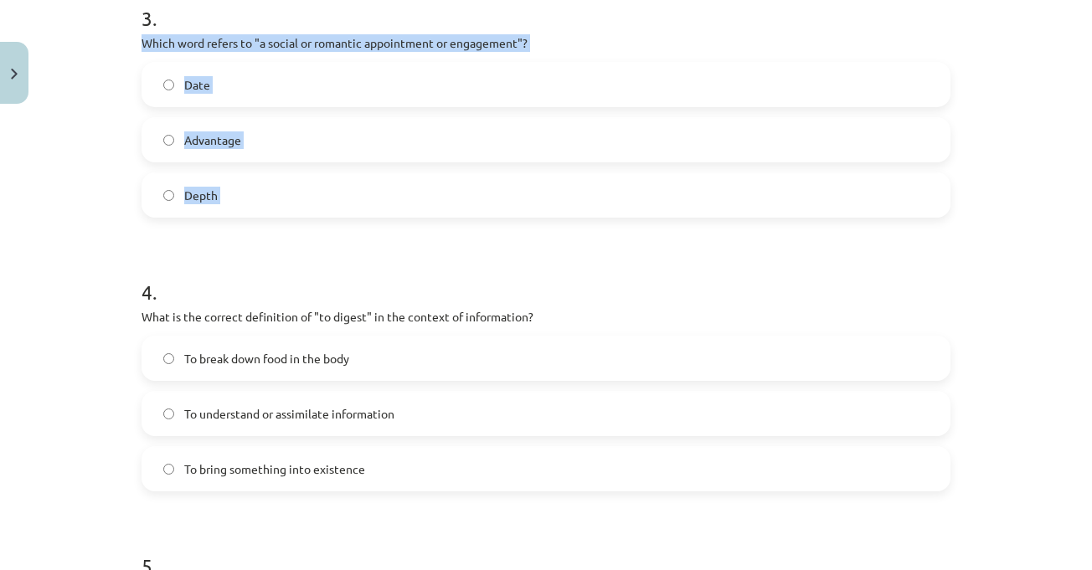
scroll to position [1046, 0]
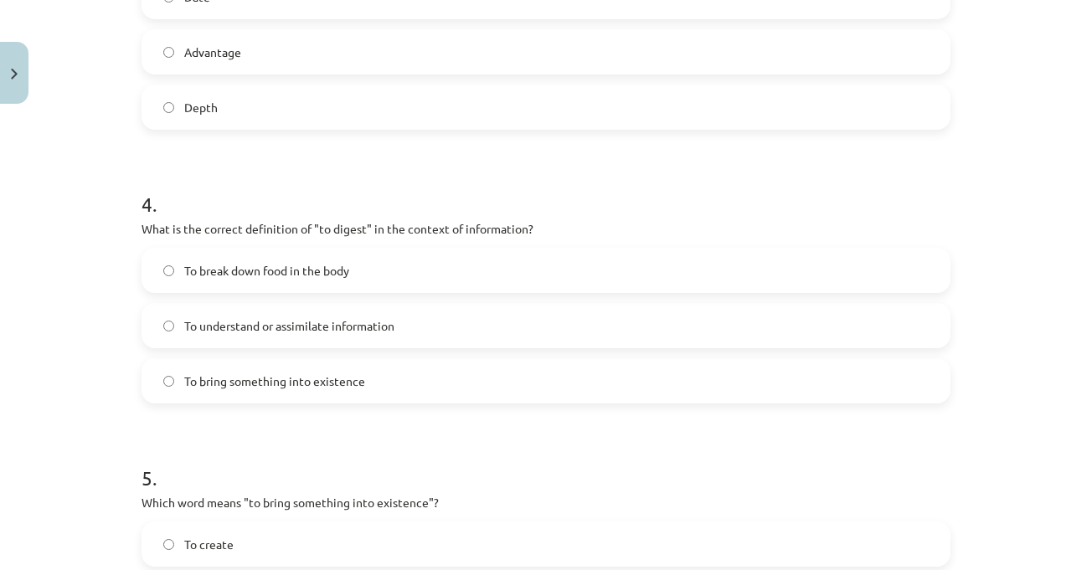
click at [1018, 250] on div "Mācību tēma: Angļu valodas i - 11. klases 1. ieskaites mācību materiāls #8 🔤 To…" at bounding box center [546, 285] width 1092 height 570
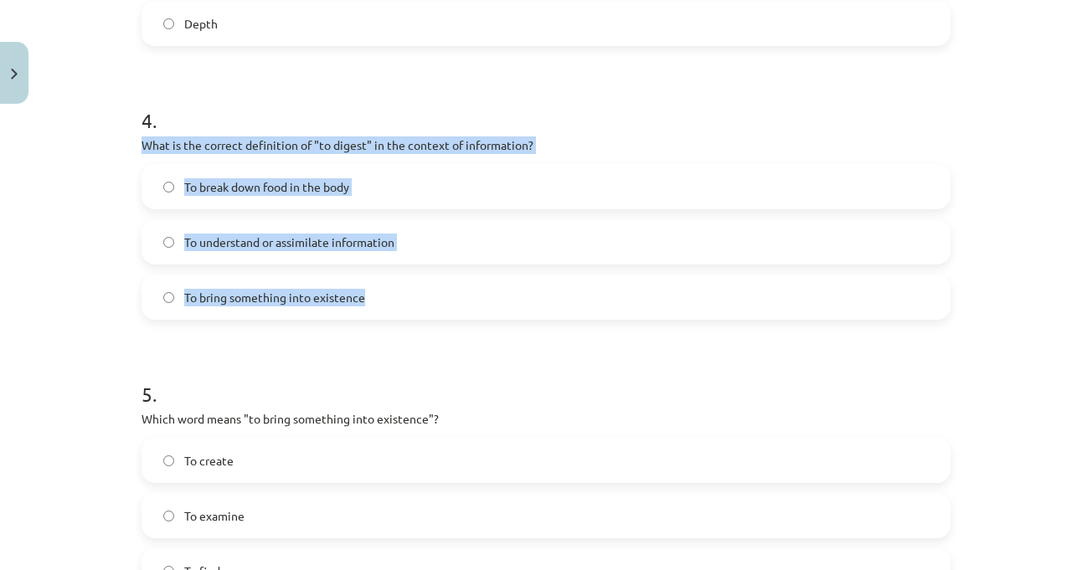
drag, startPoint x: 132, startPoint y: 155, endPoint x: 465, endPoint y: 311, distance: 367.3
click at [465, 311] on div "Mācību tēma: Angļu valodas i - 11. klases 1. ieskaites mācību materiāls #8 🔤 To…" at bounding box center [546, 285] width 1092 height 570
click at [342, 237] on span "To understand or assimilate information" at bounding box center [289, 243] width 210 height 18
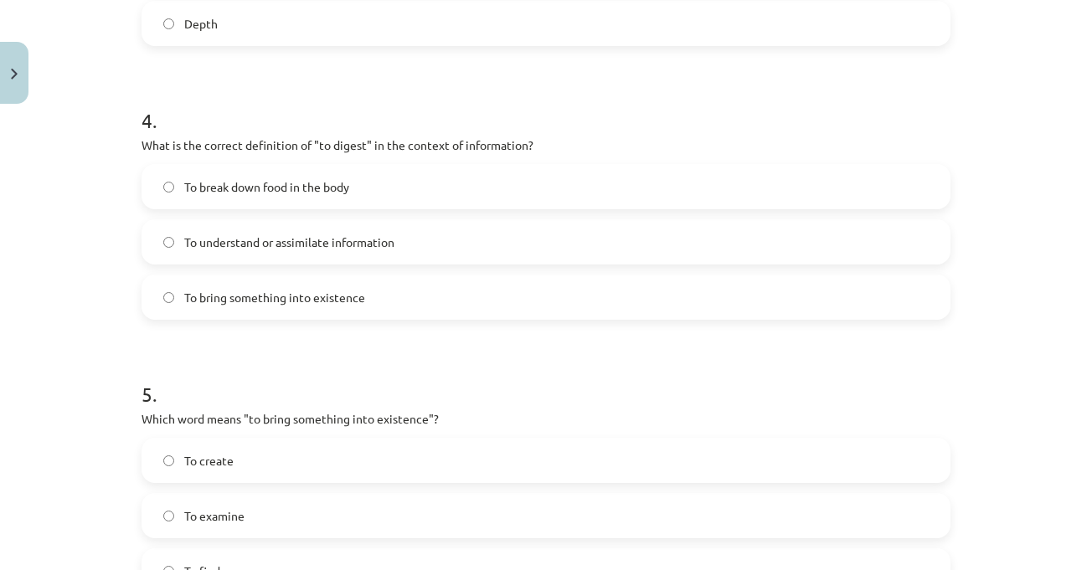
click at [1024, 263] on div "Mācību tēma: Angļu valodas i - 11. klases 1. ieskaites mācību materiāls #8 🔤 To…" at bounding box center [546, 285] width 1092 height 570
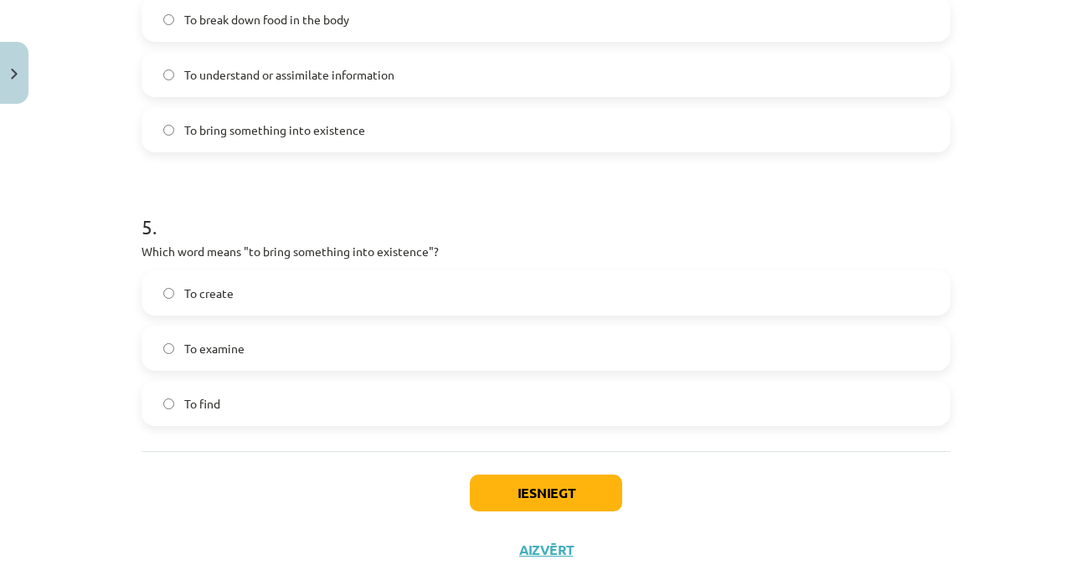
scroll to position [1348, 0]
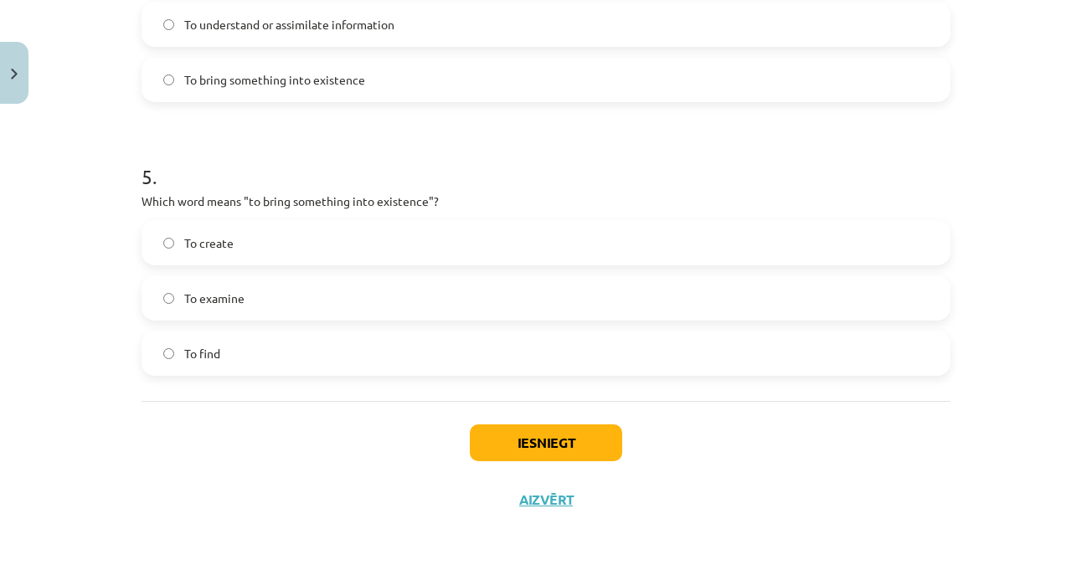
click at [302, 286] on label "To examine" at bounding box center [545, 298] width 805 height 42
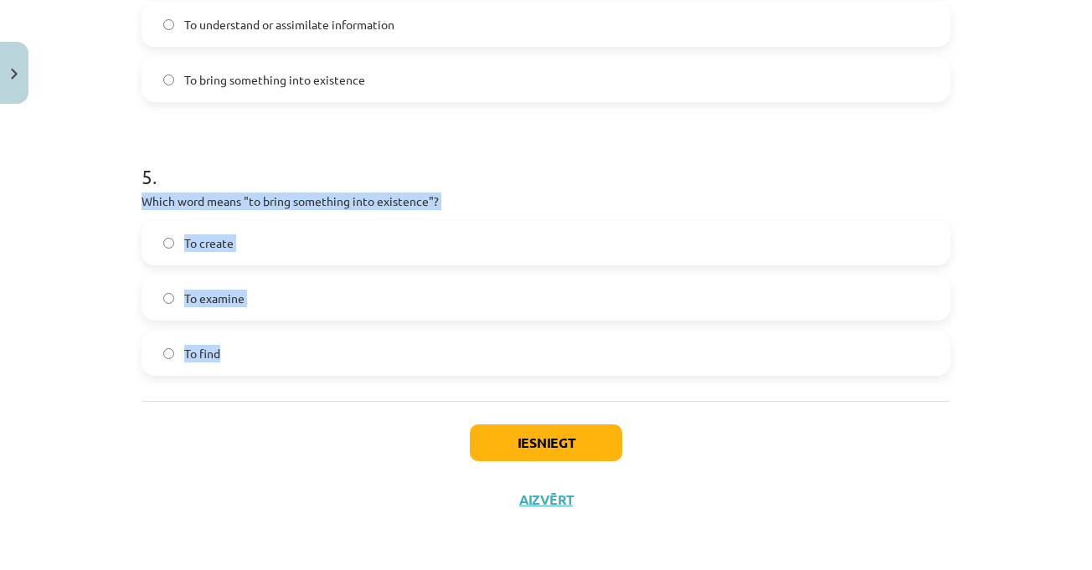
drag, startPoint x: 131, startPoint y: 200, endPoint x: 266, endPoint y: 363, distance: 211.7
click at [224, 244] on span "To create" at bounding box center [208, 243] width 49 height 18
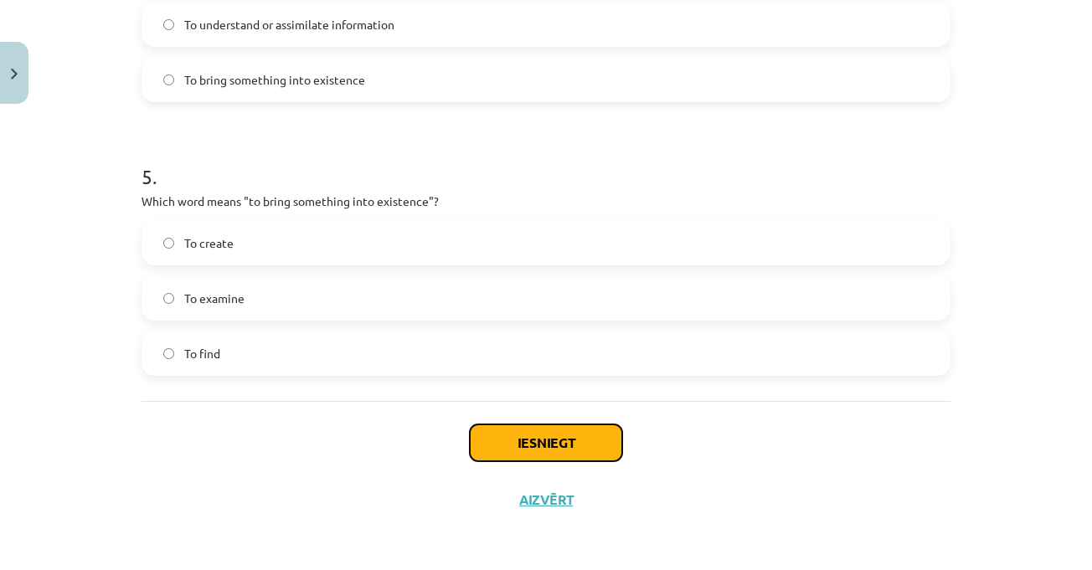
click at [573, 449] on button "Iesniegt" at bounding box center [546, 442] width 152 height 37
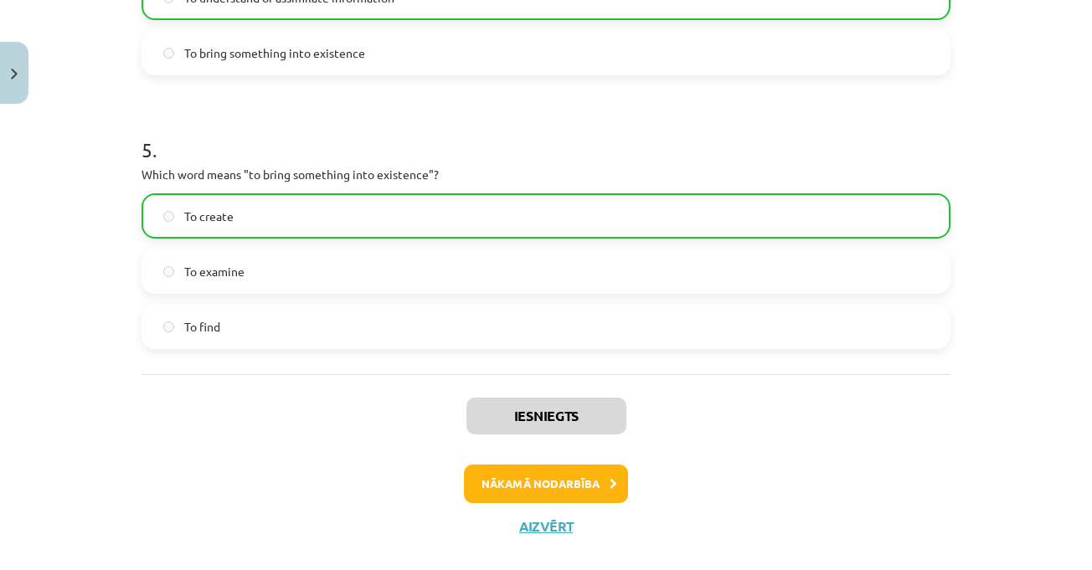
scroll to position [1401, 0]
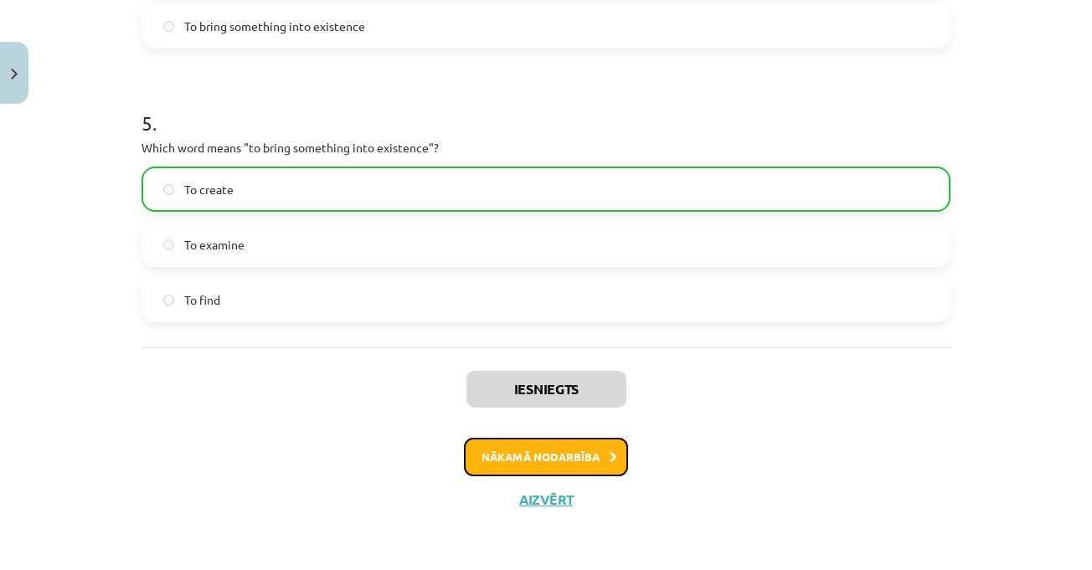
drag, startPoint x: 492, startPoint y: 449, endPoint x: 620, endPoint y: 451, distance: 128.1
click at [494, 449] on button "Nākamā nodarbība" at bounding box center [546, 457] width 164 height 39
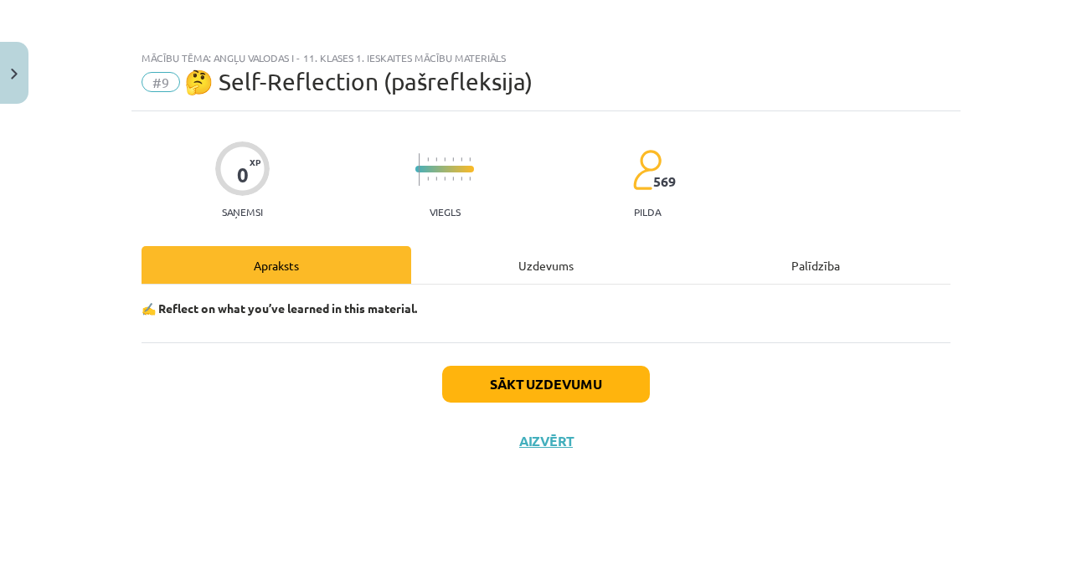
scroll to position [0, 0]
click at [598, 378] on button "Sākt uzdevumu" at bounding box center [546, 384] width 208 height 37
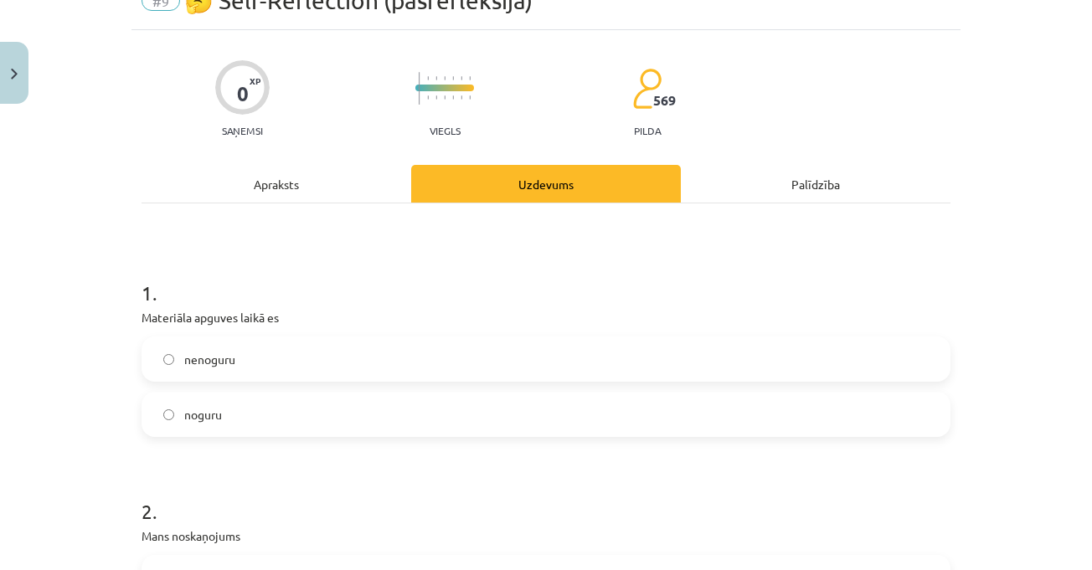
scroll to position [251, 0]
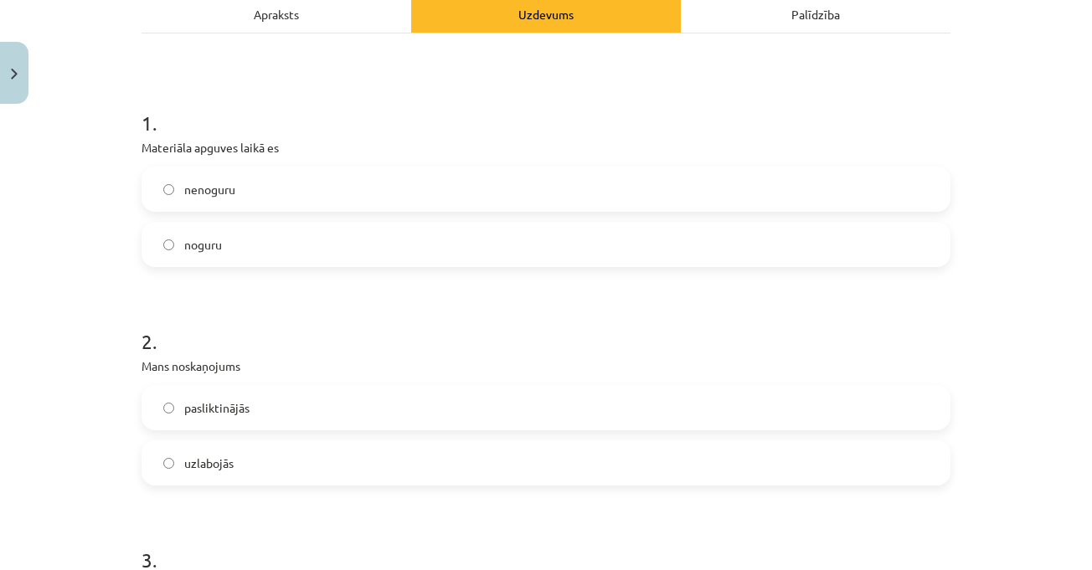
click at [278, 95] on h1 "1 ." at bounding box center [545, 108] width 809 height 52
click at [288, 109] on h1 "1 ." at bounding box center [545, 108] width 809 height 52
drag, startPoint x: 234, startPoint y: 250, endPoint x: 261, endPoint y: 249, distance: 26.8
click at [234, 249] on label "усталый" at bounding box center [545, 245] width 805 height 42
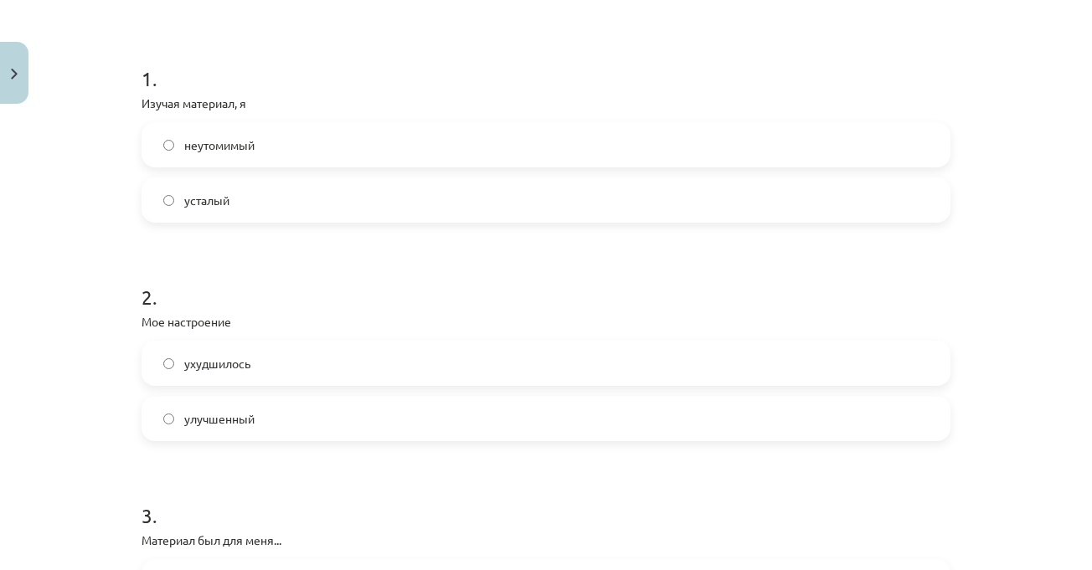
scroll to position [335, 0]
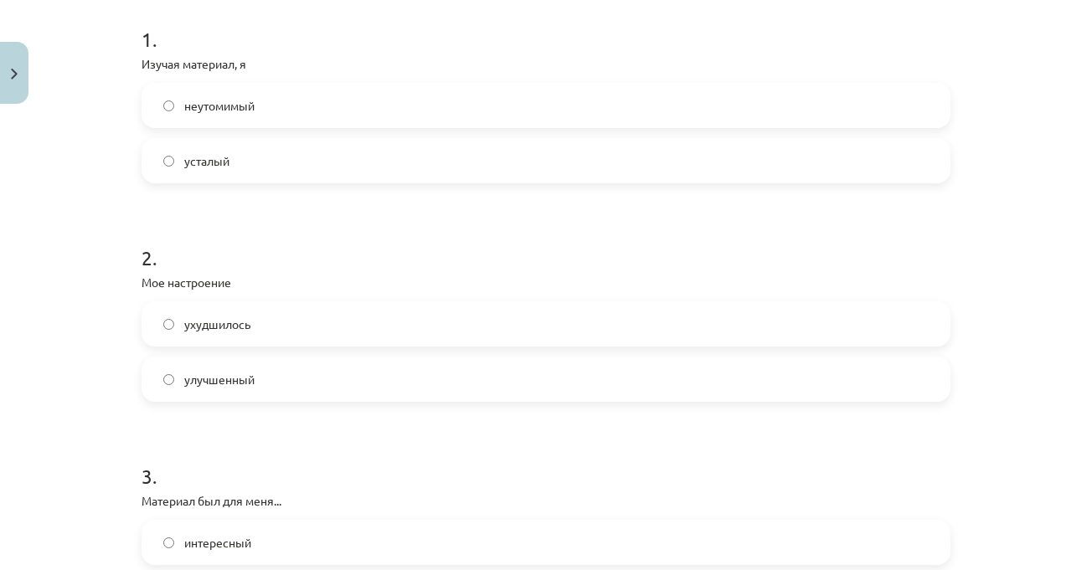
click at [275, 374] on label "улучшенный" at bounding box center [545, 379] width 805 height 42
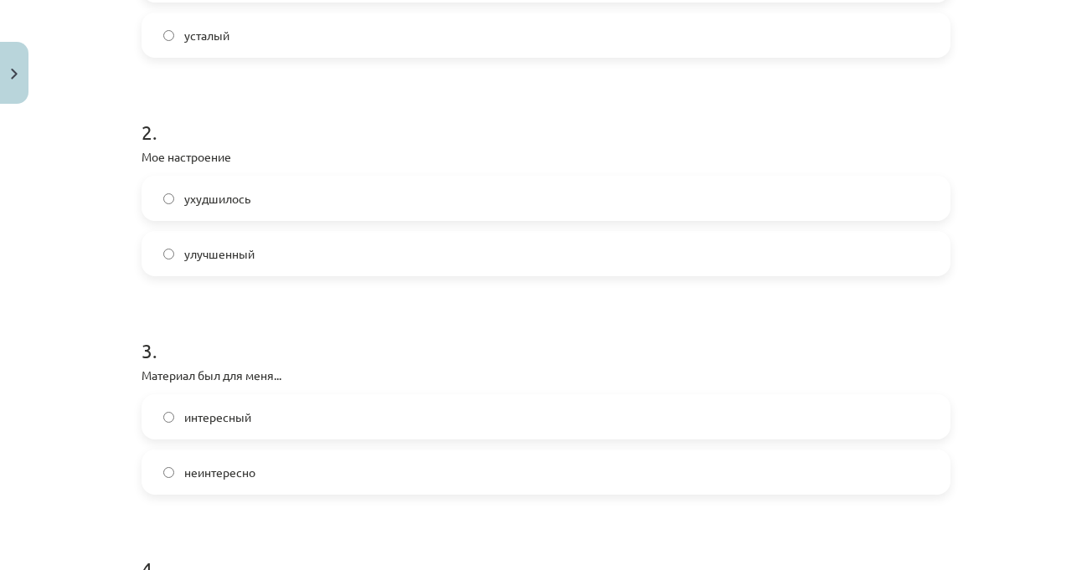
scroll to position [586, 0]
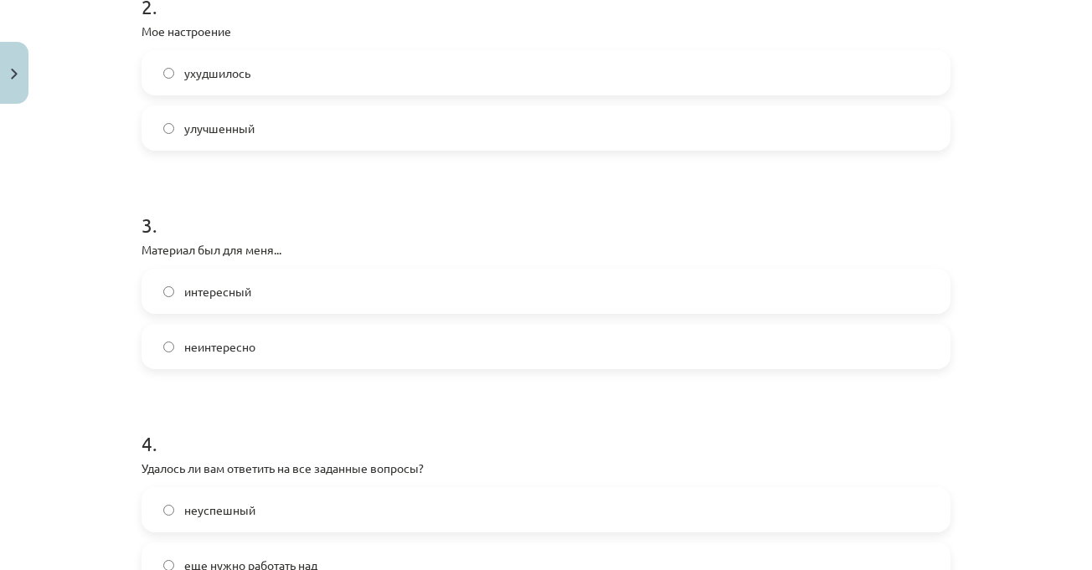
click at [288, 286] on label "интересный" at bounding box center [545, 291] width 805 height 42
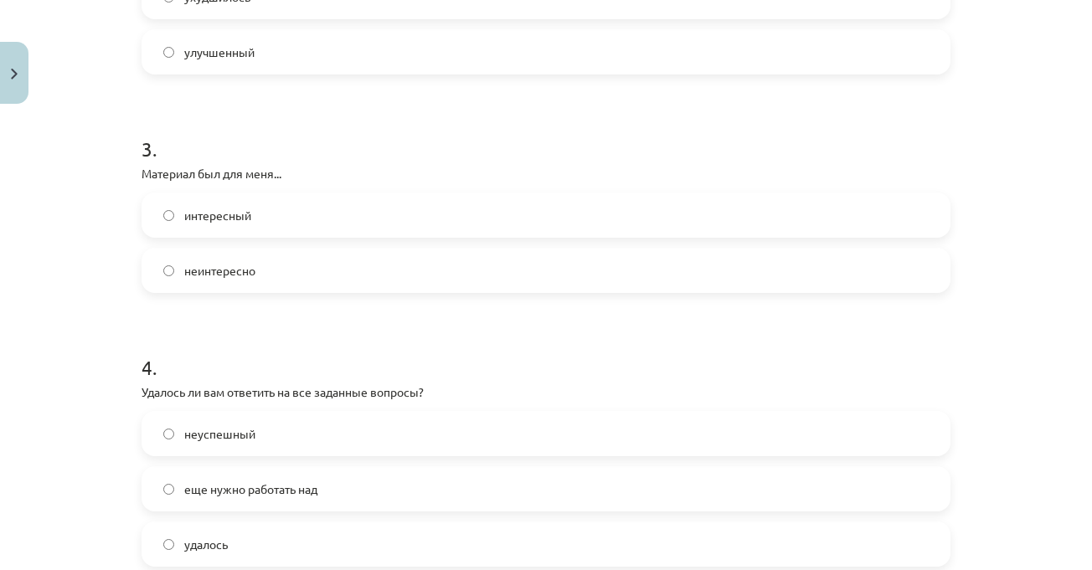
scroll to position [753, 0]
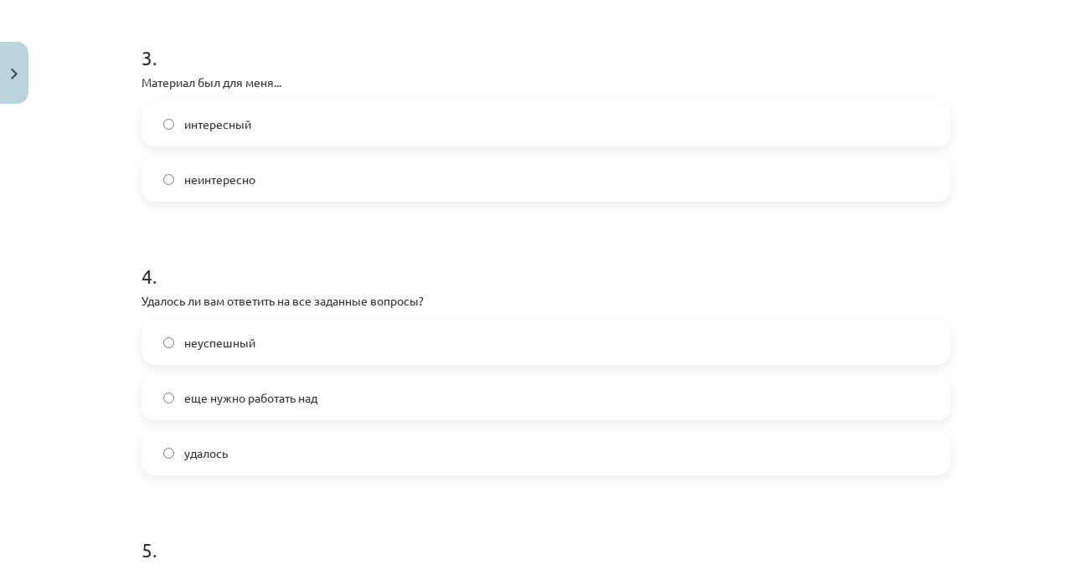
click at [325, 389] on label "еще нужно работать над" at bounding box center [545, 398] width 805 height 42
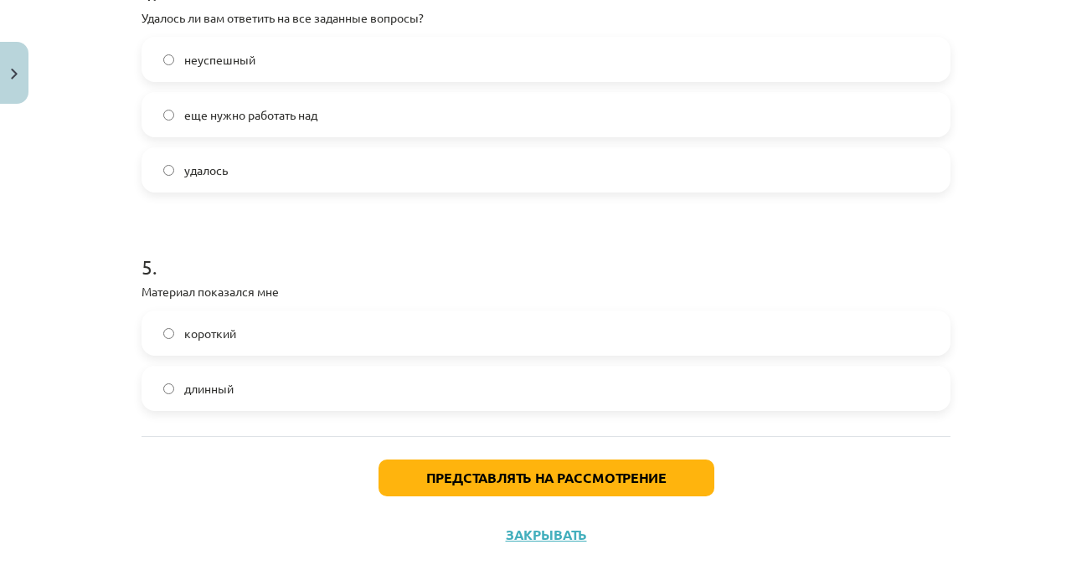
scroll to position [1071, 0]
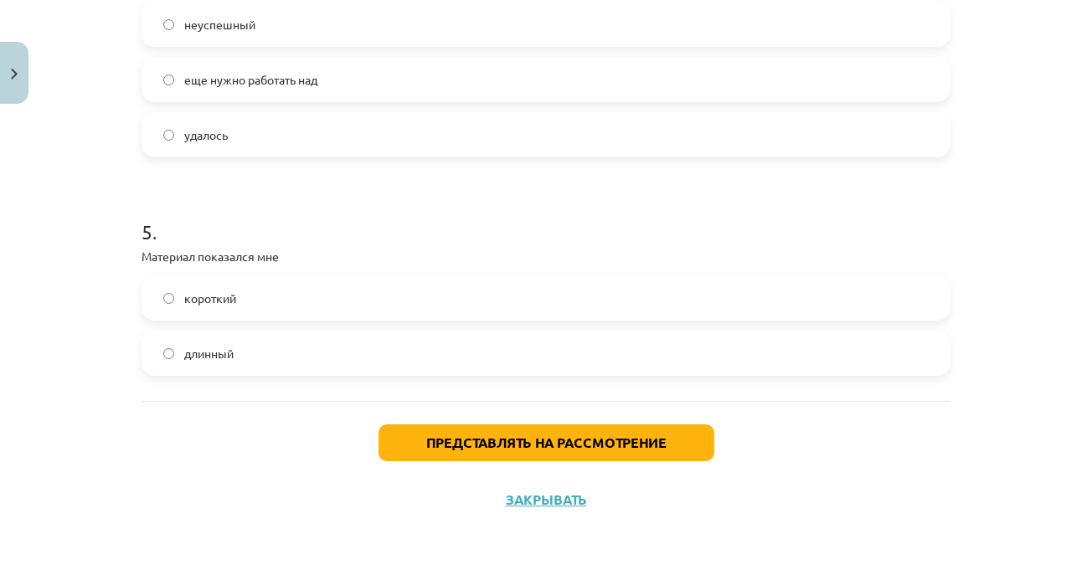
click at [254, 312] on label "короткий" at bounding box center [545, 298] width 805 height 42
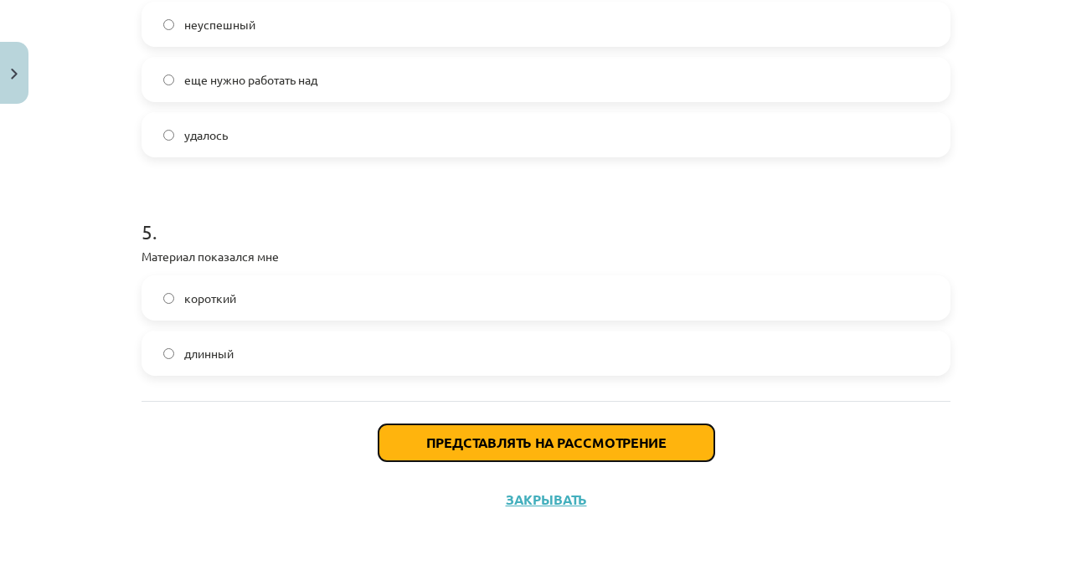
click at [591, 450] on font "Представлять на рассмотрение" at bounding box center [546, 443] width 240 height 18
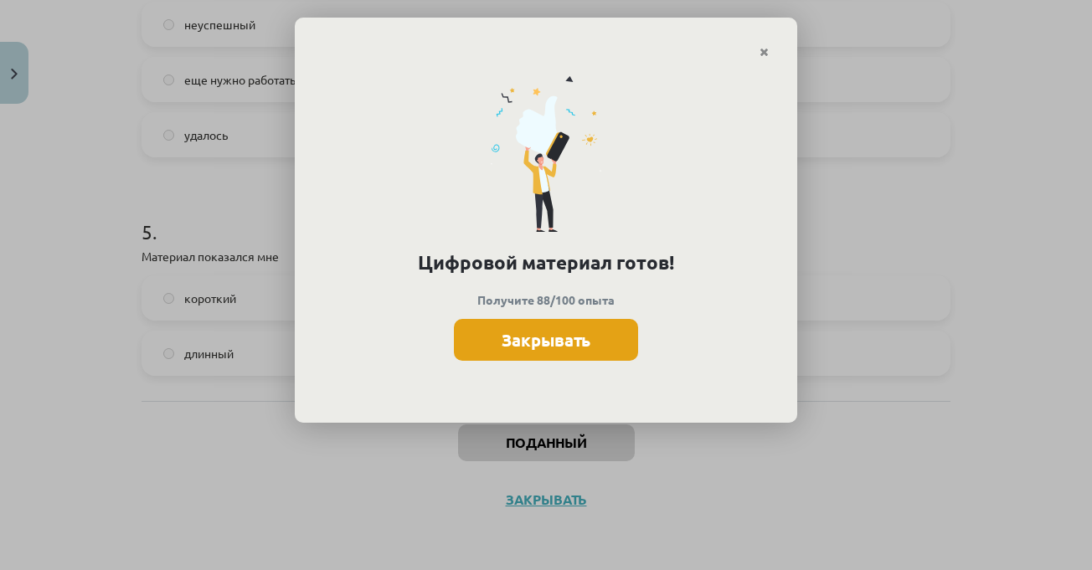
click at [608, 353] on button "Закрывать" at bounding box center [546, 340] width 184 height 42
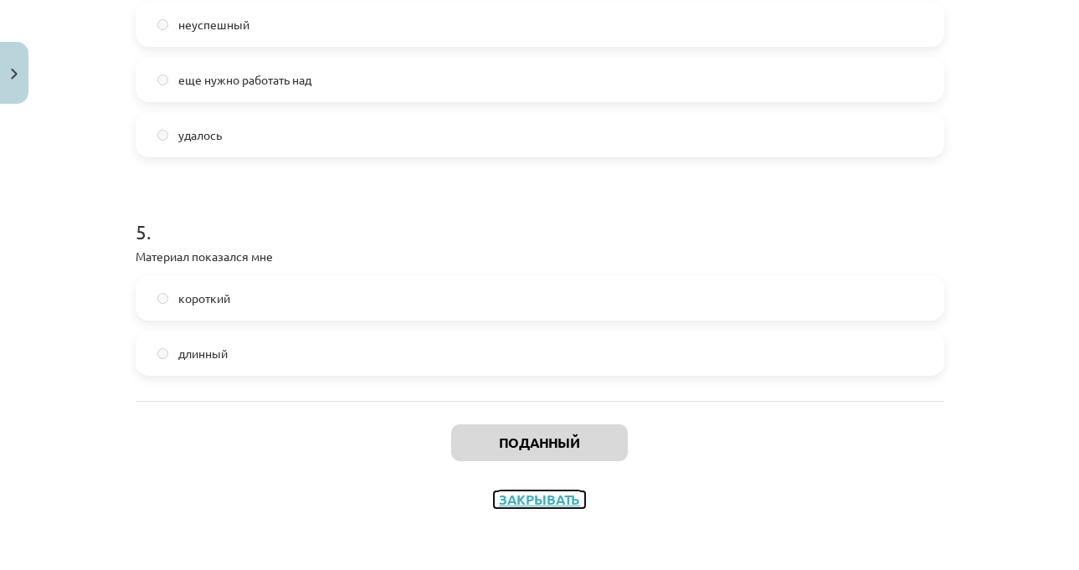
click at [526, 503] on font "Закрывать" at bounding box center [539, 500] width 81 height 18
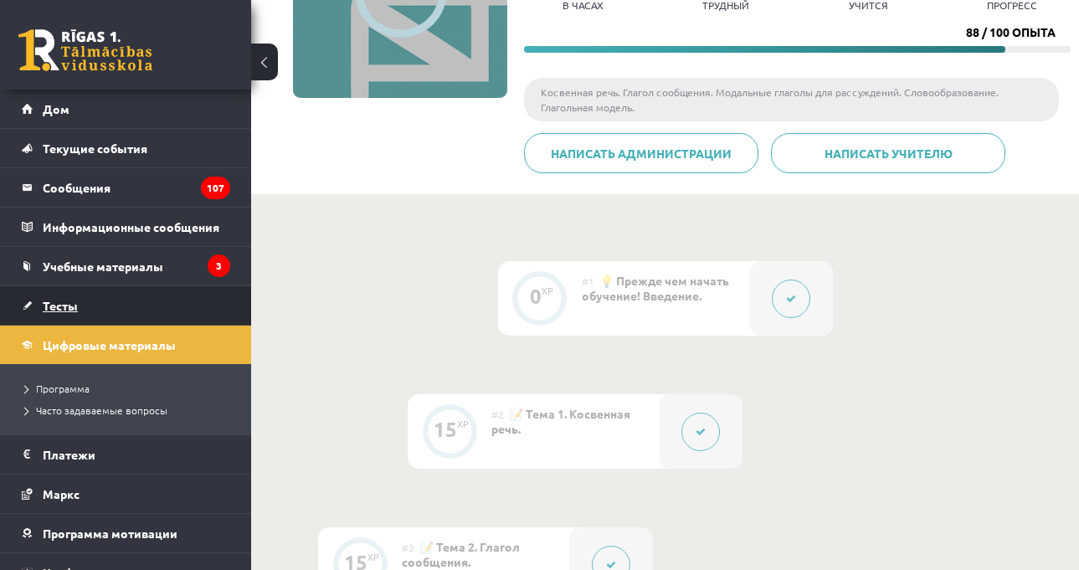
click at [177, 302] on link "Тесты" at bounding box center [126, 305] width 208 height 39
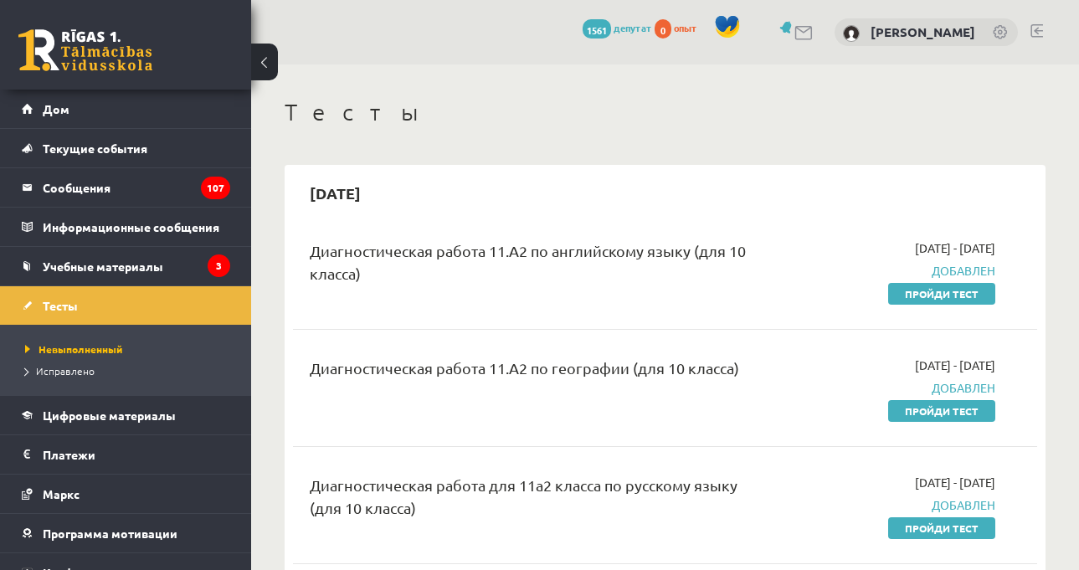
scroll to position [84, 0]
